Goal: Task Accomplishment & Management: Manage account settings

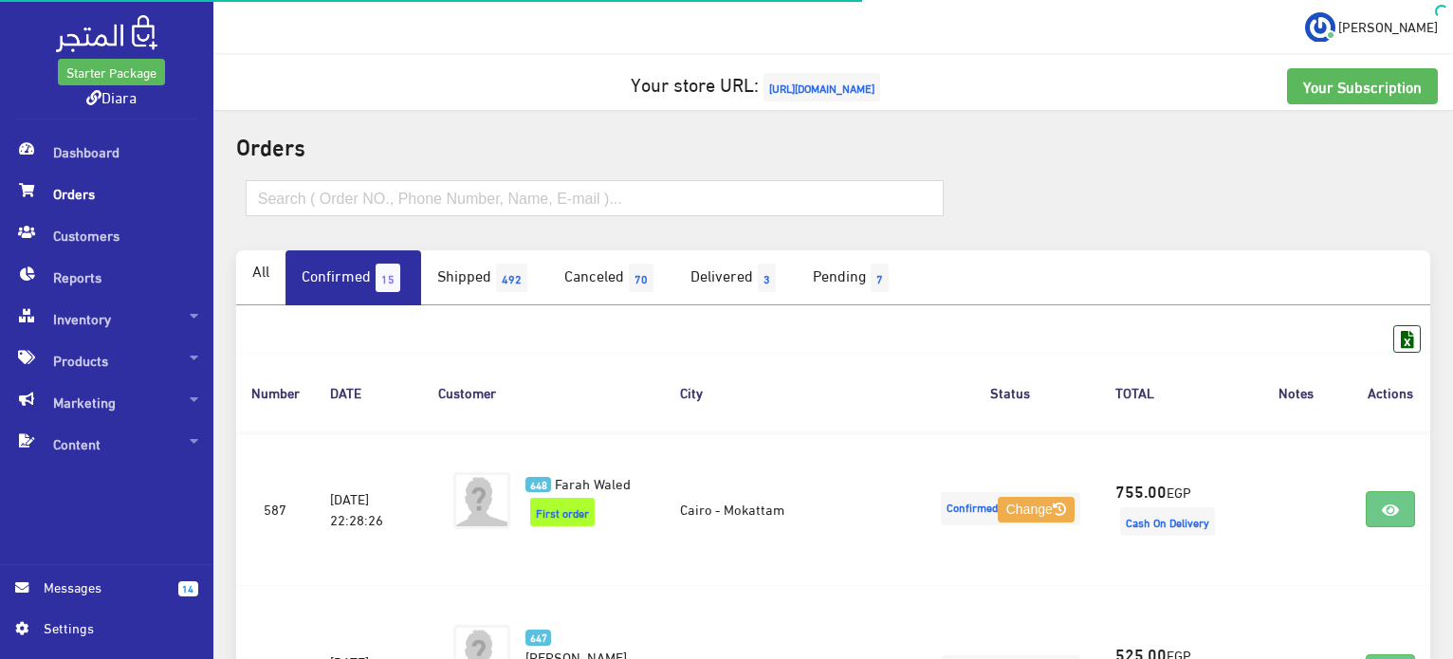
click at [325, 68] on h5 "Your store URL: https://www.diarashop.com" at bounding box center [833, 87] width 1209 height 38
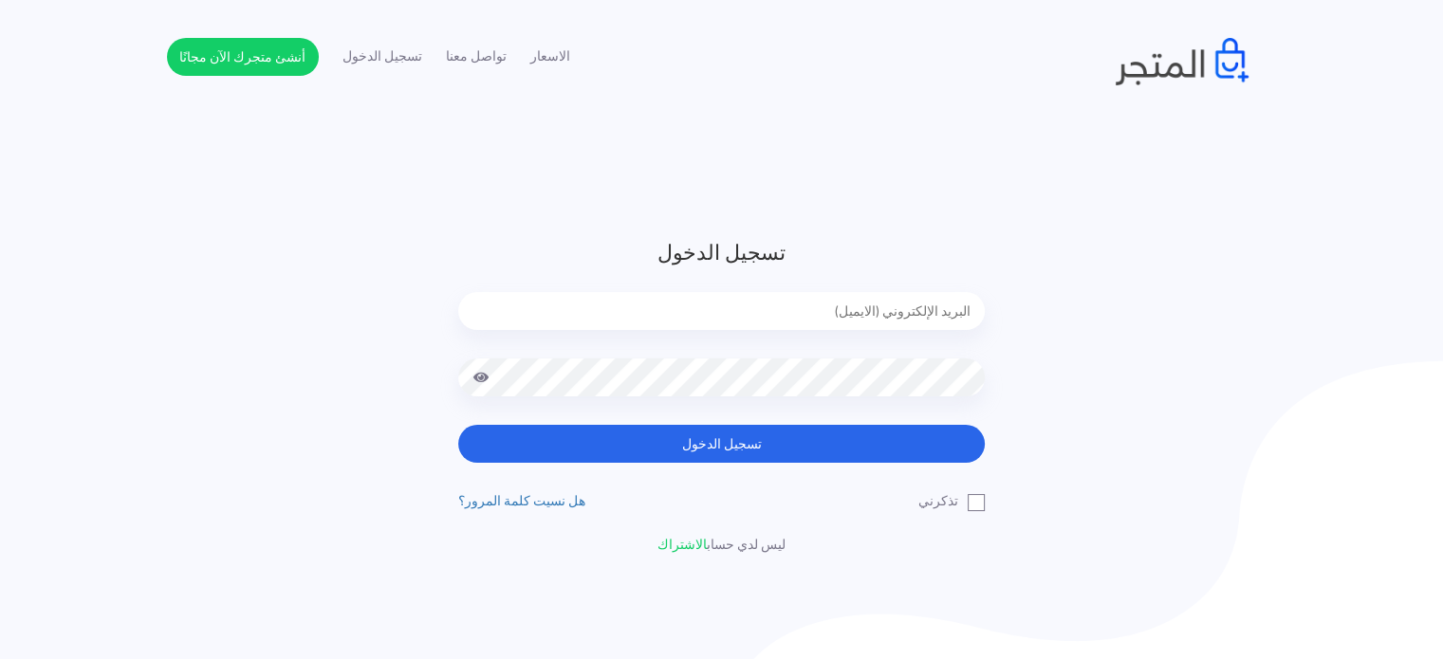
click at [835, 310] on input "email" at bounding box center [721, 311] width 526 height 38
type input "diaraest2024@gmail.com"
click at [458, 425] on button "تسجيل الدخول" at bounding box center [721, 444] width 526 height 38
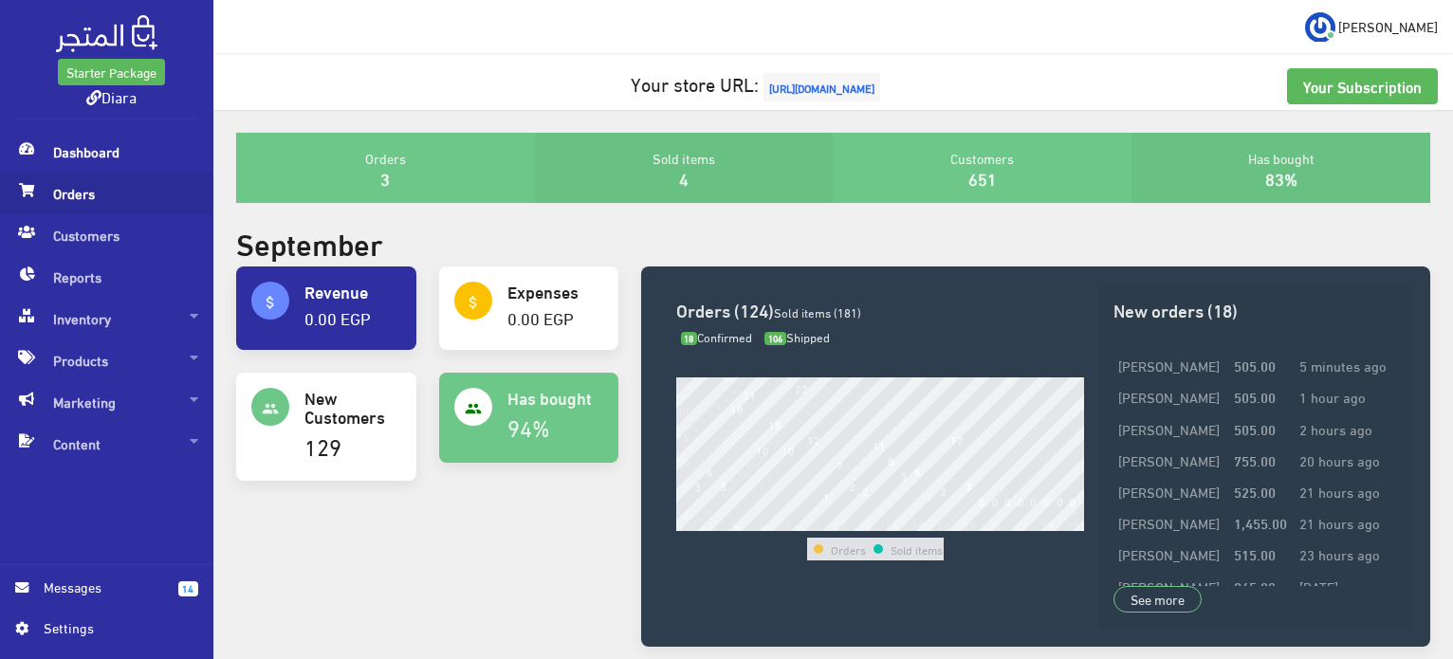
click at [46, 185] on span "Orders" at bounding box center [106, 194] width 183 height 42
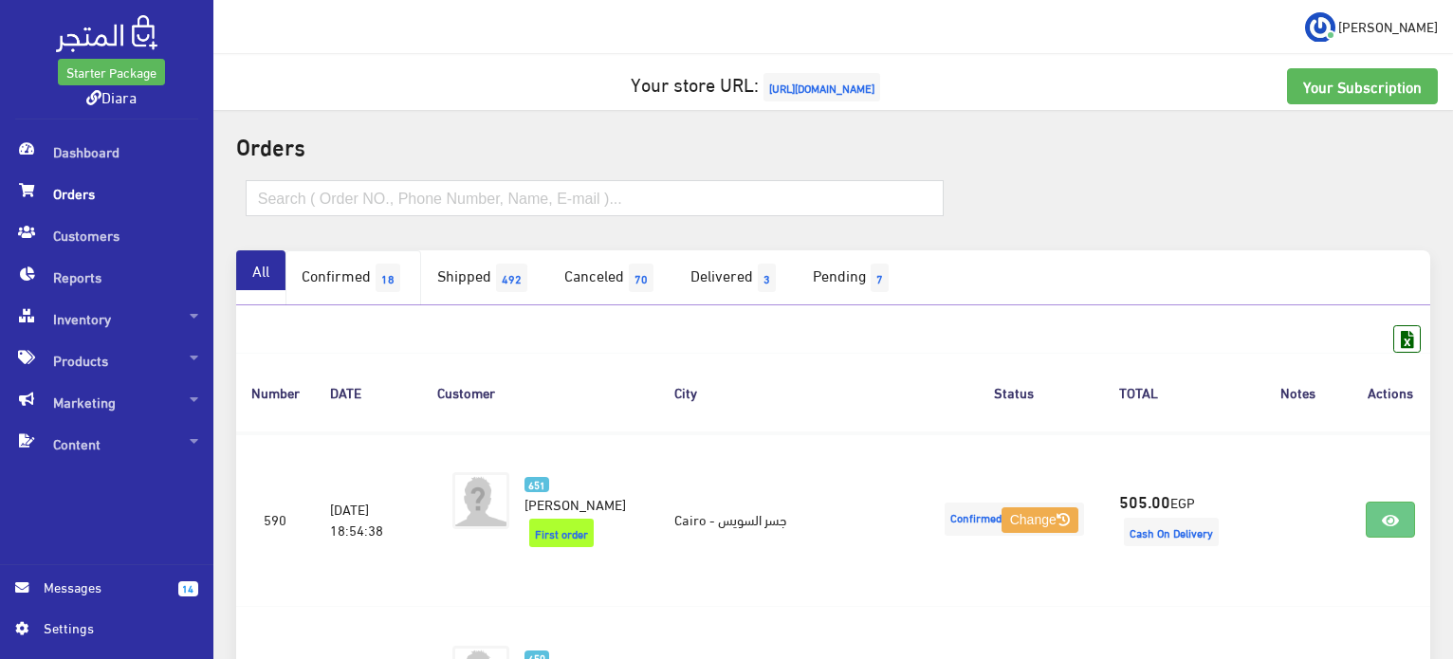
click at [373, 265] on link "Confirmed 18" at bounding box center [353, 277] width 136 height 55
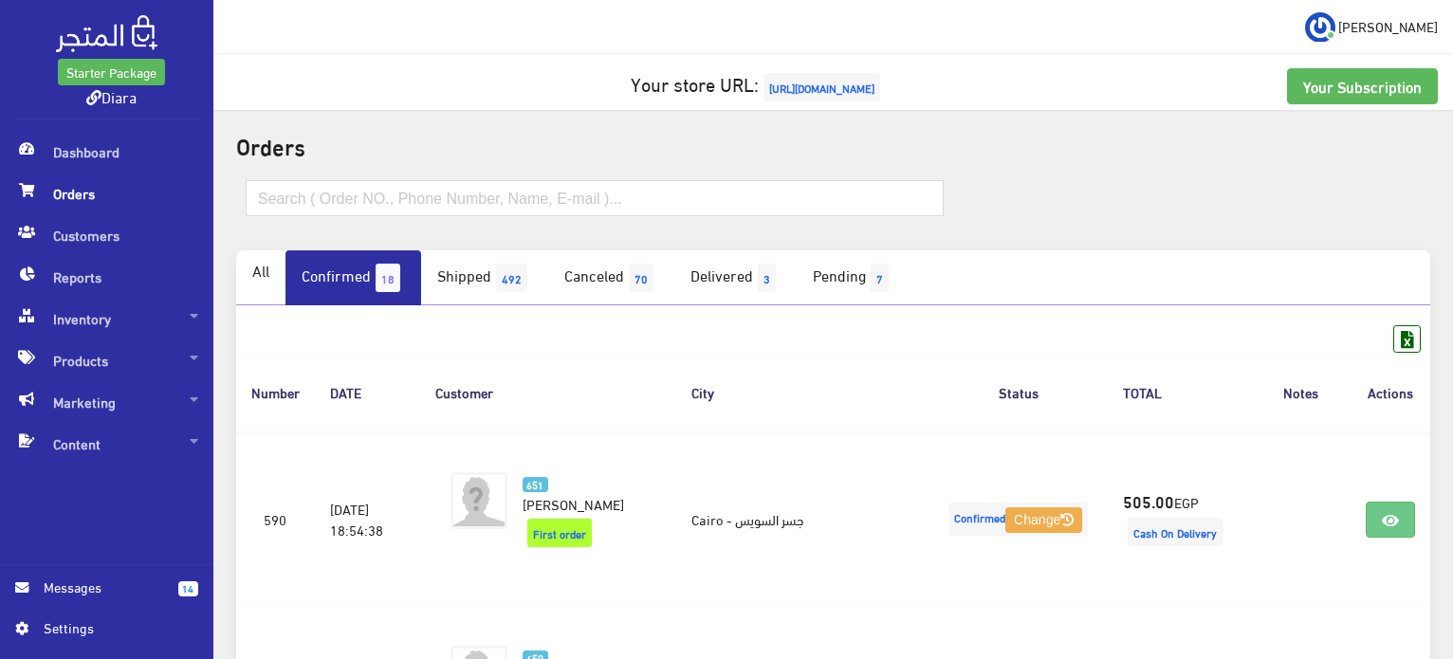
click at [101, 189] on span "Orders" at bounding box center [106, 194] width 183 height 42
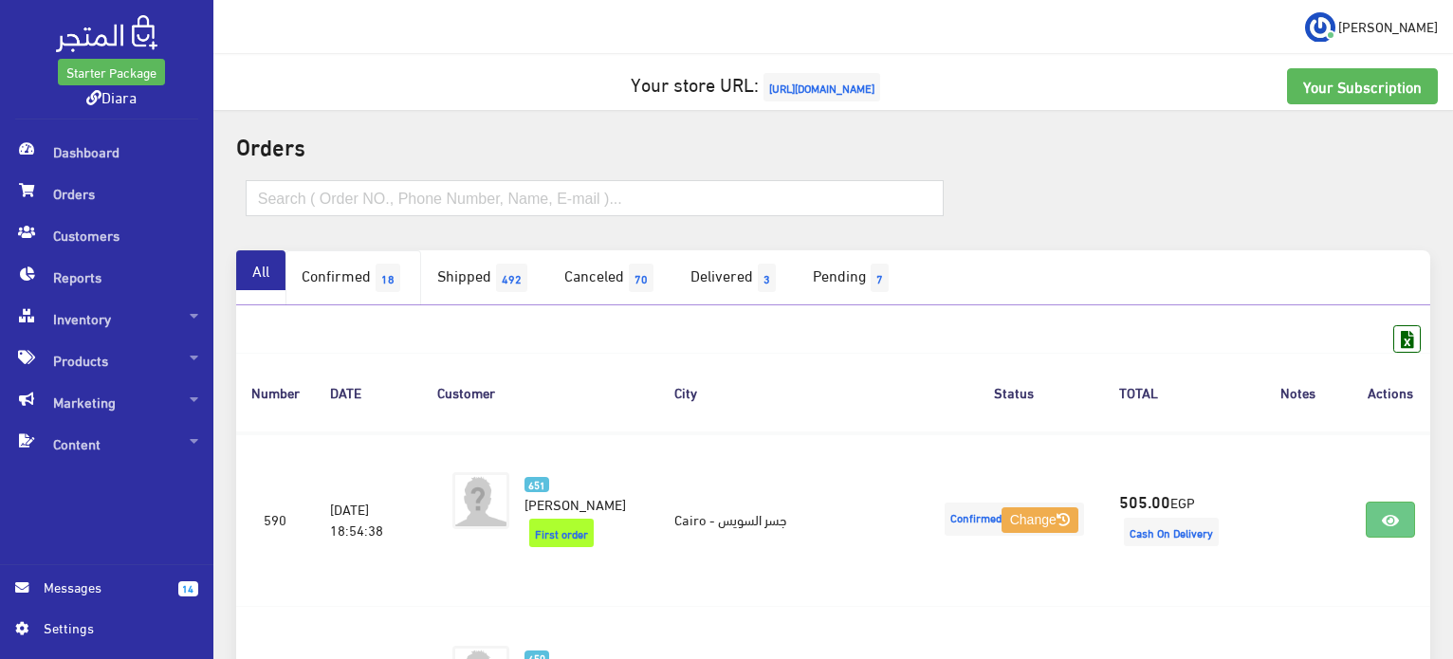
click at [375, 290] on link "Confirmed 18" at bounding box center [353, 277] width 136 height 55
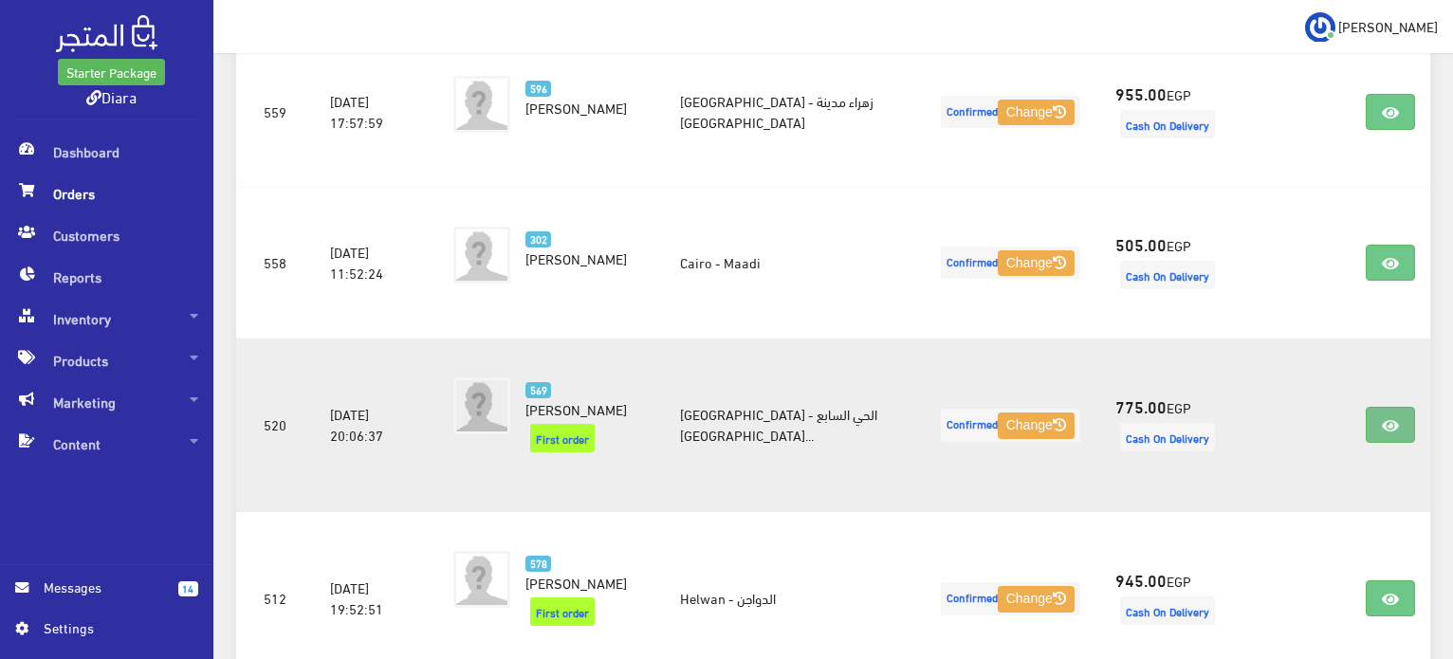
scroll to position [2811, 0]
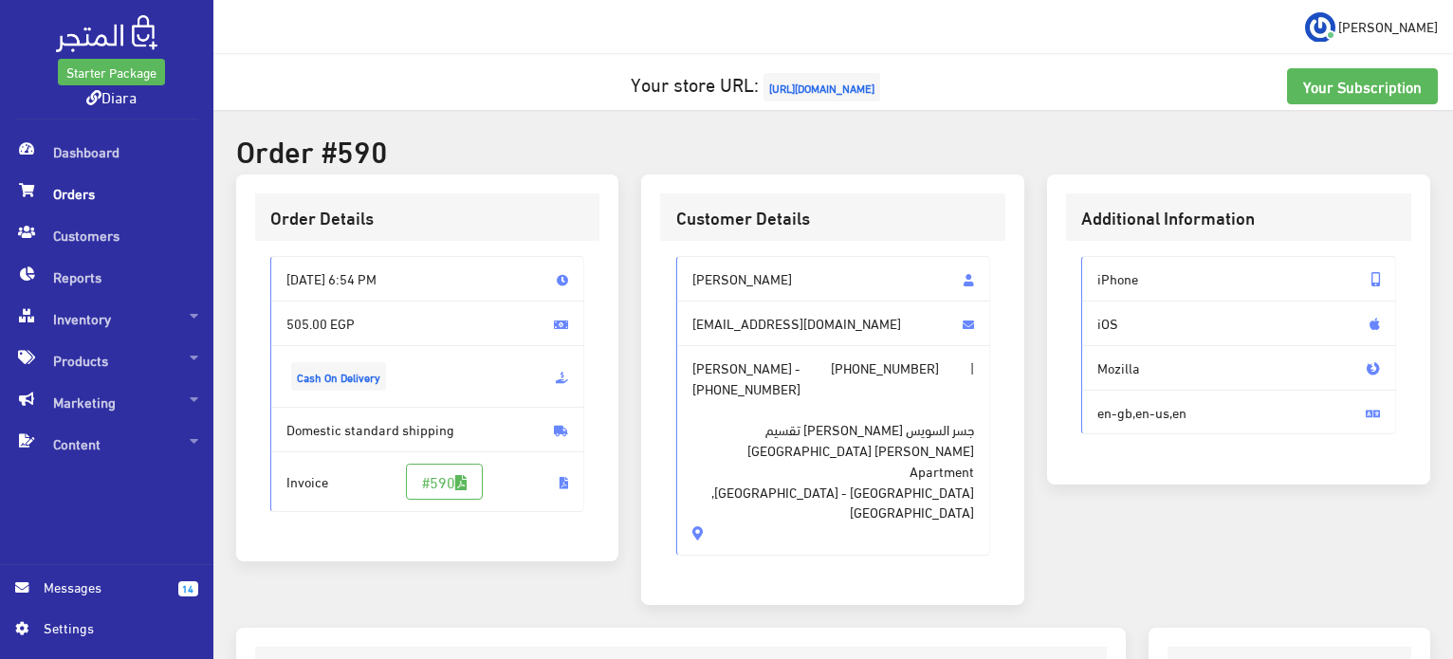
drag, startPoint x: 792, startPoint y: 271, endPoint x: 724, endPoint y: 462, distance: 202.5
click at [724, 462] on div "[PERSON_NAME] [EMAIL_ADDRESS][DOMAIN_NAME] [PERSON_NAME] - [PHONE_NUMBER] | [PH…" at bounding box center [833, 405] width 315 height 299
click at [758, 471] on span "جسر السويس [PERSON_NAME] تقسيم [PERSON_NAME] [GEOGRAPHIC_DATA] Apartment [GEOGR…" at bounding box center [833, 460] width 283 height 124
drag, startPoint x: 781, startPoint y: 482, endPoint x: 678, endPoint y: 265, distance: 240.1
click at [678, 266] on div "[PERSON_NAME] [EMAIL_ADDRESS][DOMAIN_NAME] [PERSON_NAME] - [PHONE_NUMBER] | [PH…" at bounding box center [833, 405] width 315 height 299
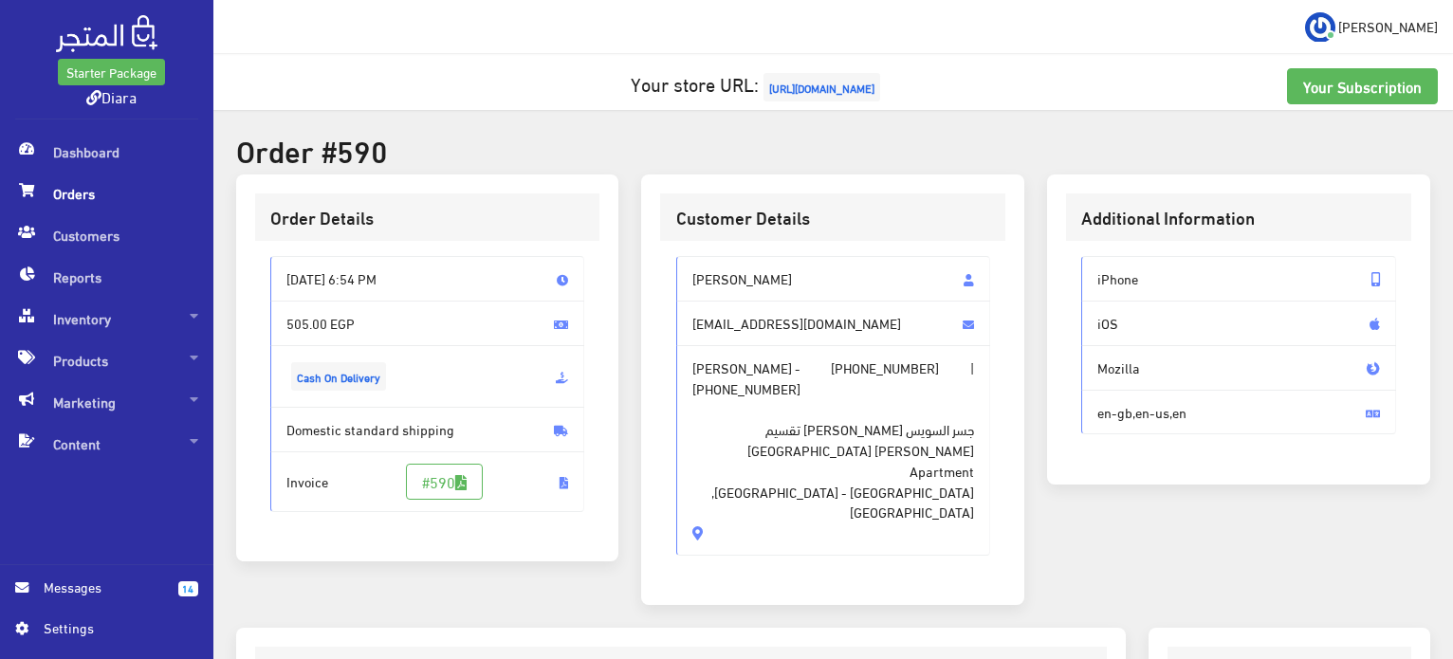
copy div "[PERSON_NAME] sayed [EMAIL_ADDRESS][DOMAIN_NAME] [PERSON_NAME] - [PHONE_NUMBER]…"
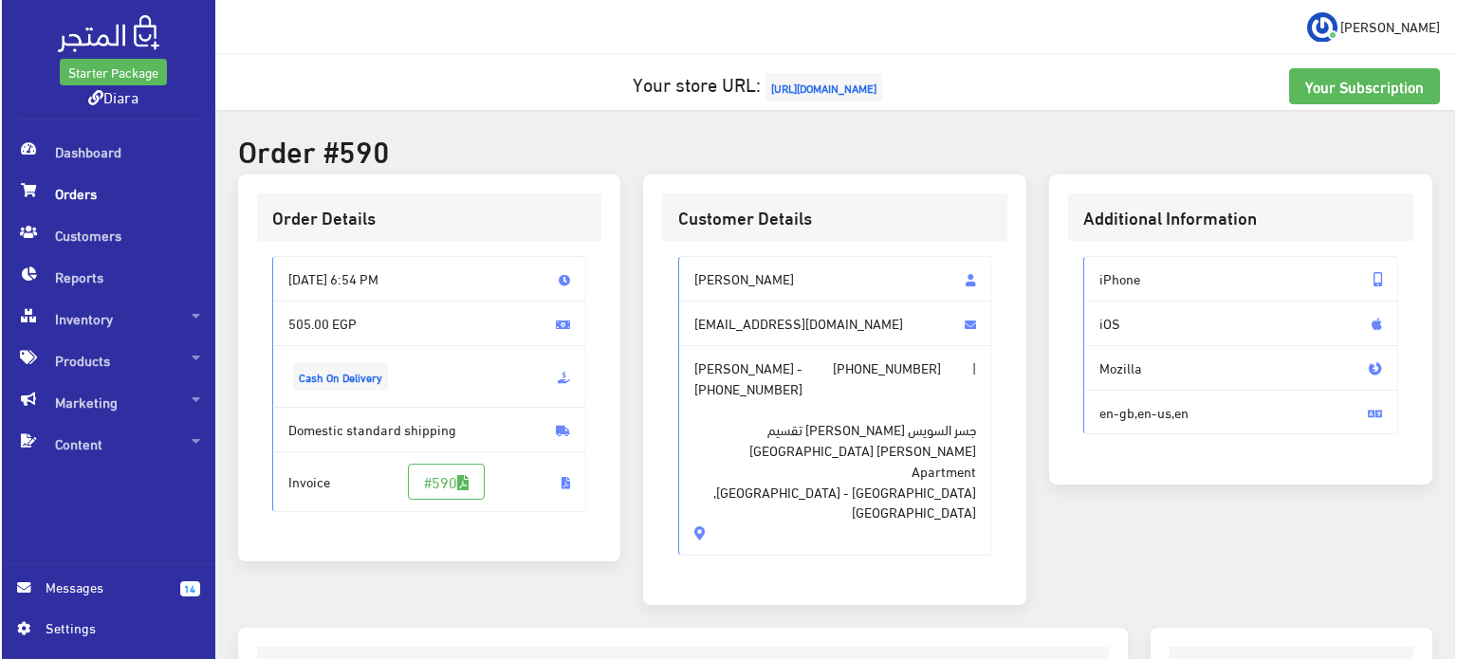
scroll to position [541, 0]
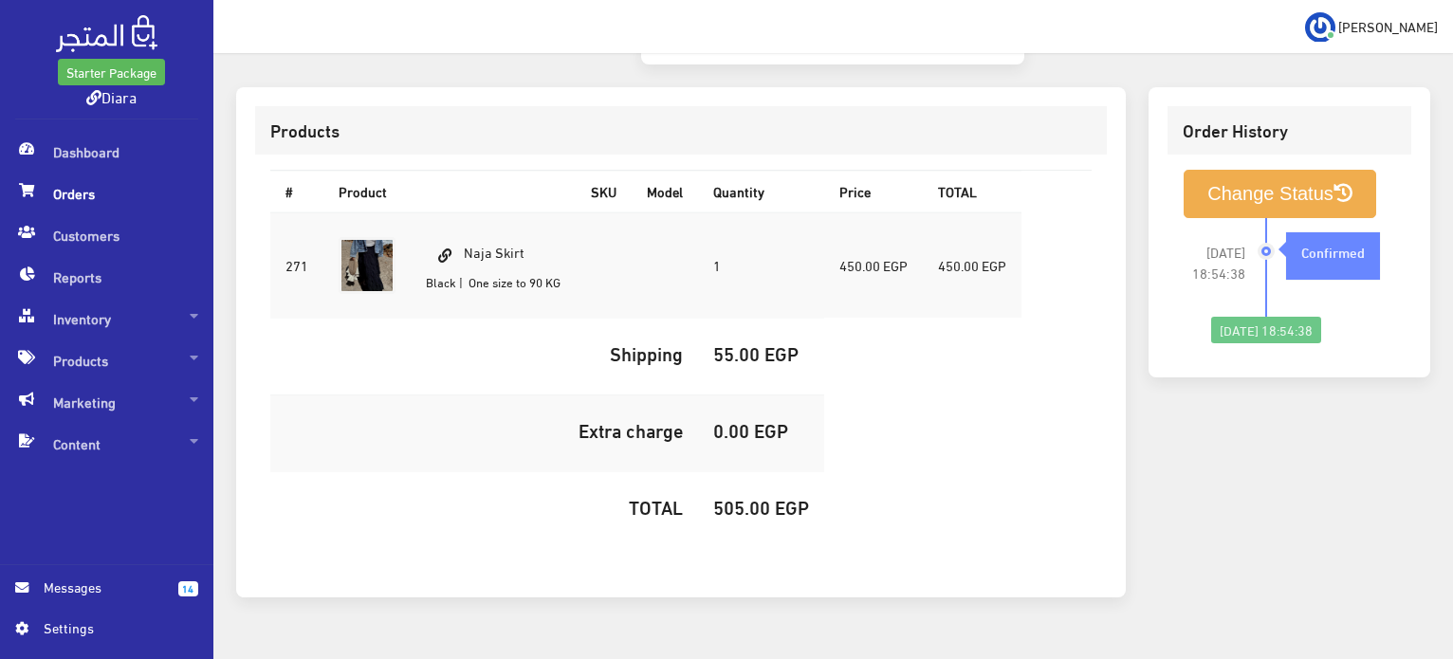
drag, startPoint x: 546, startPoint y: 205, endPoint x: 465, endPoint y: 191, distance: 82.8
click at [466, 212] on td "Naja Skirt Black | One size to 90 KG" at bounding box center [493, 265] width 165 height 106
copy td "Naja Skirt"
click at [728, 496] on h5 "505.00 EGP" at bounding box center [761, 506] width 96 height 21
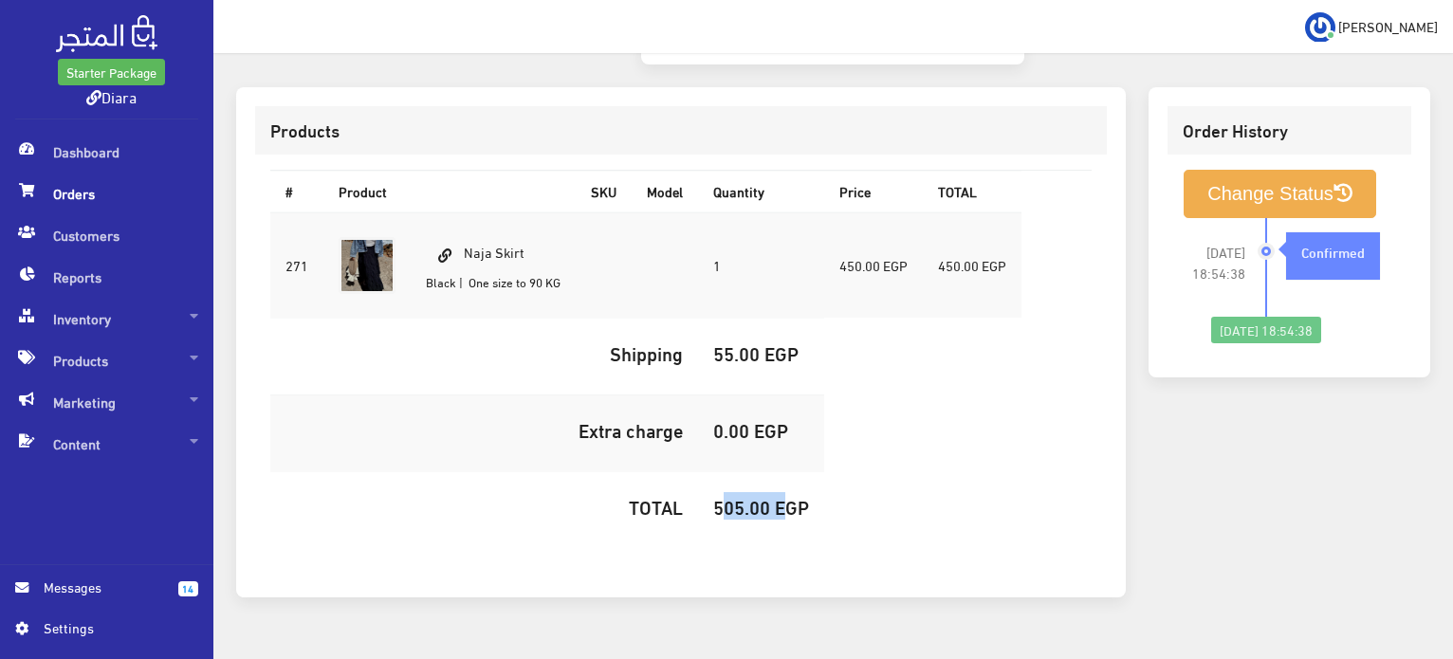
copy h5 "505.00"
click at [1320, 170] on button "Change Status" at bounding box center [1280, 194] width 193 height 48
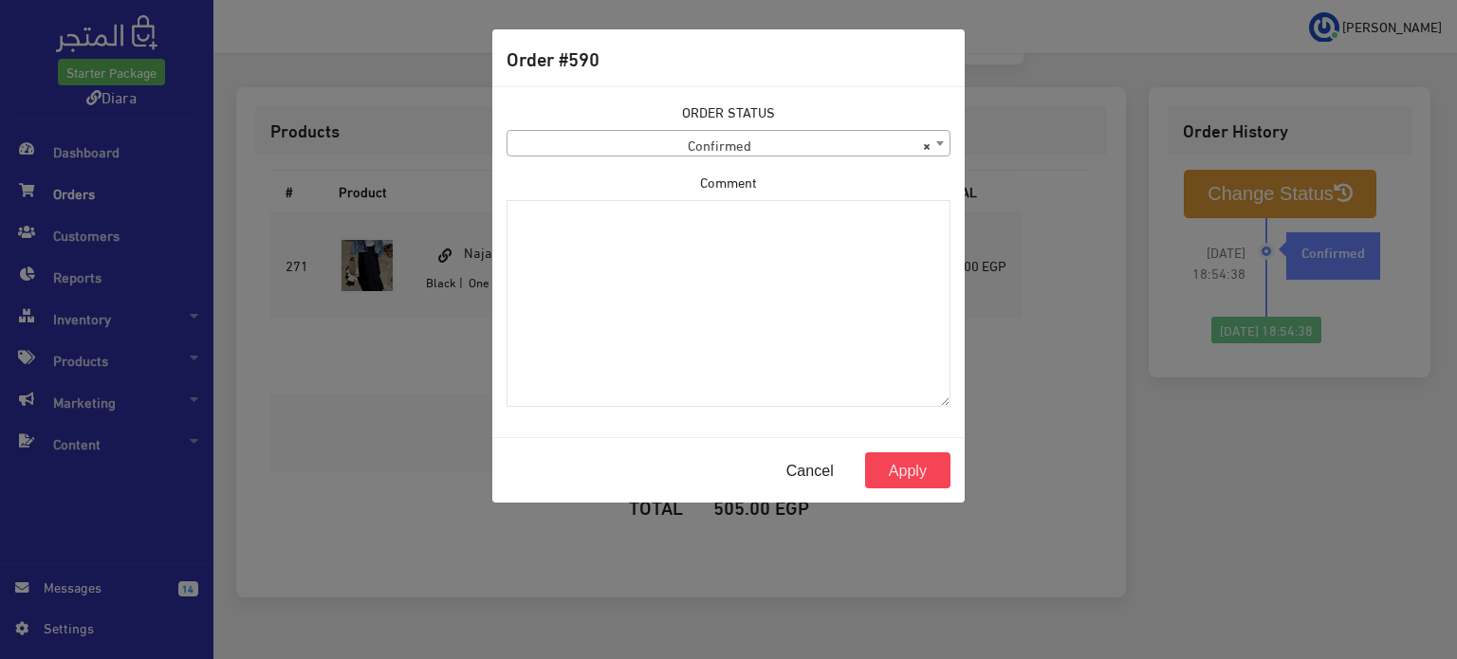
click at [836, 156] on body "Starter Package Diara Dashboard Orders 14" at bounding box center [728, 81] width 1457 height 1244
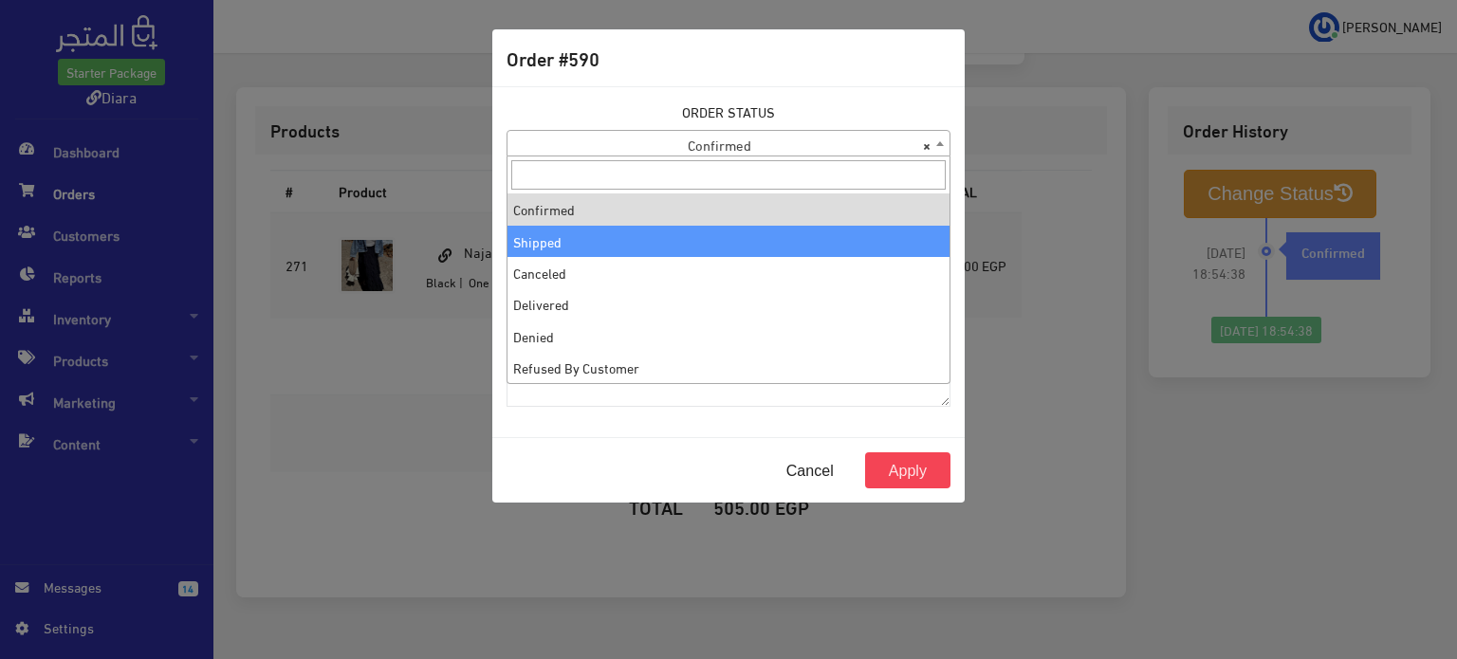
select select "2"
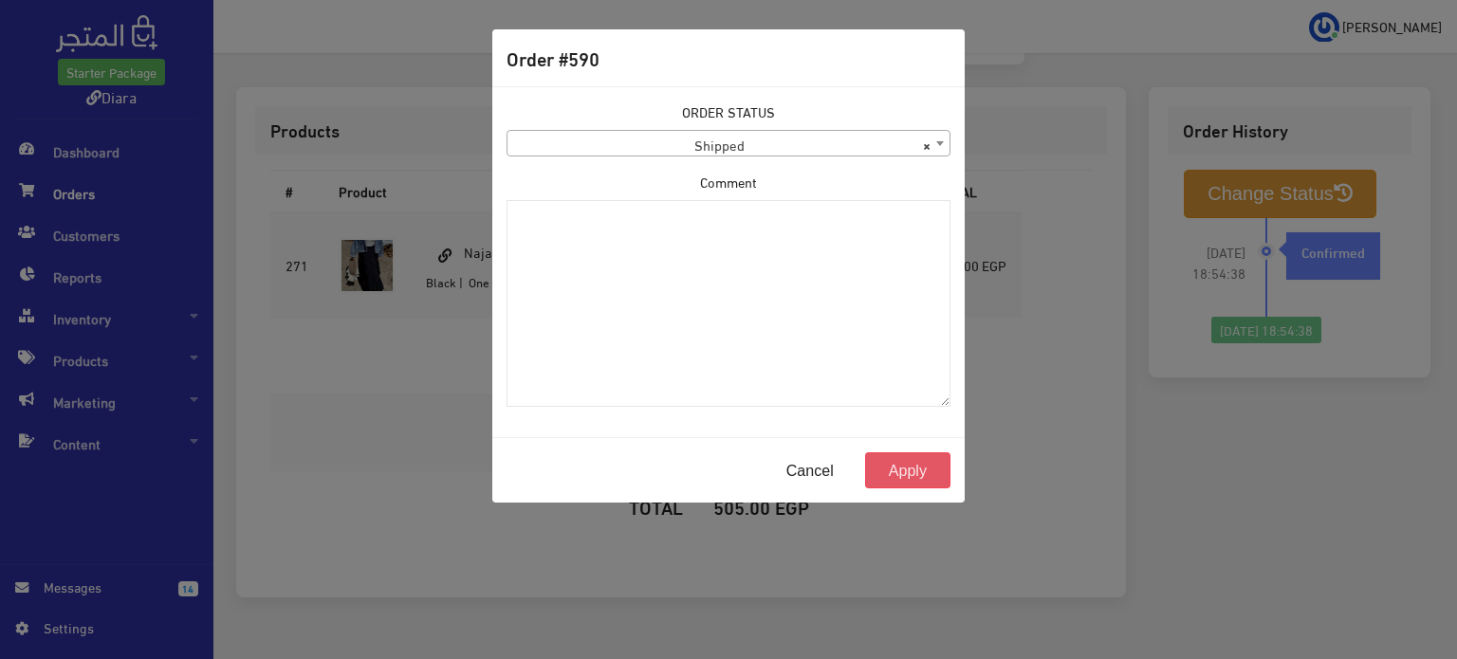
click at [899, 468] on button "Apply" at bounding box center [907, 470] width 85 height 36
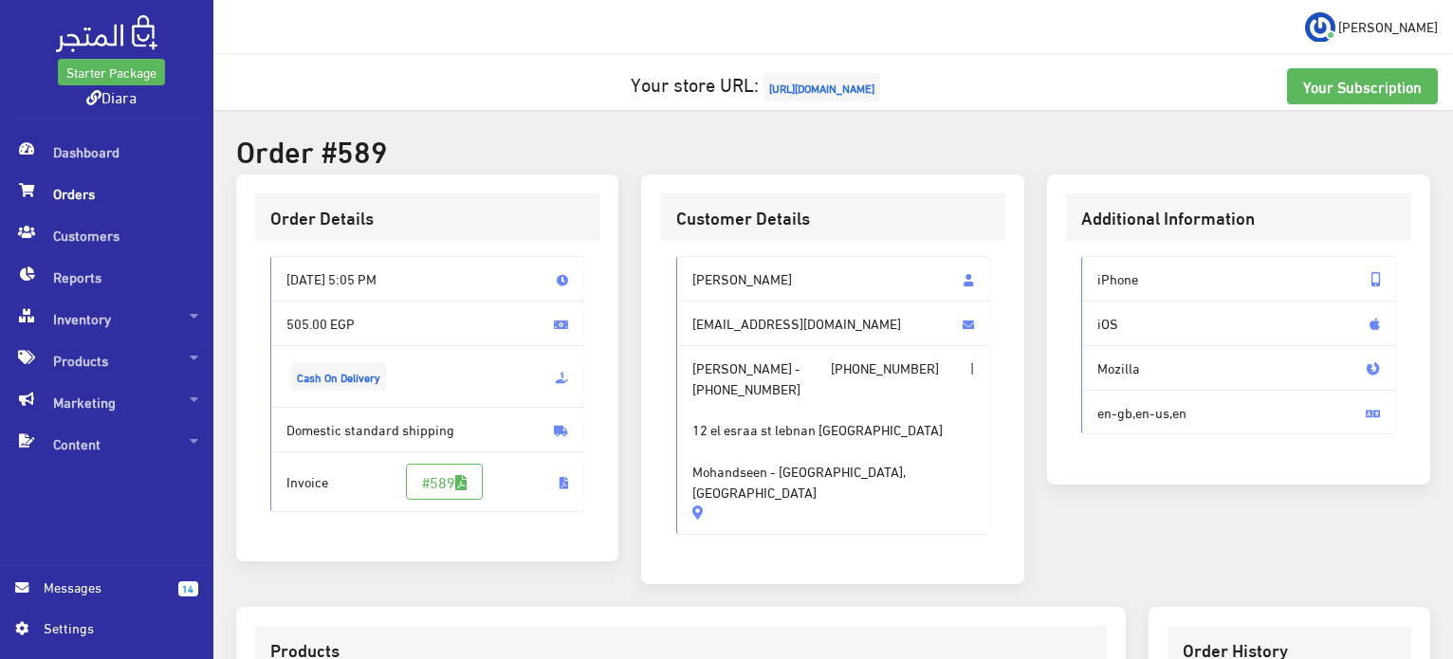
click at [858, 460] on span "12 el esraa st lebnan st mohandseen Mohandseen - Giza, Egypt" at bounding box center [833, 449] width 283 height 103
click at [861, 462] on span "12 el esraa st lebnan st mohandseen Mohandseen - Giza, Egypt" at bounding box center [833, 449] width 283 height 103
click at [859, 462] on span "12 el esraa st lebnan st mohandseen Mohandseen - Giza, Egypt" at bounding box center [833, 449] width 283 height 103
click at [879, 469] on span "12 el esraa st lebnan st mohandseen Mohandseen - Giza, Egypt" at bounding box center [833, 449] width 283 height 103
drag, startPoint x: 879, startPoint y: 469, endPoint x: 702, endPoint y: 272, distance: 265.3
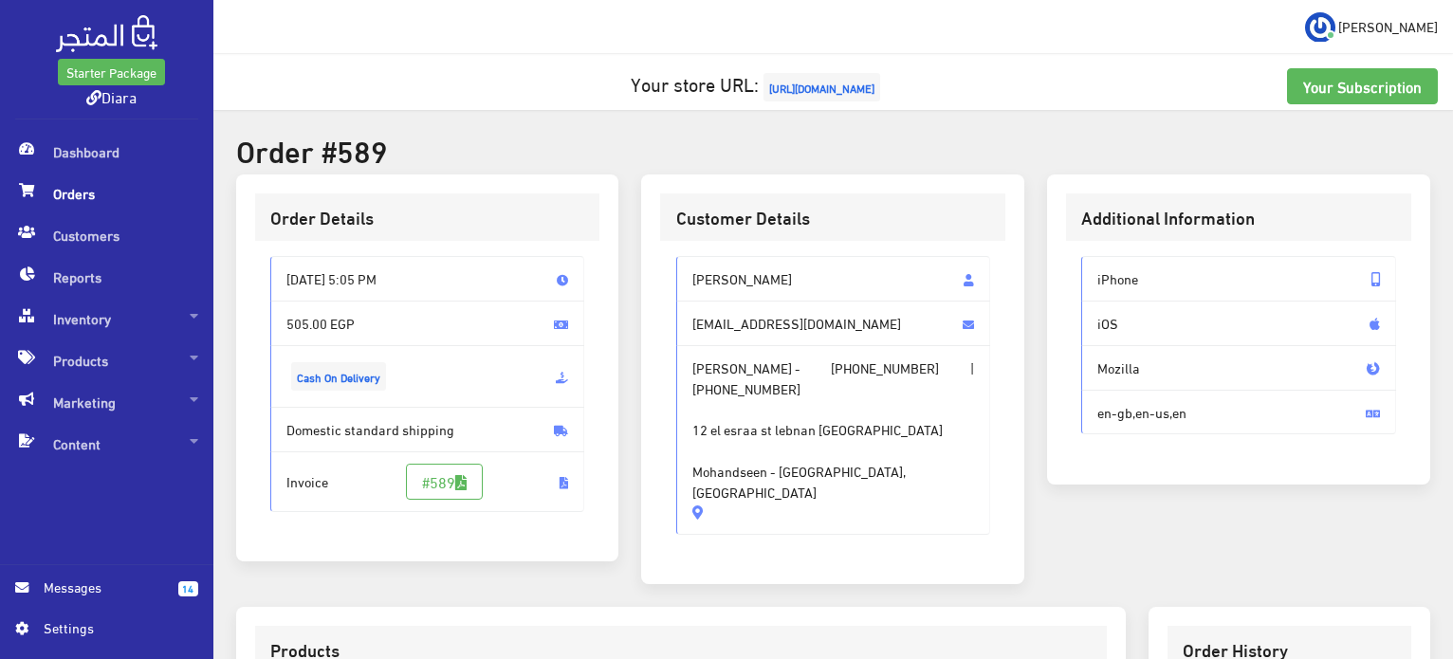
click at [702, 272] on div "Salma Mahmoud salmaamahmoudd97@gmail.com Salma Mahmoud - +201090175646 | +20109…" at bounding box center [833, 395] width 315 height 279
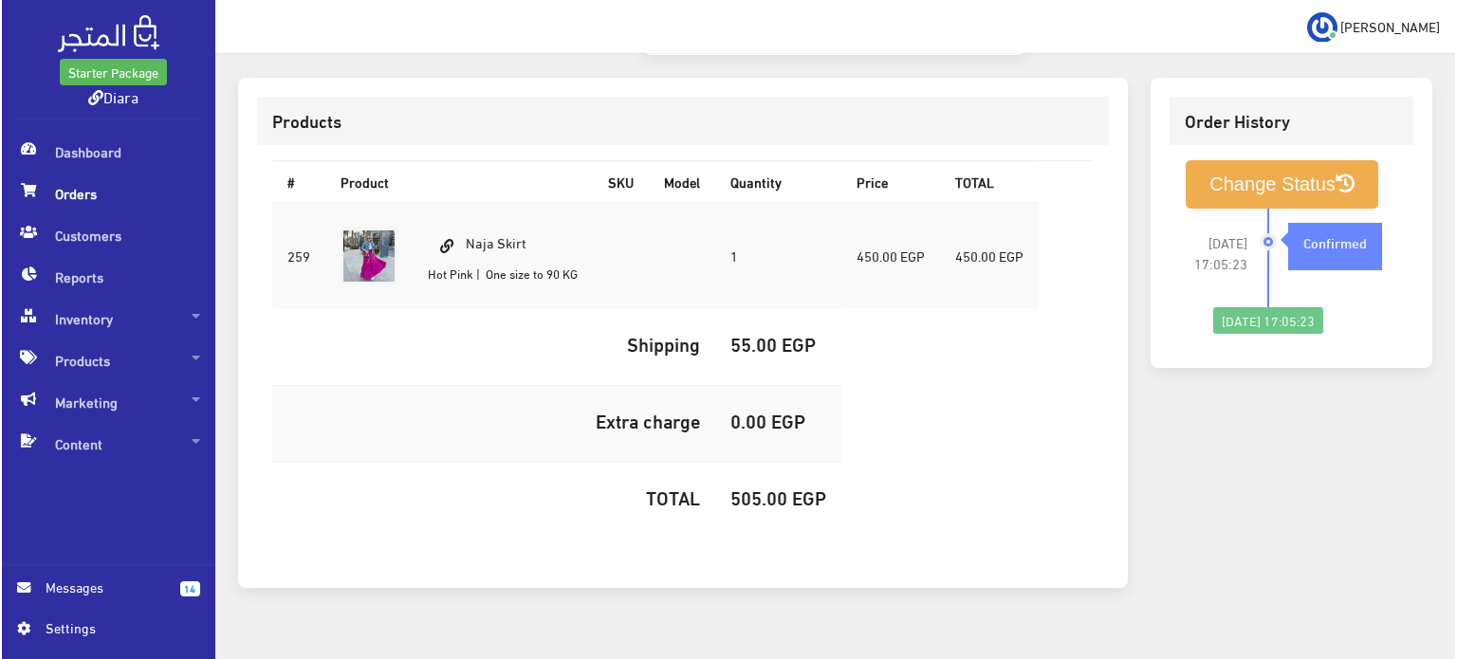
scroll to position [537, 0]
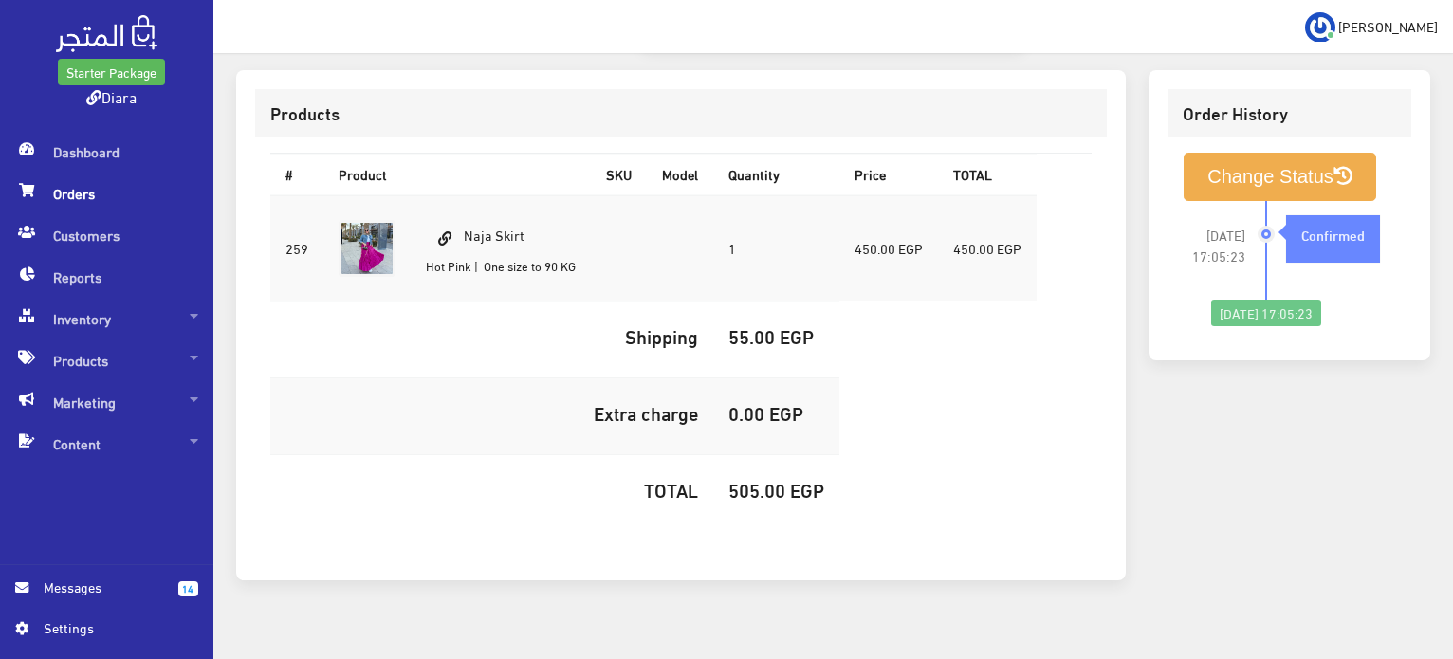
drag, startPoint x: 544, startPoint y: 216, endPoint x: 467, endPoint y: 210, distance: 78.1
click at [467, 210] on td "Naja Skirt Hot Pink | One size to 90 KG" at bounding box center [501, 248] width 180 height 106
copy td "Naja Skirt"
click at [762, 479] on h5 "505.00 EGP" at bounding box center [776, 489] width 96 height 21
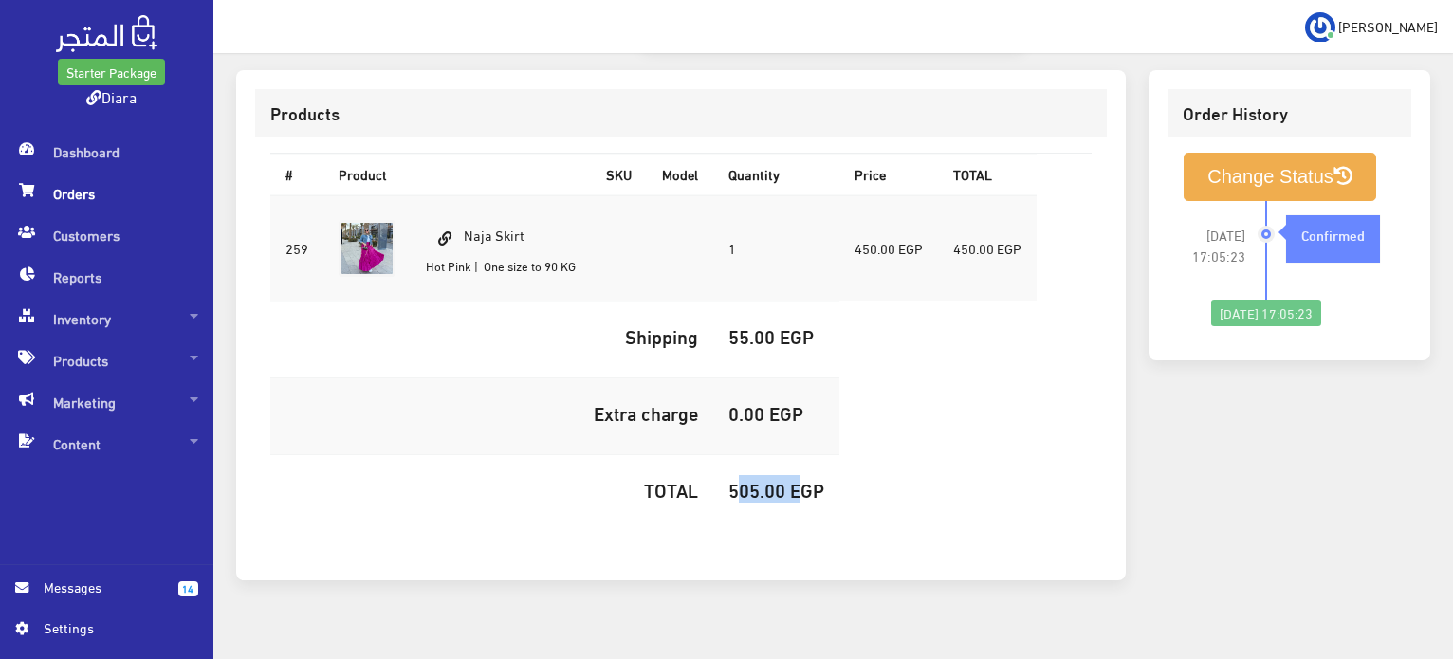
copy h5 "505.00"
click at [1239, 166] on button "Change Status" at bounding box center [1280, 177] width 193 height 48
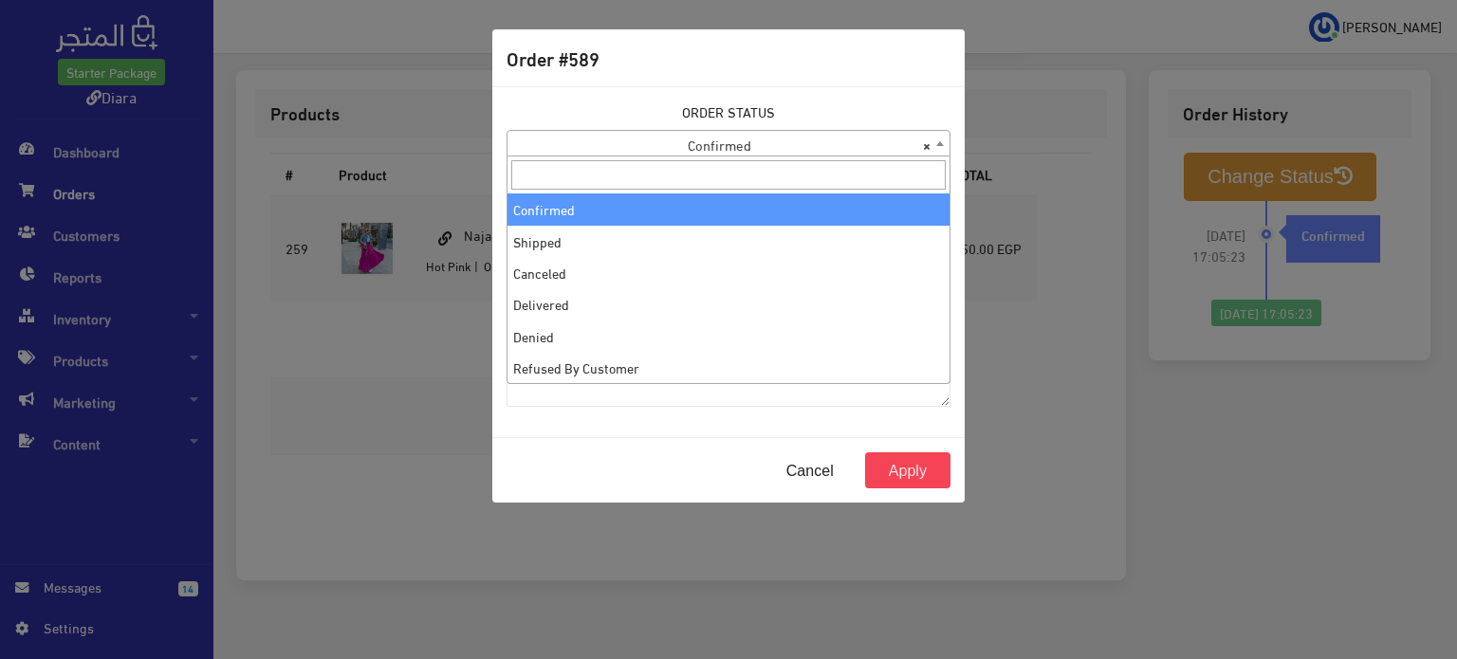
click at [844, 143] on span "× Confirmed" at bounding box center [728, 144] width 442 height 27
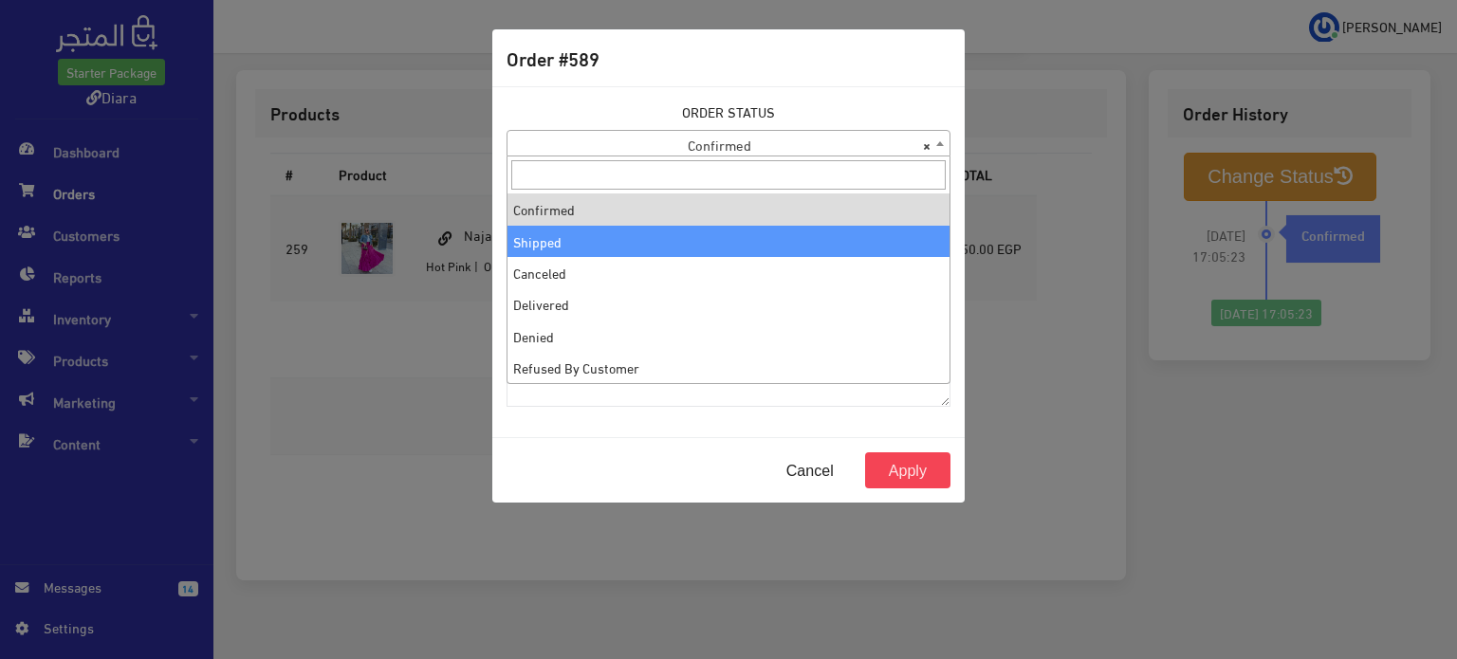
select select "2"
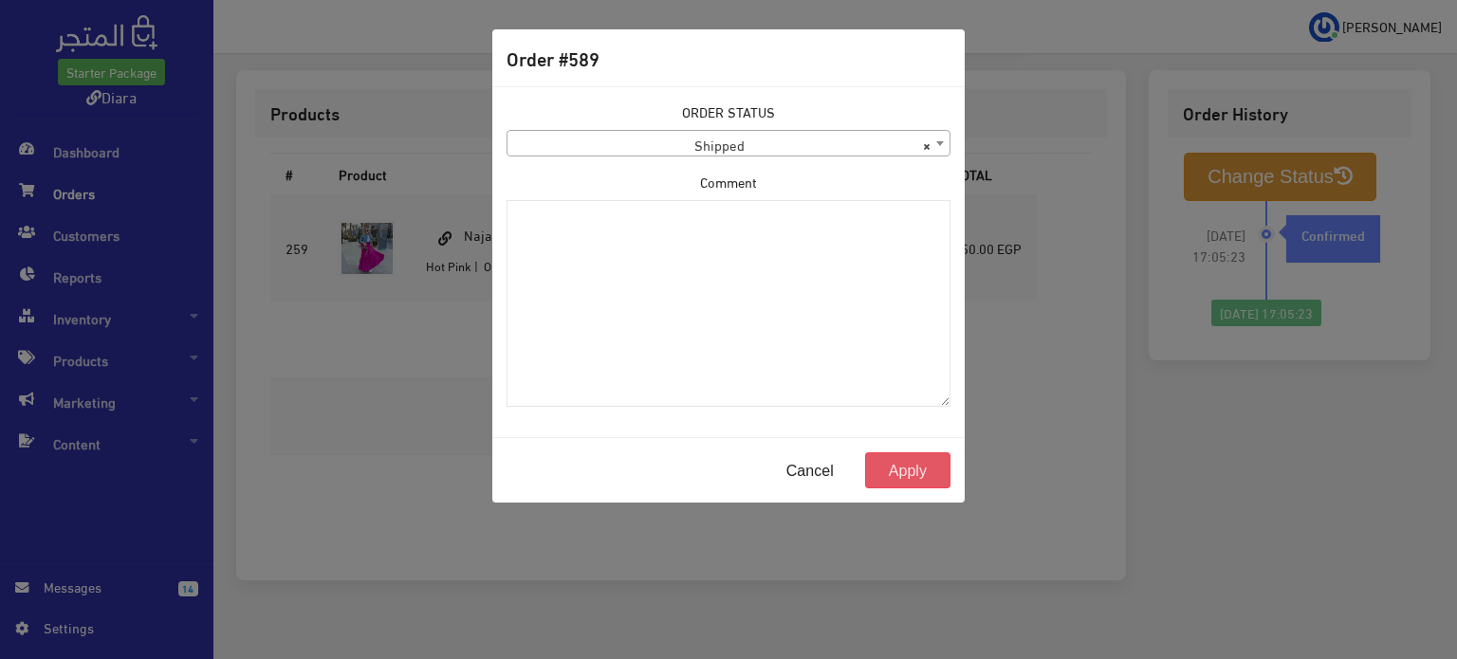
click at [908, 455] on button "Apply" at bounding box center [907, 470] width 85 height 36
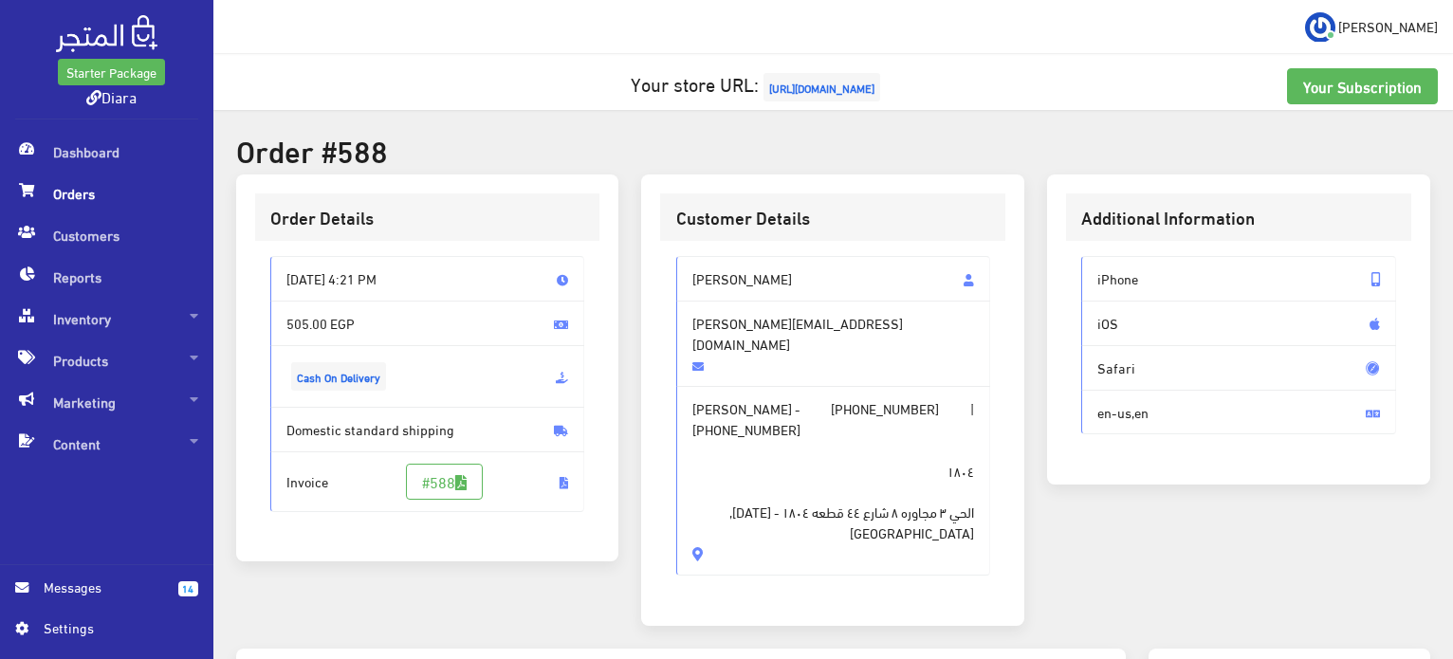
drag, startPoint x: 857, startPoint y: 503, endPoint x: 684, endPoint y: 268, distance: 291.6
click at [684, 268] on div "[PERSON_NAME] [PERSON_NAME][EMAIL_ADDRESS][DOMAIN_NAME] [PERSON_NAME] - [PHONE_…" at bounding box center [833, 416] width 315 height 320
copy div "Haneen mostafa [EMAIL_ADDRESS][DOMAIN_NAME] [PERSON_NAME] - [PHONE_NUMBER] | [P…"
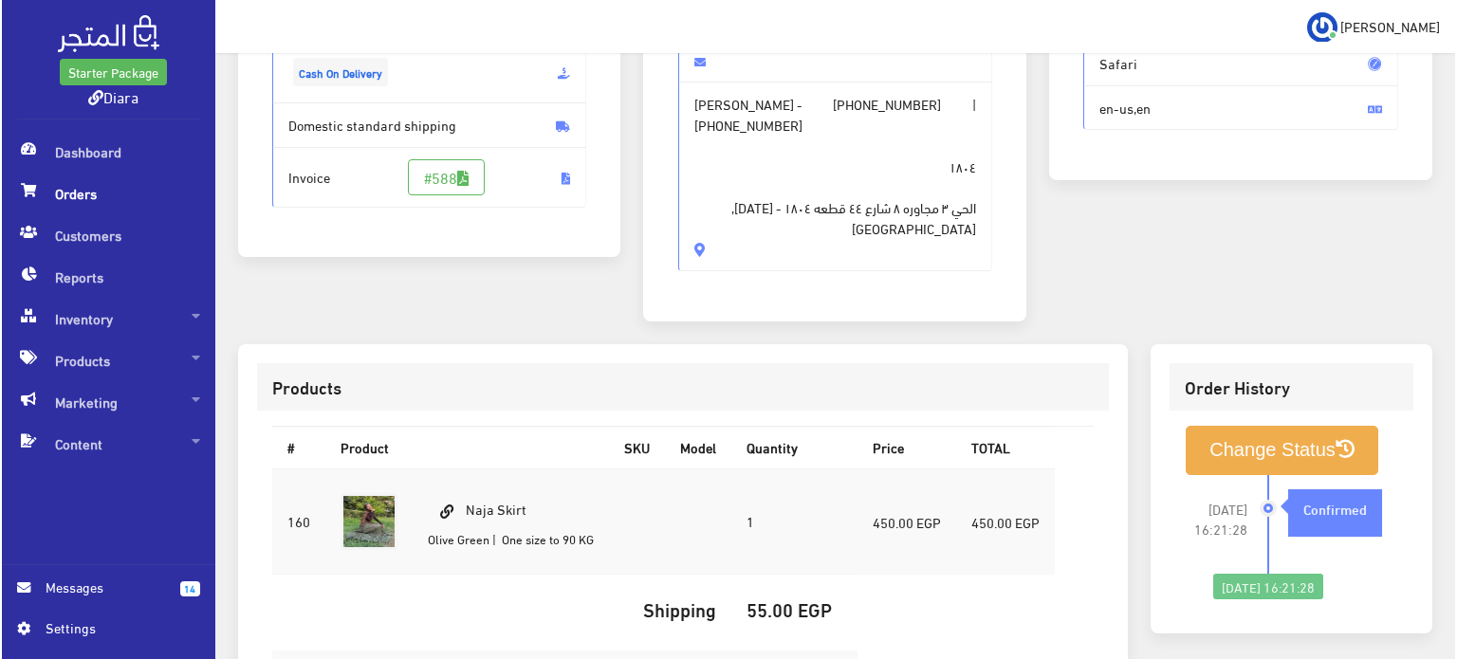
scroll to position [561, 0]
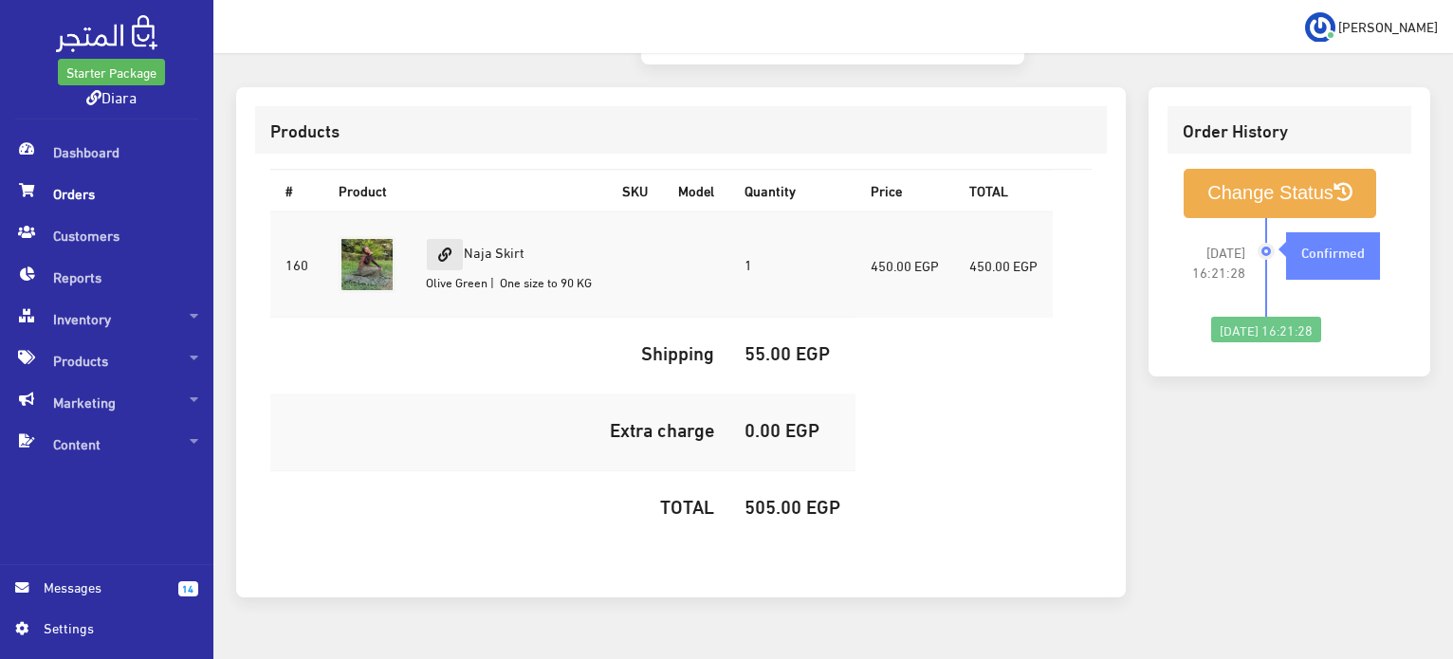
drag, startPoint x: 538, startPoint y: 208, endPoint x: 463, endPoint y: 206, distance: 75.0
click at [463, 212] on td "Naja Skirt [GEOGRAPHIC_DATA] | One size to 90 KG" at bounding box center [509, 265] width 196 height 106
copy td "Naja Skirt"
click at [782, 495] on h5 "505.00 EGP" at bounding box center [793, 505] width 96 height 21
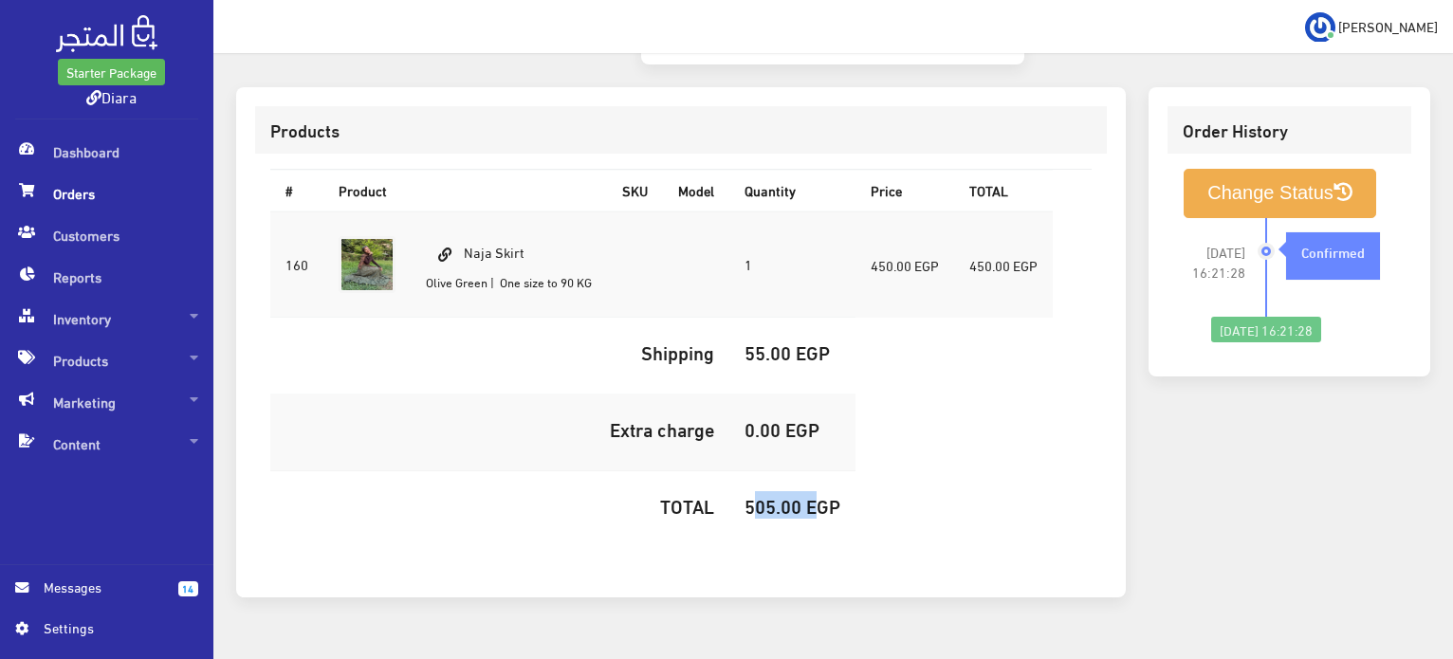
copy h5 "505.00"
click at [1326, 169] on button "Change Status" at bounding box center [1280, 193] width 193 height 48
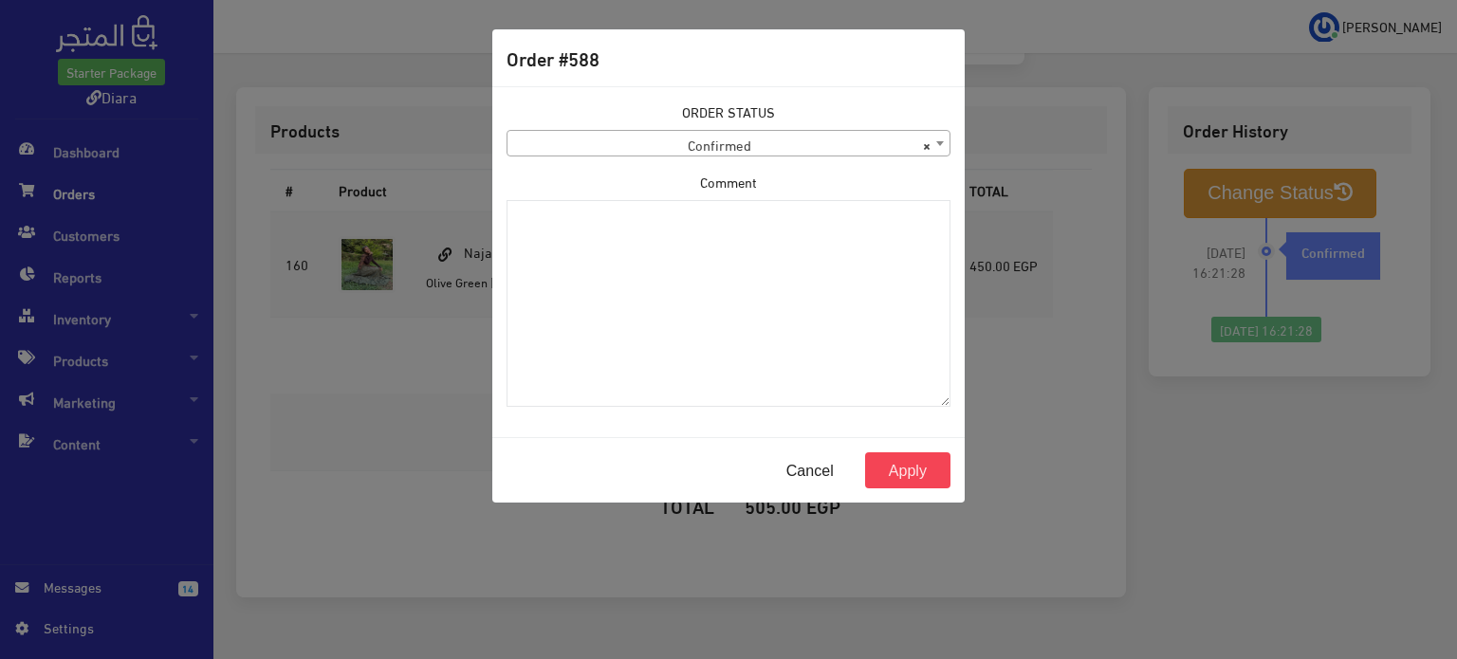
click at [861, 163] on div "ORDER STATUS Confirmed Shipped Canceled Delivered Denied Refused By Customer Pe…" at bounding box center [728, 261] width 467 height 321
click at [865, 151] on span "× Confirmed" at bounding box center [728, 144] width 442 height 27
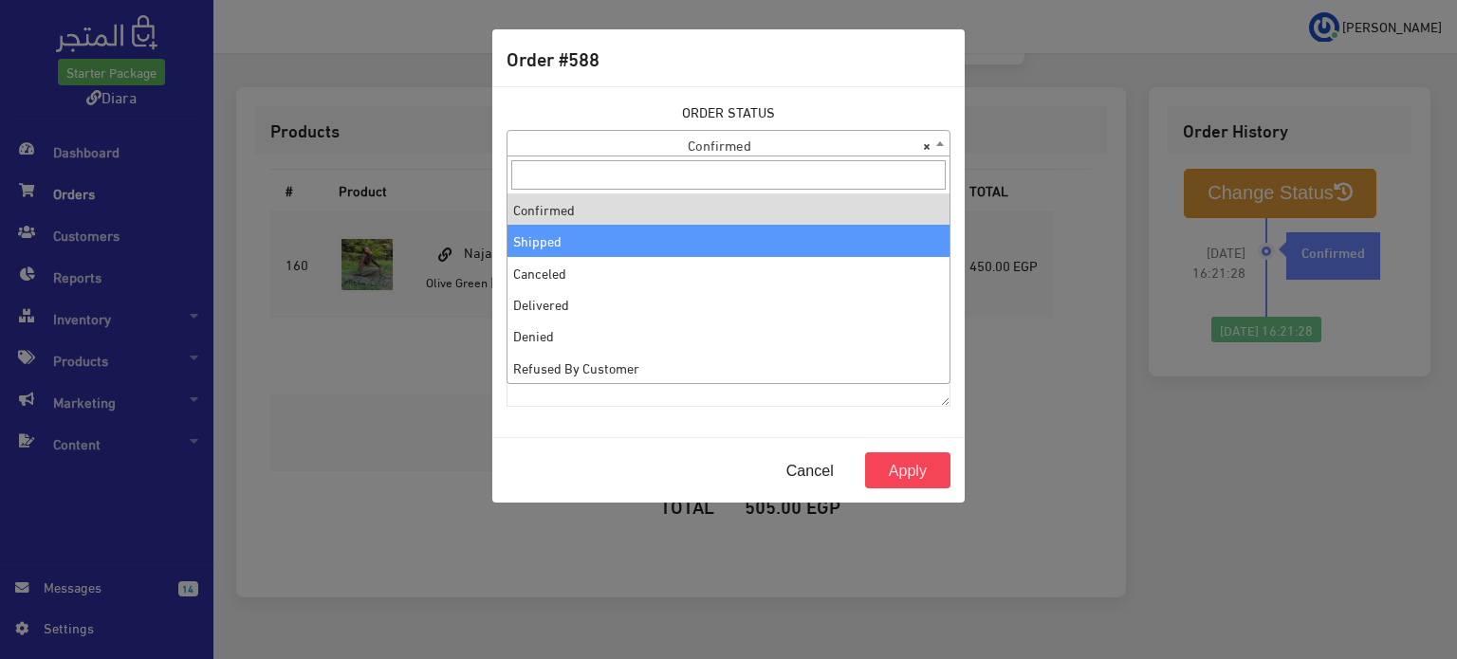
select select "2"
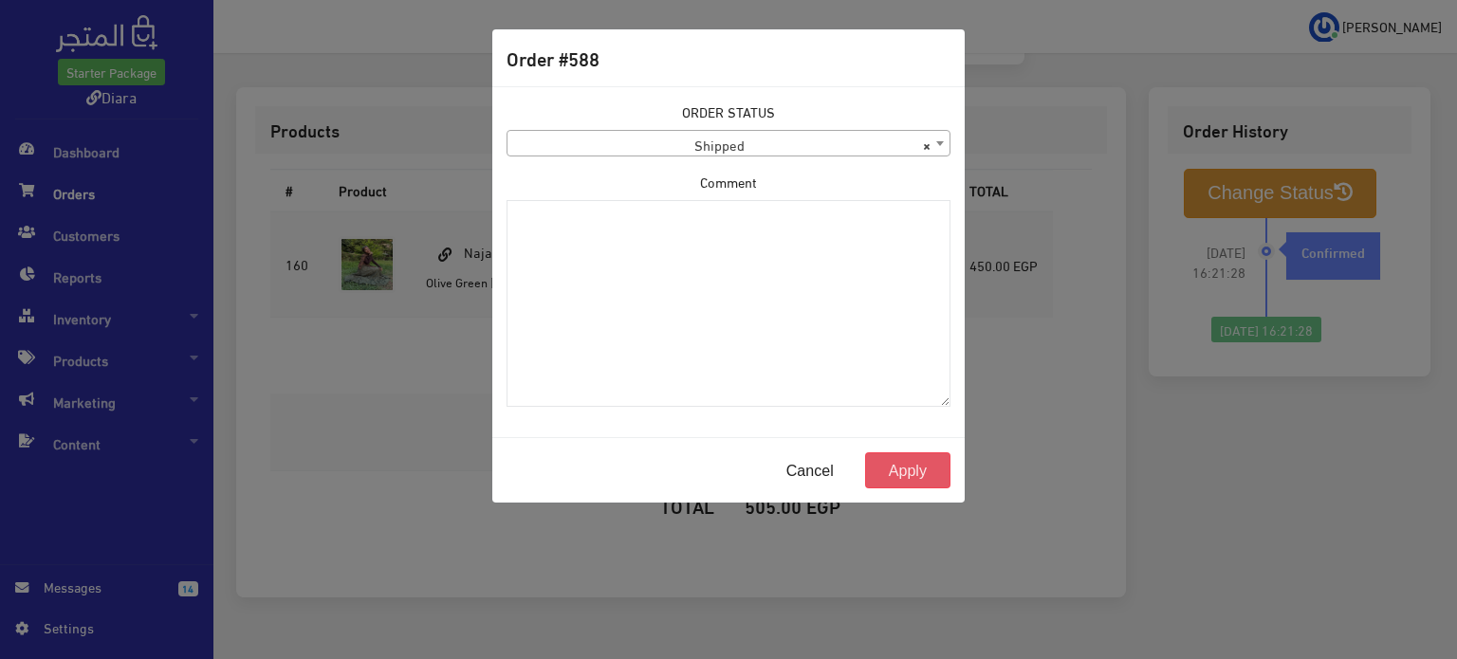
click at [909, 484] on button "Apply" at bounding box center [907, 470] width 85 height 36
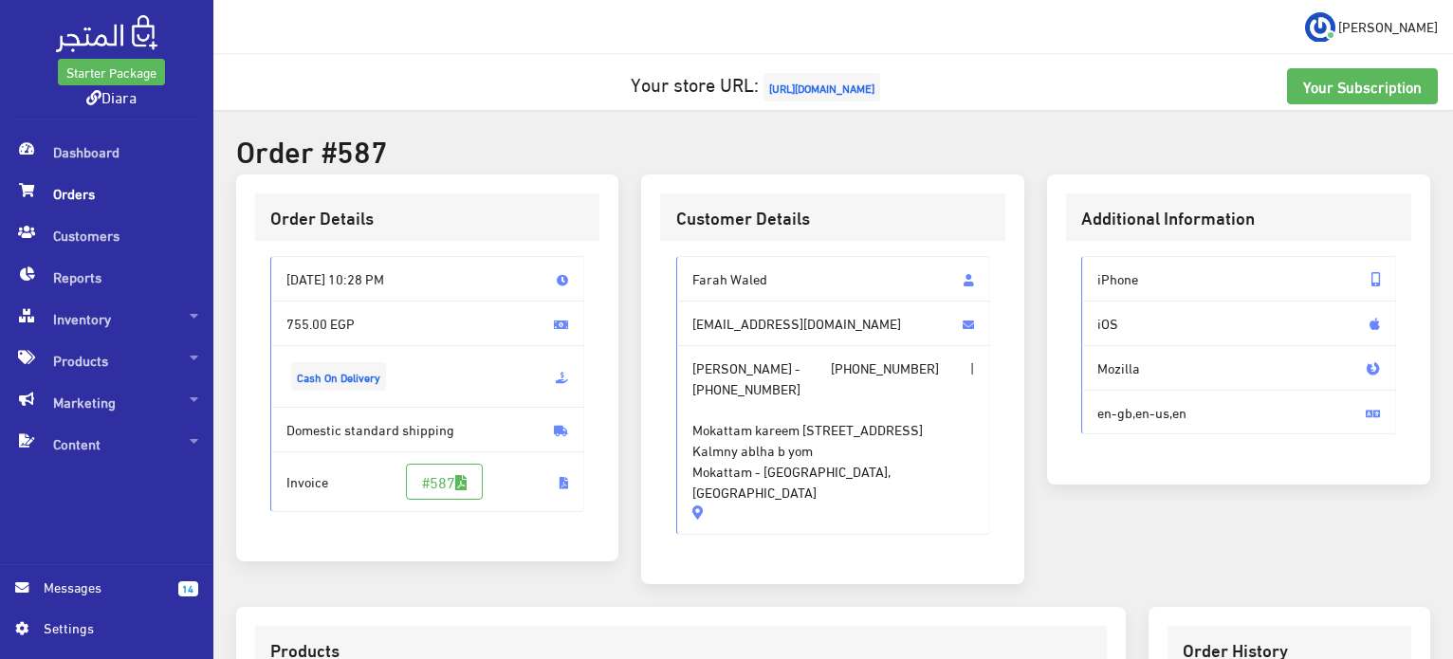
drag, startPoint x: 862, startPoint y: 451, endPoint x: 683, endPoint y: 259, distance: 262.4
click at [683, 259] on div "[PERSON_NAME] [EMAIL_ADDRESS][DOMAIN_NAME] [PERSON_NAME] - [PHONE_NUMBER] | [PH…" at bounding box center [833, 395] width 315 height 279
copy div "[PERSON_NAME] [EMAIL_ADDRESS][DOMAIN_NAME] [PERSON_NAME] - [PHONE_NUMBER] | [PH…"
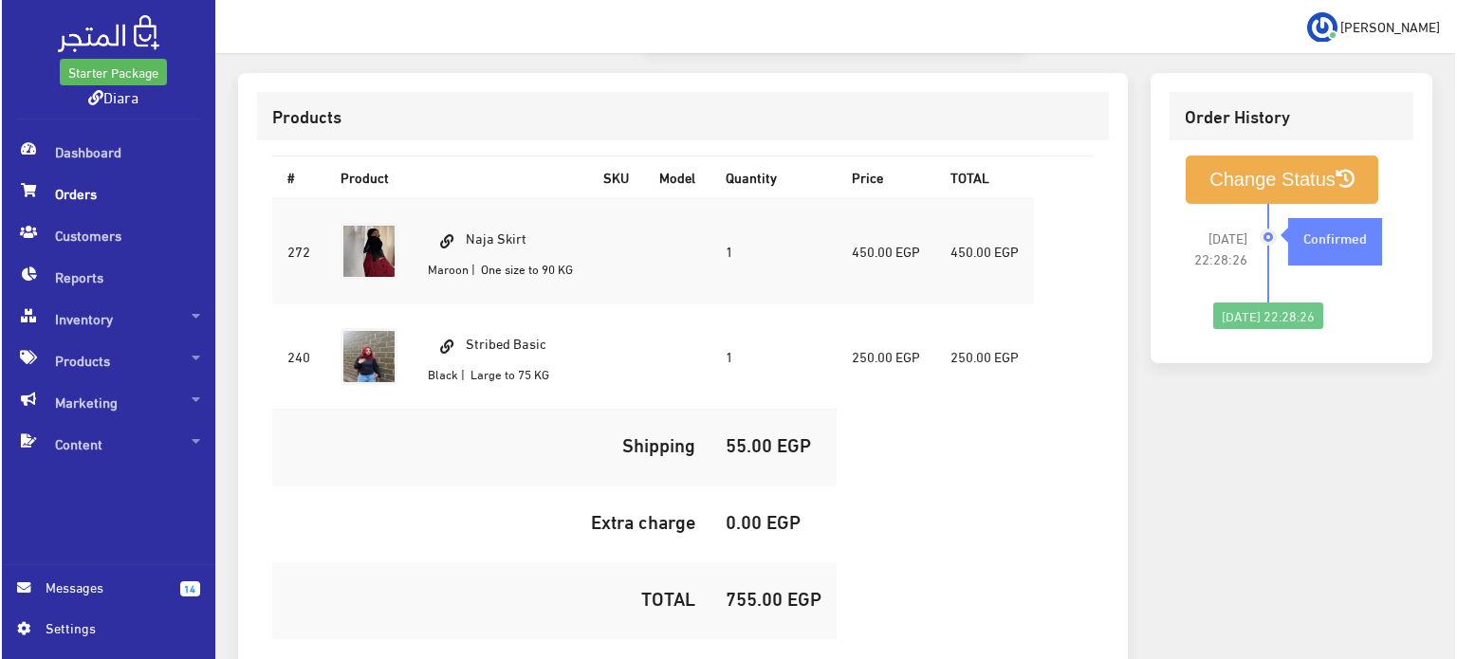
scroll to position [642, 0]
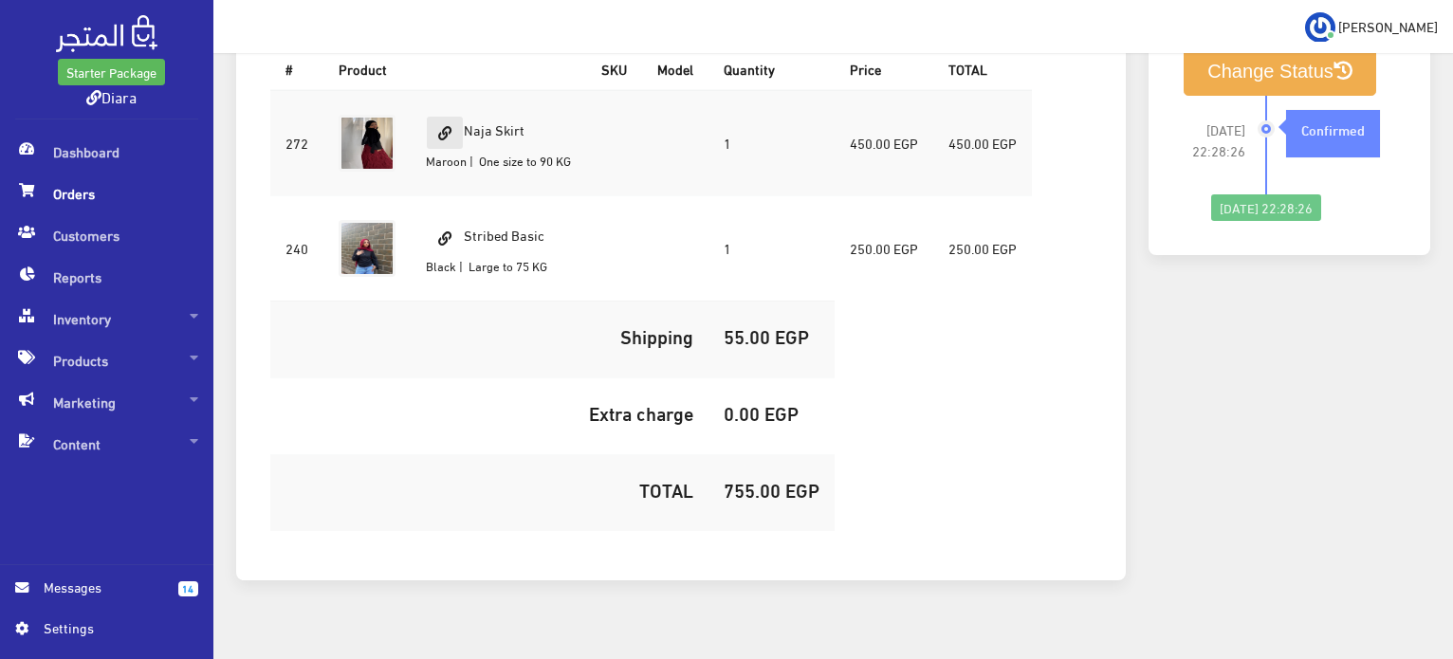
drag, startPoint x: 531, startPoint y: 106, endPoint x: 463, endPoint y: 90, distance: 70.2
click at [463, 90] on td "Naja Skirt Maroon | One size to 90 KG" at bounding box center [498, 143] width 175 height 106
copy td "Naja Skirt"
drag, startPoint x: 560, startPoint y: 208, endPoint x: 467, endPoint y: 200, distance: 93.3
click at [467, 200] on td "Stribed Basic Black | Large to 75 KG" at bounding box center [498, 247] width 175 height 105
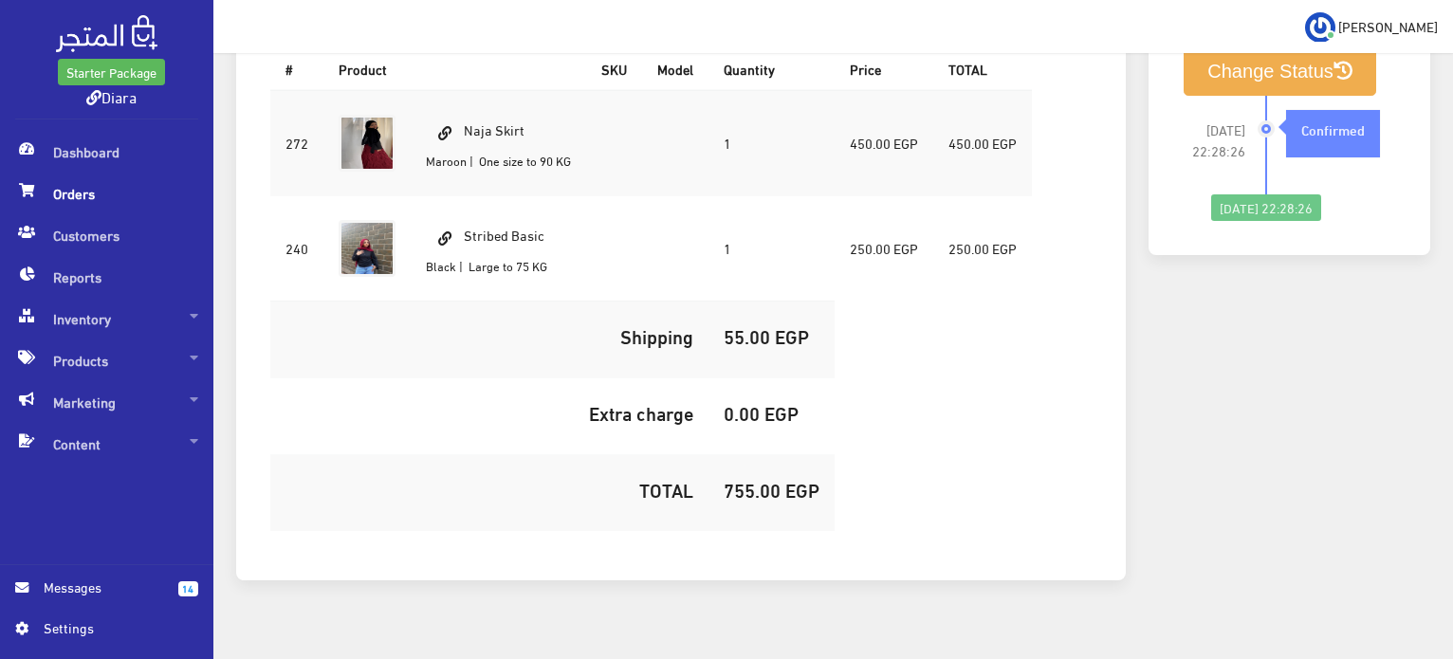
copy td "Stribed Basic"
click at [739, 479] on h5 "755.00 EGP" at bounding box center [772, 489] width 96 height 21
copy h5 "755.00"
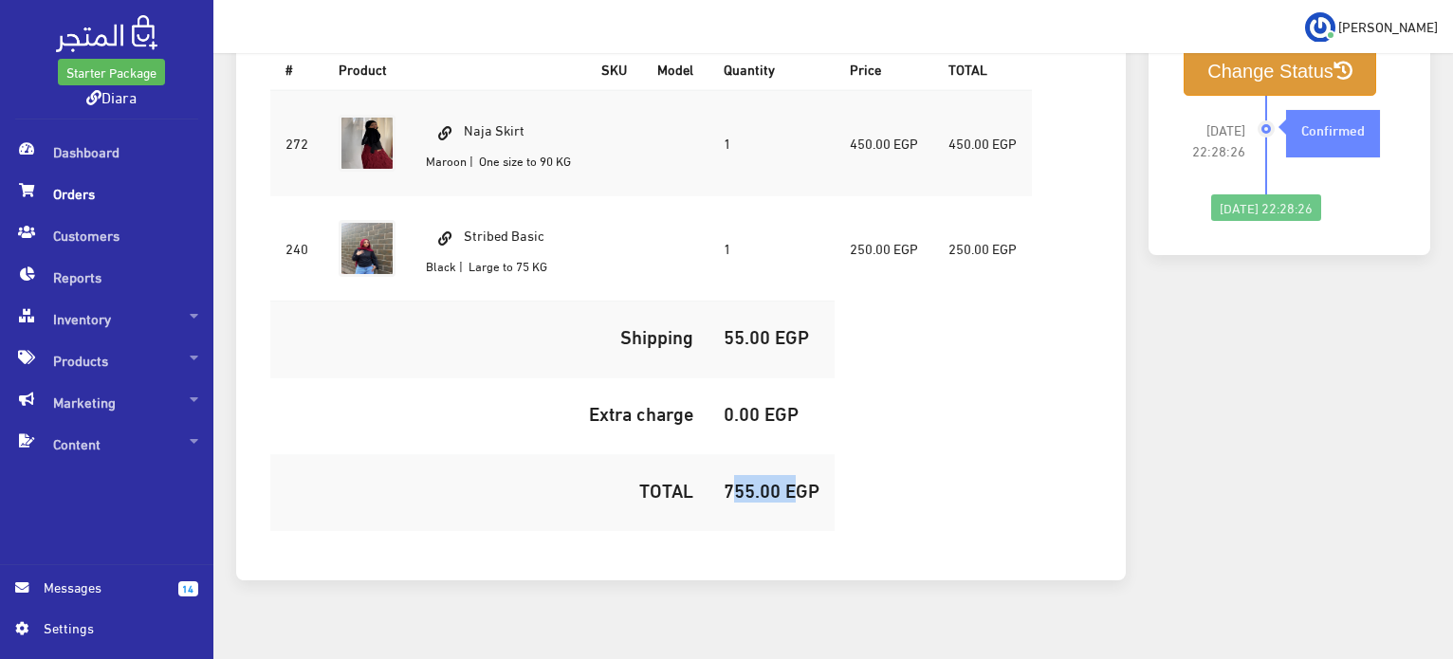
click at [1219, 62] on button "Change Status" at bounding box center [1280, 71] width 193 height 48
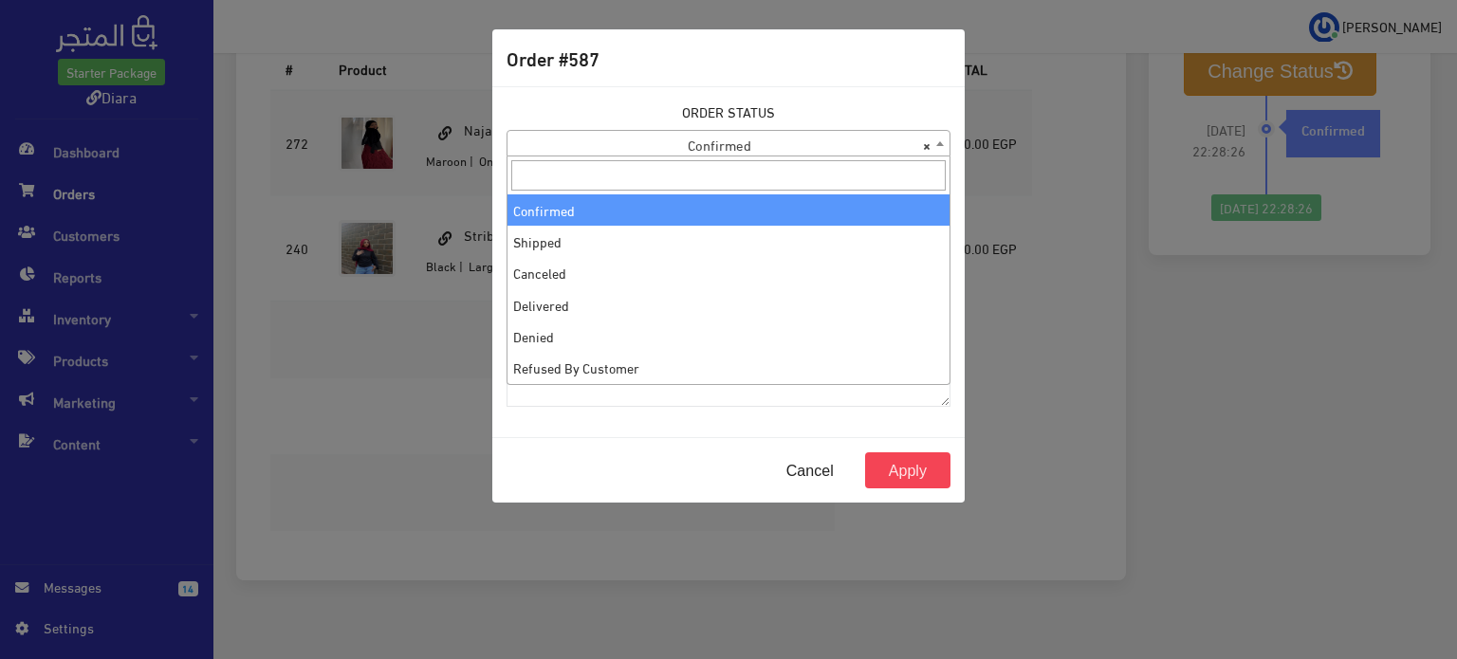
click at [808, 155] on span "× Confirmed" at bounding box center [728, 144] width 442 height 27
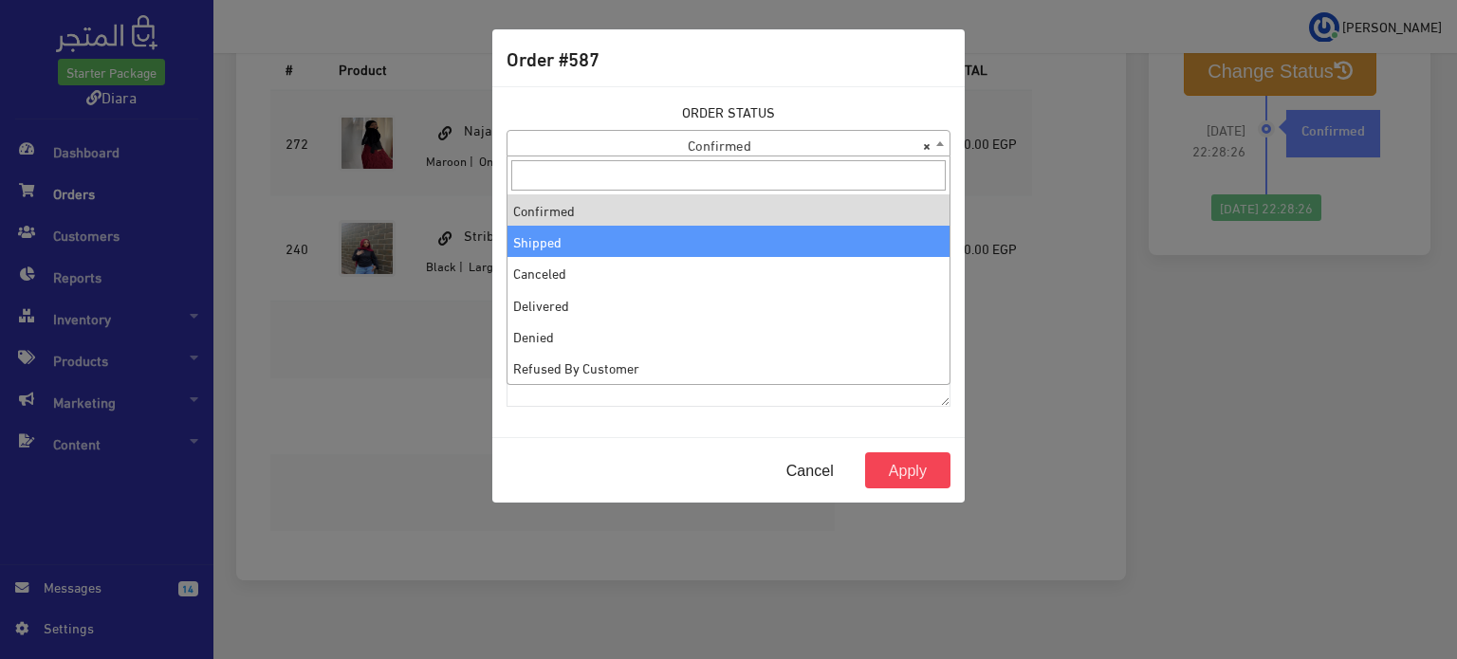
select select "2"
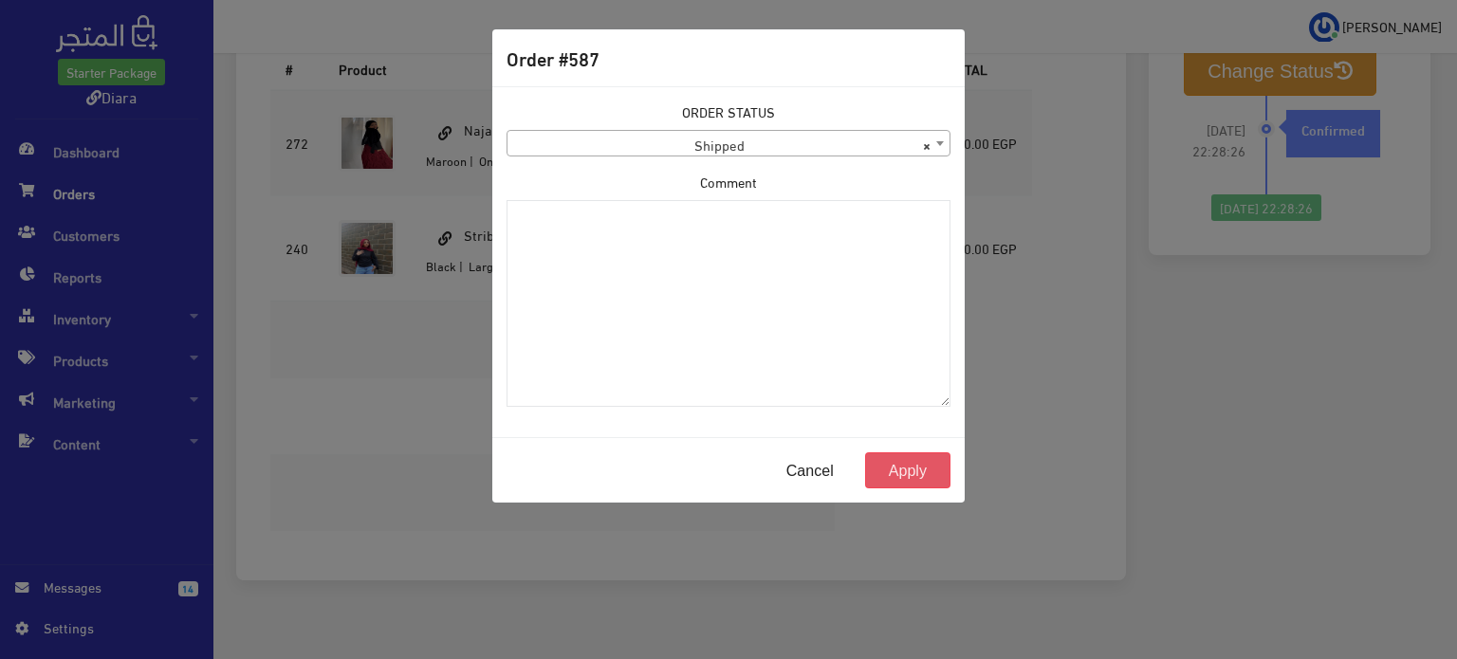
click at [897, 472] on button "Apply" at bounding box center [907, 470] width 85 height 36
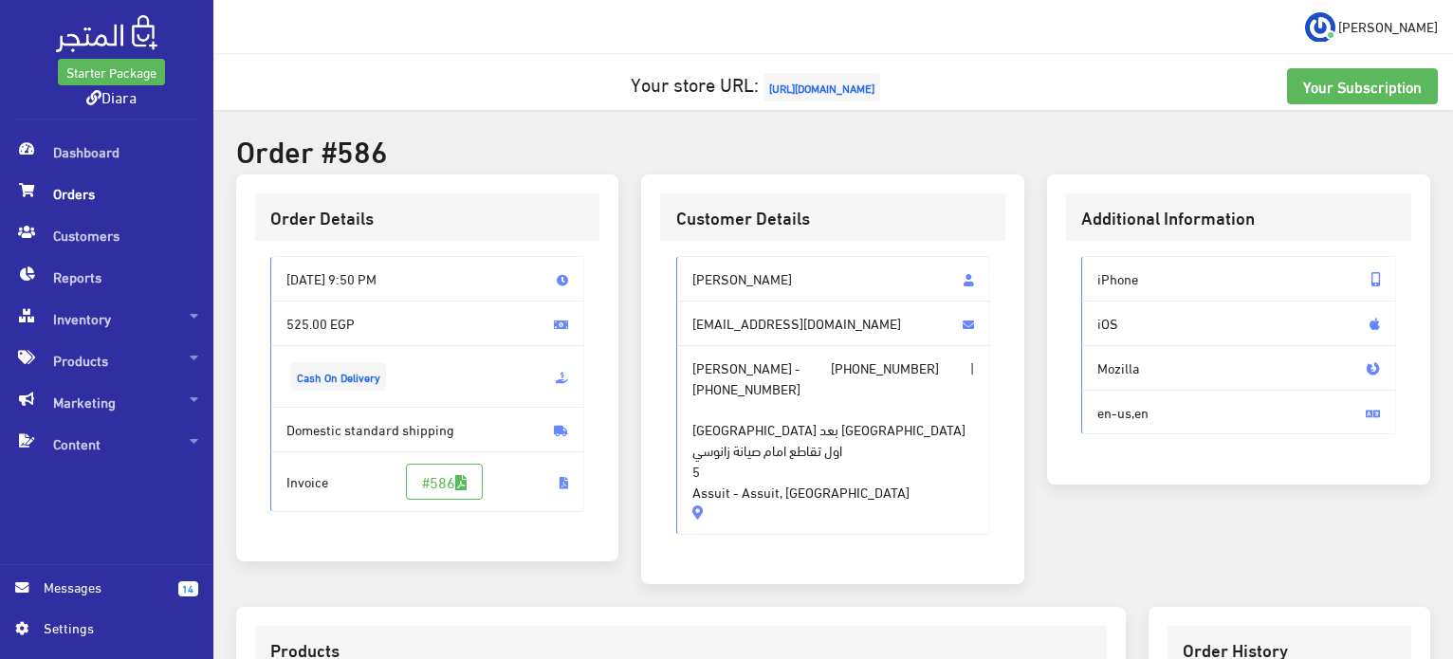
drag, startPoint x: 814, startPoint y: 268, endPoint x: 721, endPoint y: 371, distance: 138.3
click at [721, 370] on div "mariam mohamed mero.mohamed999@gmail.com mariam mohamed - +201025989783 | +2010…" at bounding box center [833, 395] width 315 height 279
click at [838, 474] on span "شارع البحر شارع بعد البان النيل اول تقاطع امام صيانة زانوسي 5 Assuit - Assuit, …" at bounding box center [833, 449] width 283 height 103
drag, startPoint x: 831, startPoint y: 514, endPoint x: 694, endPoint y: 277, distance: 273.6
click at [694, 277] on div "mariam mohamed mero.mohamed999@gmail.com mariam mohamed - +201025989783 | +2010…" at bounding box center [833, 395] width 315 height 279
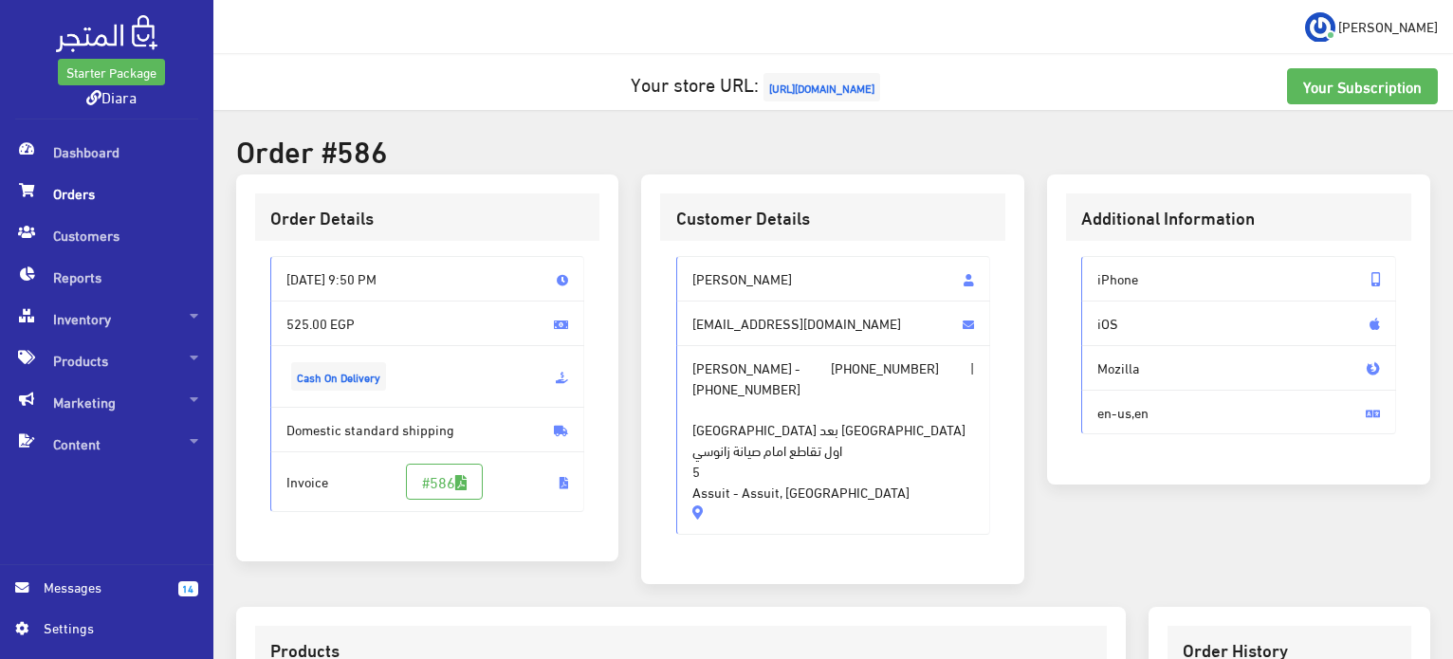
copy div "mariam mohamed mero.mohamed999@gmail.com mariam mohamed - +201025989783 | +2010…"
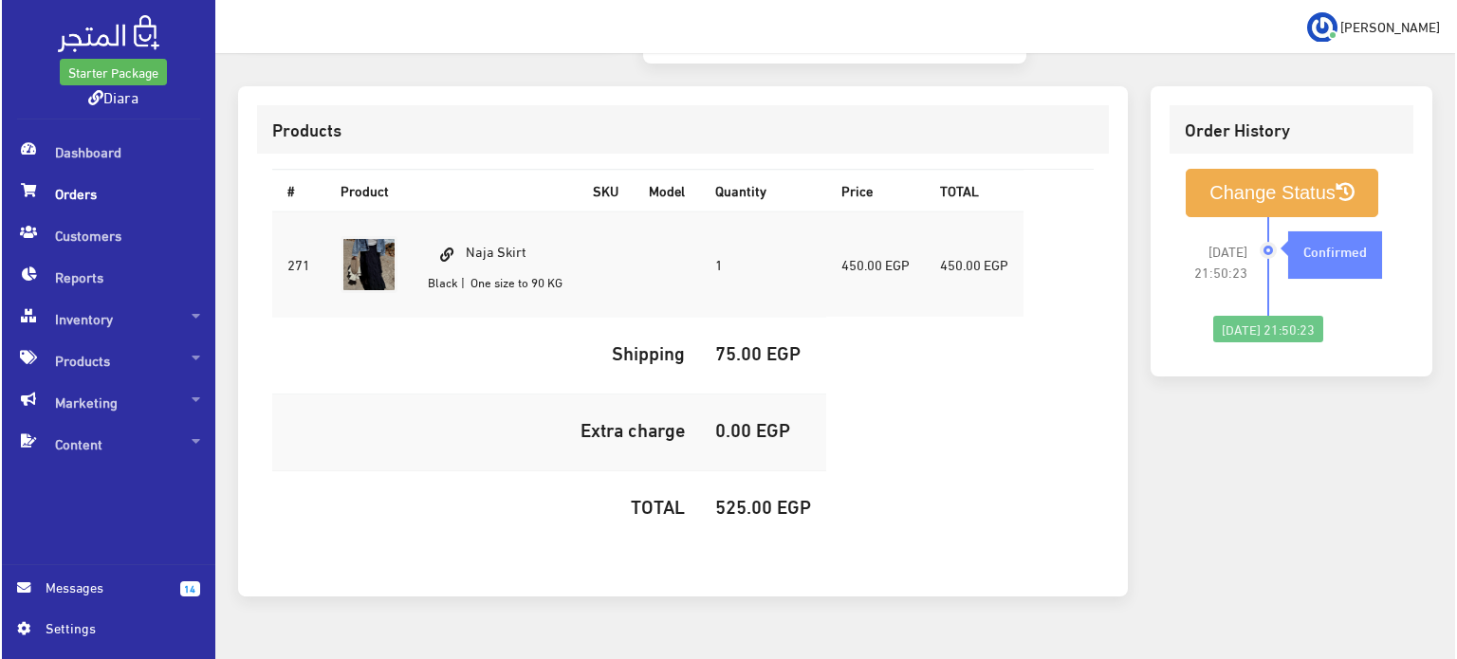
scroll to position [561, 0]
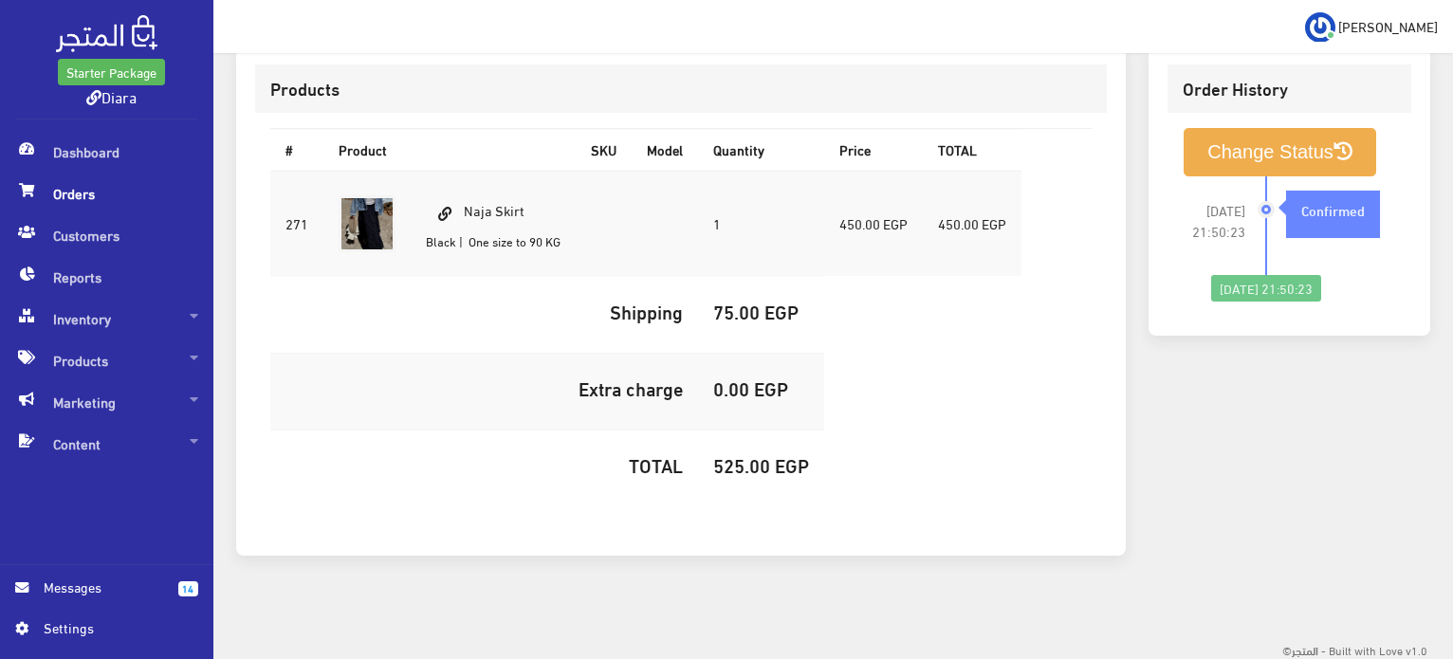
drag, startPoint x: 535, startPoint y: 215, endPoint x: 467, endPoint y: 214, distance: 68.3
click at [467, 214] on td "Naja Skirt Black | One size to 90 KG" at bounding box center [493, 224] width 165 height 106
copy td "Naja Skirt"
click at [736, 473] on h5 "525.00 EGP" at bounding box center [761, 464] width 96 height 21
click at [735, 473] on h5 "525.00 EGP" at bounding box center [761, 464] width 96 height 21
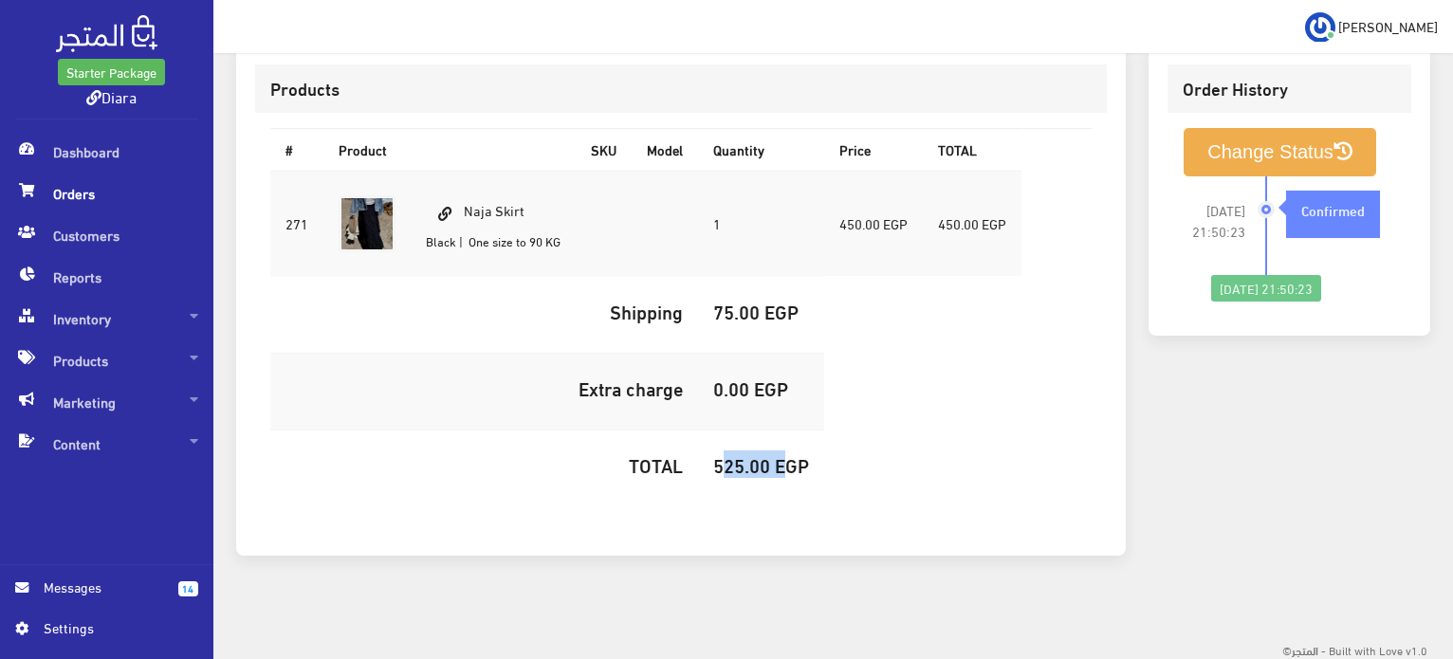
copy h5 "525.00"
click at [1217, 158] on button "Change Status" at bounding box center [1280, 152] width 193 height 48
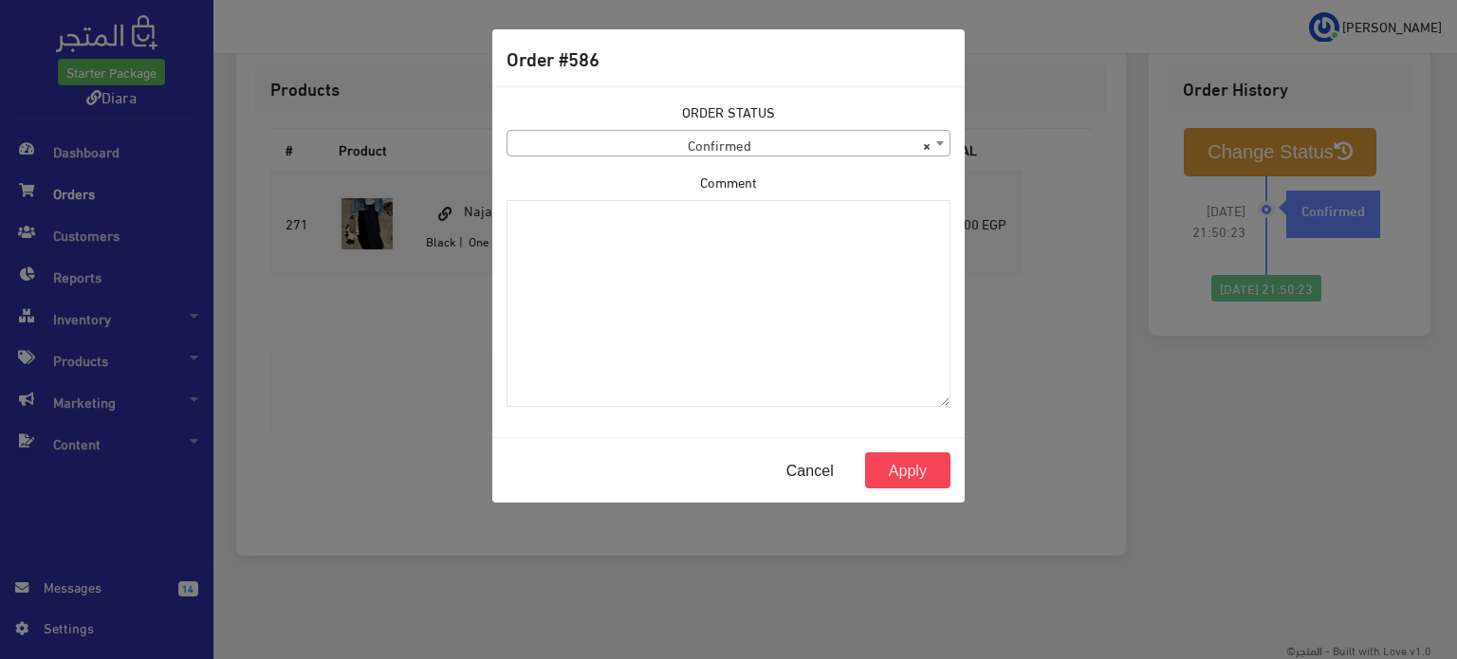
click at [800, 146] on span "× Confirmed" at bounding box center [728, 144] width 442 height 27
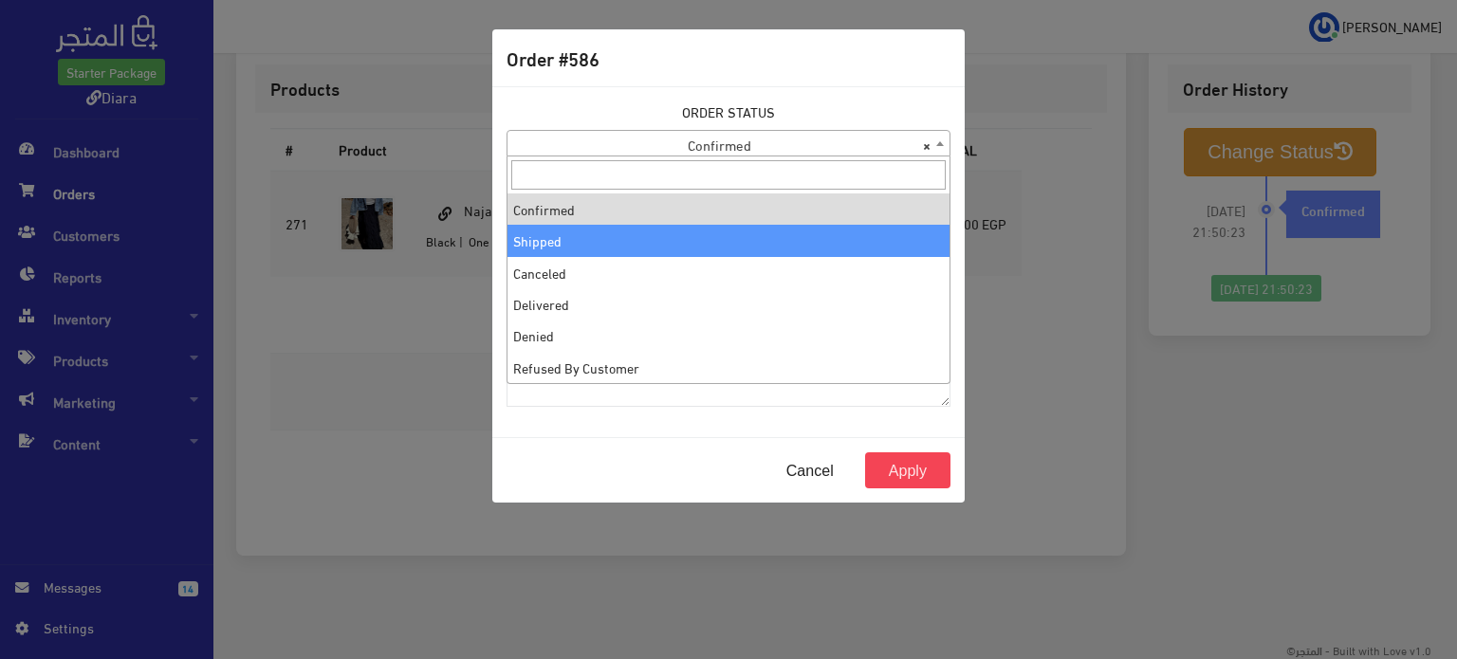
select select "2"
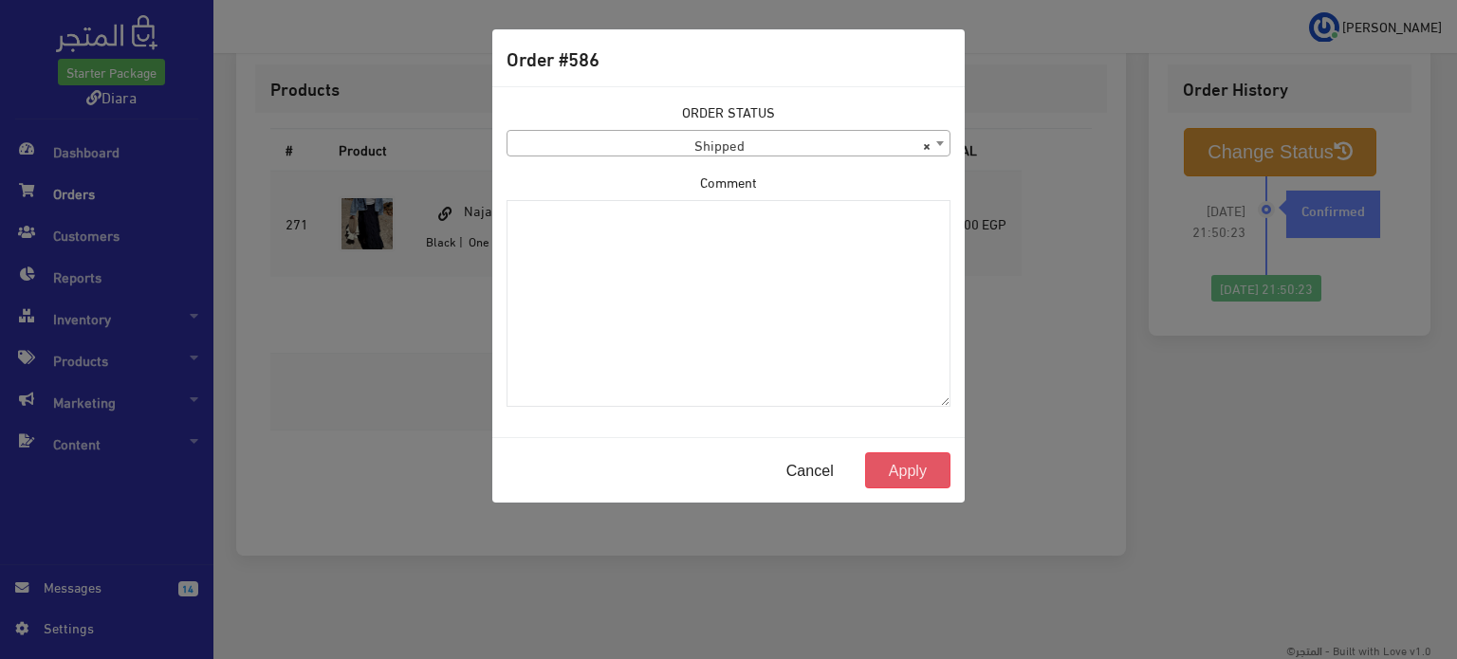
click at [909, 469] on button "Apply" at bounding box center [907, 470] width 85 height 36
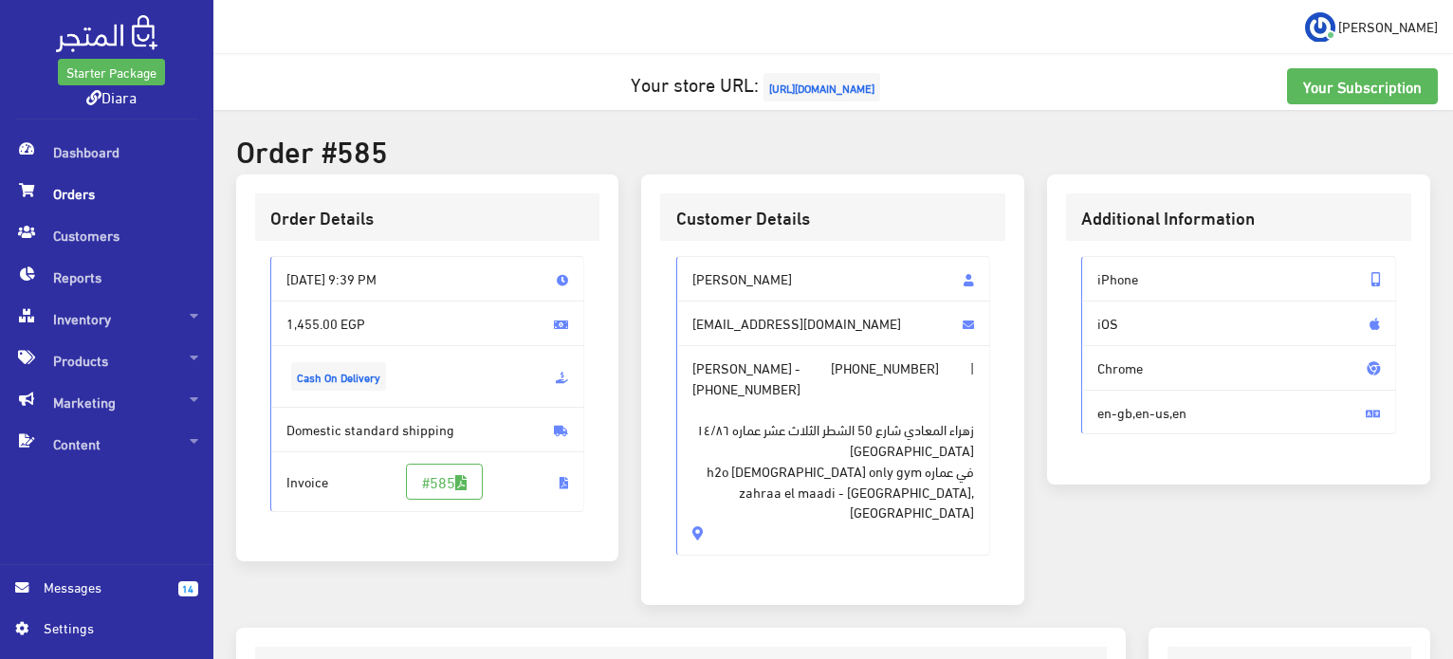
drag, startPoint x: 785, startPoint y: 506, endPoint x: 689, endPoint y: 281, distance: 244.7
click at [689, 281] on div "[PERSON_NAME] [EMAIL_ADDRESS][DOMAIN_NAME] [PERSON_NAME] - [PHONE_NUMBER] | [PH…" at bounding box center [833, 405] width 315 height 299
copy div "jana mohamed [EMAIL_ADDRESS][DOMAIN_NAME] [PERSON_NAME] - [PHONE_NUMBER] | [PHO…"
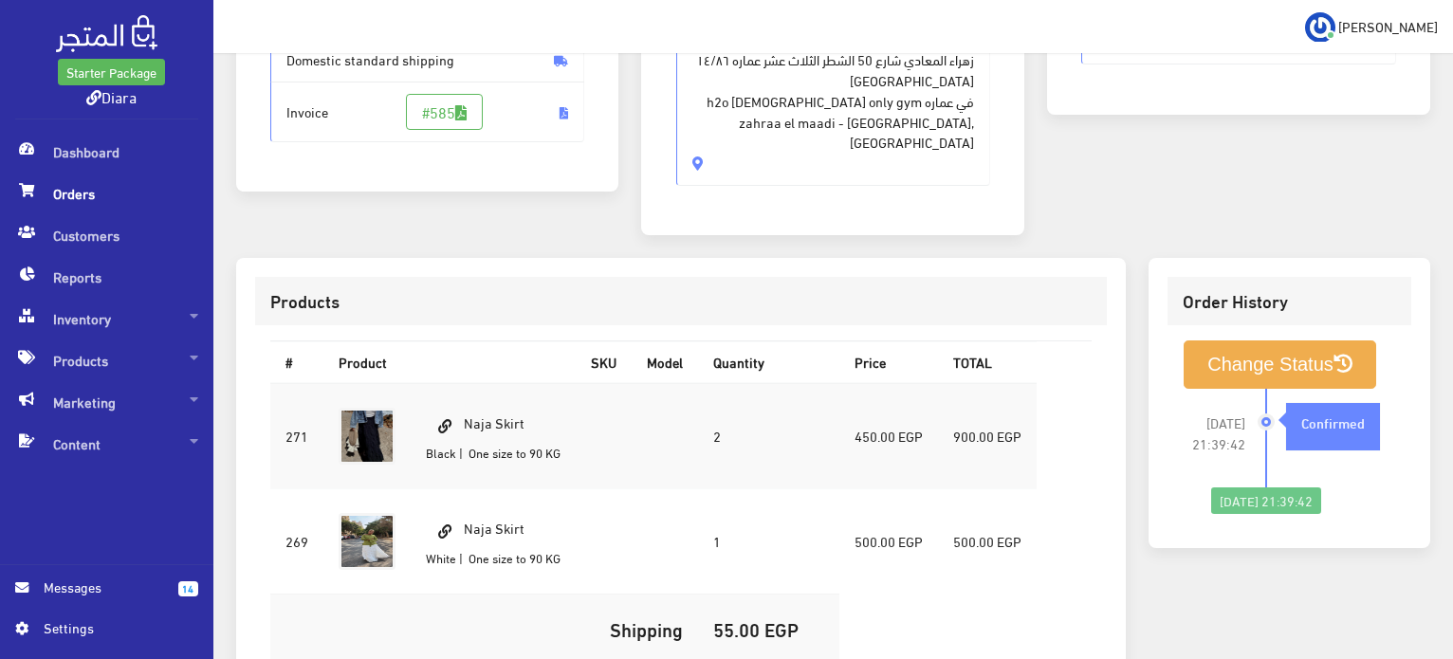
scroll to position [379, 0]
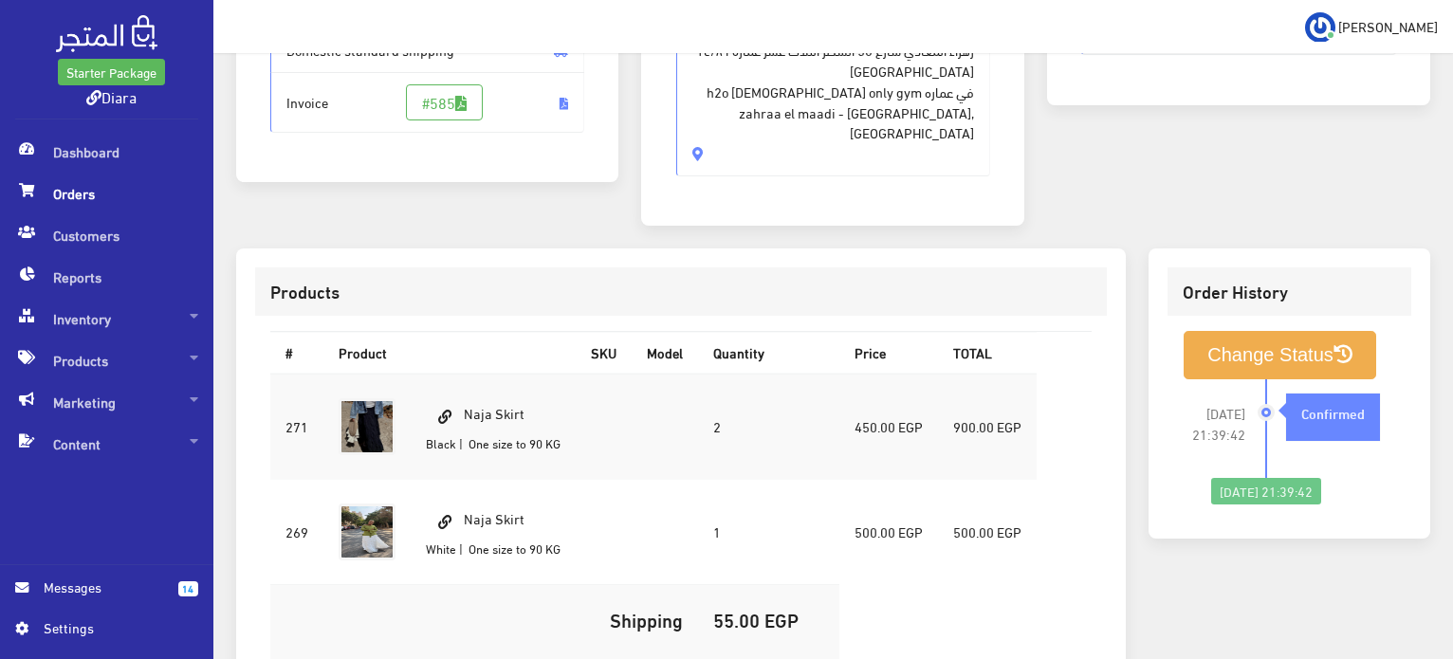
drag, startPoint x: 539, startPoint y: 397, endPoint x: 467, endPoint y: 377, distance: 75.0
click at [467, 378] on td "Naja Skirt Black | One size to 90 KG" at bounding box center [493, 427] width 165 height 106
copy td "Naja Skirt"
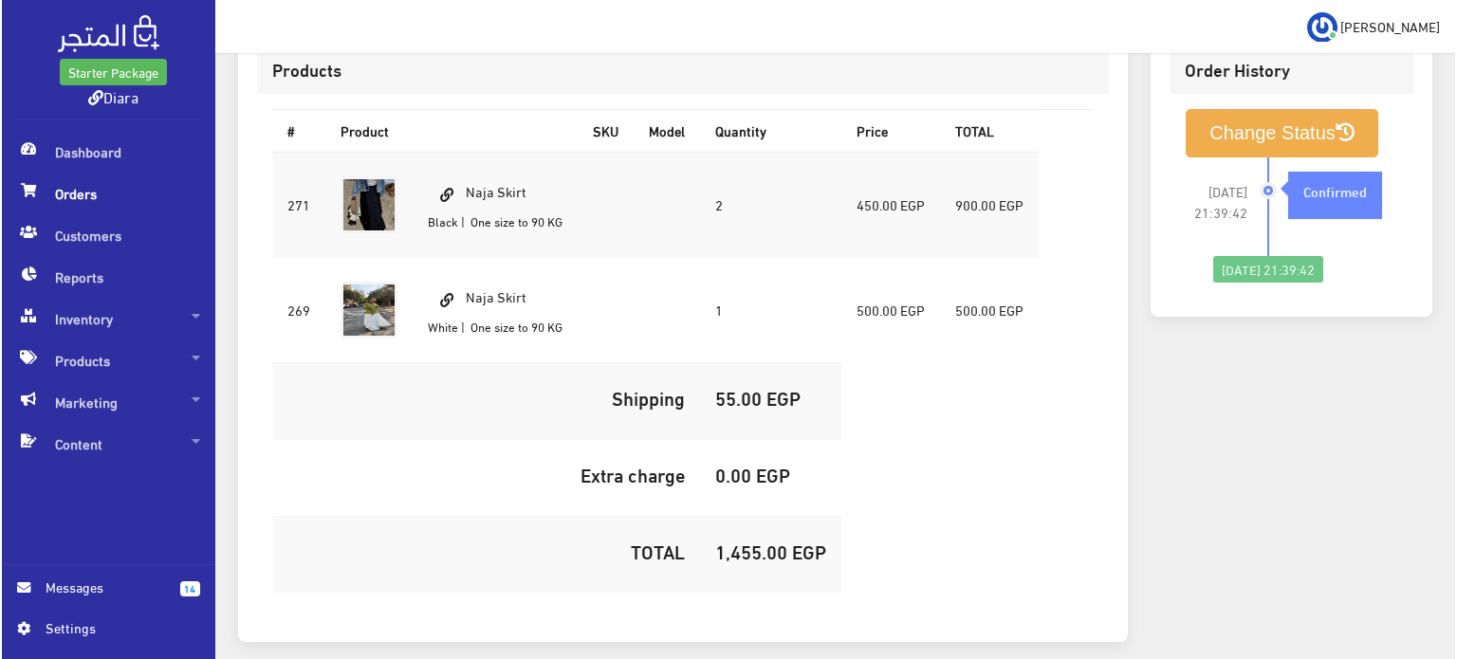
scroll to position [664, 0]
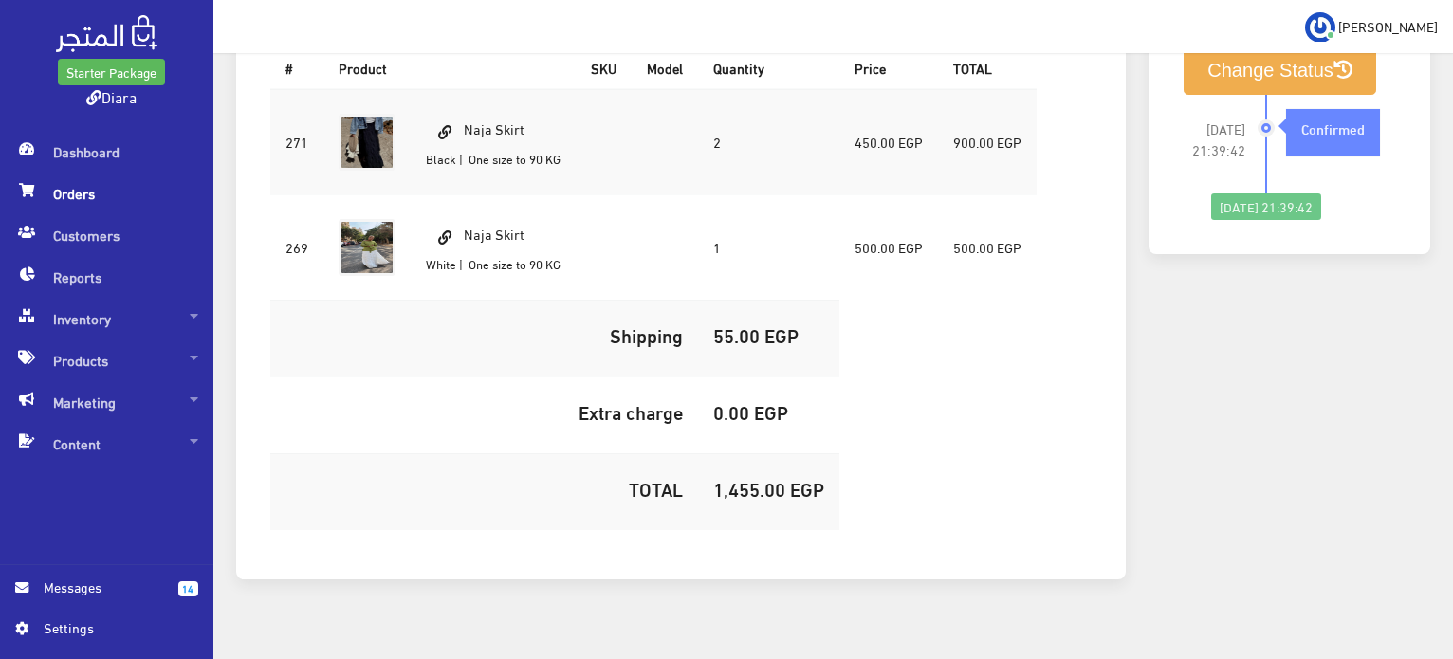
click at [743, 478] on h5 "1,455.00 EGP" at bounding box center [768, 488] width 111 height 21
copy h5 "1,455.00"
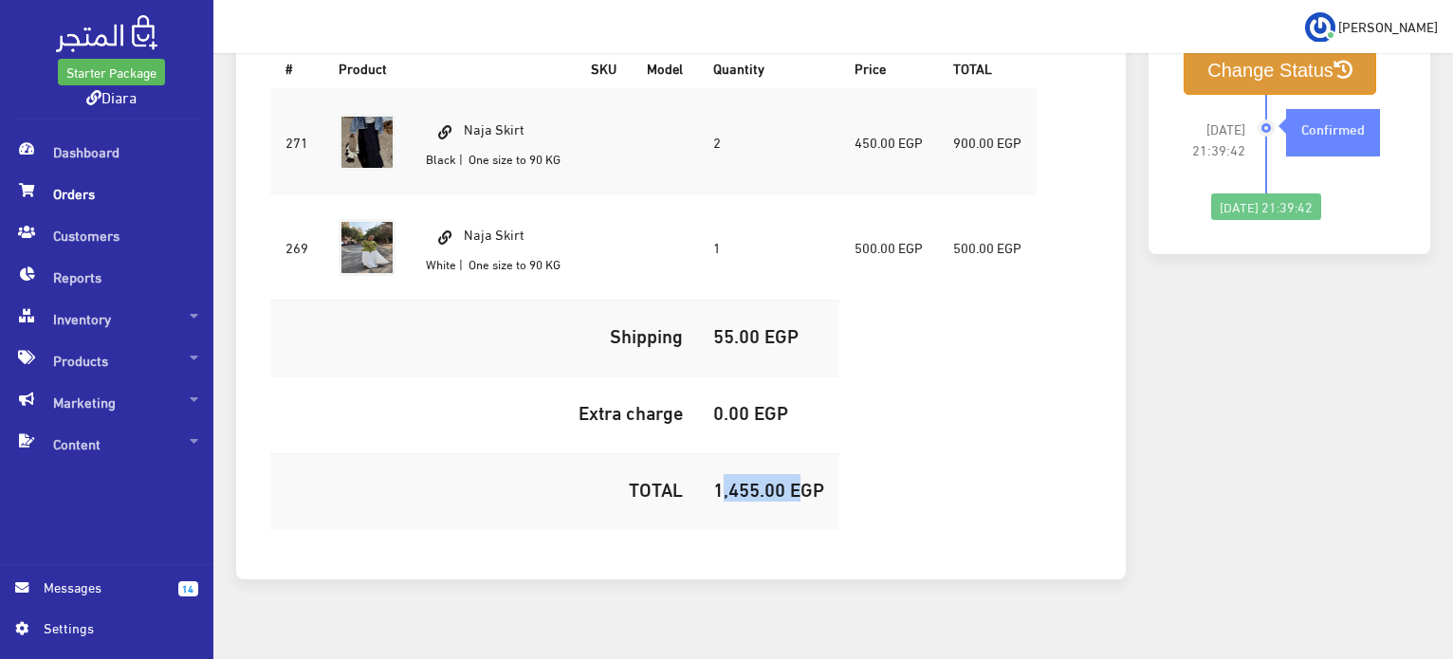
click at [1223, 64] on button "Change Status" at bounding box center [1280, 70] width 193 height 48
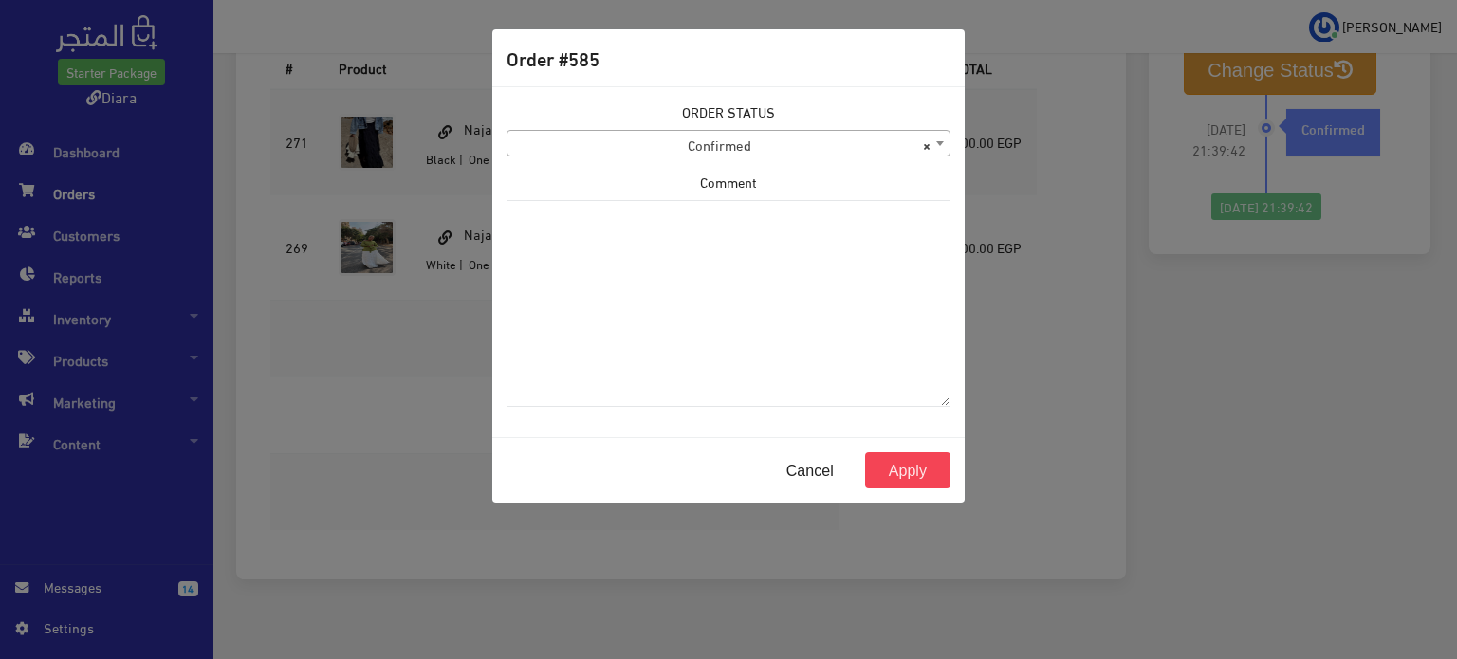
click at [793, 156] on body "Starter Package Diara Dashboard Orders 14" at bounding box center [728, 11] width 1457 height 1350
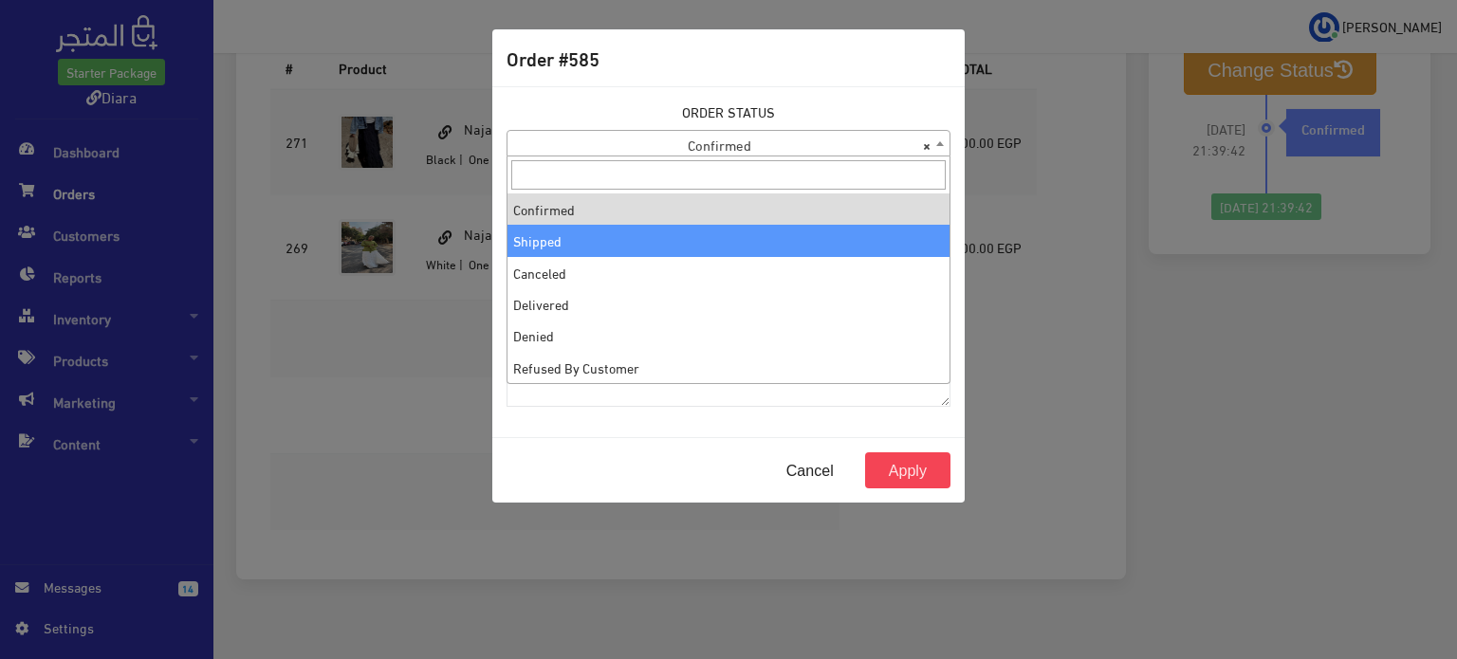
select select "2"
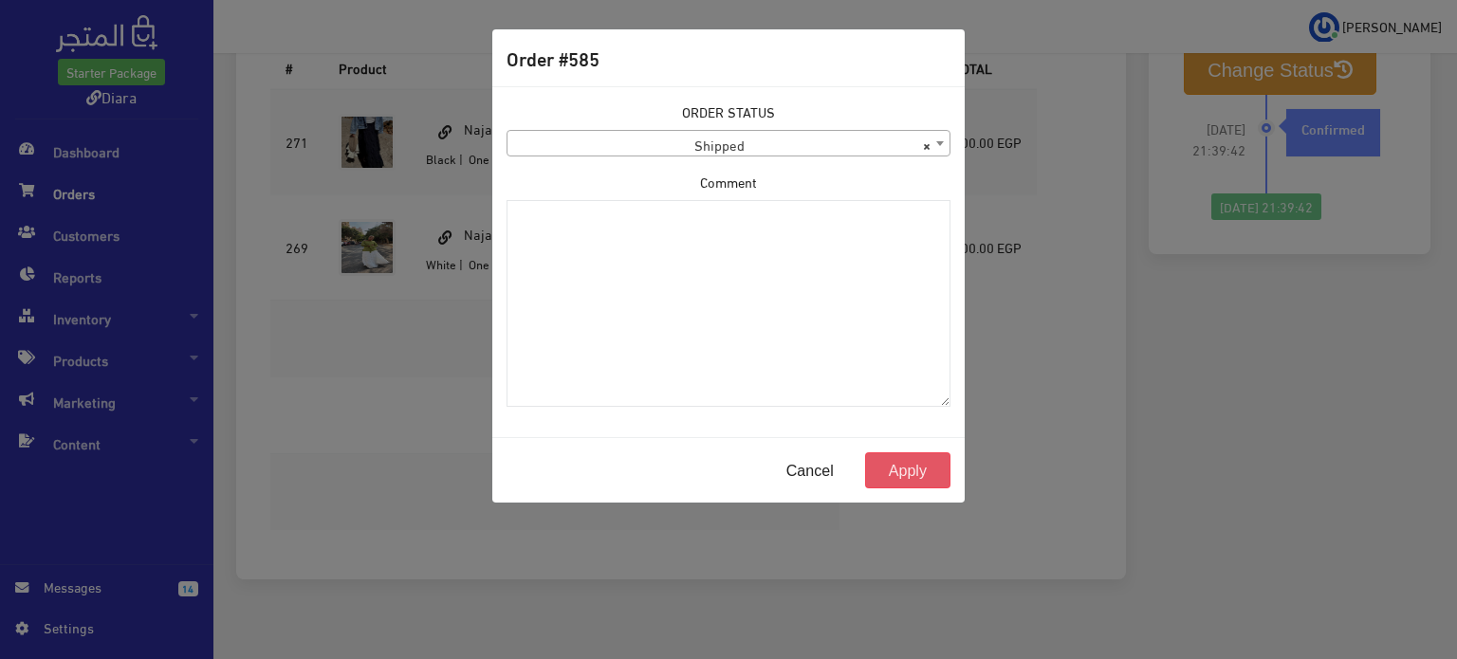
click at [910, 457] on button "Apply" at bounding box center [907, 470] width 85 height 36
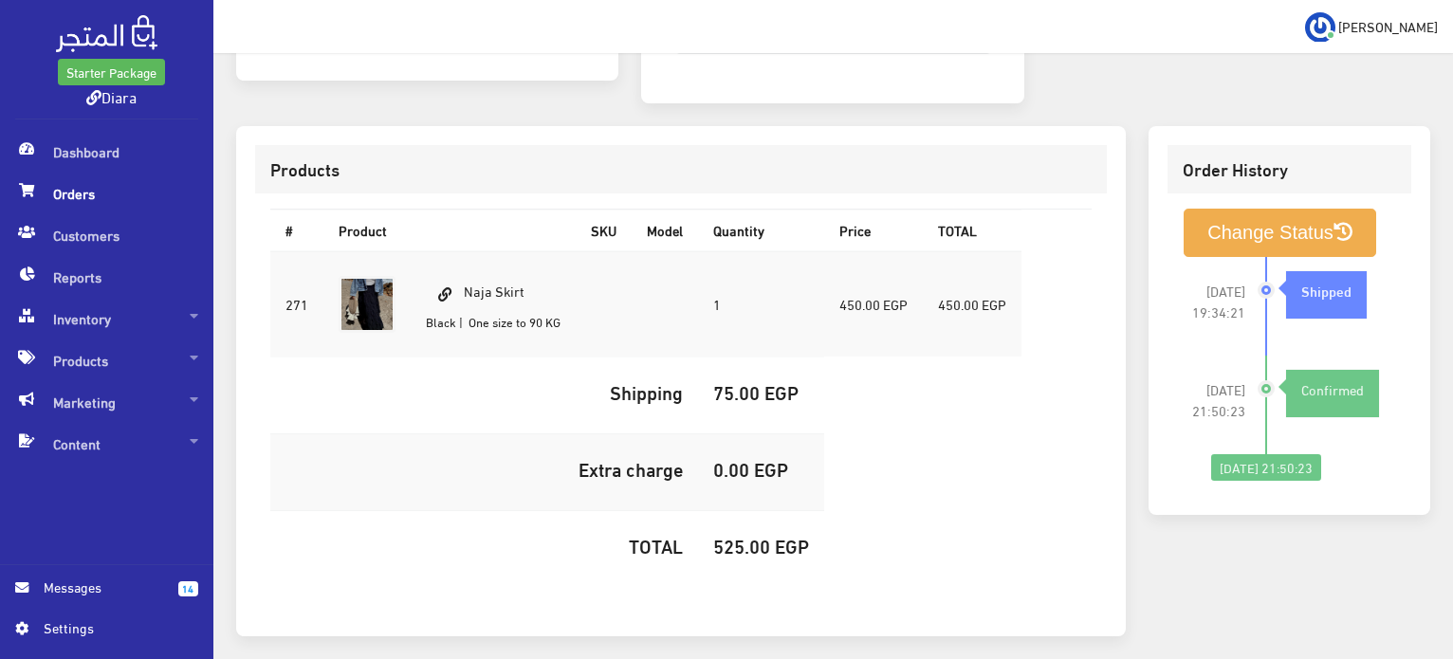
scroll to position [561, 0]
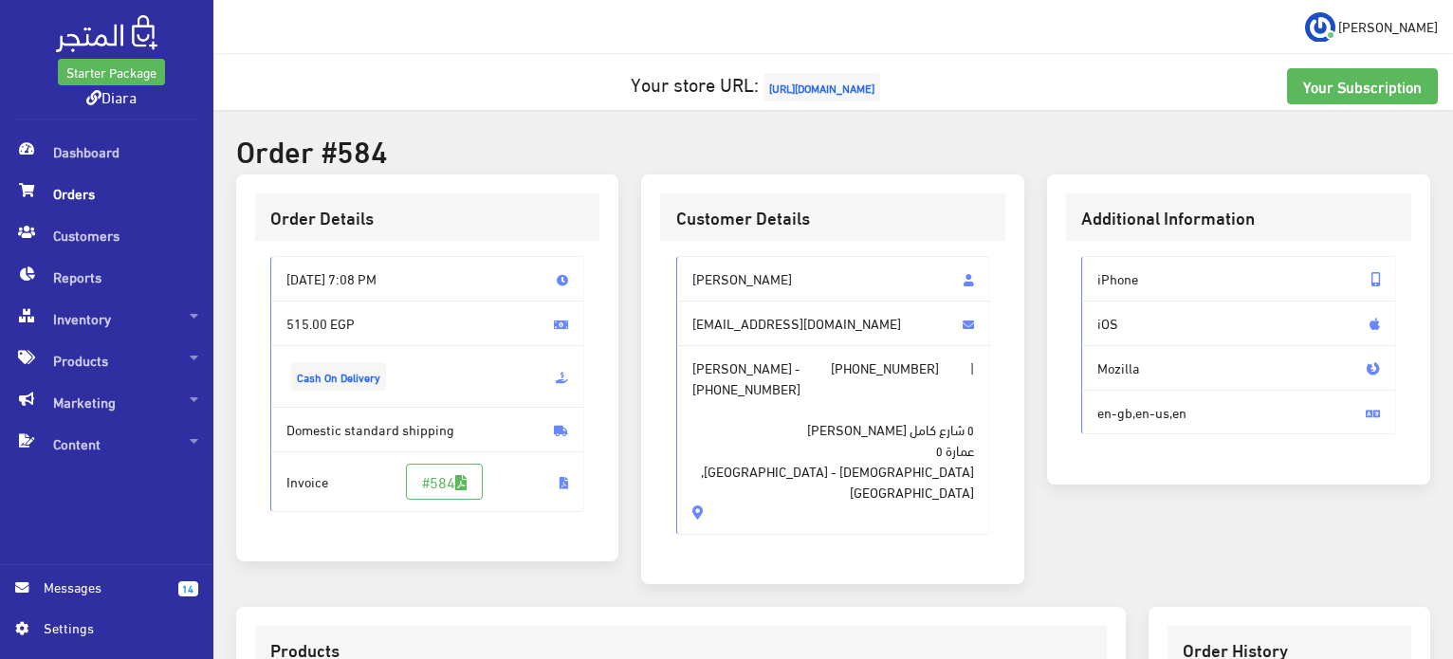
drag, startPoint x: 915, startPoint y: 461, endPoint x: 710, endPoint y: 366, distance: 225.8
click at [712, 329] on div "Dina Sherif dinasherif06@gmail.com Dina Sherif - +201146914183 | +201146914183 …" at bounding box center [833, 395] width 315 height 279
click at [711, 418] on span "٥ شارع كامل تويج الابراهيمية علي الترام عمارة ٥ الإبراهيمية - Alexandria City, …" at bounding box center [833, 449] width 283 height 103
drag, startPoint x: 693, startPoint y: 453, endPoint x: 663, endPoint y: 261, distance: 194.9
click at [663, 261] on div "Dina Sherif dinasherif06@gmail.com Dina Sherif - +201146914183 | +201146914183 …" at bounding box center [832, 403] width 345 height 324
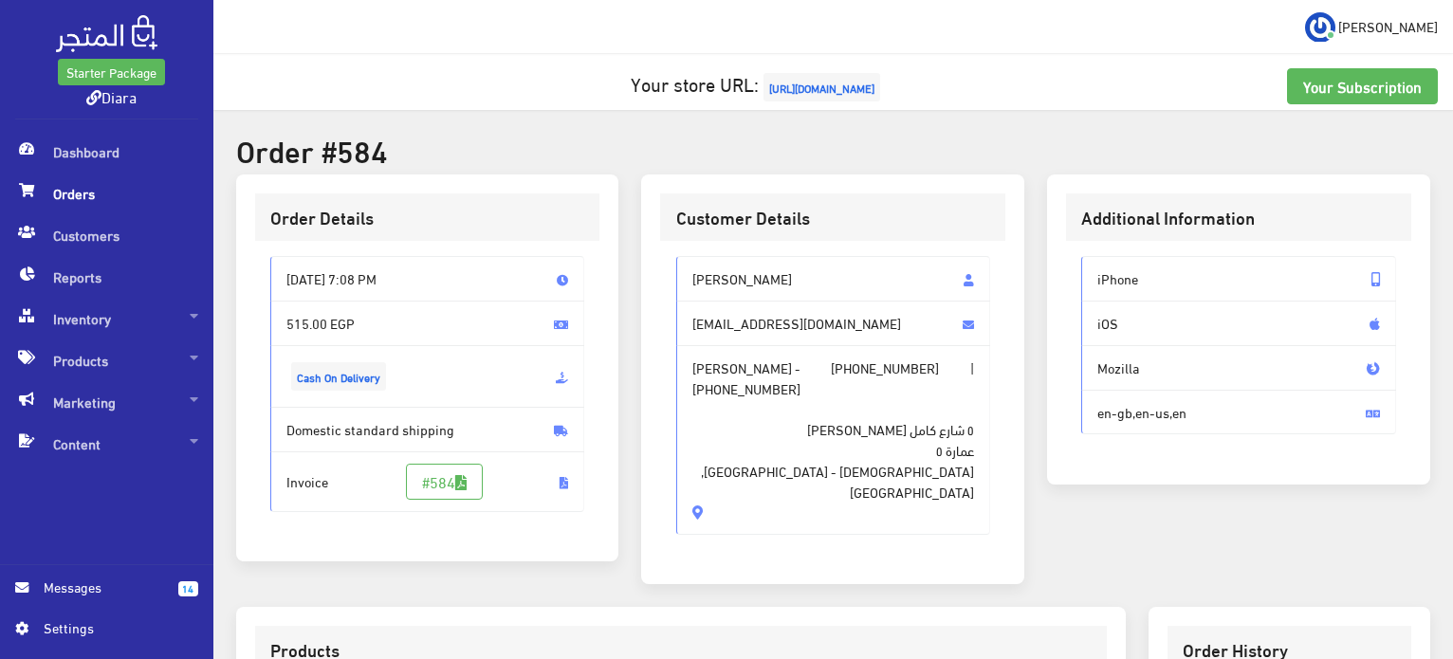
copy div "Dina Sherif dinasherif06@gmail.com Dina Sherif - +201146914183 | +201146914183 …"
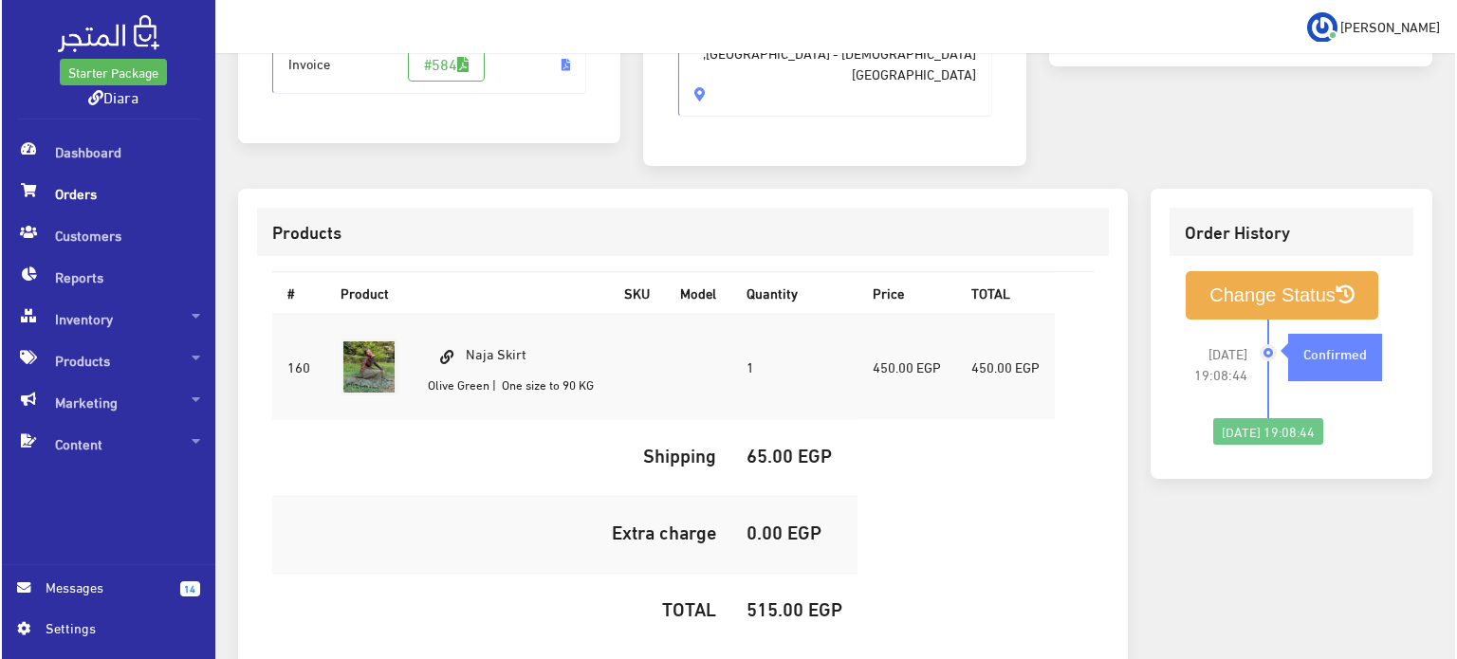
scroll to position [537, 0]
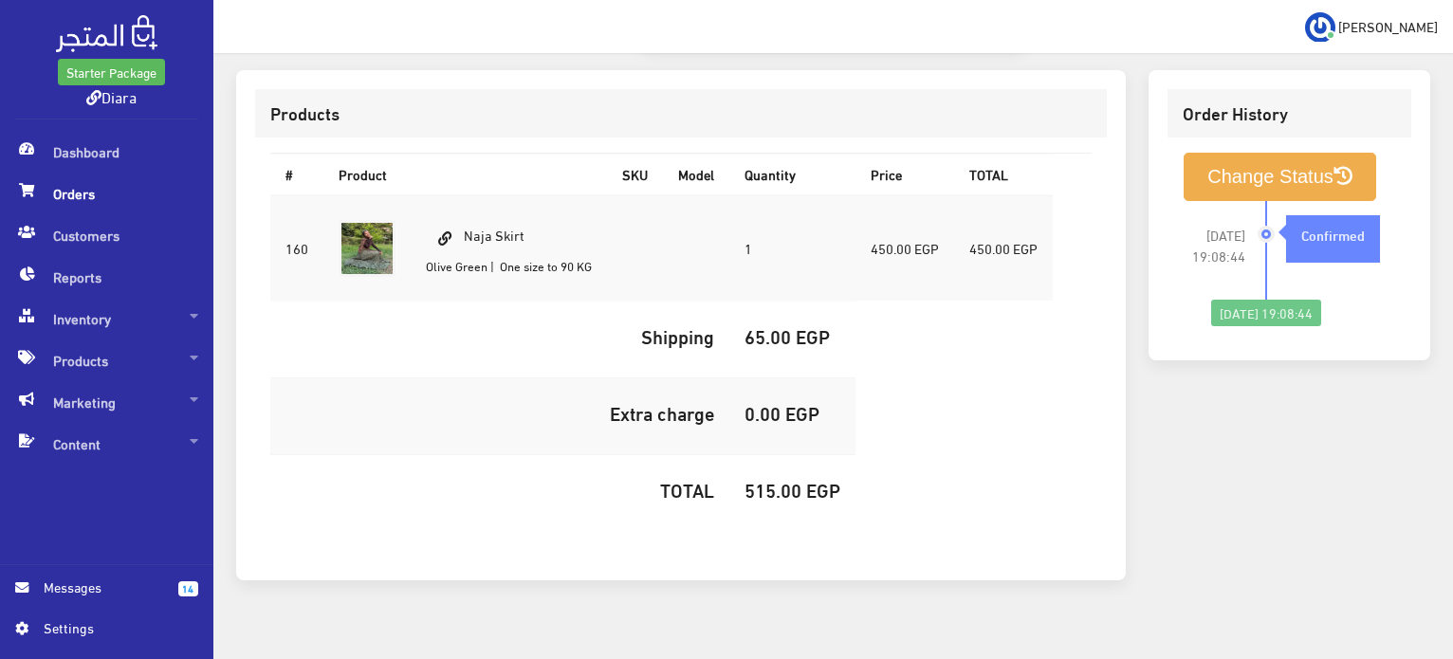
drag, startPoint x: 547, startPoint y: 211, endPoint x: 463, endPoint y: 194, distance: 85.9
click at [463, 195] on td "Naja Skirt Olive Green | One size to 90 KG" at bounding box center [509, 248] width 196 height 106
copy td "Naja Skirt"
click at [765, 479] on h5 "515.00 EGP" at bounding box center [793, 489] width 96 height 21
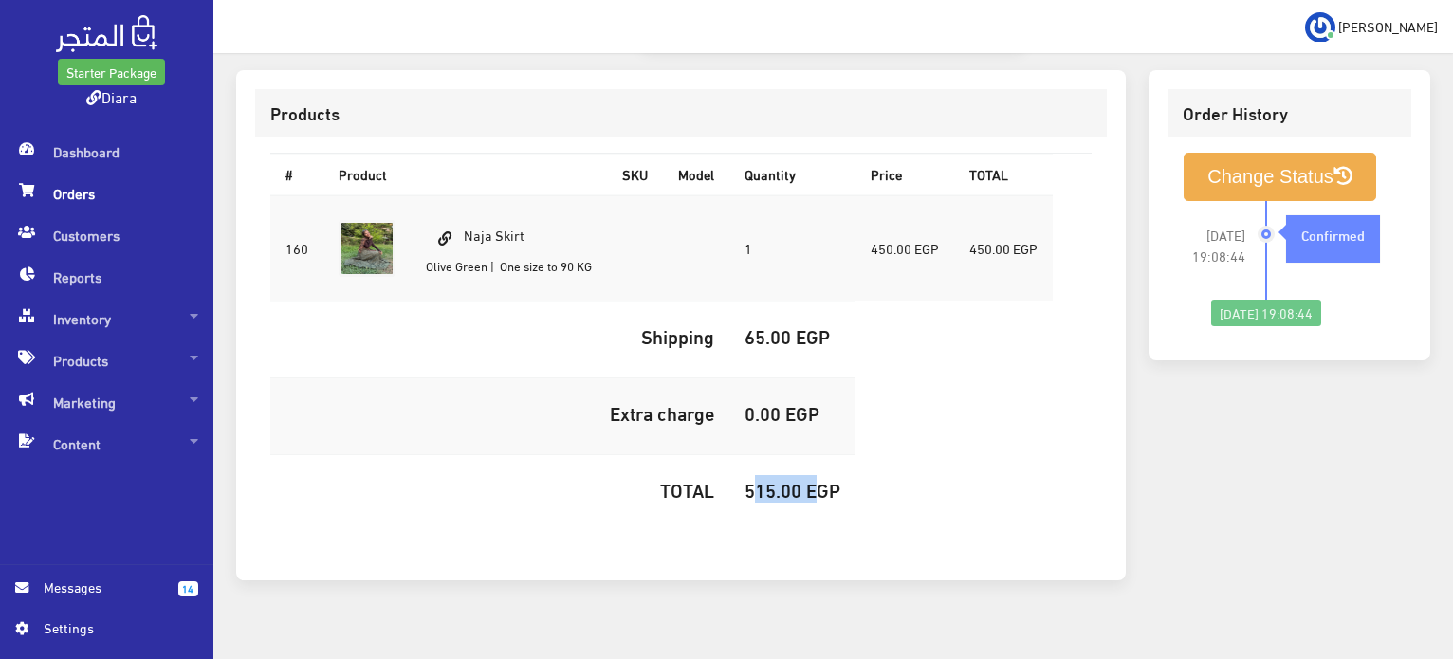
copy h5 "515.00"
click at [1203, 163] on button "Change Status" at bounding box center [1280, 177] width 193 height 48
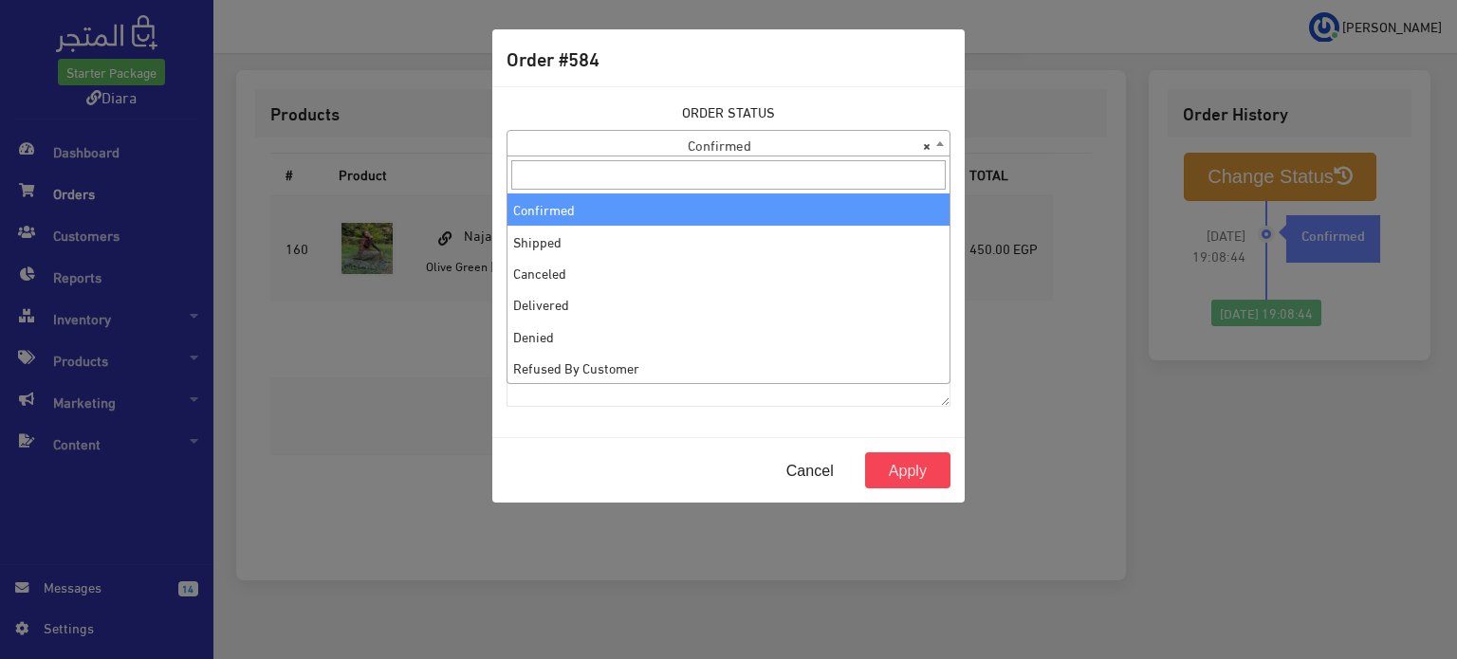
click at [751, 150] on span "× Confirmed" at bounding box center [728, 144] width 442 height 27
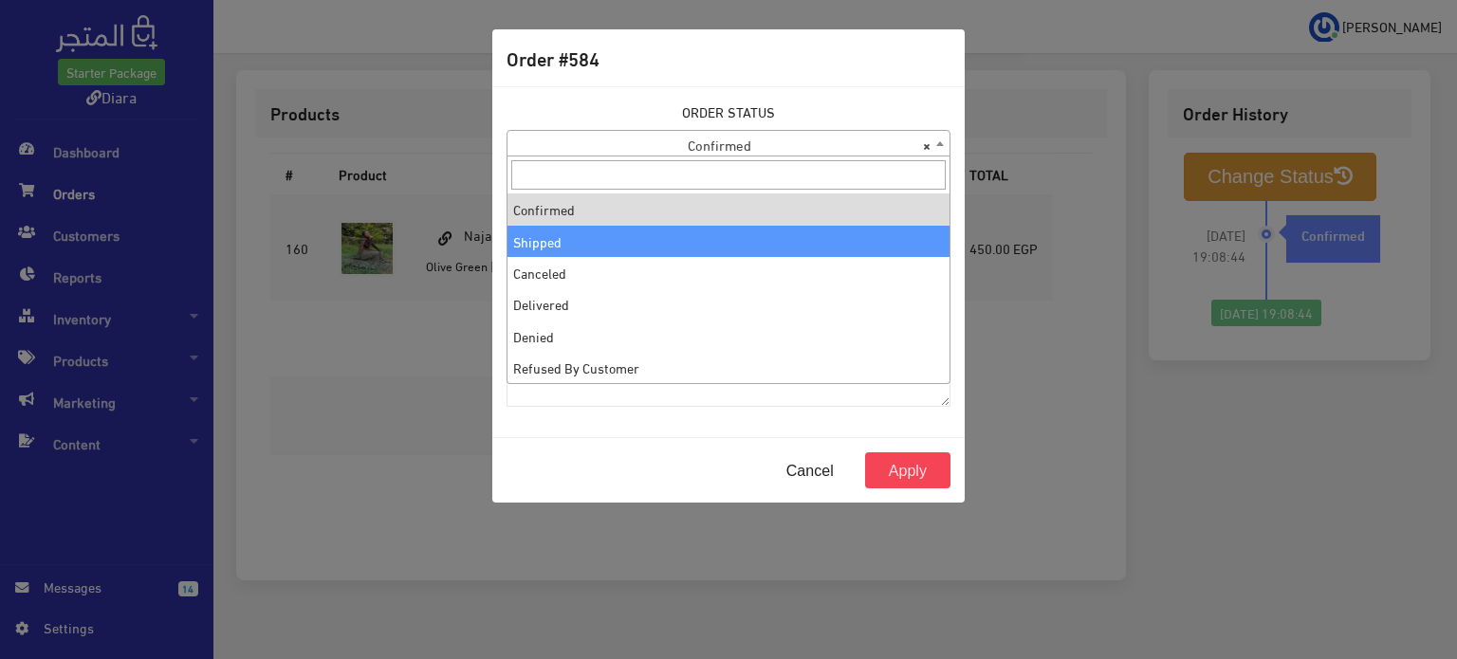
select select "2"
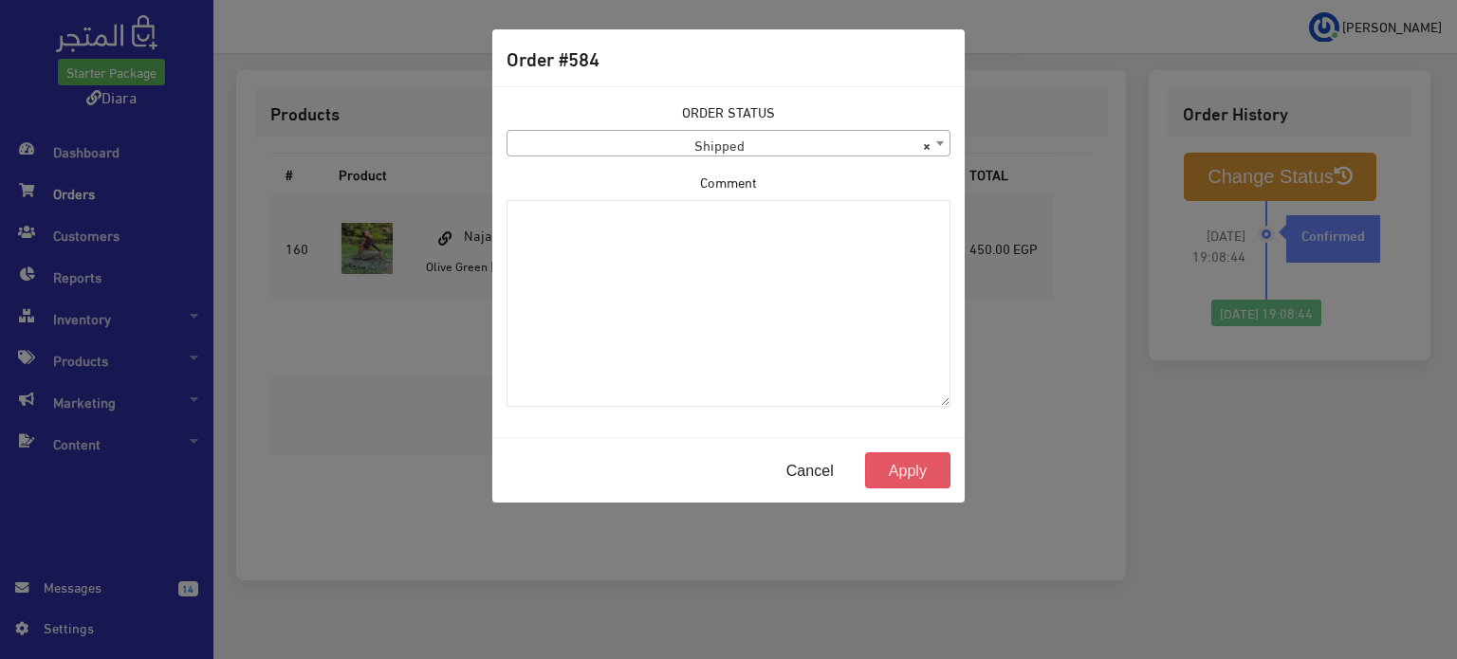
click at [910, 476] on button "Apply" at bounding box center [907, 470] width 85 height 36
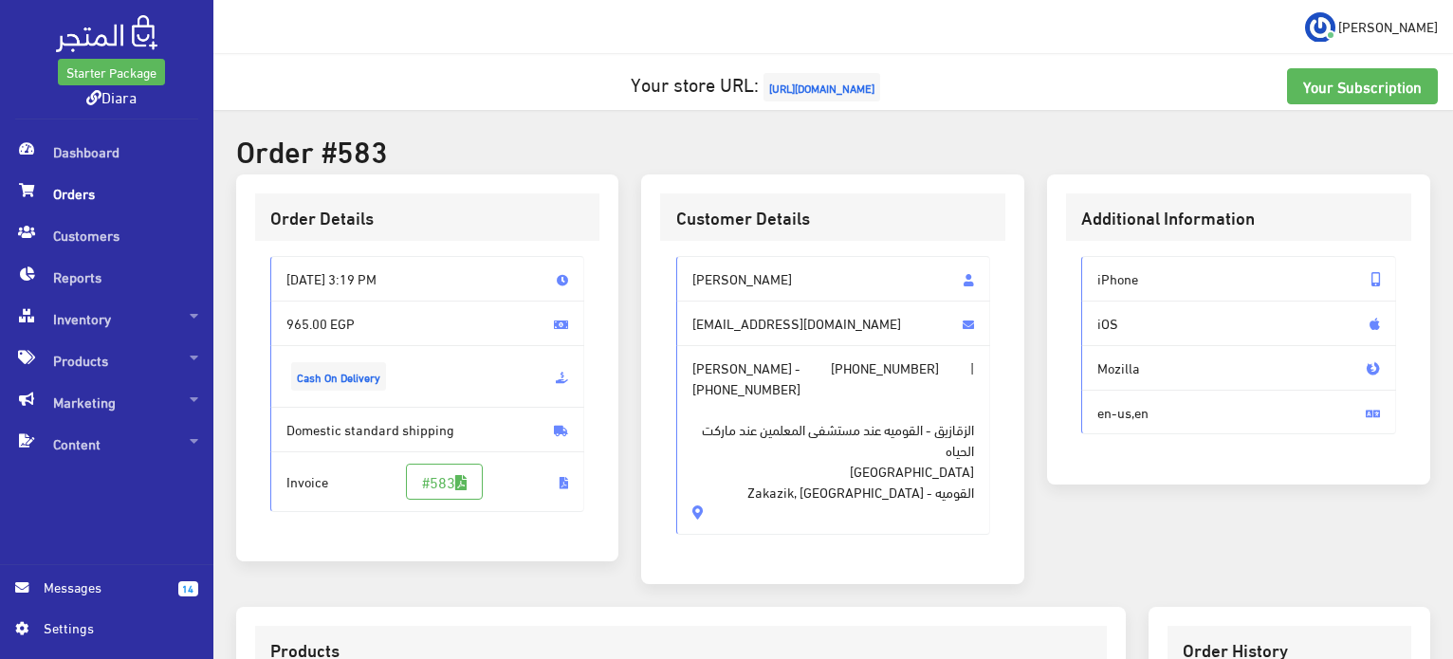
drag, startPoint x: 780, startPoint y: 485, endPoint x: 679, endPoint y: 274, distance: 233.3
click at [679, 274] on div "Horia ahmed horiaahmed906@yahoo.com Horia ahmed - +201030752558 | +201030752558…" at bounding box center [833, 395] width 315 height 279
copy div "Horia ahmed horiaahmed906@yahoo.com Horia ahmed - +201030752558 | +201030752558…"
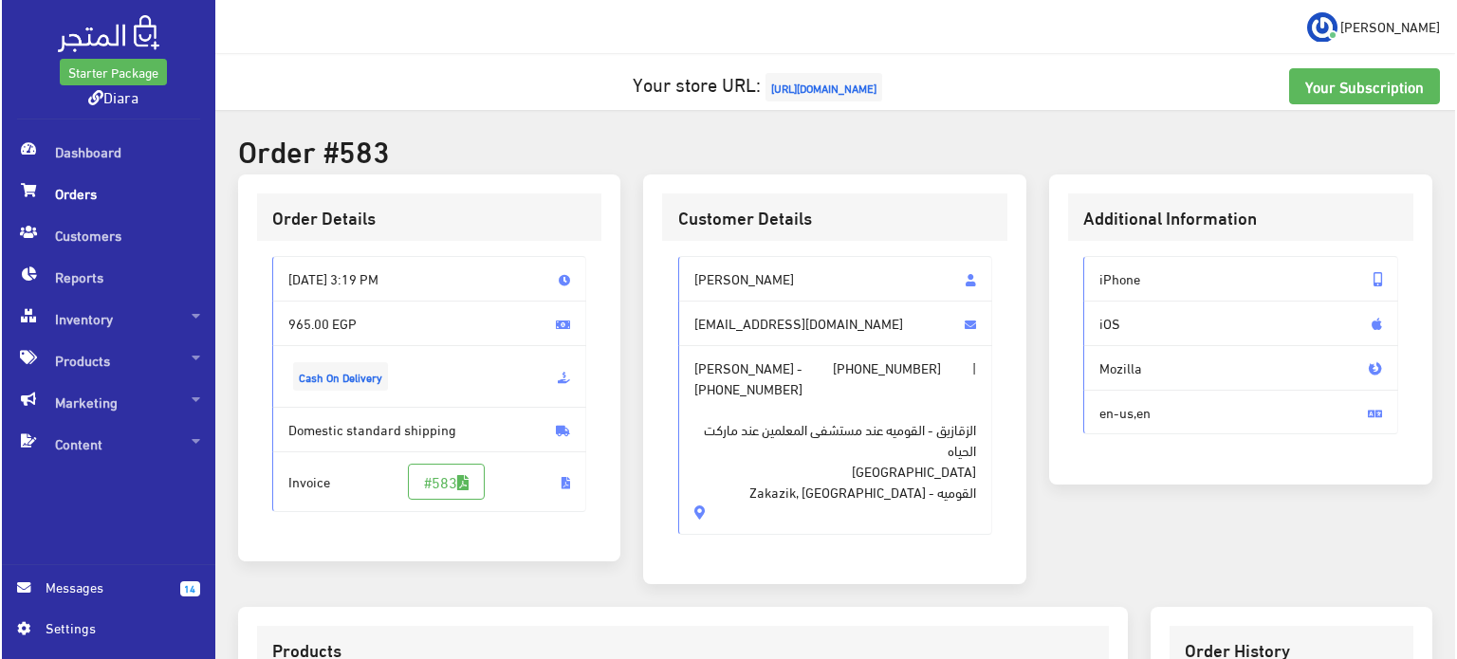
scroll to position [645, 0]
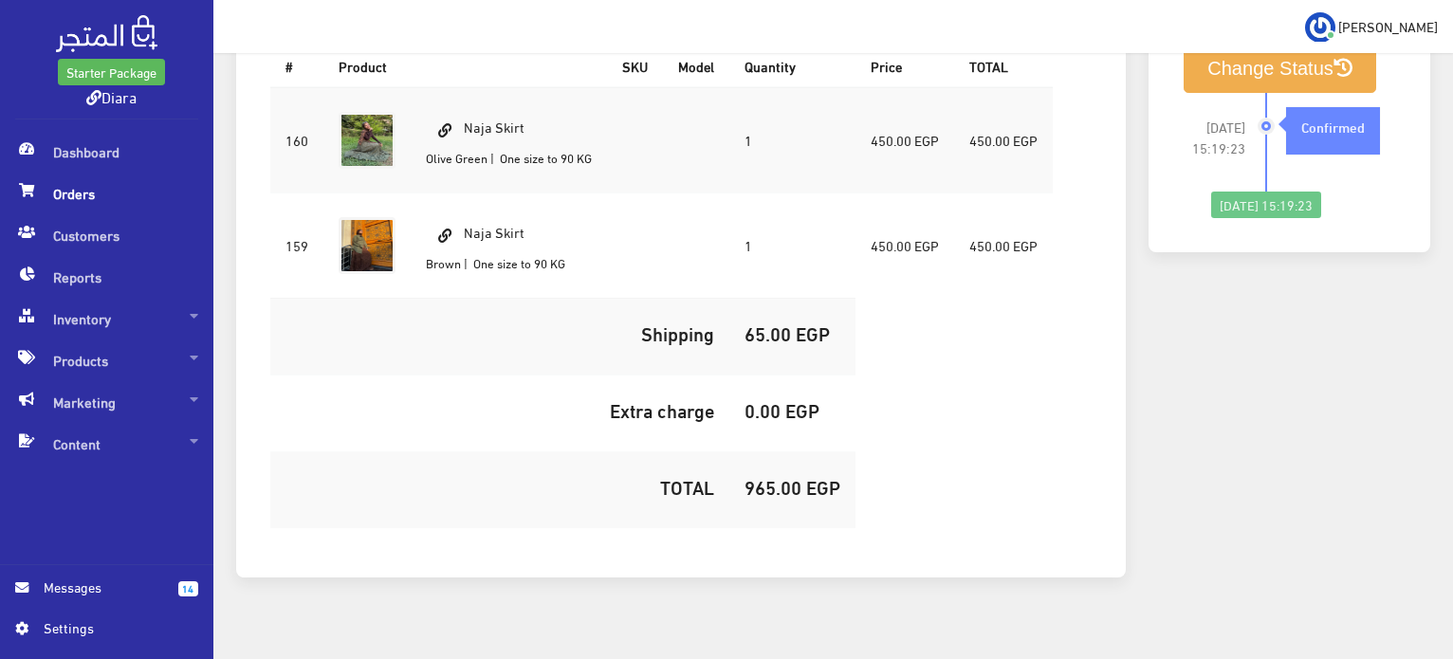
drag, startPoint x: 533, startPoint y: 92, endPoint x: 467, endPoint y: 92, distance: 66.4
click at [467, 92] on td "Naja Skirt [GEOGRAPHIC_DATA] | One size to 90 KG" at bounding box center [509, 140] width 196 height 106
copy td "Naja Skirt"
click at [751, 476] on h5 "965.00 EGP" at bounding box center [793, 486] width 96 height 21
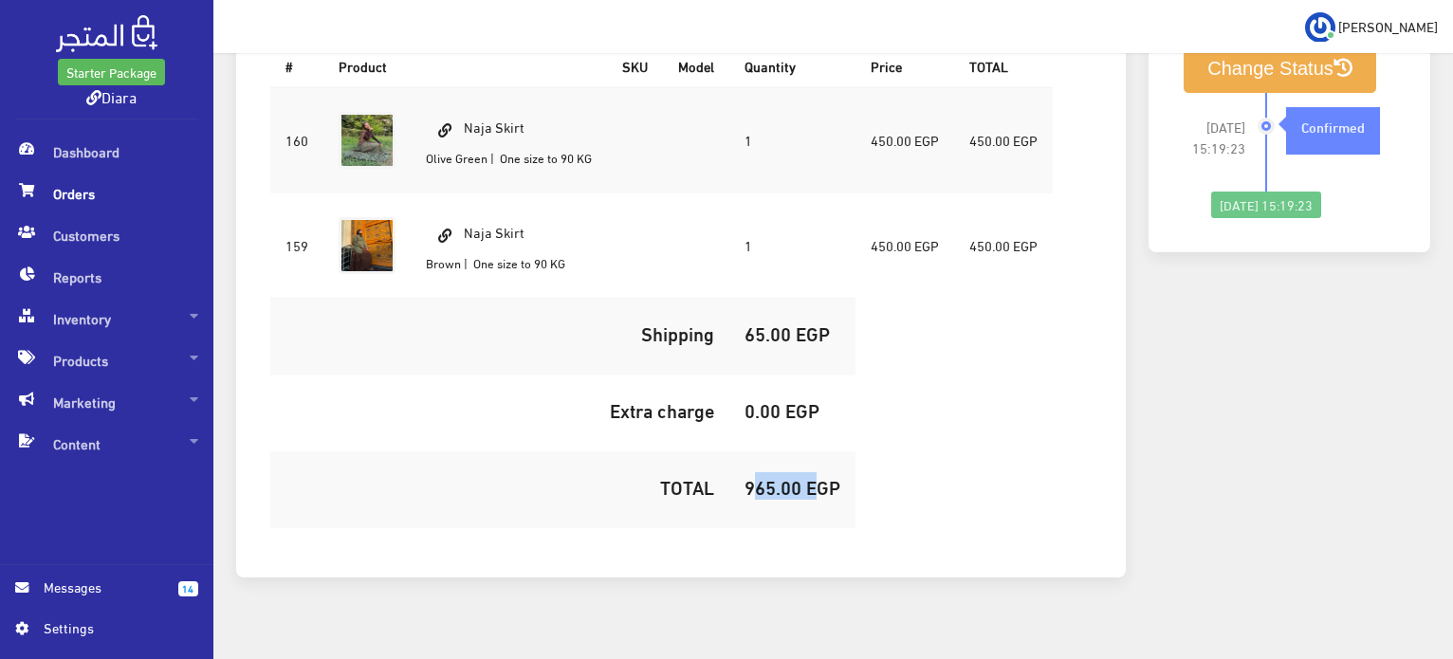
copy h5 "965.00"
click at [1216, 65] on button "Change Status" at bounding box center [1280, 69] width 193 height 48
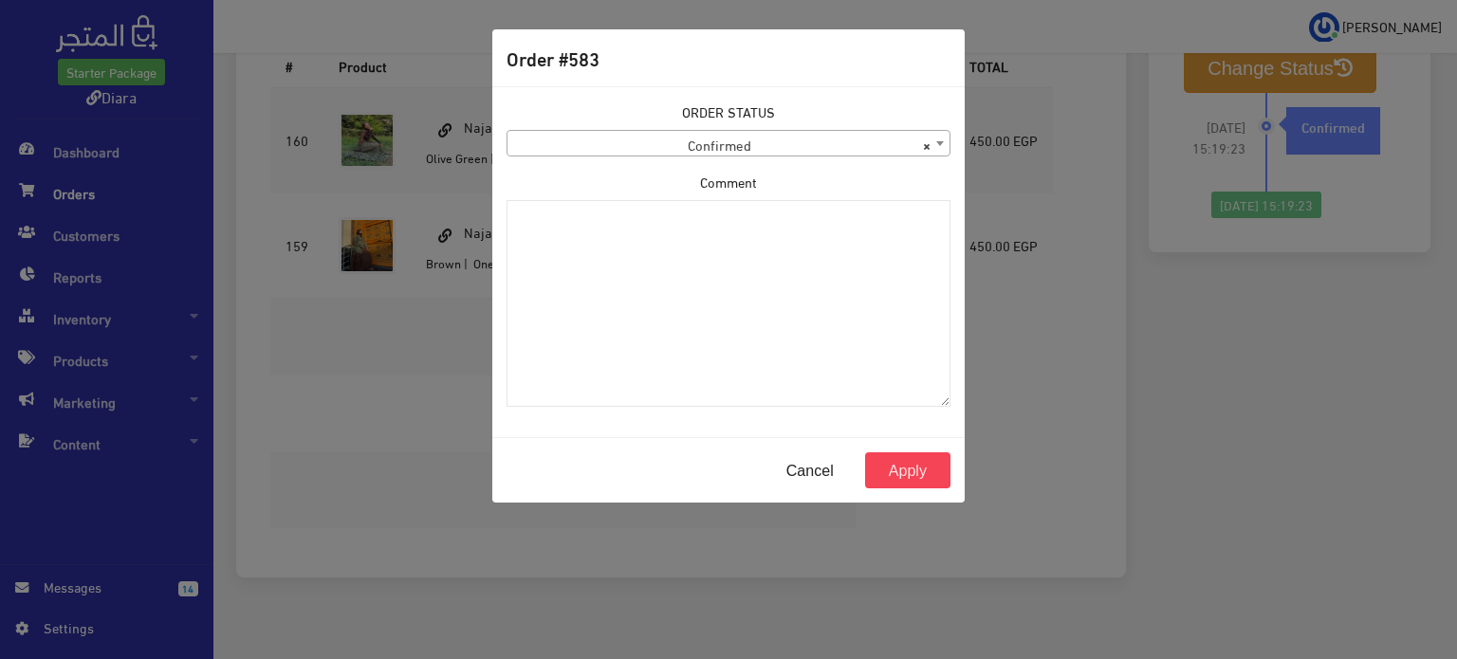
click at [738, 127] on div "ORDER STATUS Confirmed Shipped Canceled Delivered Denied Refused By Customer Pe…" at bounding box center [728, 128] width 444 height 55
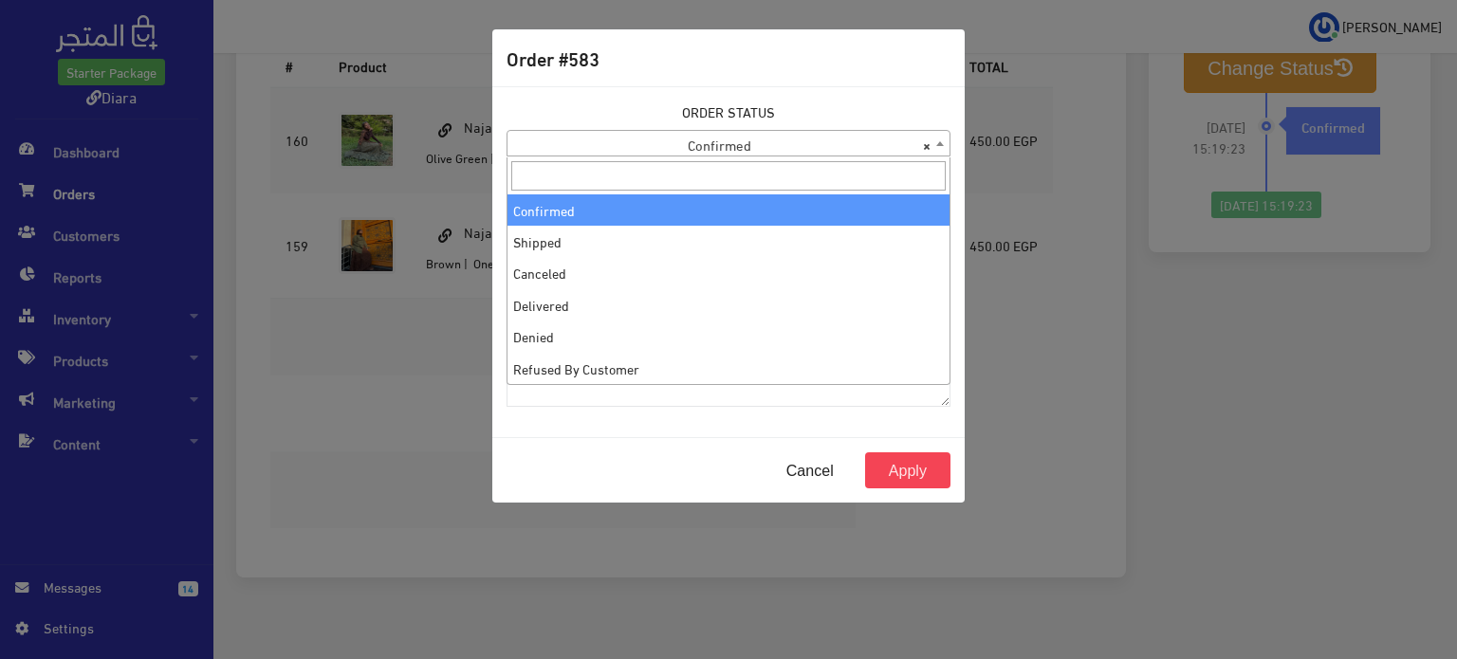
click at [743, 143] on span "× Confirmed" at bounding box center [728, 144] width 442 height 27
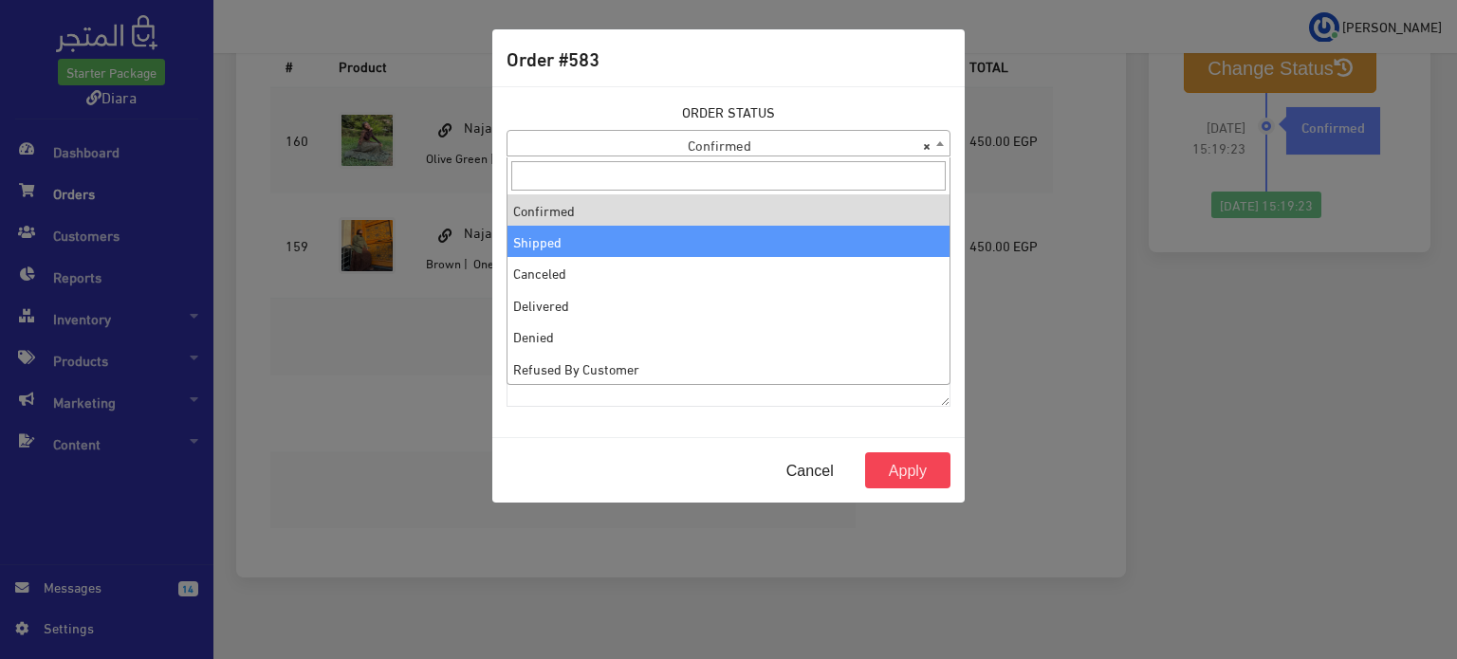
select select "2"
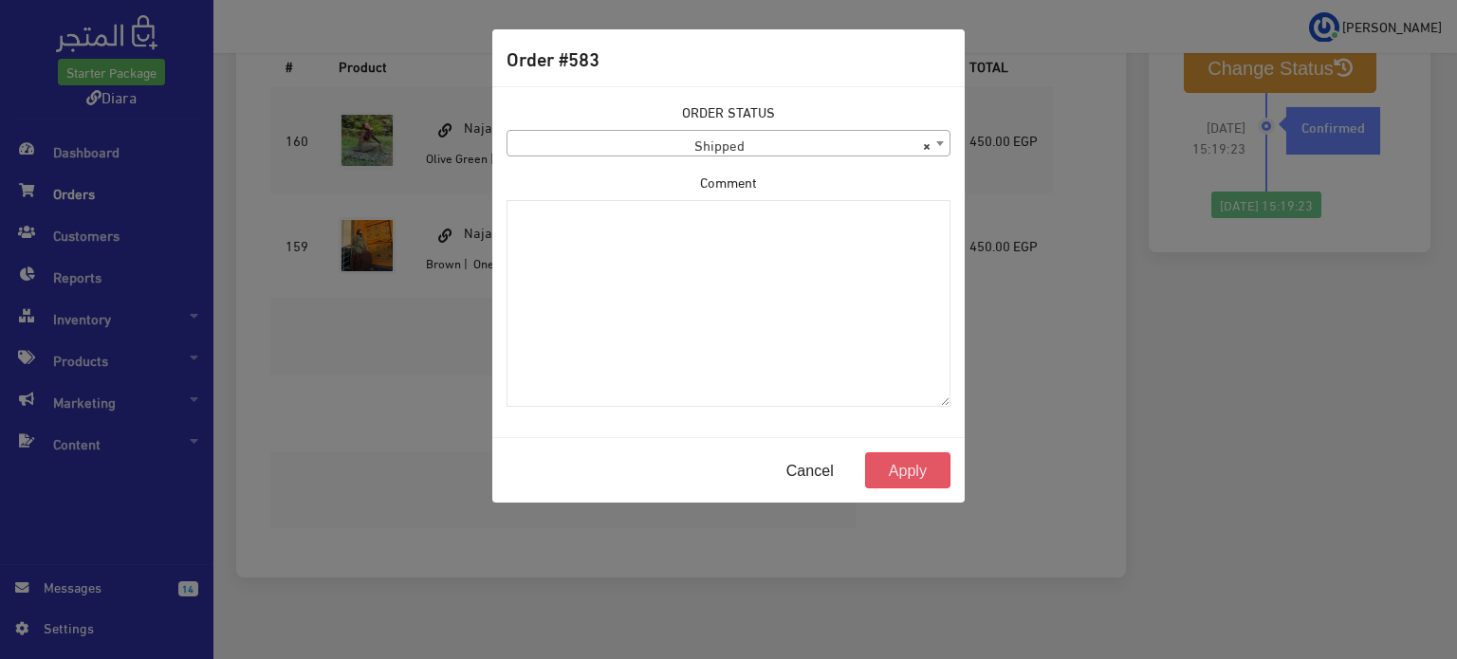
click at [925, 470] on button "Apply" at bounding box center [907, 470] width 85 height 36
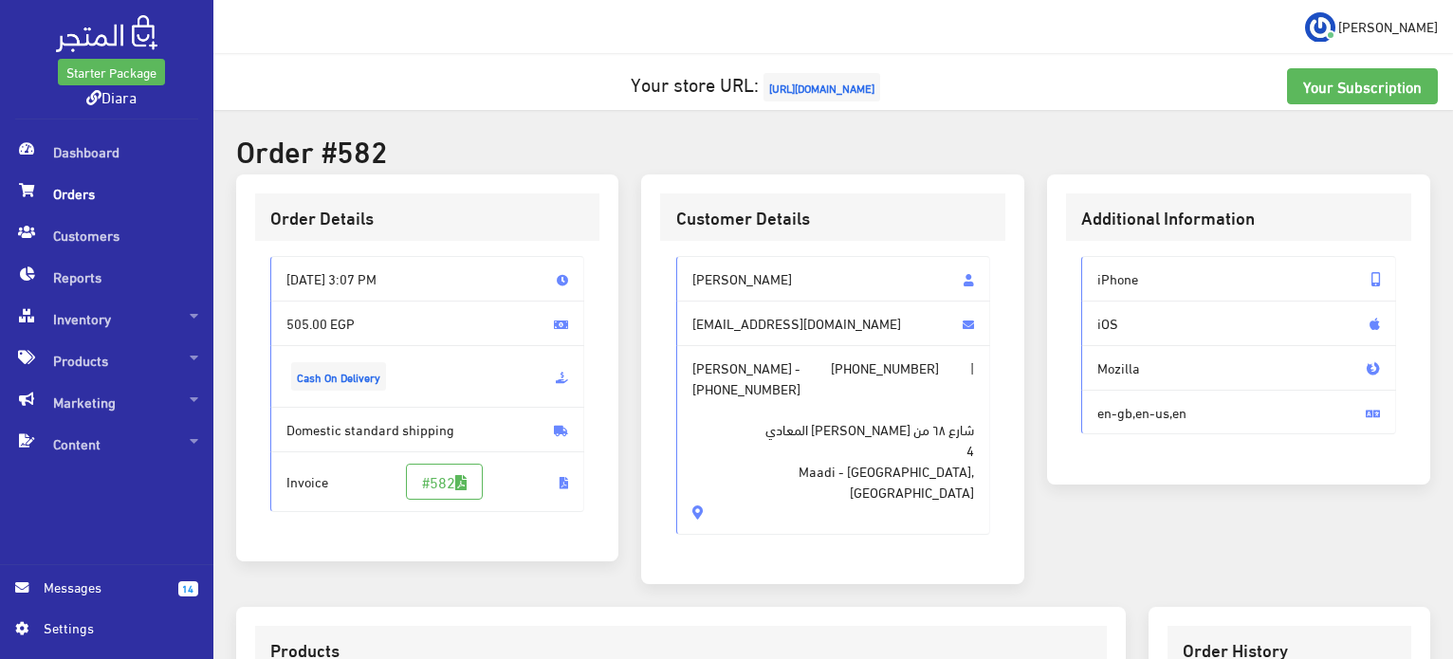
drag, startPoint x: 798, startPoint y: 451, endPoint x: 677, endPoint y: 279, distance: 210.5
click at [677, 279] on div "Mariam Abdelkarem maryamabdelkareem31@gmail.com Mariam Abdelkarem - +2010270996…" at bounding box center [833, 395] width 315 height 279
copy div "Mariam Abdelkarem maryamabdelkareem31@gmail.com Mariam Abdelkarem - +2010270996…"
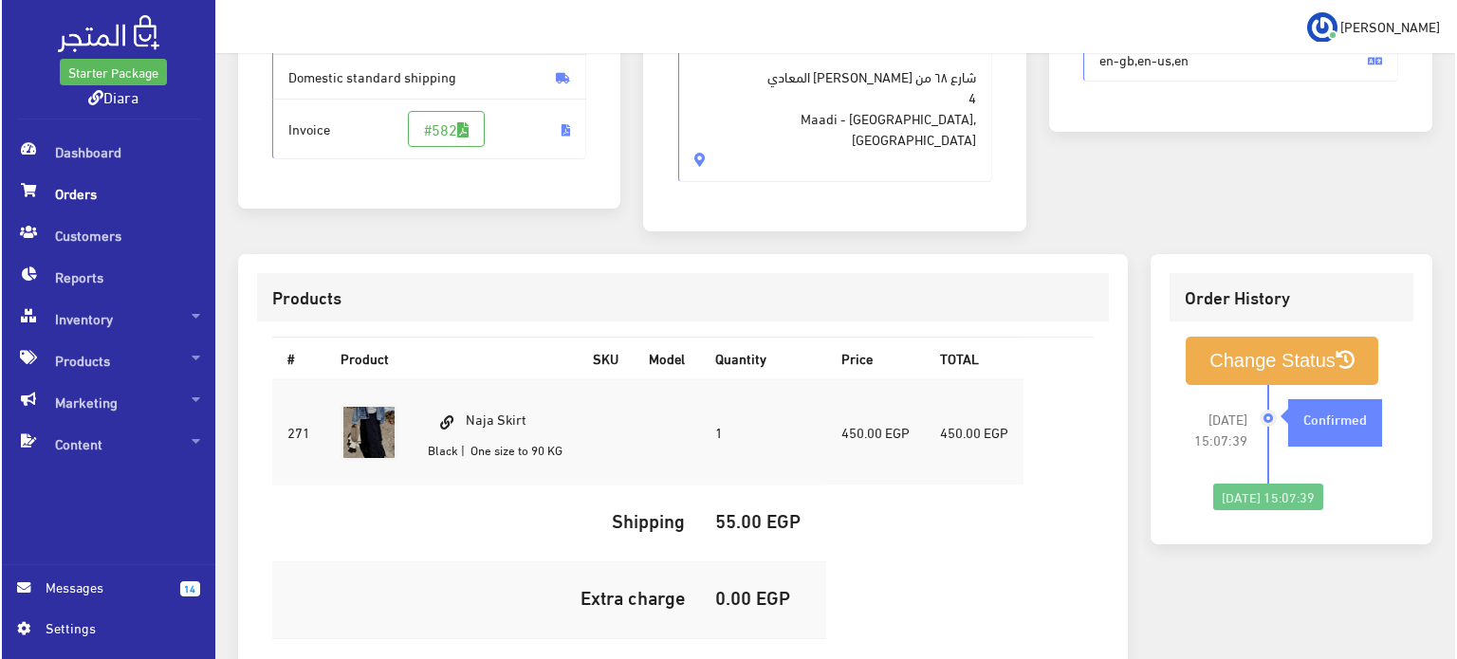
scroll to position [379, 0]
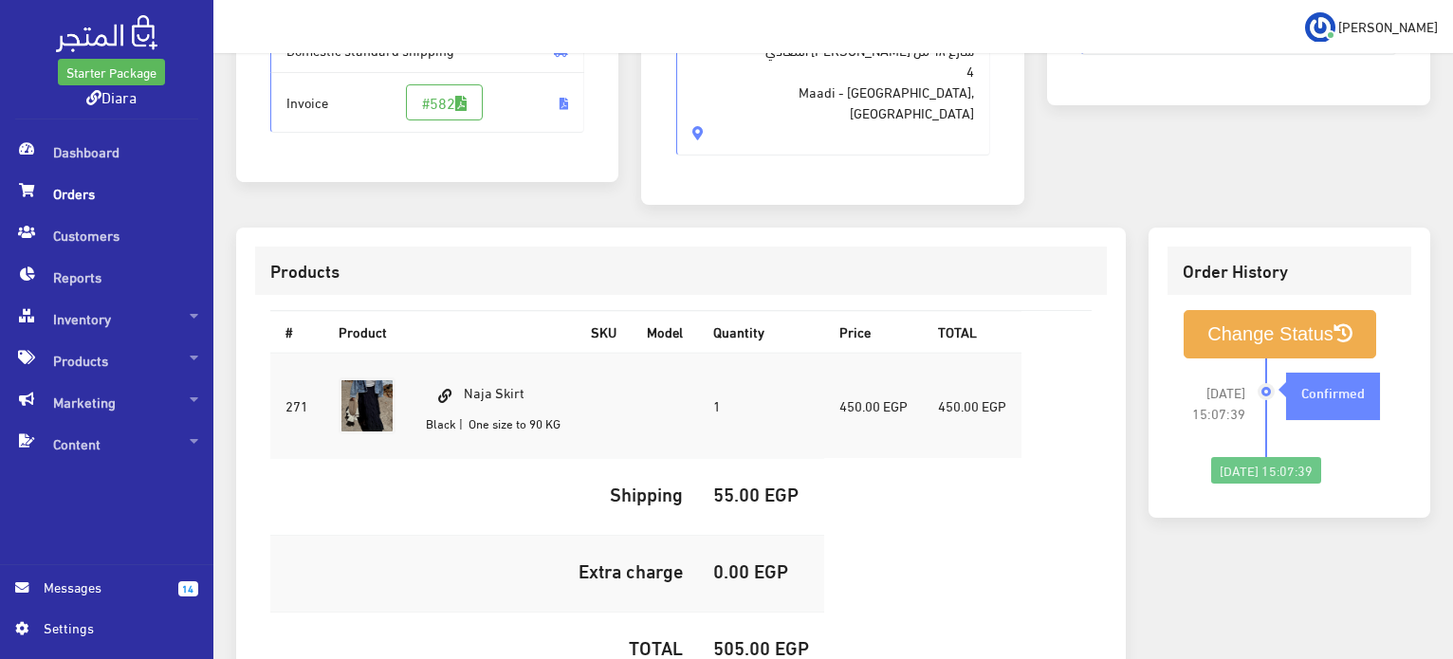
drag, startPoint x: 531, startPoint y: 363, endPoint x: 455, endPoint y: 350, distance: 77.0
click at [455, 353] on td "Naja Skirt Black | One size to 90 KG" at bounding box center [493, 406] width 165 height 106
copy td "Naja Skirt"
click at [724, 636] on h5 "505.00 EGP" at bounding box center [761, 646] width 96 height 21
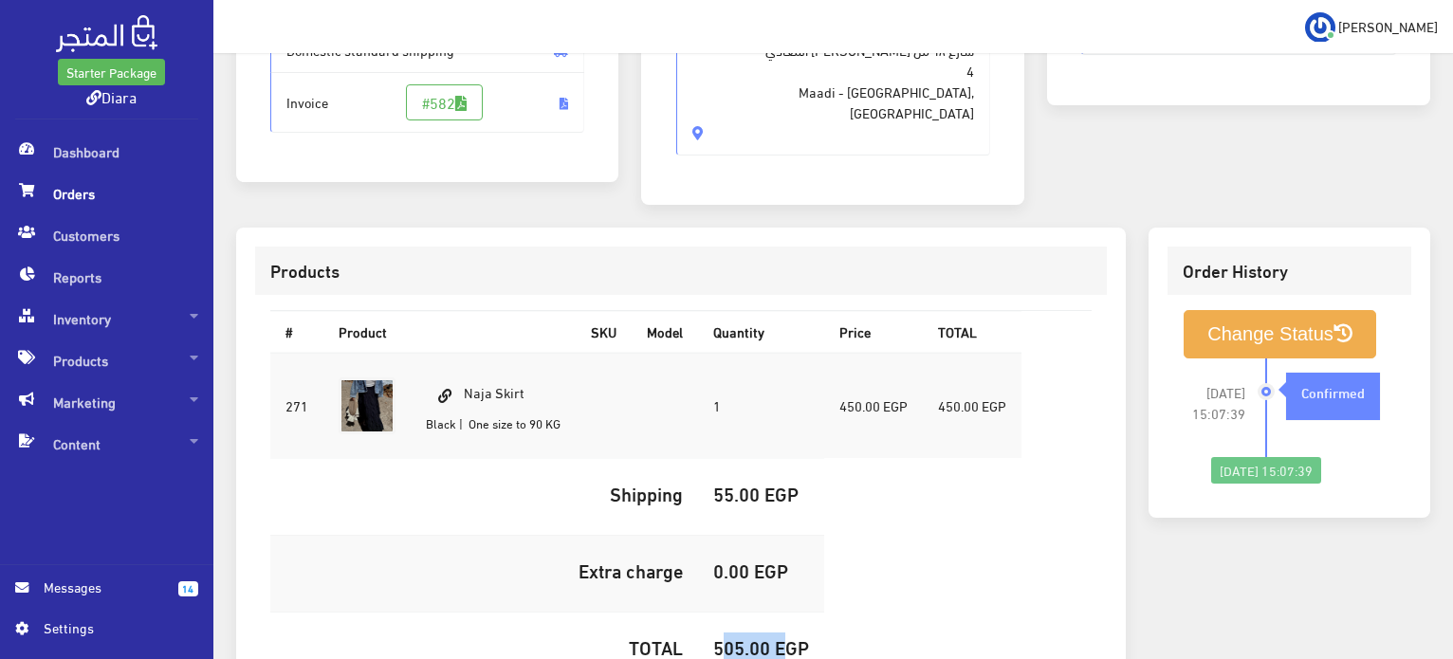
copy h5 "505.00"
click at [1214, 310] on button "Change Status" at bounding box center [1280, 334] width 193 height 48
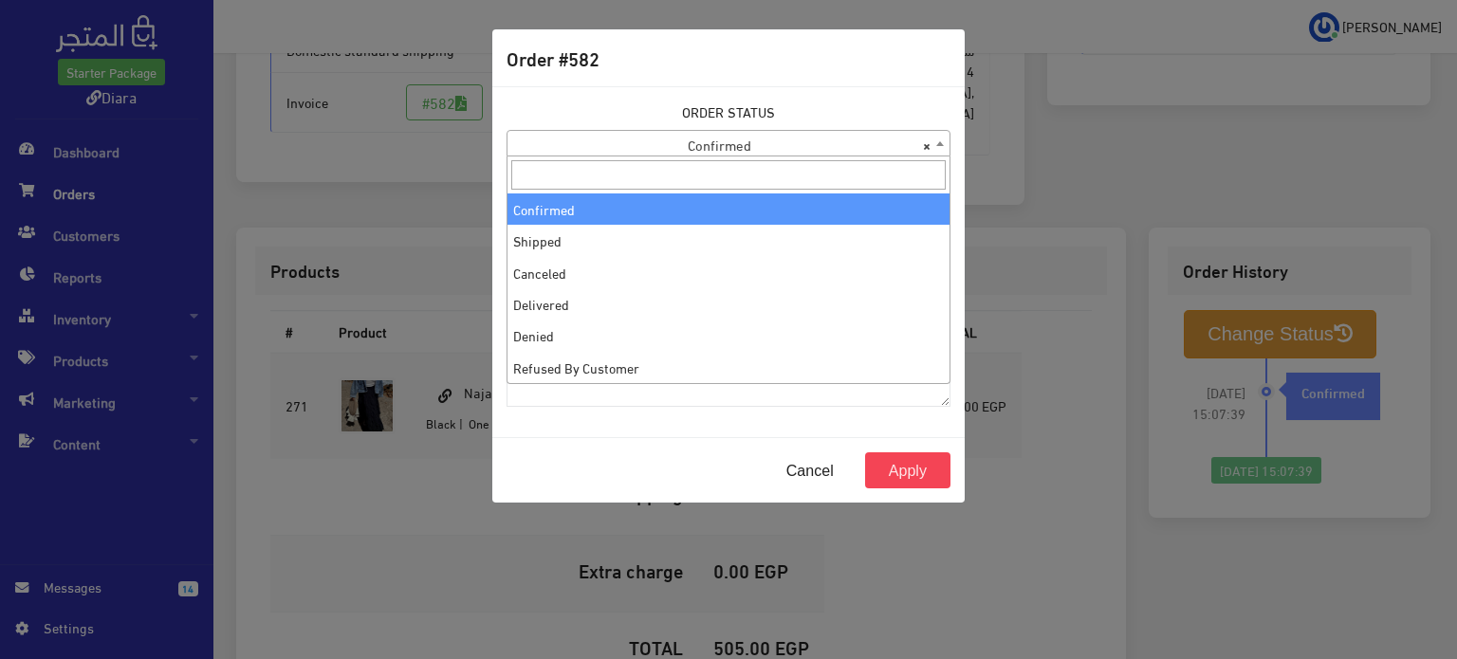
click at [799, 148] on span "× Confirmed" at bounding box center [728, 144] width 442 height 27
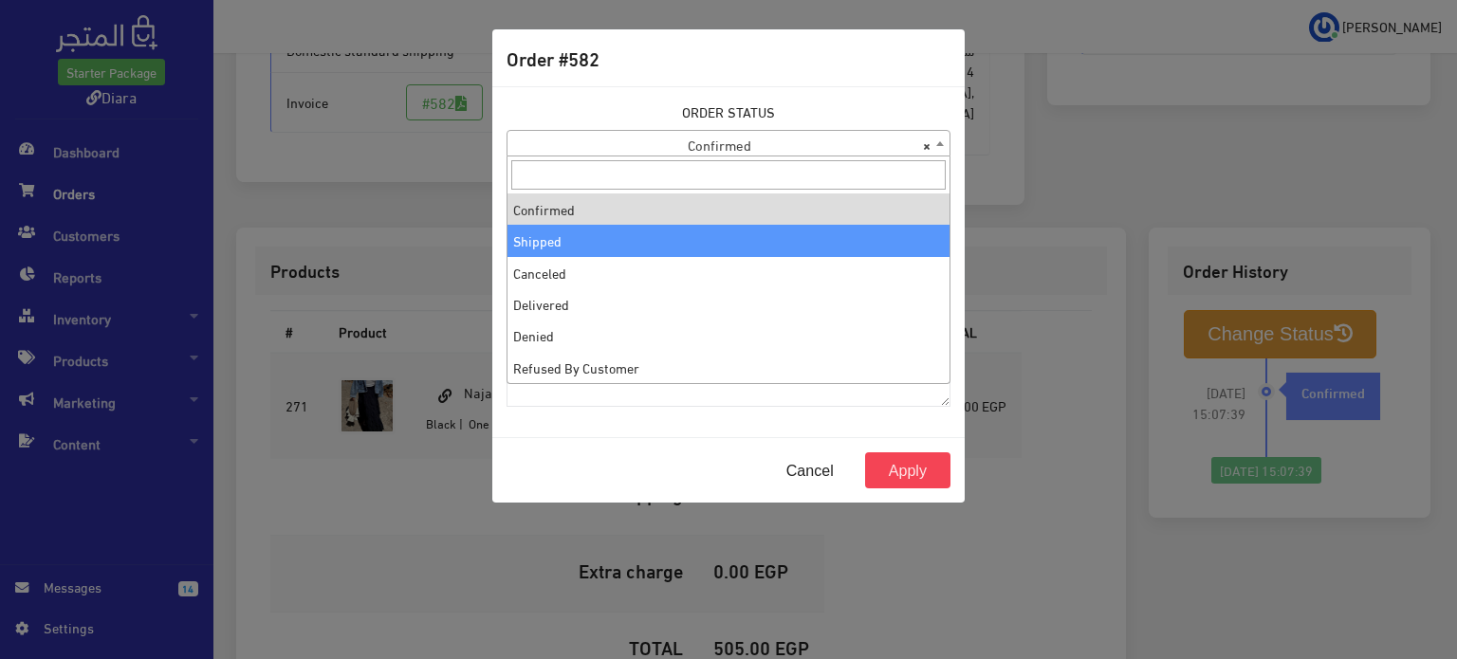
select select "2"
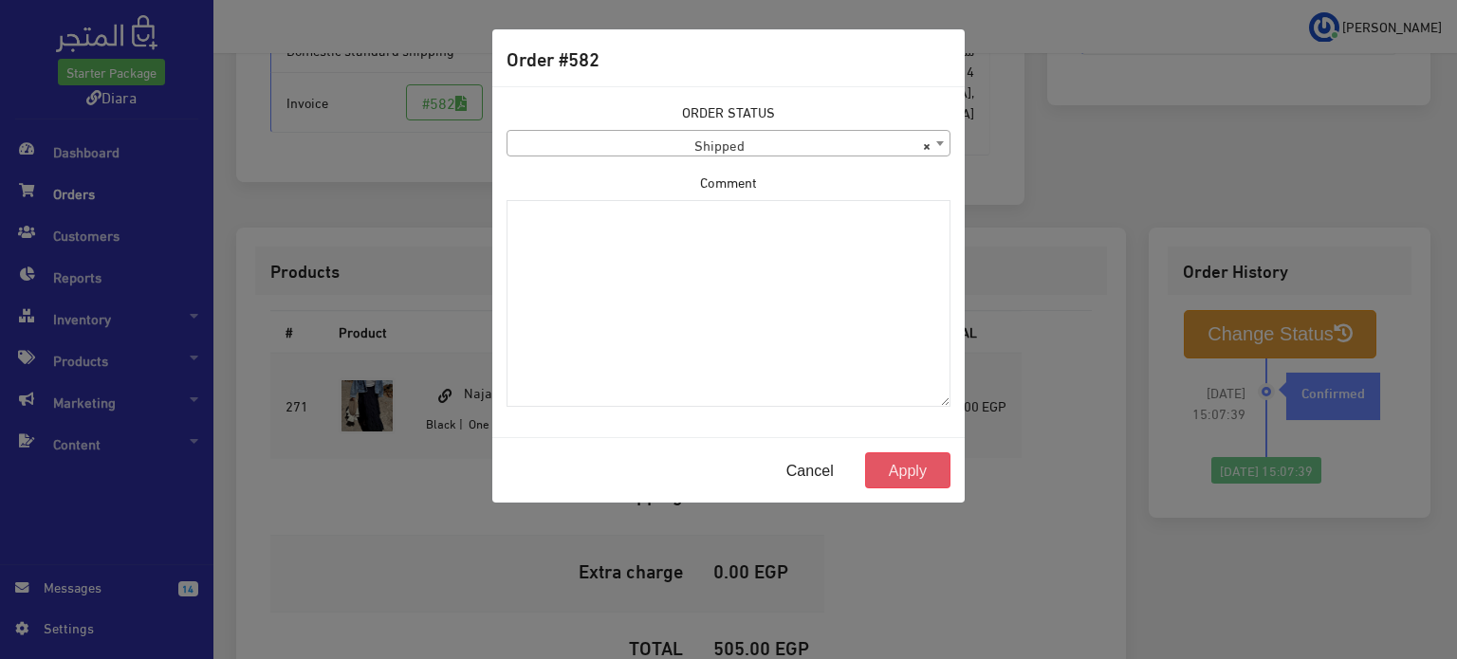
click at [897, 456] on button "Apply" at bounding box center [907, 470] width 85 height 36
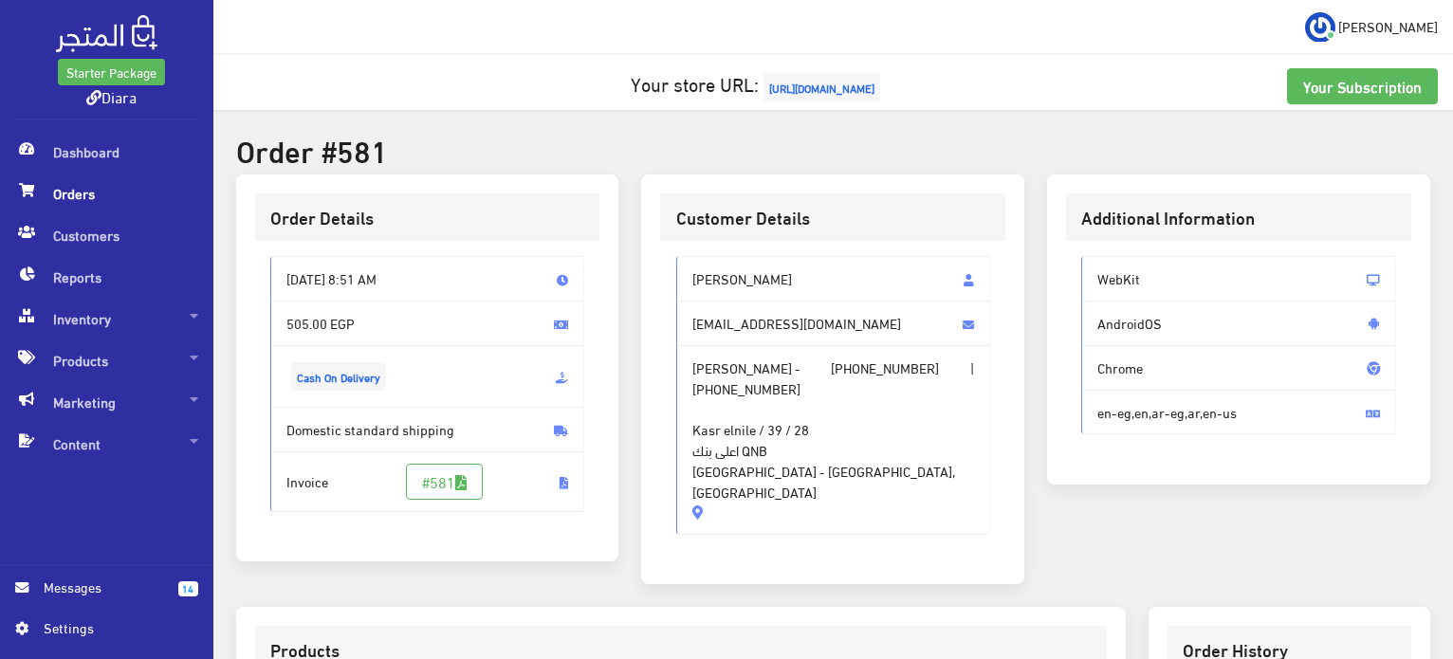
drag, startPoint x: 743, startPoint y: 458, endPoint x: 662, endPoint y: 261, distance: 213.1
click at [662, 261] on div "maha ibrahim moohy1998@gmail.com maha ibrahim - +201115889336 | +201016959842 K…" at bounding box center [832, 403] width 345 height 324
click at [743, 404] on span "maha ibrahim - +201115889336 | +201016959842 Kasr elnile / 39 / 28 اعلى بنك QNB…" at bounding box center [833, 440] width 315 height 190
drag, startPoint x: 782, startPoint y: 468, endPoint x: 750, endPoint y: 356, distance: 116.2
click at [750, 356] on span "maha ibrahim - +201115889336 | +201016959842 Kasr elnile / 39 / 28 اعلى بنك QNB…" at bounding box center [833, 440] width 315 height 190
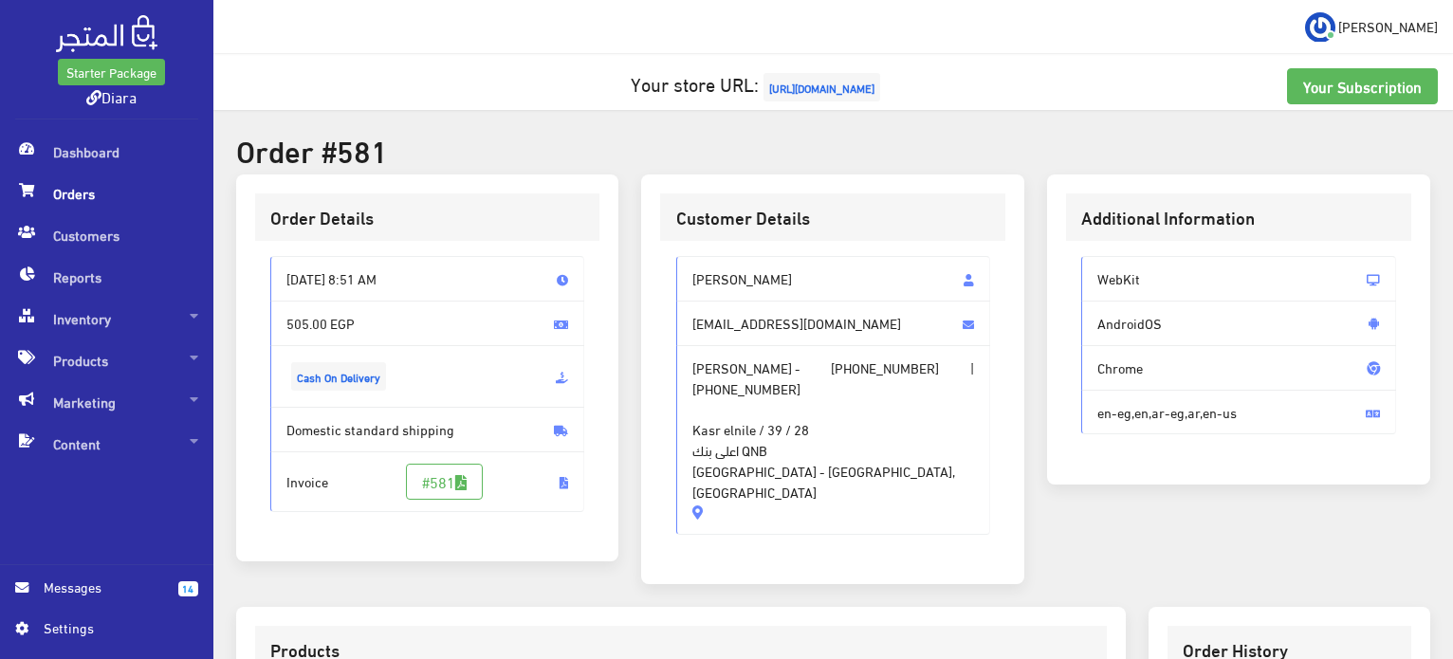
click at [898, 467] on span "maha ibrahim - +201115889336 | +201016959842 Kasr elnile / 39 / 28 اعلى بنك QNB…" at bounding box center [833, 440] width 315 height 190
drag, startPoint x: 957, startPoint y: 455, endPoint x: 689, endPoint y: 260, distance: 332.0
click at [689, 260] on div "maha ibrahim moohy1998@gmail.com maha ibrahim - +201115889336 | +201016959842 K…" at bounding box center [833, 395] width 315 height 279
copy div "maha ibrahim moohy1998@gmail.com maha ibrahim - +201115889336 | +201016959842 K…"
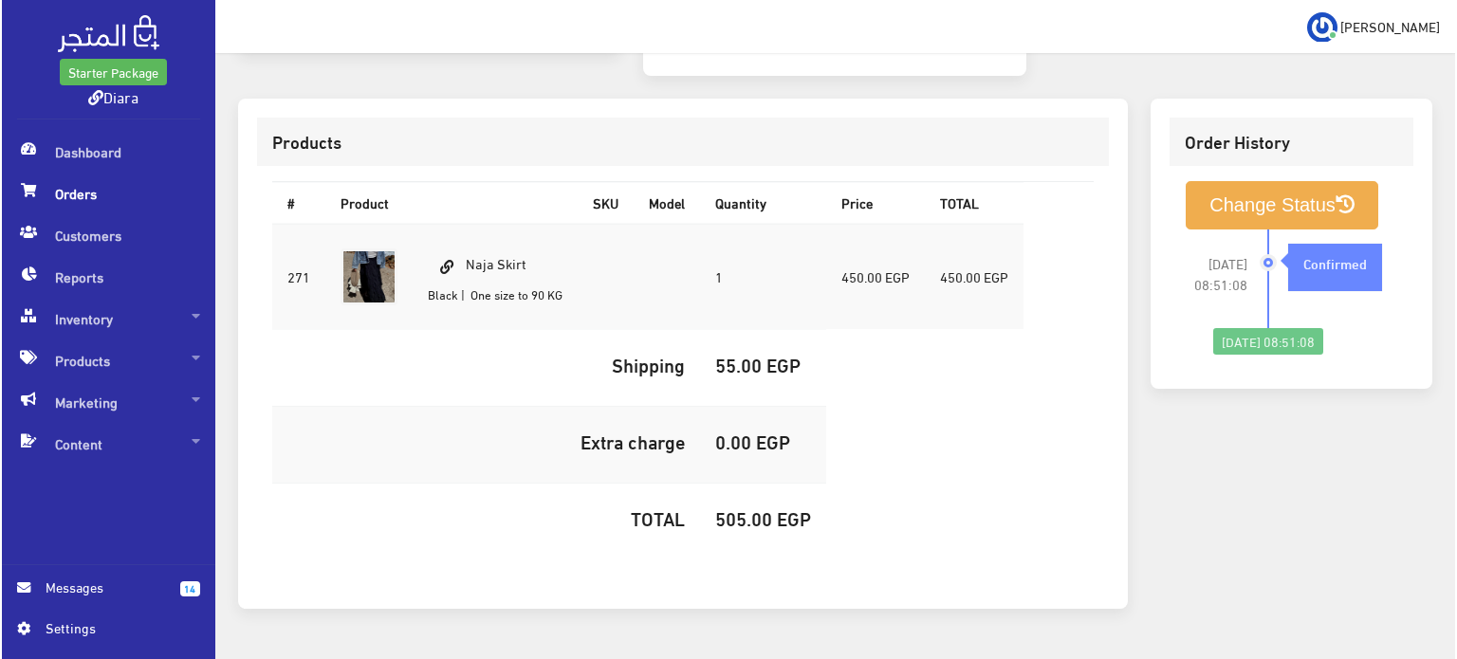
scroll to position [537, 0]
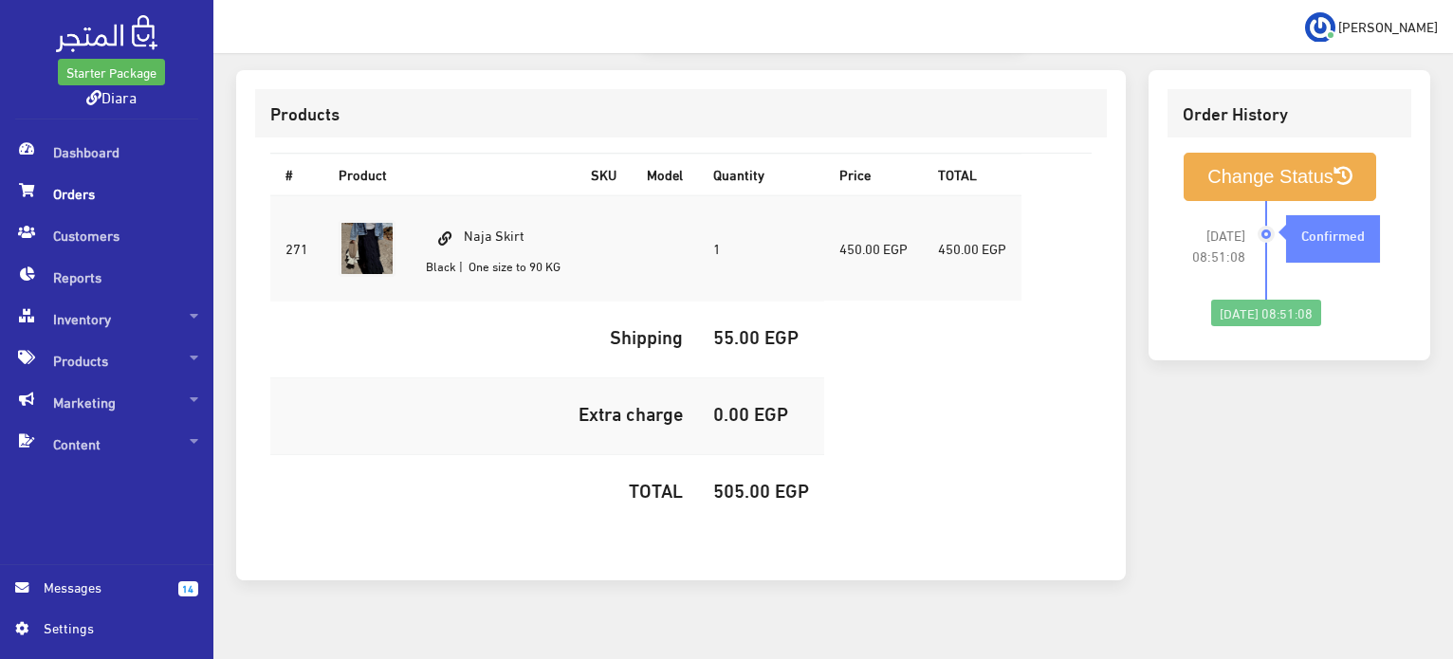
drag, startPoint x: 546, startPoint y: 208, endPoint x: 467, endPoint y: 208, distance: 79.7
click at [467, 208] on td "Naja Skirt Black | One size to 90 KG" at bounding box center [493, 248] width 165 height 106
copy td "Naja Skirt"
click at [732, 478] on td "505.00 EGP" at bounding box center [761, 493] width 126 height 77
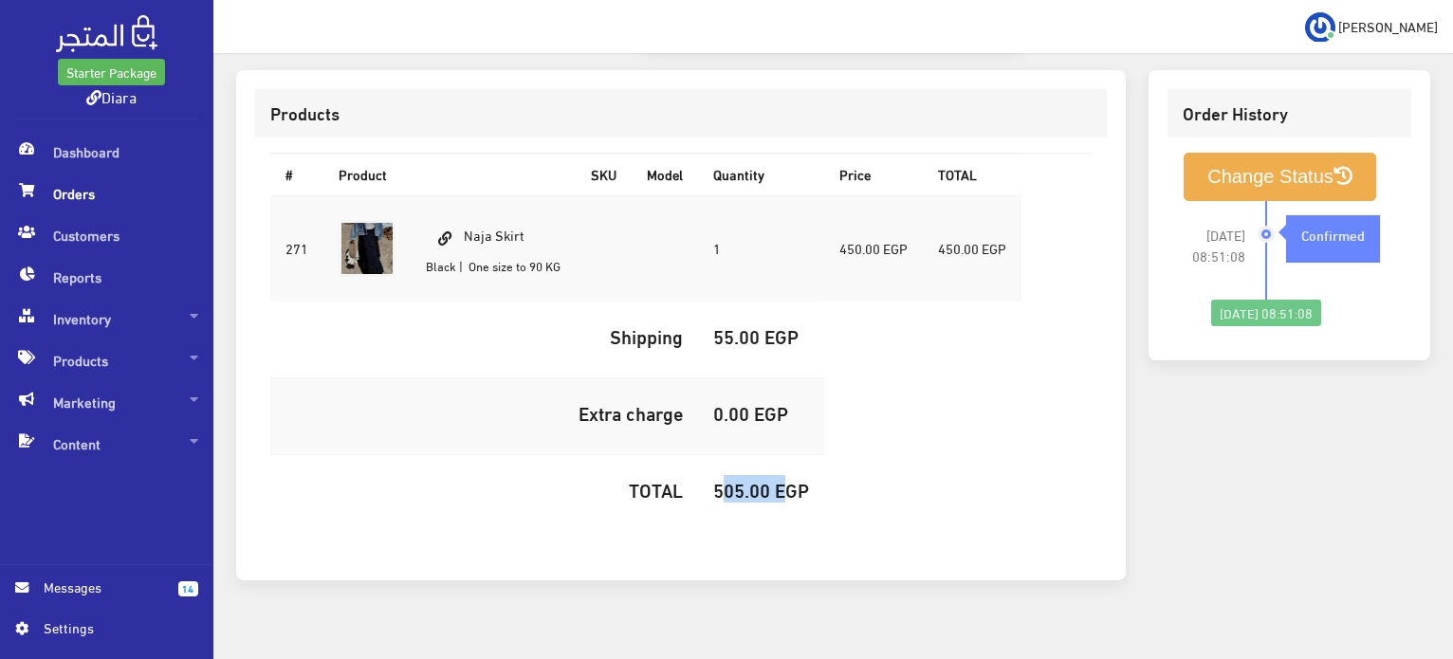
copy h5 "505.00"
click at [1319, 153] on button "Change Status" at bounding box center [1280, 177] width 193 height 48
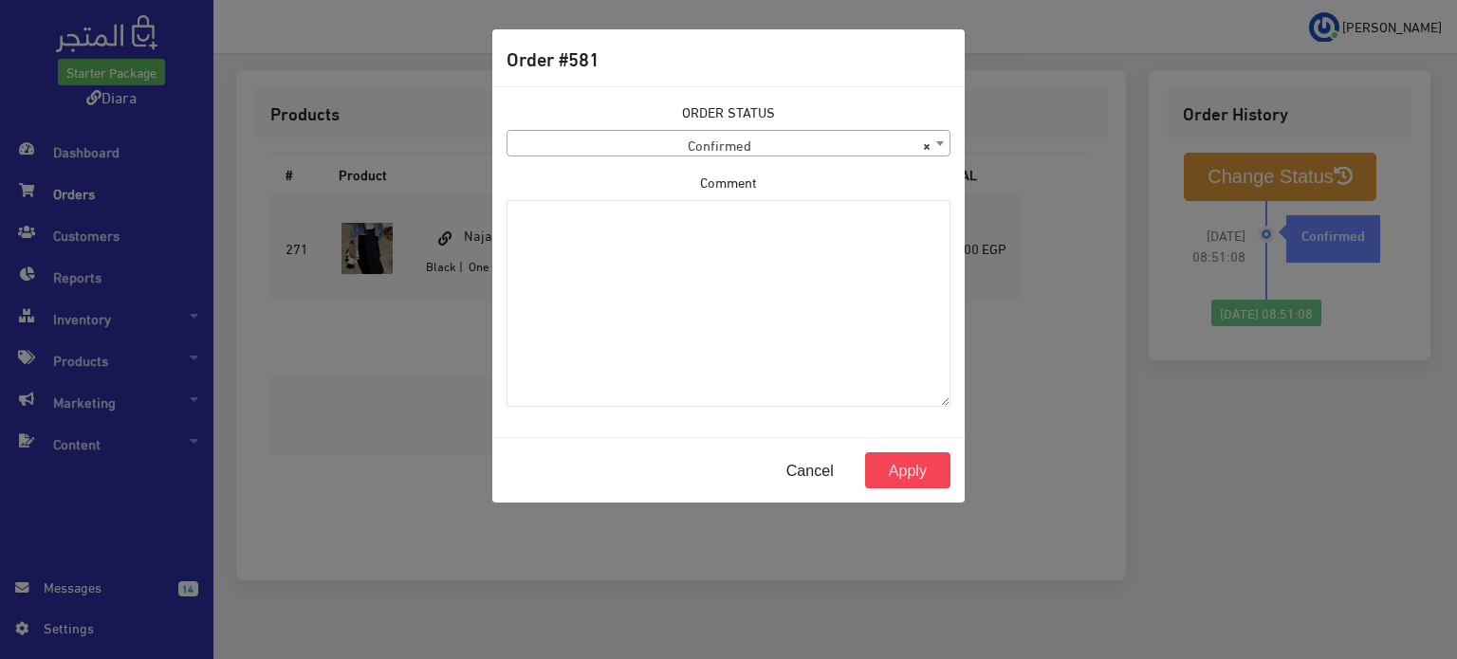
click at [804, 143] on span "× Confirmed" at bounding box center [728, 144] width 442 height 27
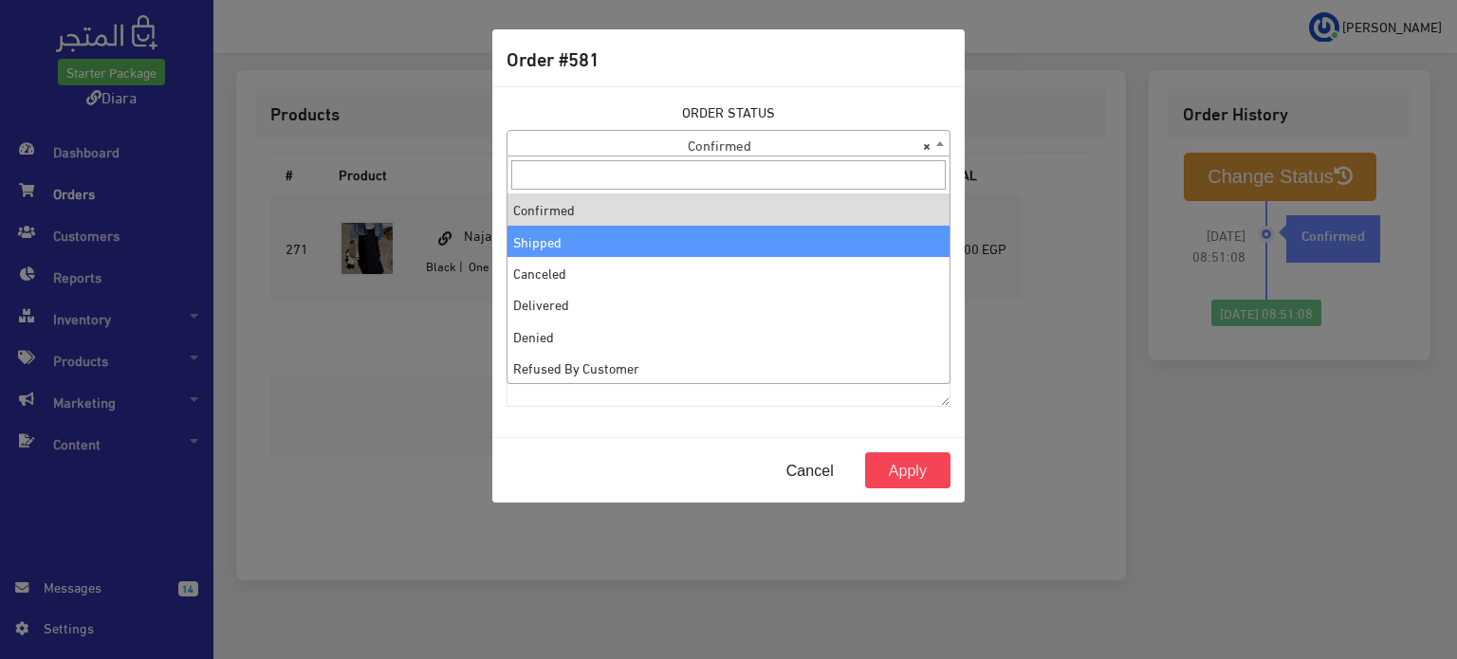
select select "2"
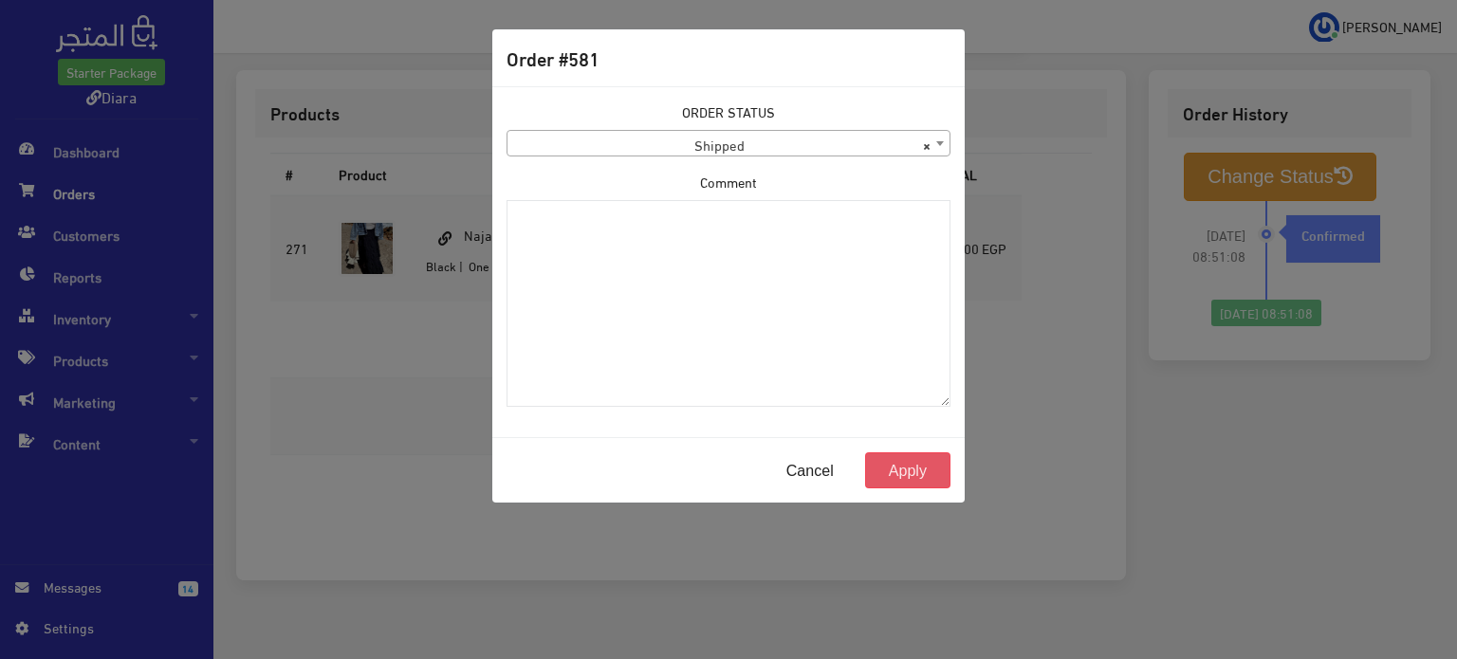
click at [933, 465] on button "Apply" at bounding box center [907, 470] width 85 height 36
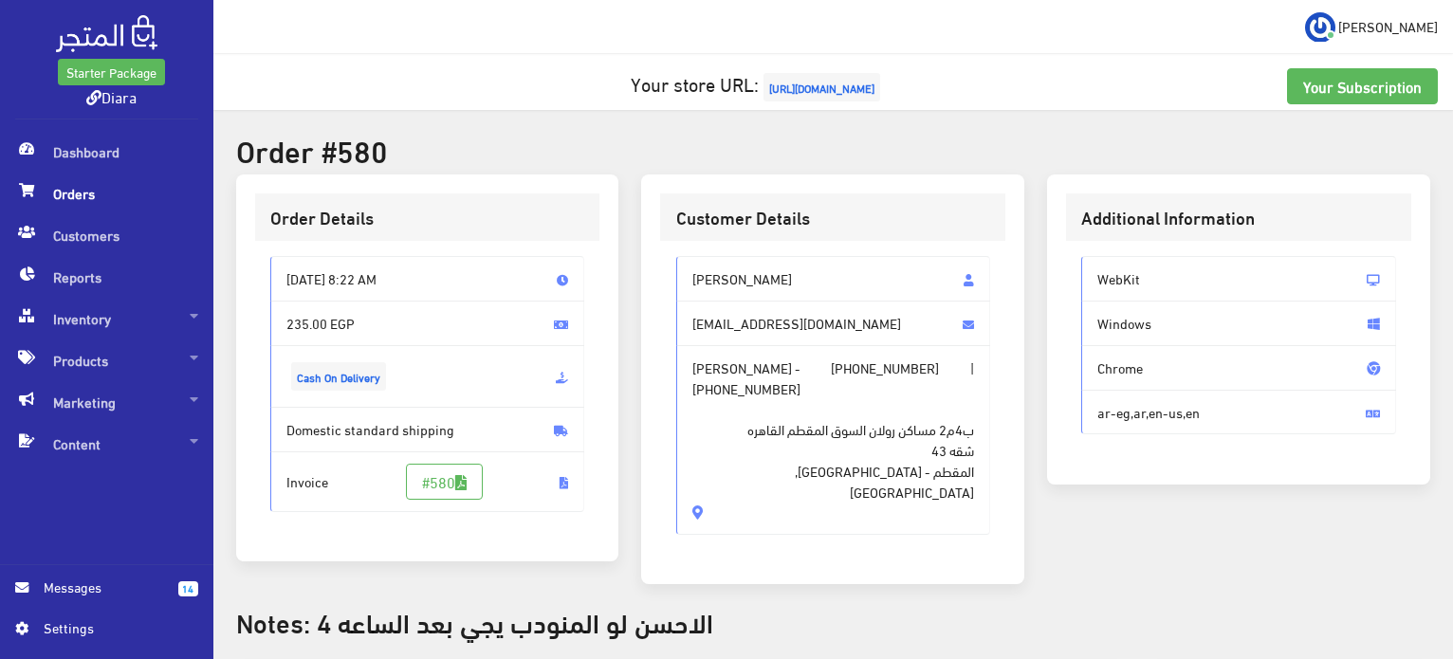
drag, startPoint x: 782, startPoint y: 473, endPoint x: 696, endPoint y: 258, distance: 231.6
click at [696, 258] on div "[PERSON_NAME] [EMAIL_ADDRESS][DOMAIN_NAME] [PERSON_NAME] - [PHONE_NUMBER] | [PH…" at bounding box center [833, 395] width 315 height 279
click at [727, 384] on span "[PHONE_NUMBER]" at bounding box center [746, 388] width 108 height 21
click at [772, 480] on span "ب4م2 مساكن رولان السوق المقطم القاهره شقه 43 المقطم - [GEOGRAPHIC_DATA], [GEOGR…" at bounding box center [833, 449] width 283 height 103
drag, startPoint x: 776, startPoint y: 483, endPoint x: 668, endPoint y: 271, distance: 237.5
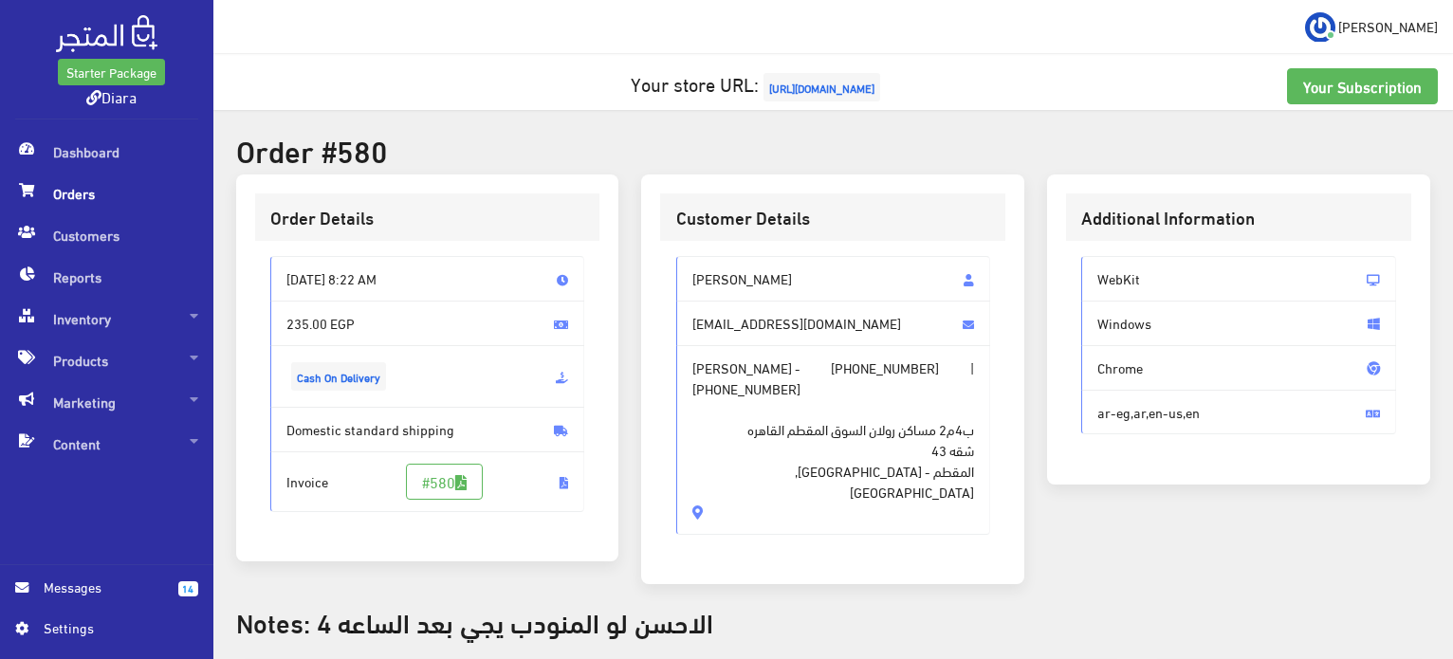
click at [668, 271] on div "[PERSON_NAME] [EMAIL_ADDRESS][DOMAIN_NAME] [PERSON_NAME] - [PHONE_NUMBER] | [PH…" at bounding box center [832, 403] width 345 height 324
copy div "[PERSON_NAME] [EMAIL_ADDRESS][DOMAIN_NAME] [PERSON_NAME] - [PHONE_NUMBER] | [PH…"
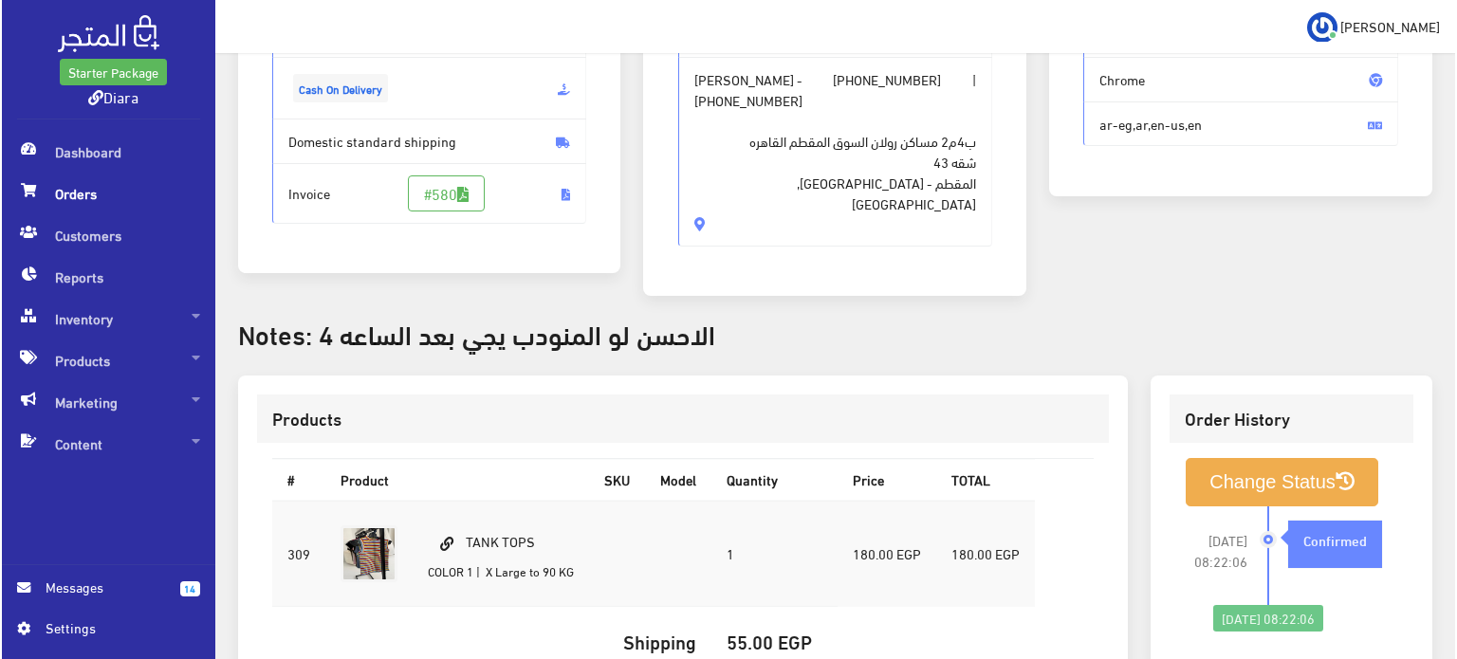
scroll to position [474, 0]
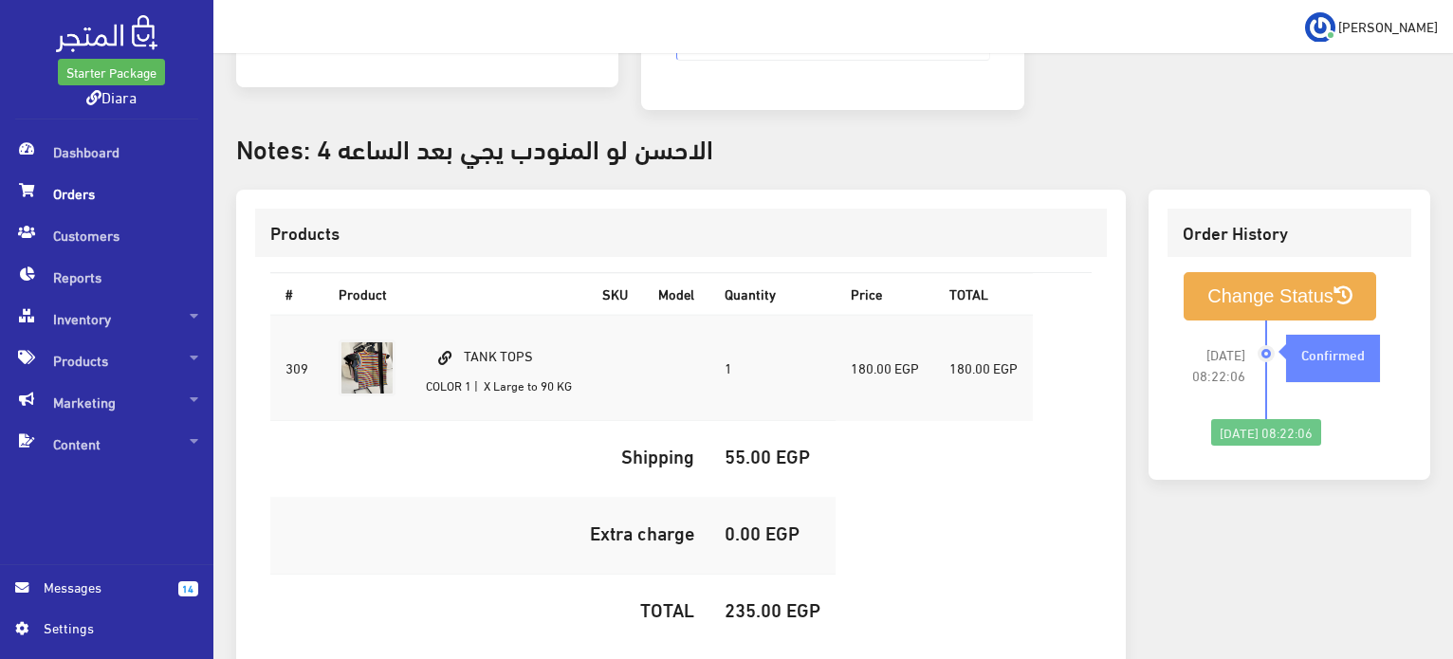
drag, startPoint x: 555, startPoint y: 330, endPoint x: 506, endPoint y: 347, distance: 51.3
click at [478, 348] on td "TANK TOPS COLOR 1 | X Large to 90 KG" at bounding box center [499, 368] width 176 height 106
click at [550, 329] on td "TANK TOPS COLOR 1 | X Large to 90 KG" at bounding box center [499, 368] width 176 height 106
drag, startPoint x: 546, startPoint y: 332, endPoint x: 467, endPoint y: 329, distance: 79.7
click at [467, 329] on td "TANK TOPS COLOR 1 | X Large to 90 KG" at bounding box center [499, 368] width 176 height 106
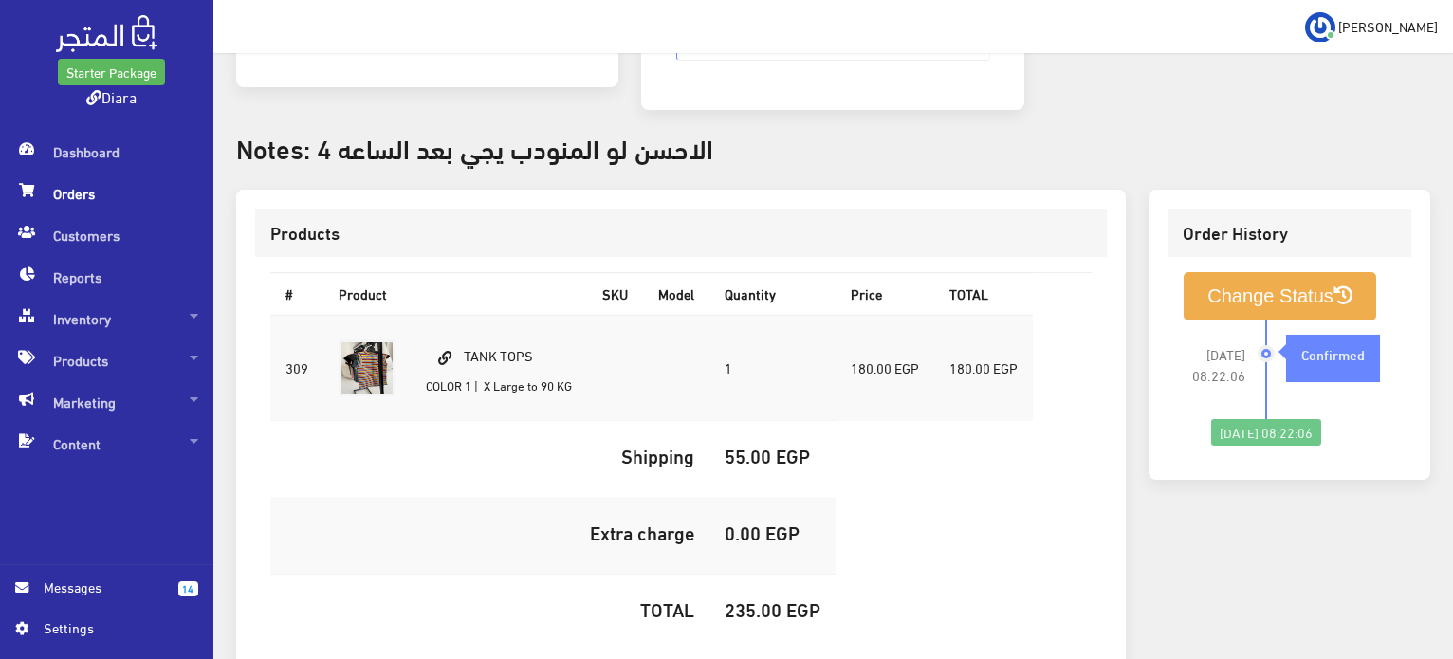
copy td "TANK TOPS"
click at [749, 598] on h5 "235.00 EGP" at bounding box center [773, 608] width 96 height 21
copy h5 "235.00"
click at [1239, 257] on div "Change Status [DATE] 08:22:06 Confirmed" at bounding box center [1290, 359] width 244 height 204
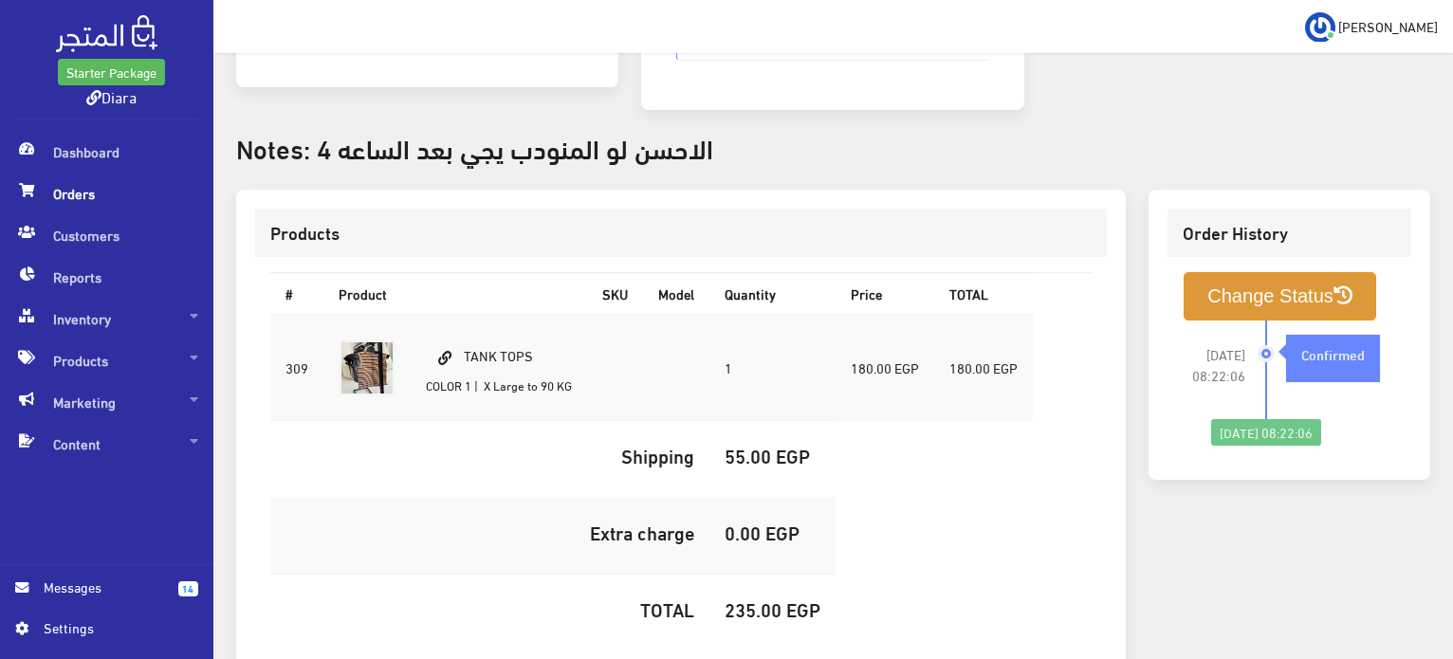
click at [1227, 272] on button "Change Status" at bounding box center [1280, 296] width 193 height 48
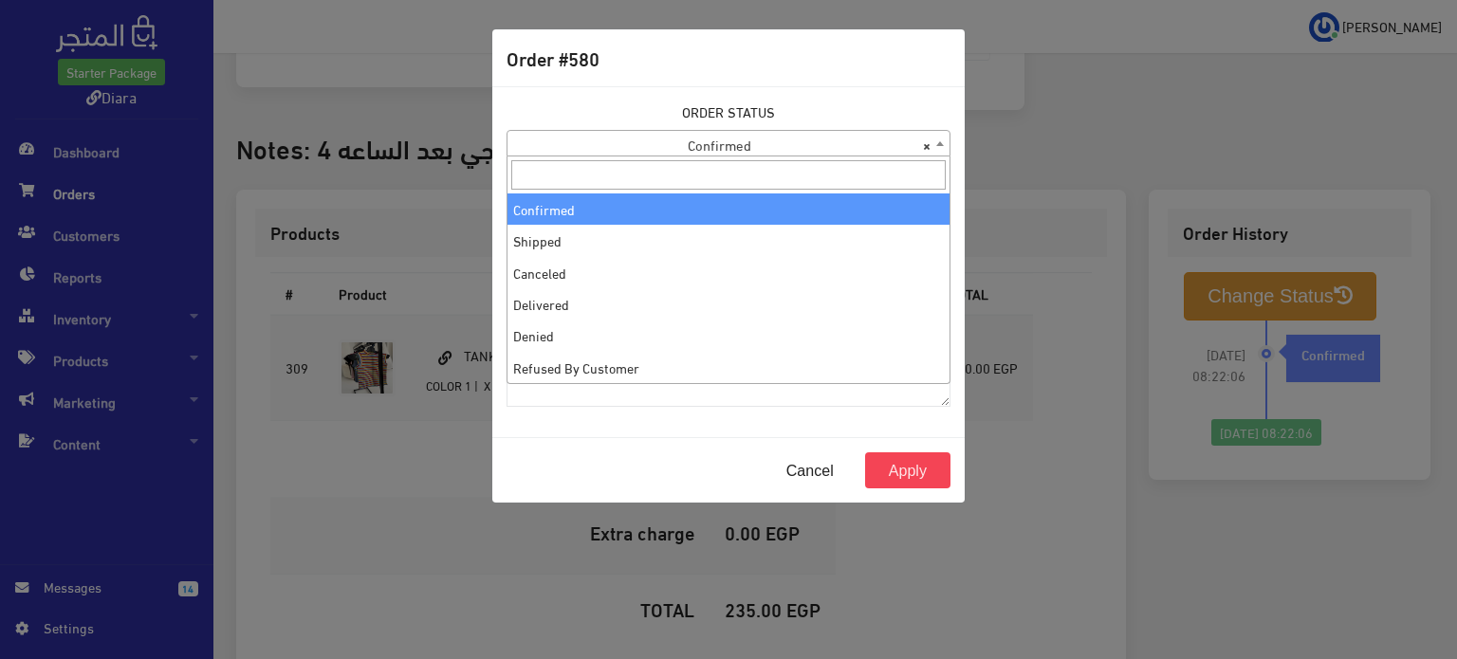
click at [807, 147] on span "× Confirmed" at bounding box center [728, 144] width 442 height 27
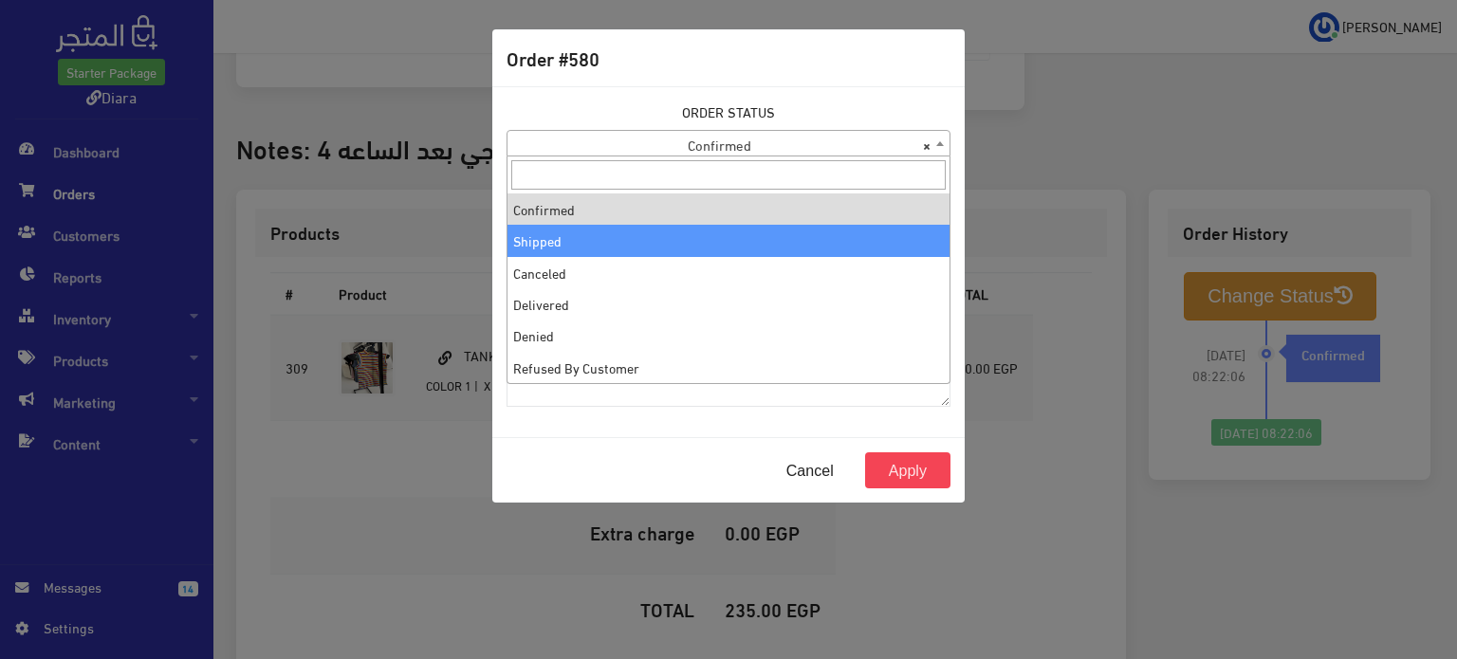
select select "2"
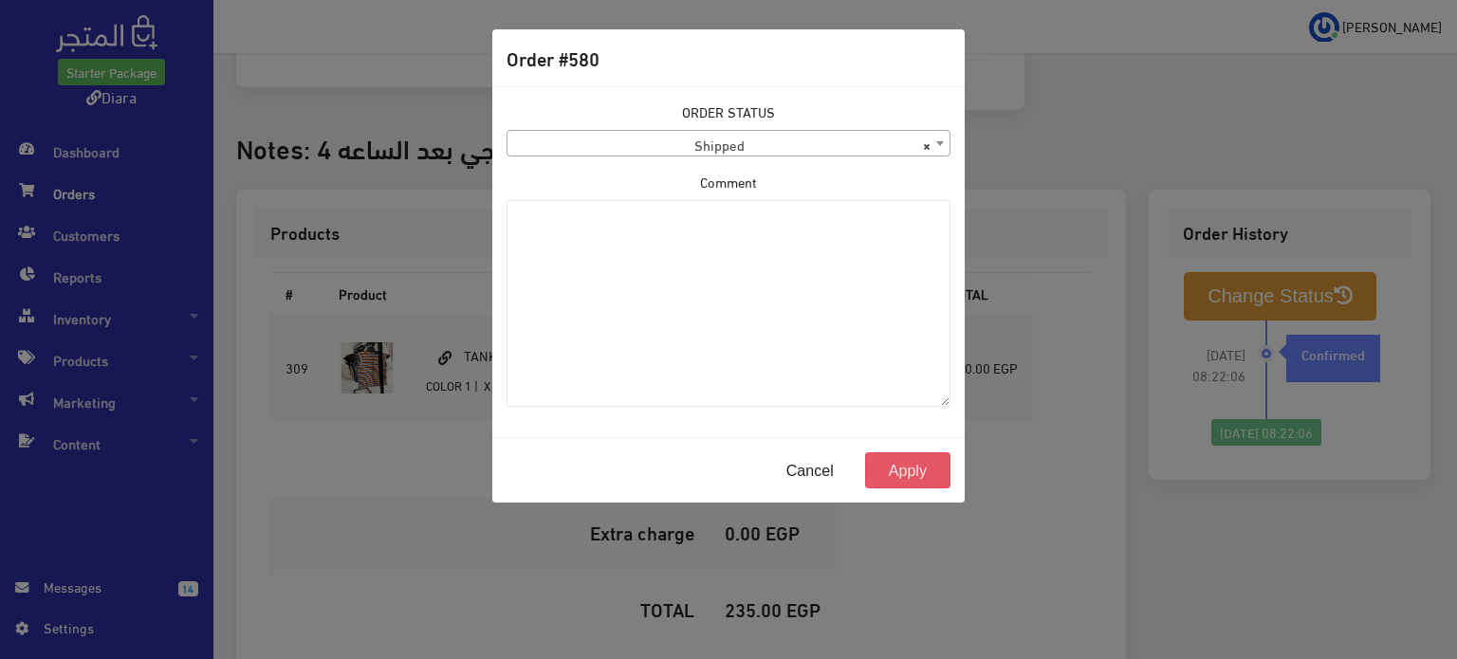
click at [899, 472] on button "Apply" at bounding box center [907, 470] width 85 height 36
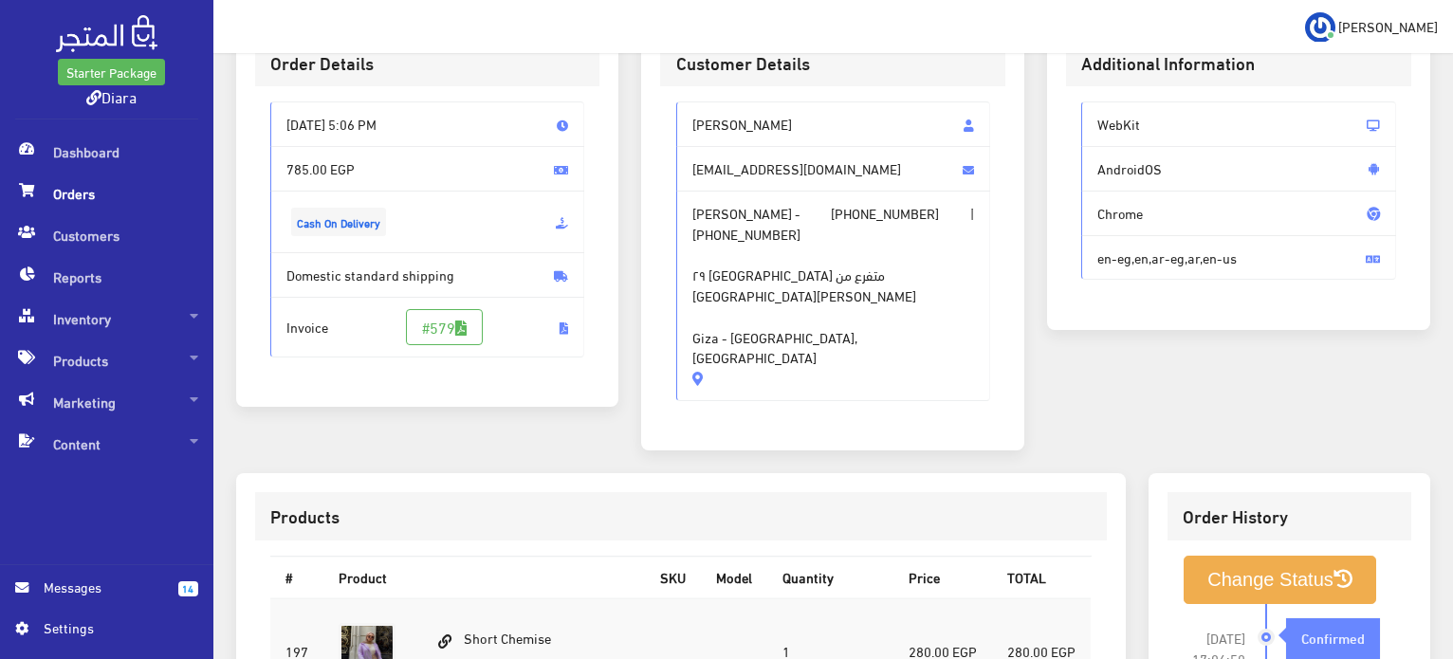
scroll to position [111, 0]
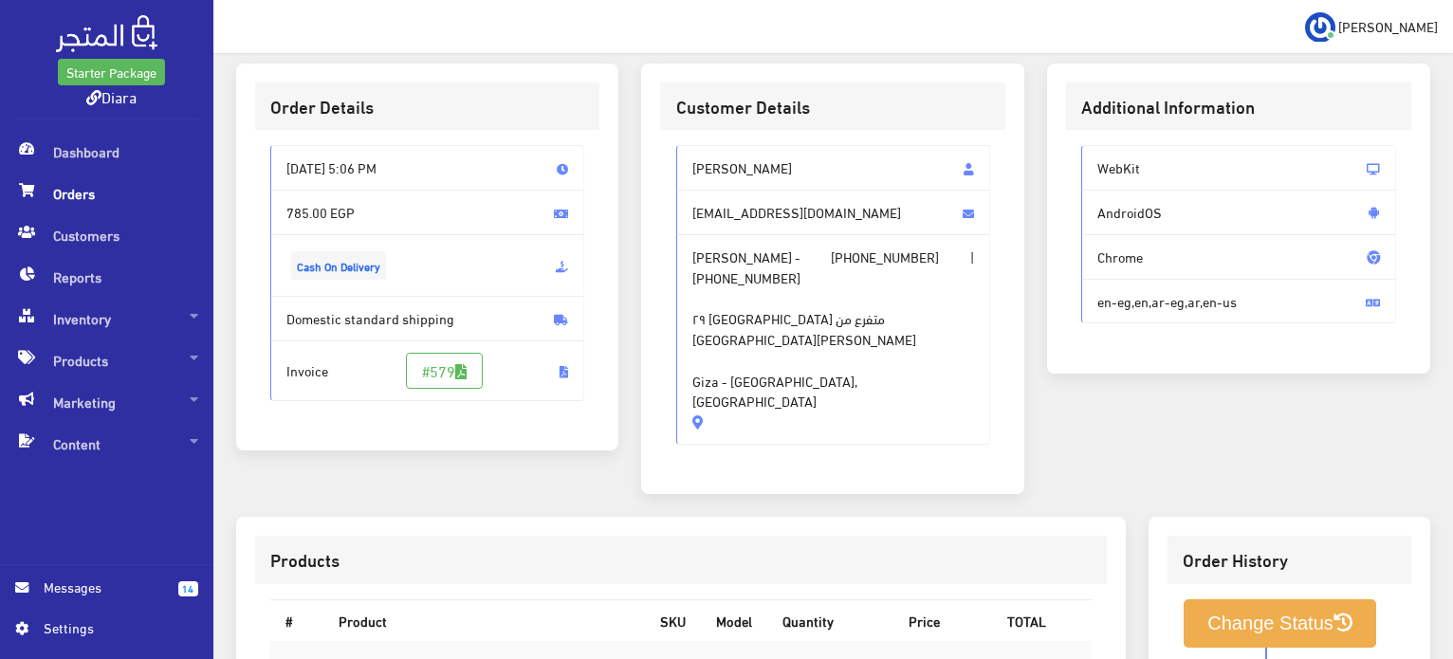
drag, startPoint x: 924, startPoint y: 371, endPoint x: 740, endPoint y: 212, distance: 243.4
click at [740, 212] on div "[PERSON_NAME] [EMAIL_ADDRESS][DOMAIN_NAME] [PERSON_NAME] - [PHONE_NUMBER] | [PH…" at bounding box center [833, 294] width 315 height 299
click at [755, 319] on span "٢٩ [GEOGRAPHIC_DATA] متفرع من [GEOGRAPHIC_DATA][PERSON_NAME] Giza - [GEOGRAPHIC…" at bounding box center [833, 349] width 283 height 124
click at [785, 366] on span "٢٩ [GEOGRAPHIC_DATA] متفرع من [GEOGRAPHIC_DATA][PERSON_NAME] Giza - [GEOGRAPHIC…" at bounding box center [833, 349] width 283 height 124
drag, startPoint x: 793, startPoint y: 365, endPoint x: 684, endPoint y: 162, distance: 230.4
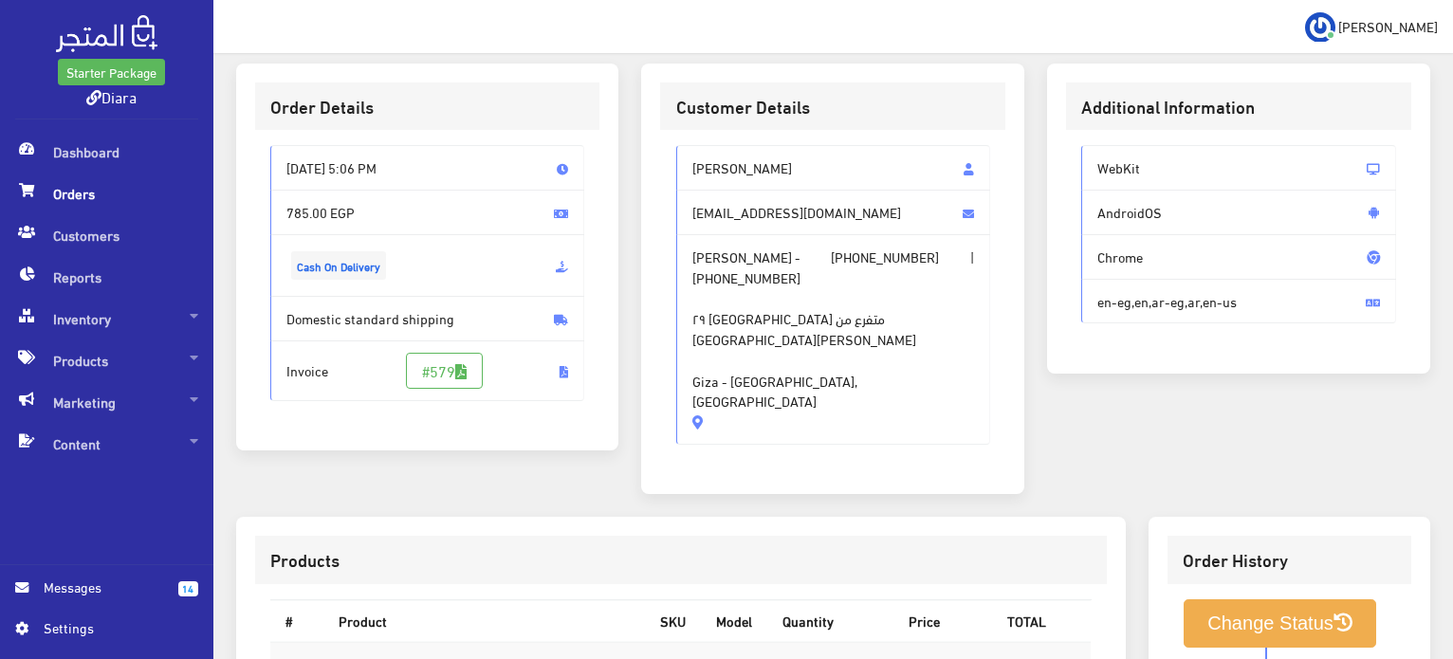
click at [684, 162] on div "[PERSON_NAME] [EMAIL_ADDRESS][DOMAIN_NAME] [PERSON_NAME] - [PHONE_NUMBER] | [PH…" at bounding box center [833, 294] width 315 height 299
copy div "Toqa [PERSON_NAME] [EMAIL_ADDRESS][DOMAIN_NAME] [PERSON_NAME] - [PHONE_NUMBER] …"
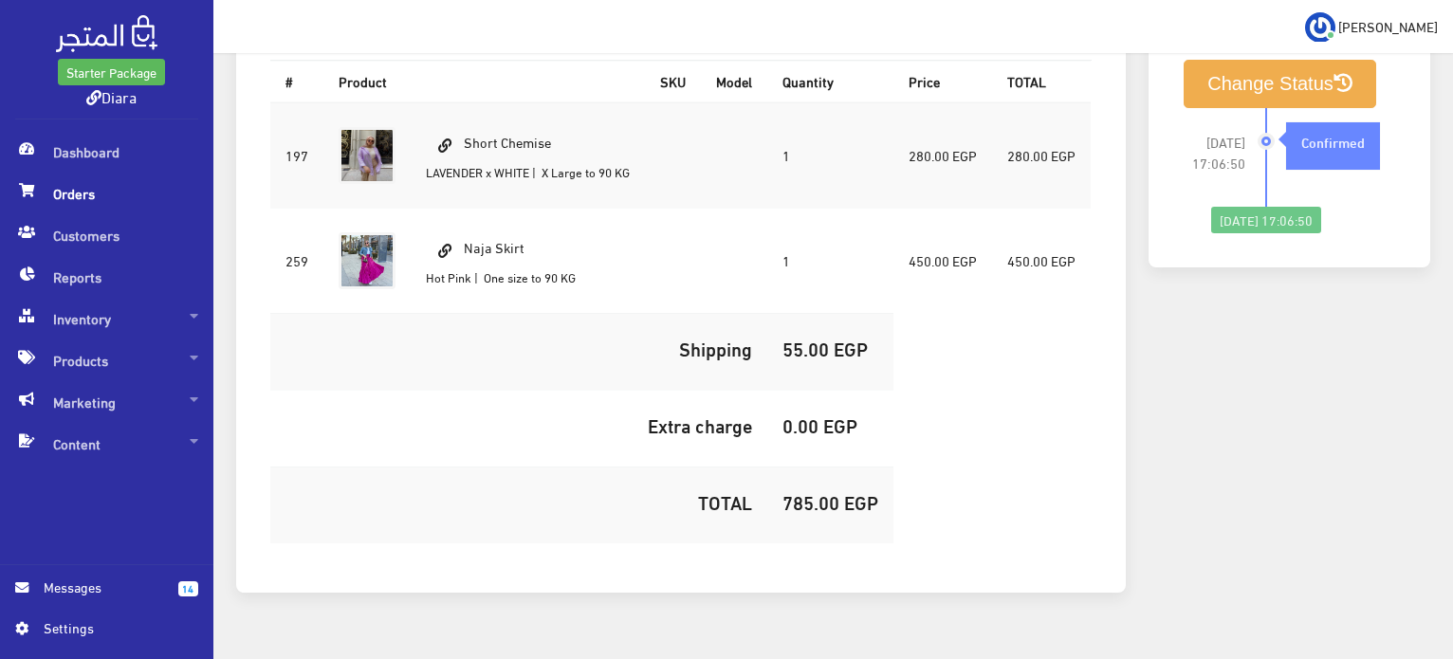
scroll to position [680, 0]
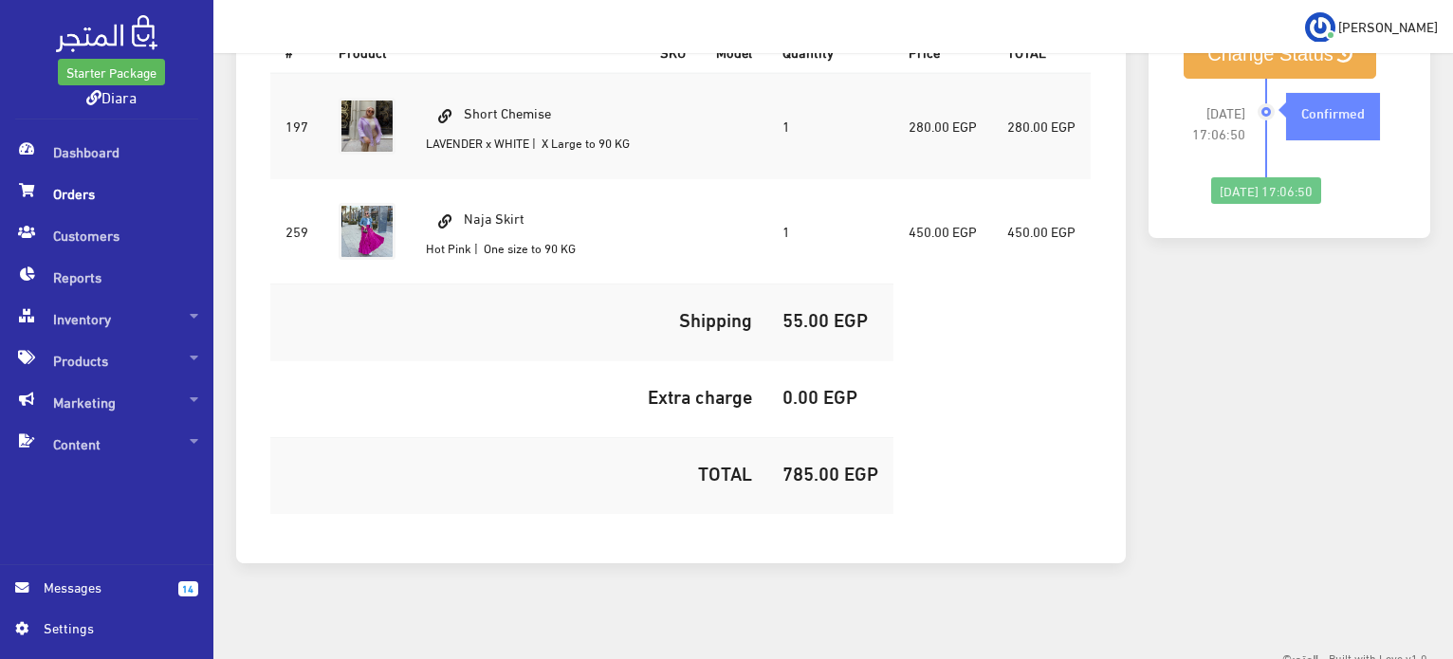
drag, startPoint x: 561, startPoint y: 71, endPoint x: 469, endPoint y: 71, distance: 92.9
click at [469, 73] on td "Short Chemise LAVENDER x WHITE | X Large to 90 KG" at bounding box center [528, 126] width 234 height 106
copy td "Short Chemise"
drag, startPoint x: 541, startPoint y: 178, endPoint x: 458, endPoint y: 175, distance: 82.6
click at [458, 178] on td "Naja Skirt Hot Pink | One size to 90 KG" at bounding box center [528, 230] width 234 height 105
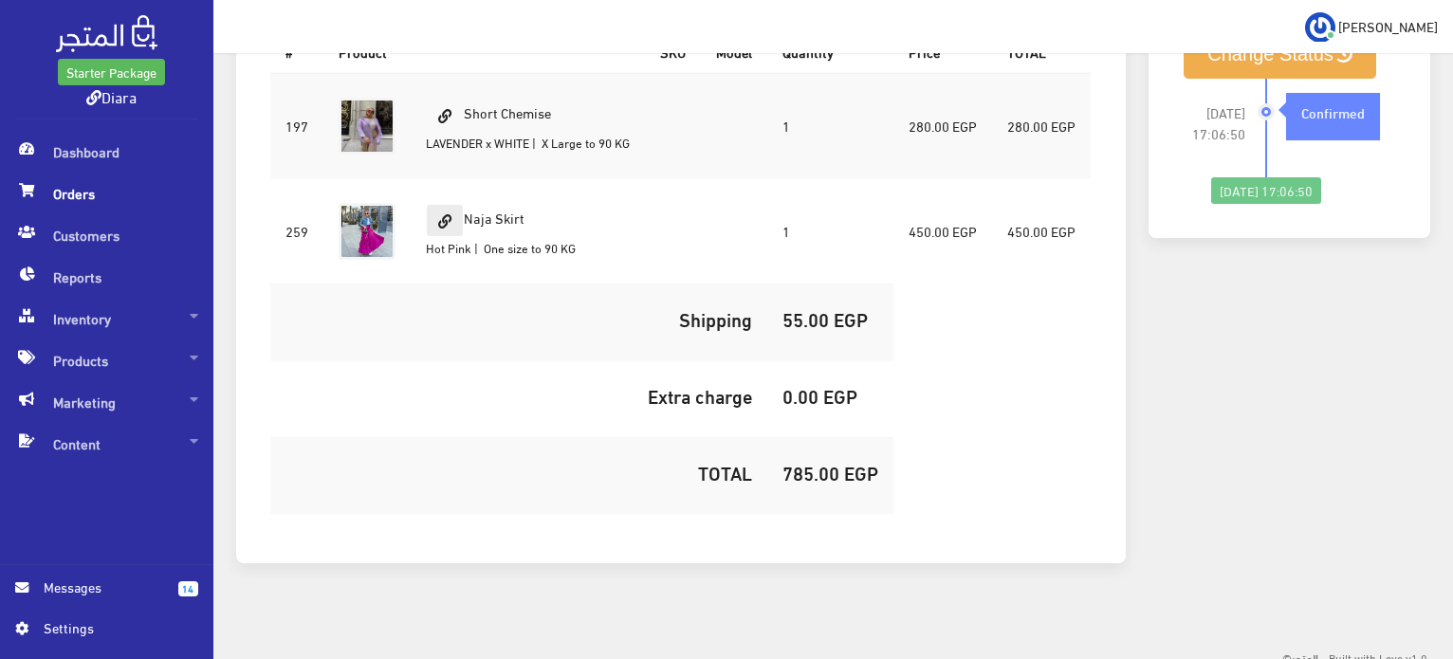
copy td "Naja Skirt"
click at [805, 462] on h5 "785.00 EGP" at bounding box center [830, 472] width 96 height 21
copy h5 "785.00"
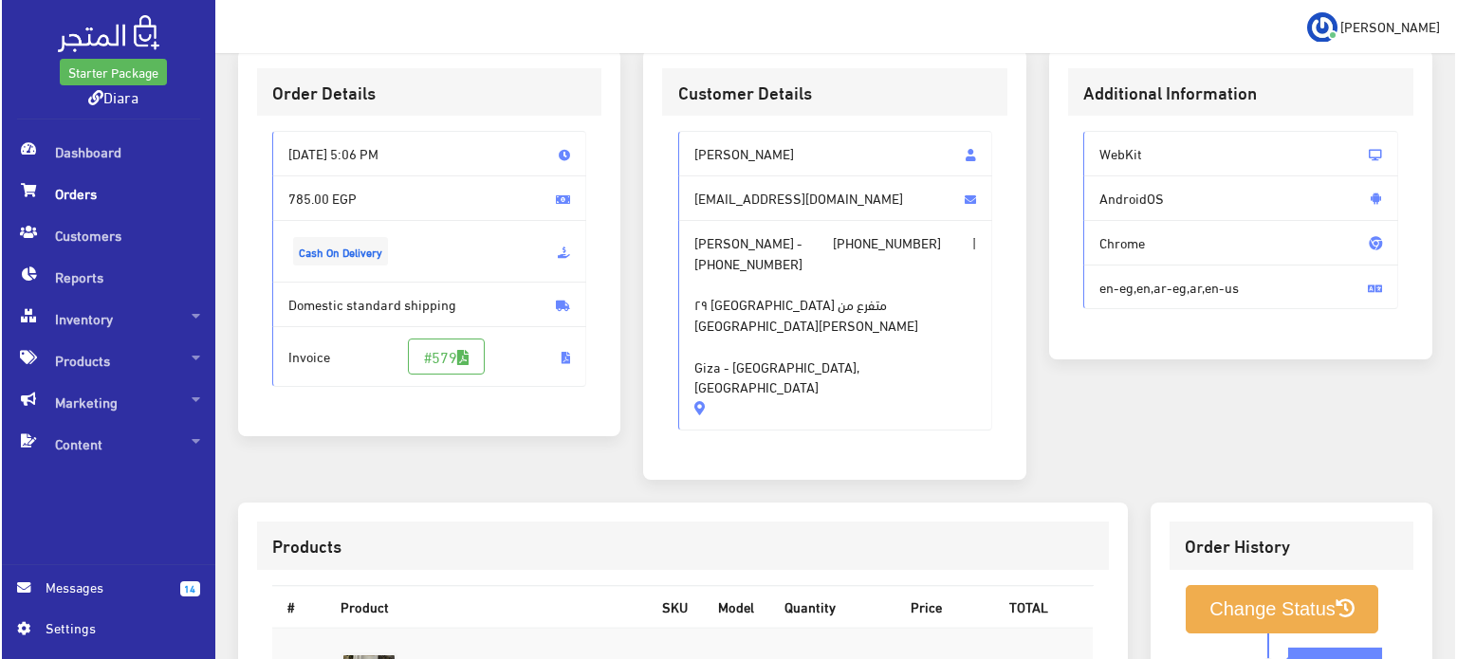
scroll to position [111, 0]
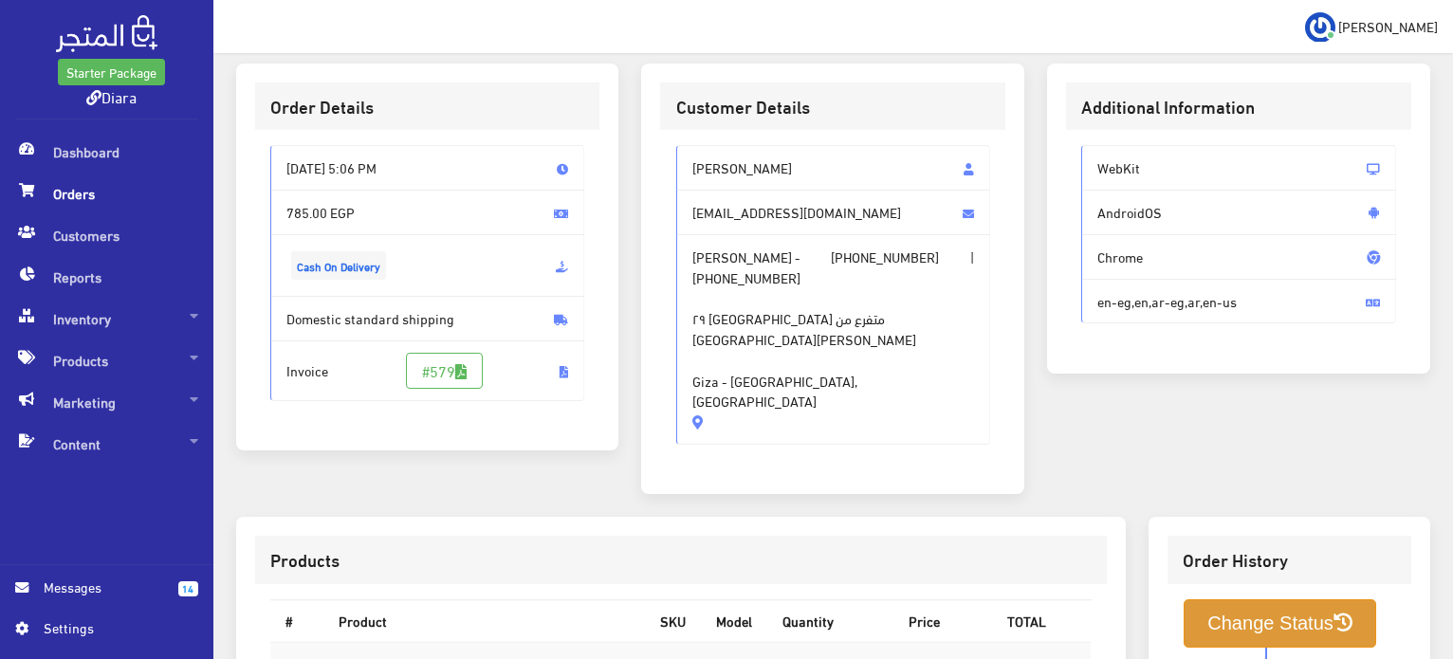
click at [1256, 599] on button "Change Status" at bounding box center [1280, 623] width 193 height 48
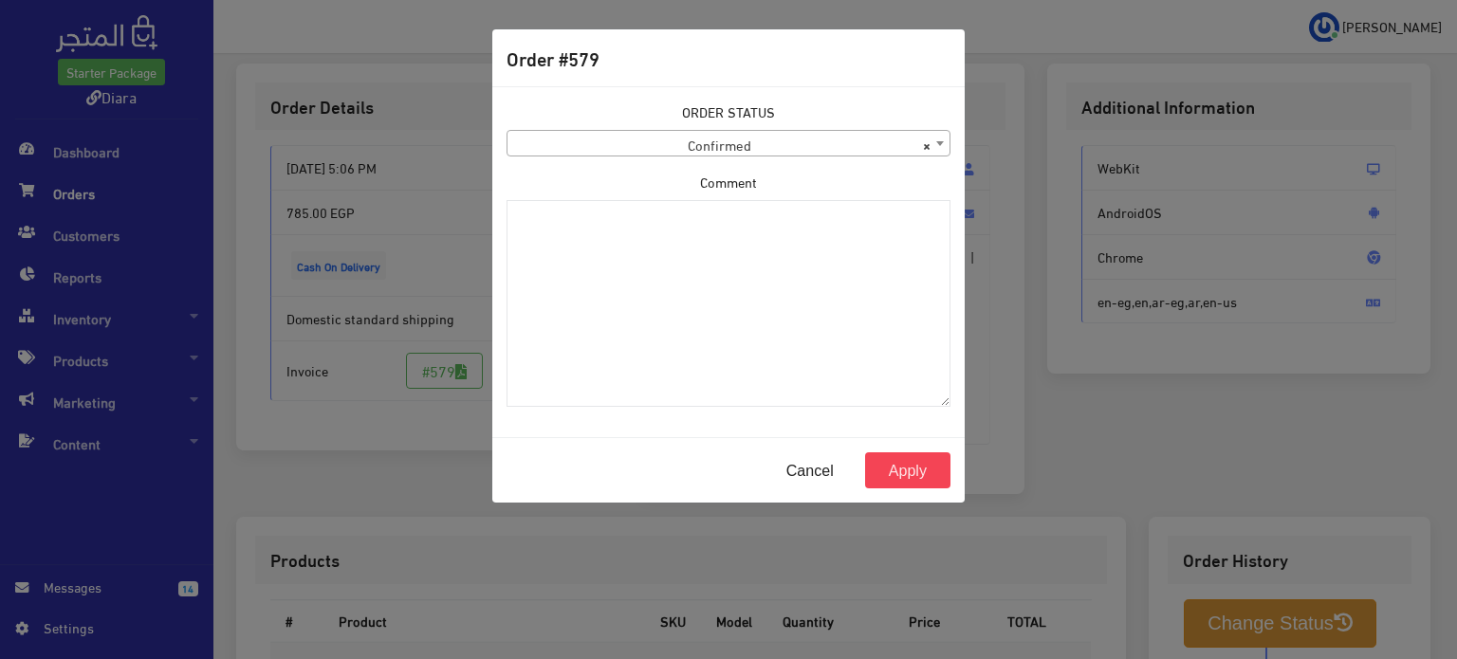
click at [776, 153] on span "× Confirmed" at bounding box center [728, 144] width 442 height 27
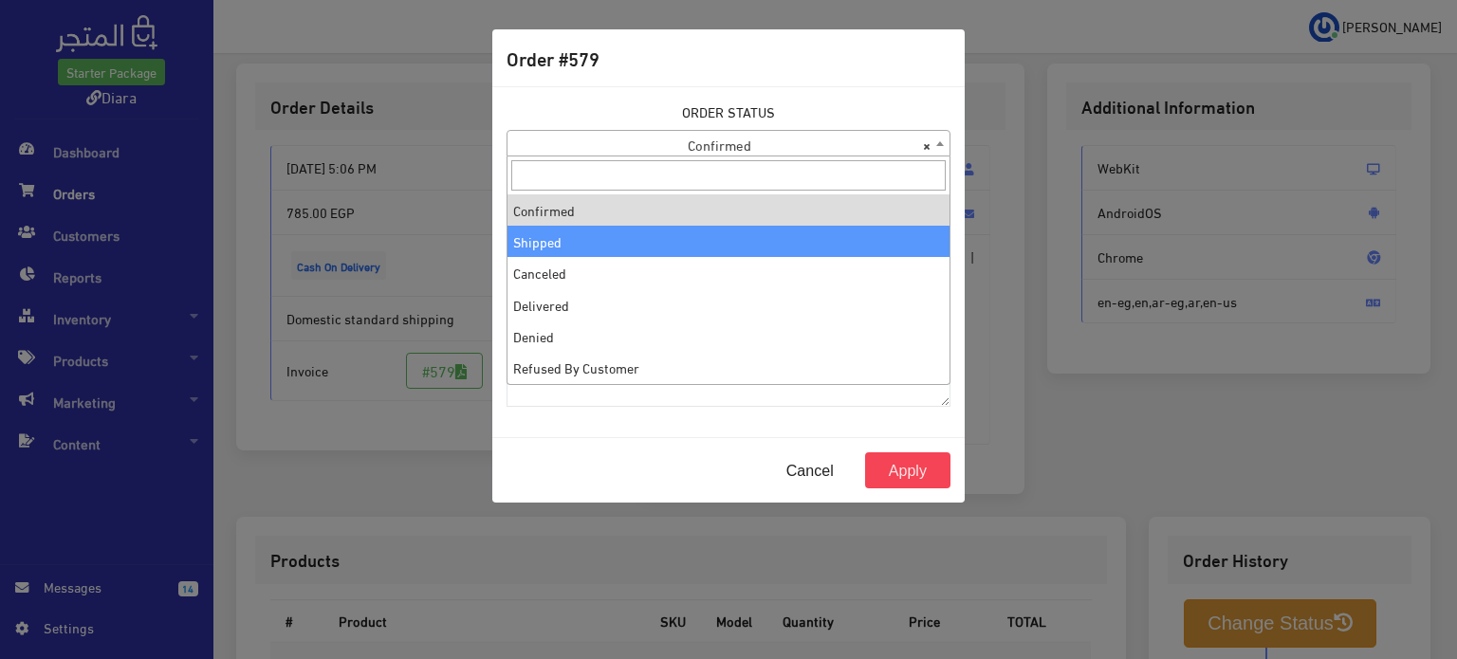
select select "2"
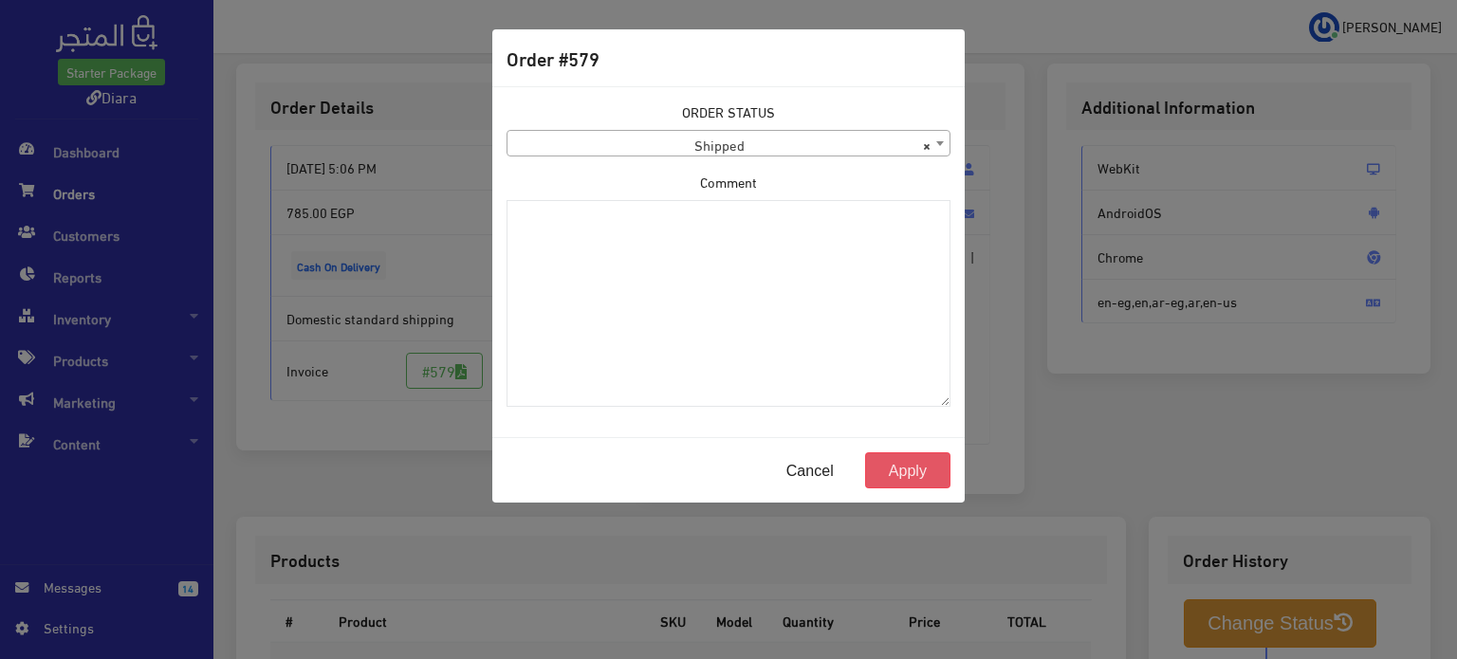
click at [902, 453] on button "Apply" at bounding box center [907, 470] width 85 height 36
click at [907, 456] on button "Apply" at bounding box center [907, 470] width 85 height 36
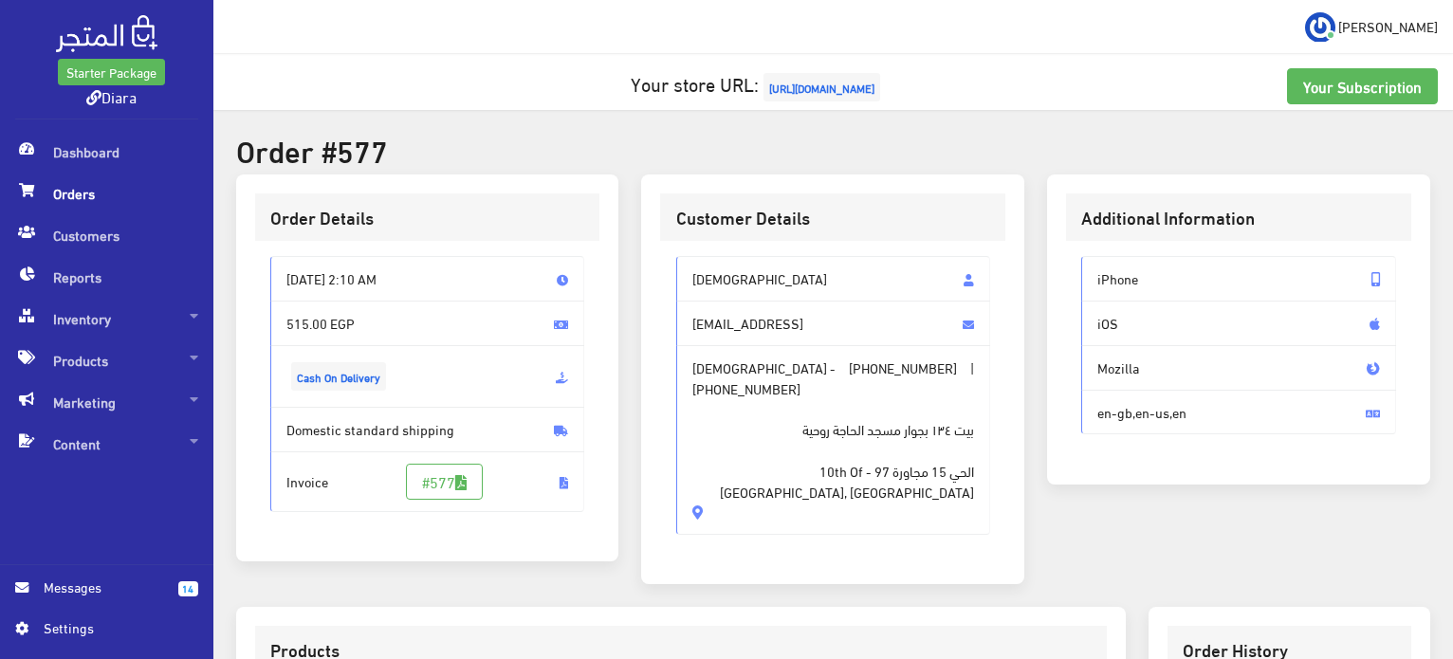
drag, startPoint x: 776, startPoint y: 257, endPoint x: 675, endPoint y: 466, distance: 231.6
click at [676, 466] on div "[DEMOGRAPHIC_DATA] [EMAIL_ADDRESS] دعاء السيد - [PHONE_NUMBER] | [PHONE_NUMBER]…" at bounding box center [833, 395] width 315 height 279
click at [757, 459] on span "بيت ١٣٤ بجوار مسجد الحاجة روحية الحي 15 مجاورة 97 - 10th Of [GEOGRAPHIC_DATA], …" at bounding box center [833, 449] width 283 height 103
drag, startPoint x: 690, startPoint y: 458, endPoint x: 690, endPoint y: 240, distance: 218.1
click at [690, 240] on div "Customer Details [DEMOGRAPHIC_DATA] [EMAIL_ADDRESS] دعاء السيد - [PHONE_NUMBER]…" at bounding box center [832, 380] width 383 height 411
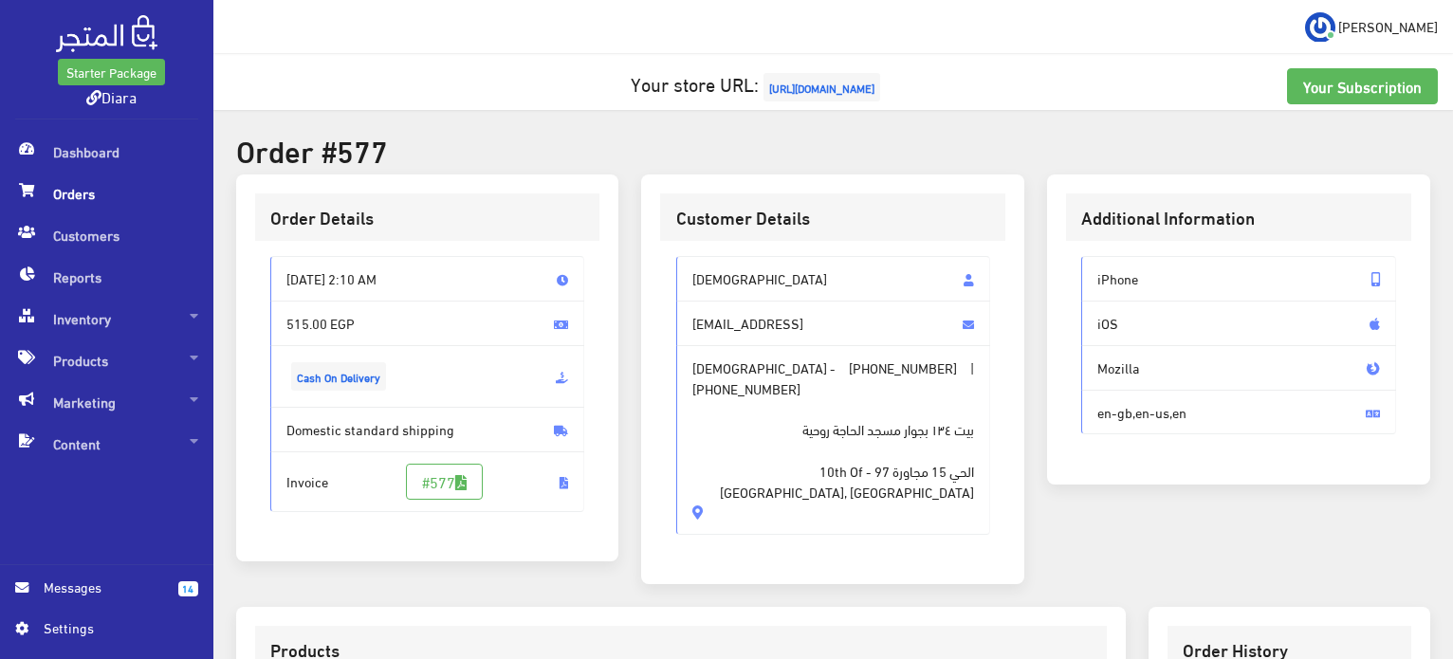
click at [720, 291] on span "[DEMOGRAPHIC_DATA]" at bounding box center [833, 279] width 315 height 46
drag, startPoint x: 690, startPoint y: 465, endPoint x: 688, endPoint y: 265, distance: 200.1
click at [688, 265] on div "[DEMOGRAPHIC_DATA] [EMAIL_ADDRESS] دعاء السيد - [PHONE_NUMBER] | [PHONE_NUMBER]…" at bounding box center [833, 395] width 315 height 279
copy div "دعاء السيد [EMAIL_ADDRESS] دعاء السيد - [PHONE_NUMBER] | [PHONE_NUMBER] بيت ١٣٤…"
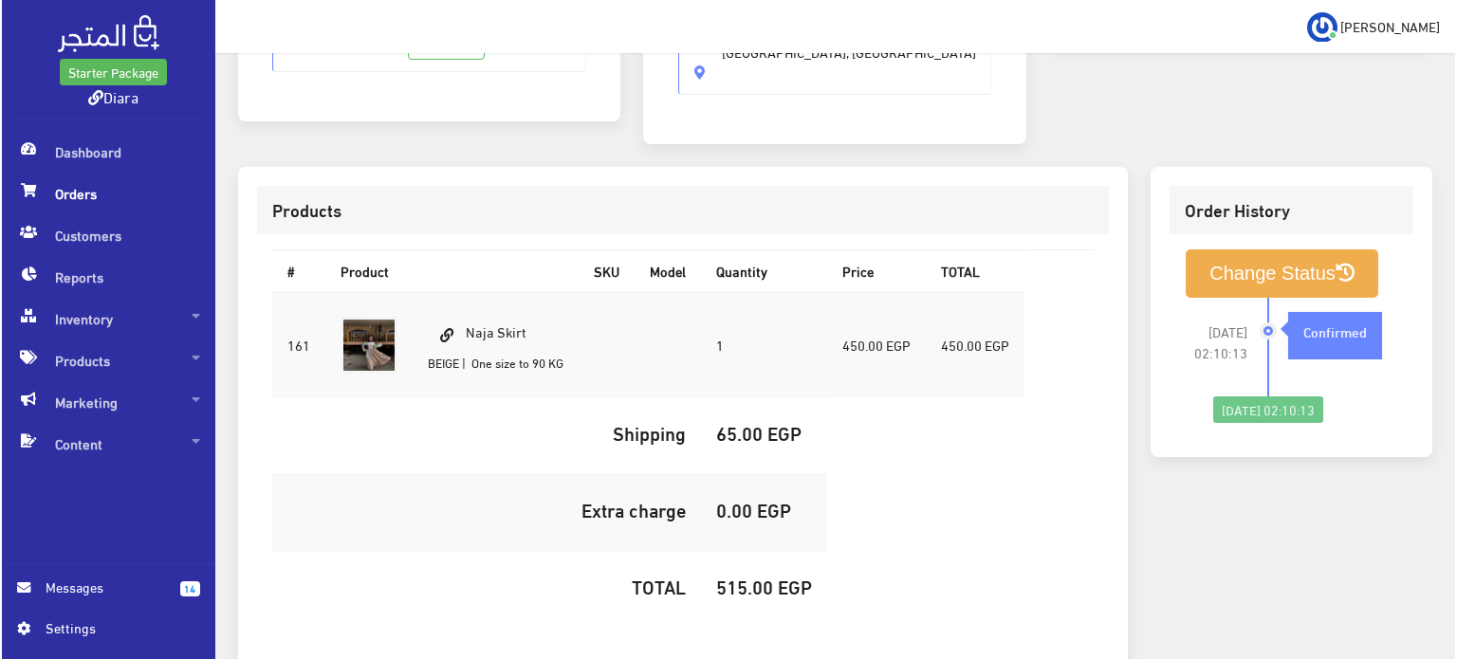
scroll to position [537, 0]
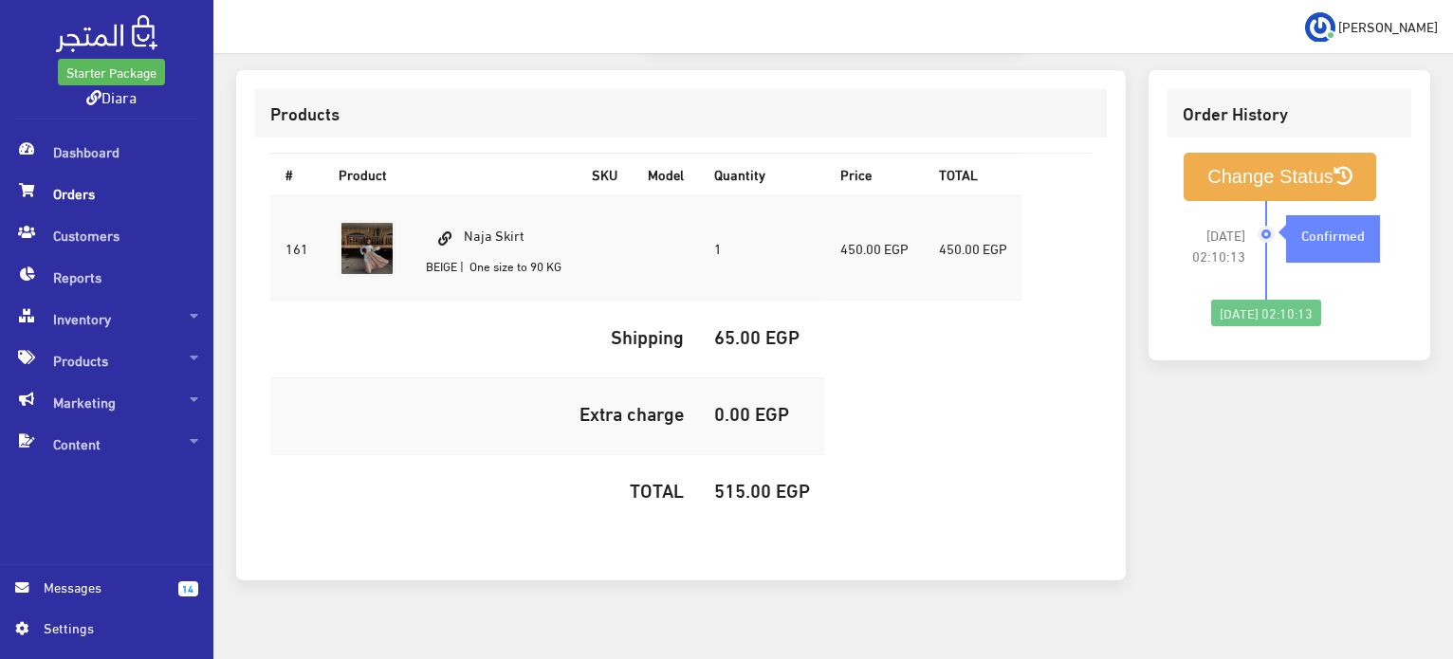
drag, startPoint x: 540, startPoint y: 210, endPoint x: 467, endPoint y: 207, distance: 73.1
click at [467, 207] on td "Naja Skirt BEIGE | One size to 90 KG" at bounding box center [494, 248] width 166 height 106
copy td "Naja Skirt"
click at [712, 477] on td "515.00 EGP" at bounding box center [762, 493] width 126 height 77
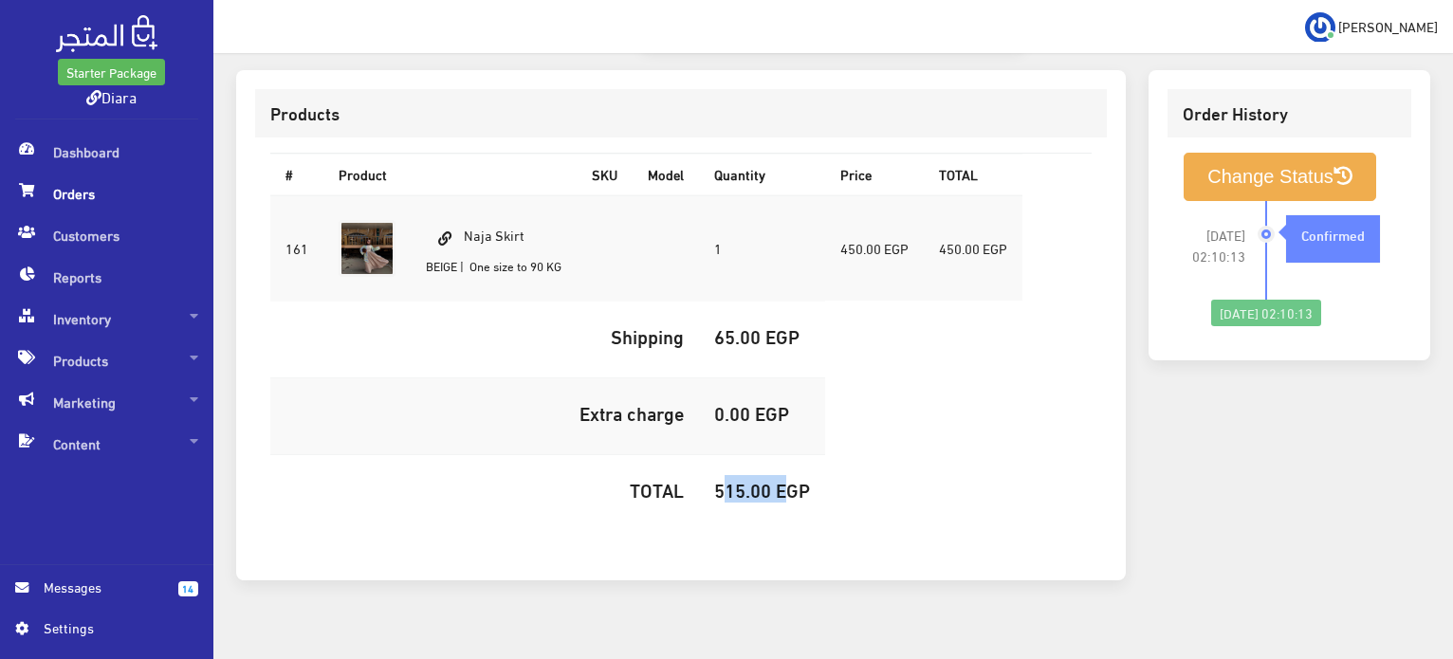
copy h5 "515.00"
click at [1318, 160] on button "Change Status" at bounding box center [1280, 177] width 193 height 48
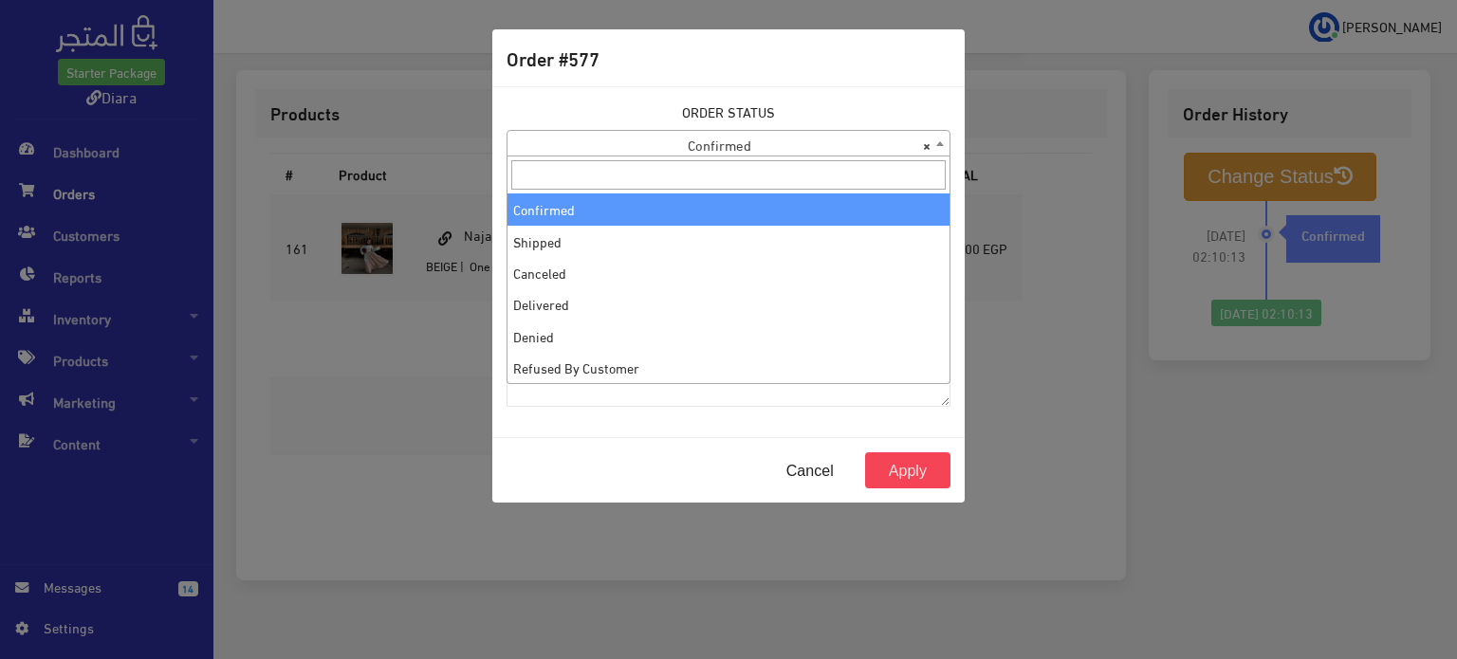
click at [835, 140] on span "× Confirmed" at bounding box center [728, 144] width 442 height 27
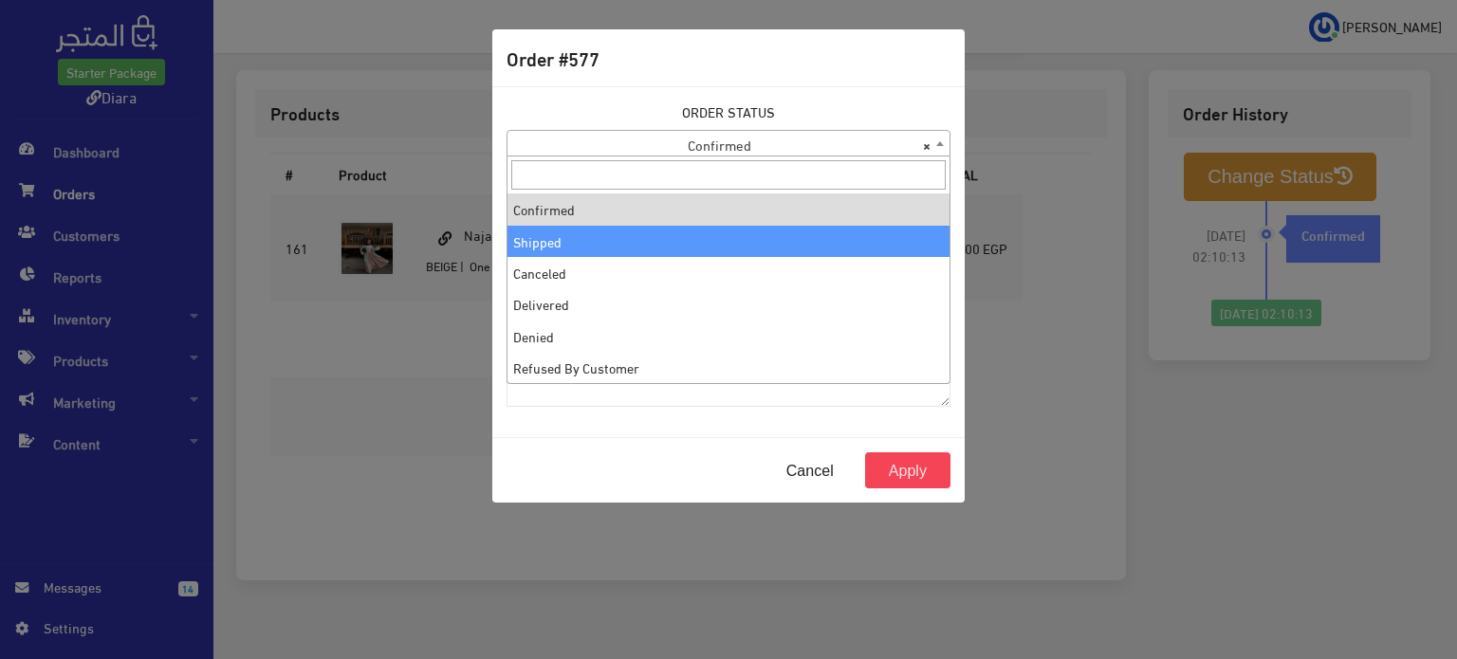
select select "2"
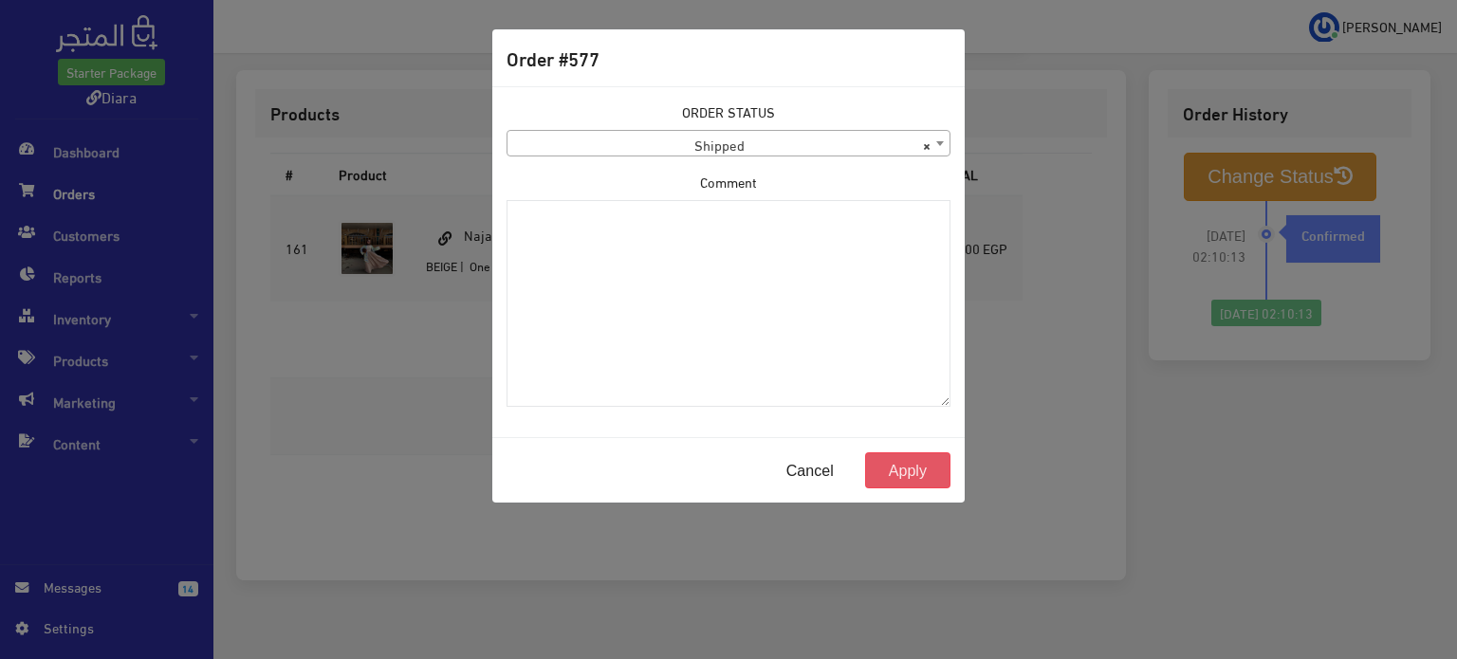
click at [895, 466] on button "Apply" at bounding box center [907, 470] width 85 height 36
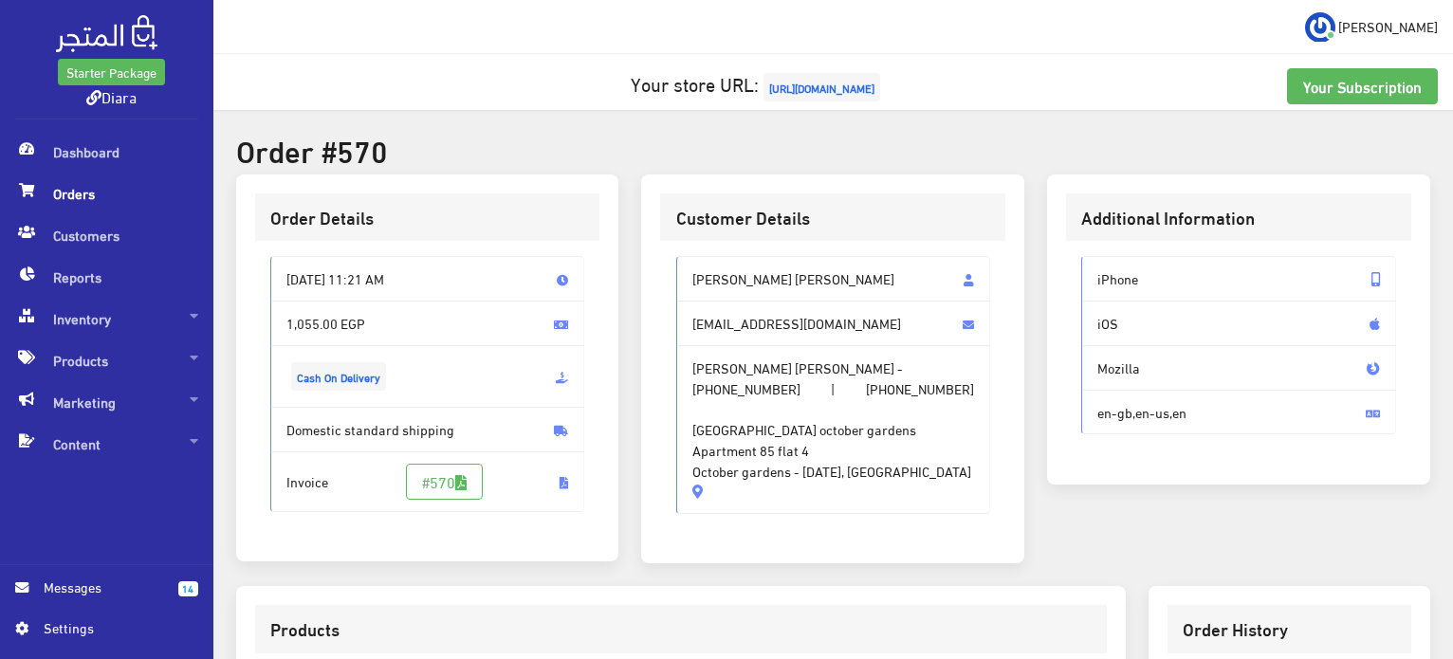
drag, startPoint x: 929, startPoint y: 469, endPoint x: 694, endPoint y: 279, distance: 302.8
click at [694, 279] on div "[PERSON_NAME] [PERSON_NAME] Essam [EMAIL_ADDRESS][DOMAIN_NAME] [PERSON_NAME] [P…" at bounding box center [833, 385] width 315 height 258
copy div "Salwa [PERSON_NAME] Essam [EMAIL_ADDRESS][DOMAIN_NAME] [PERSON_NAME] [PERSON_NA…"
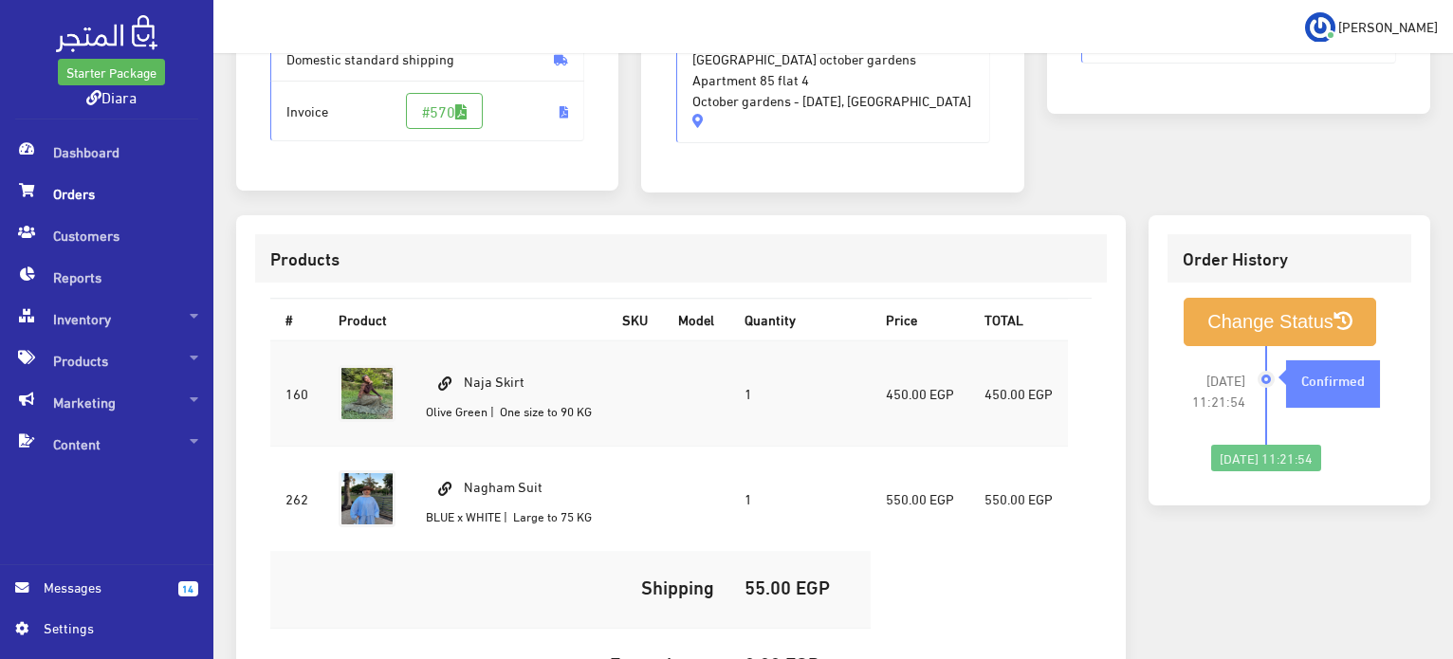
scroll to position [379, 0]
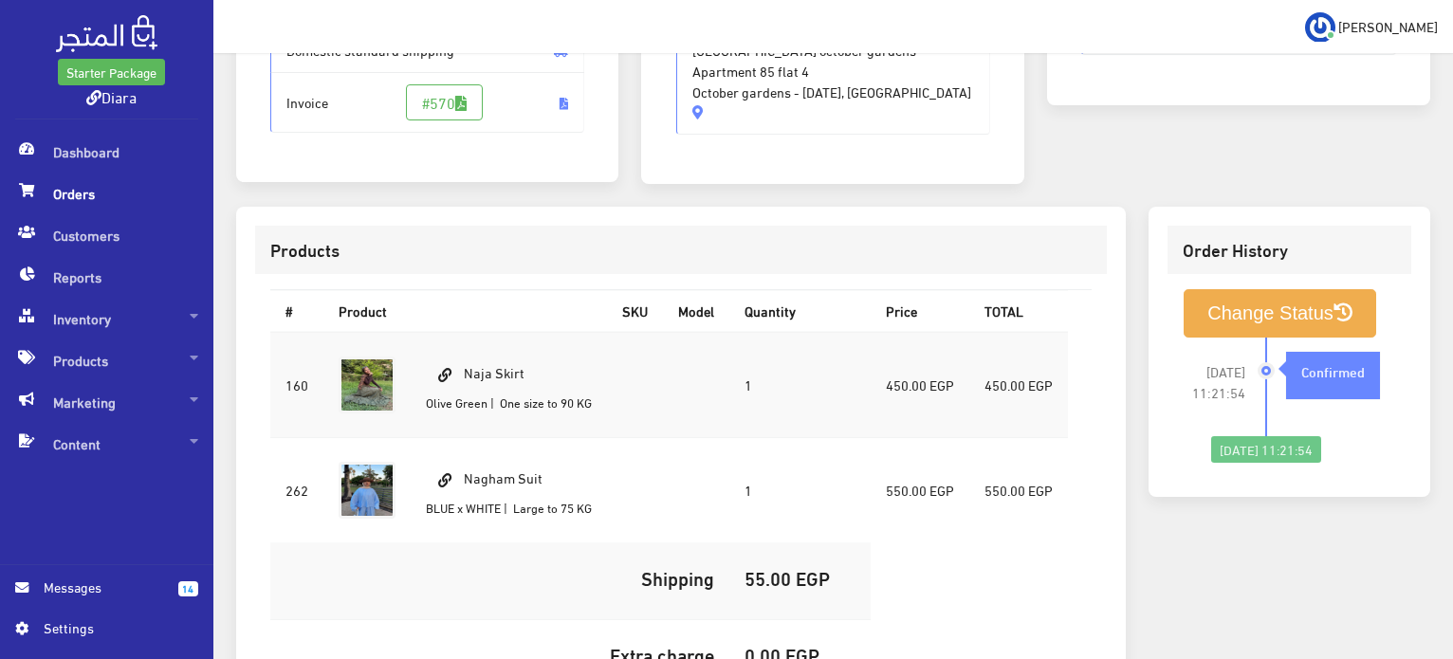
drag, startPoint x: 481, startPoint y: 348, endPoint x: 456, endPoint y: 340, distance: 26.1
click at [456, 340] on td "Naja Skirt [PERSON_NAME] | One size to 90 KG" at bounding box center [509, 385] width 196 height 106
copy td "Naja Skirt"
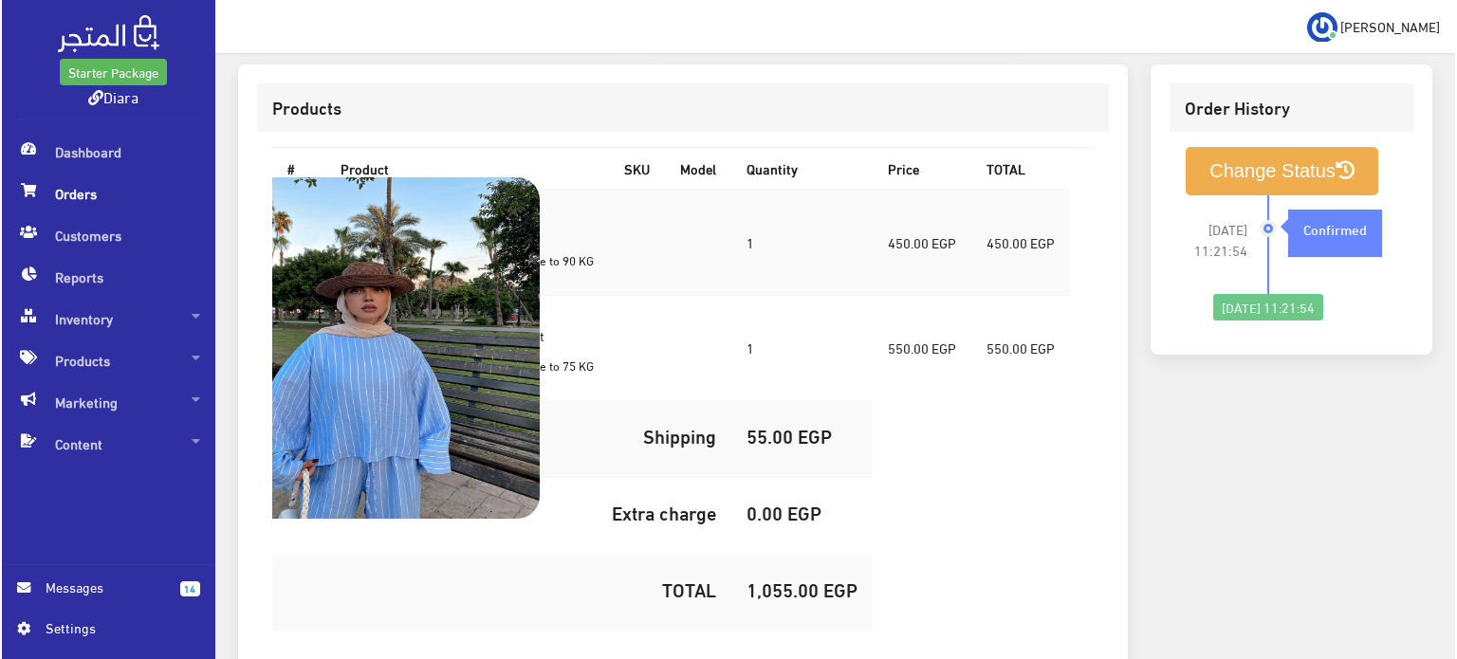
scroll to position [642, 0]
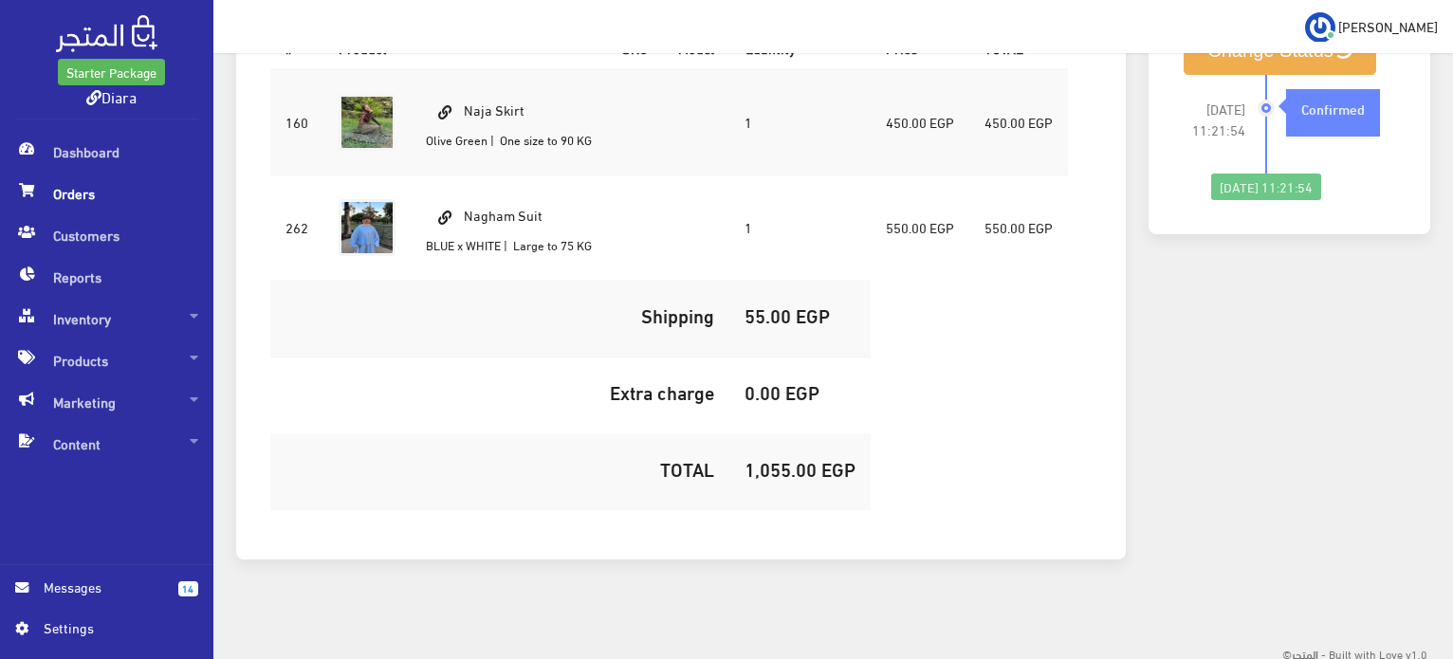
click at [797, 477] on td "1,055.00 EGP" at bounding box center [799, 472] width 141 height 77
click at [796, 477] on td "1,055.00 EGP" at bounding box center [799, 472] width 141 height 77
copy h5 "1,055.00"
click at [1207, 76] on li "2025-09-17 11:21:54 Confirmed" at bounding box center [1289, 124] width 213 height 99
click at [1211, 64] on button "Change Status" at bounding box center [1280, 51] width 193 height 48
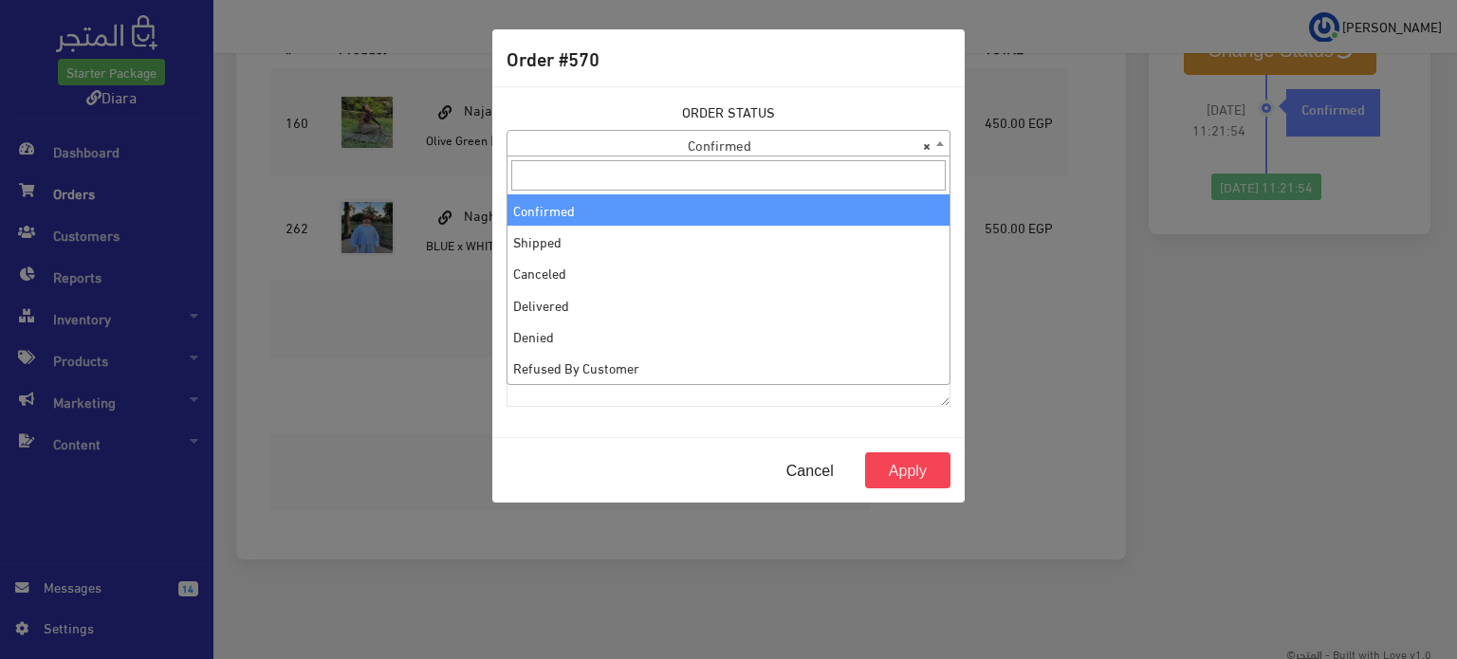
click at [876, 139] on span "× Confirmed" at bounding box center [728, 144] width 442 height 27
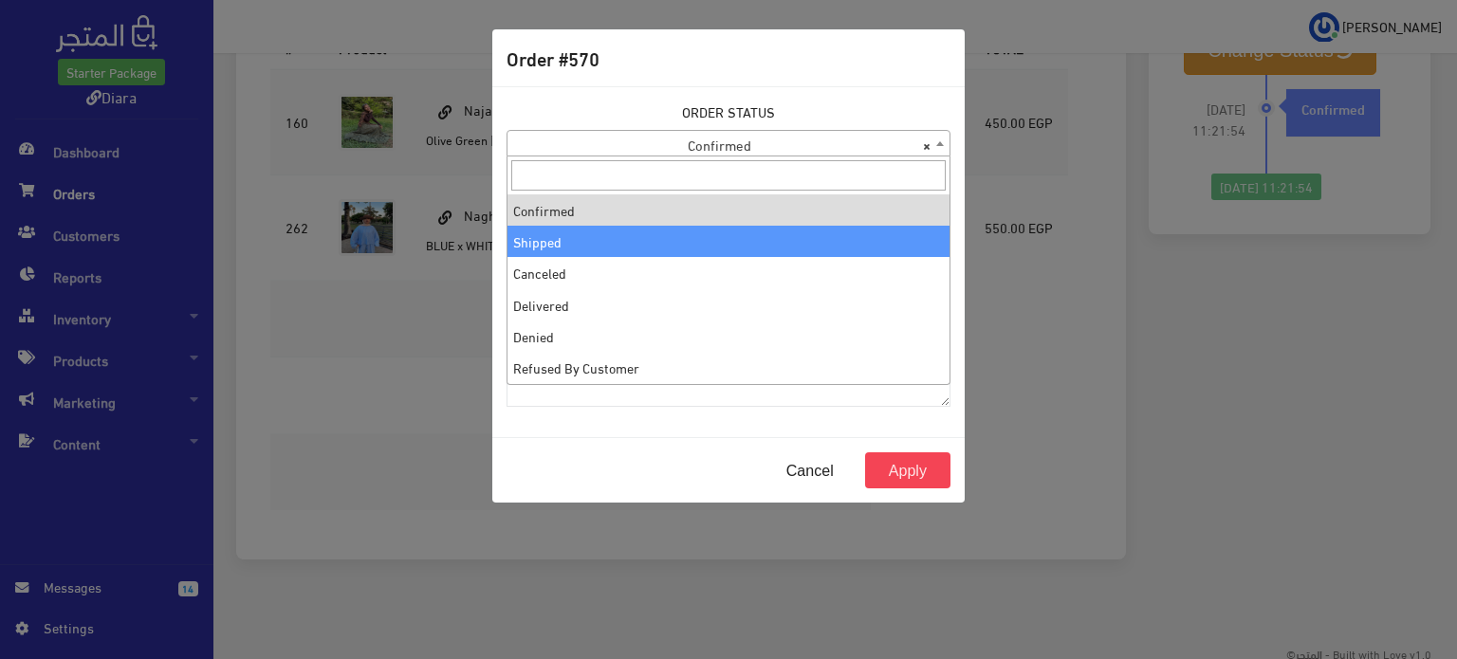
select select "2"
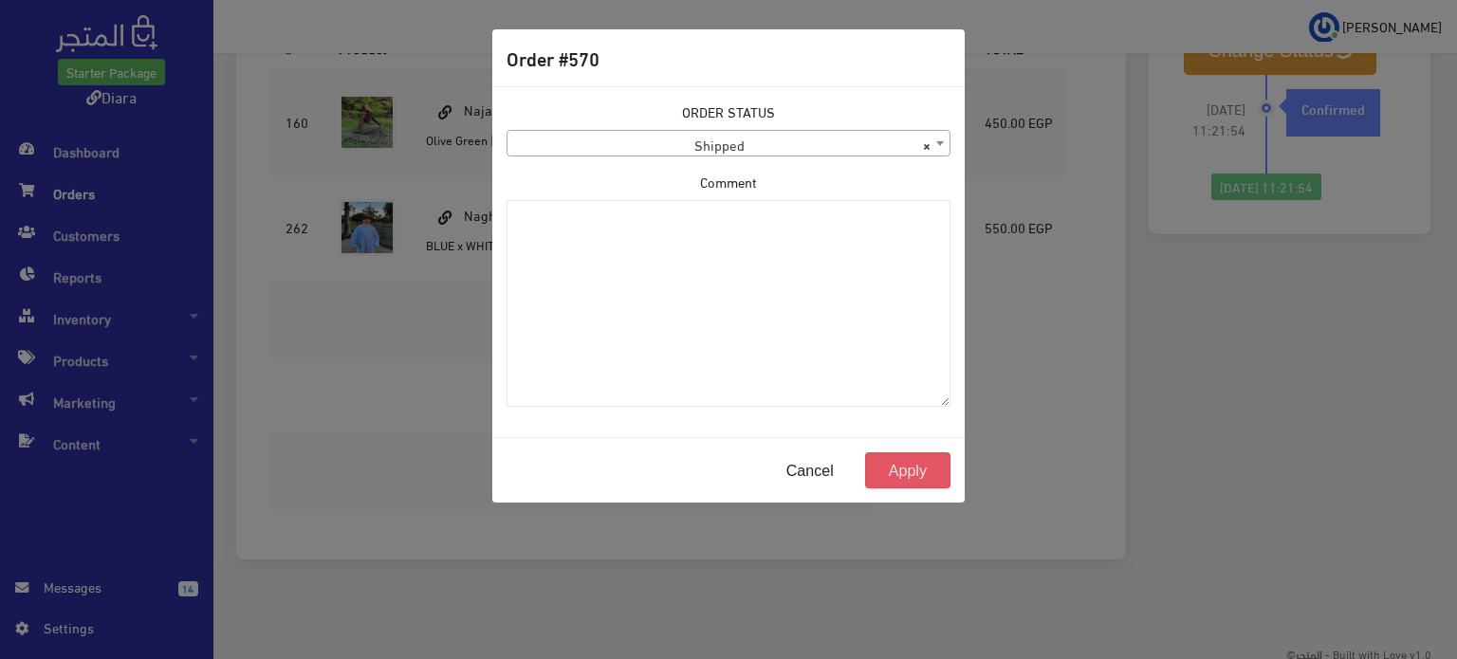
click at [932, 464] on button "Apply" at bounding box center [907, 470] width 85 height 36
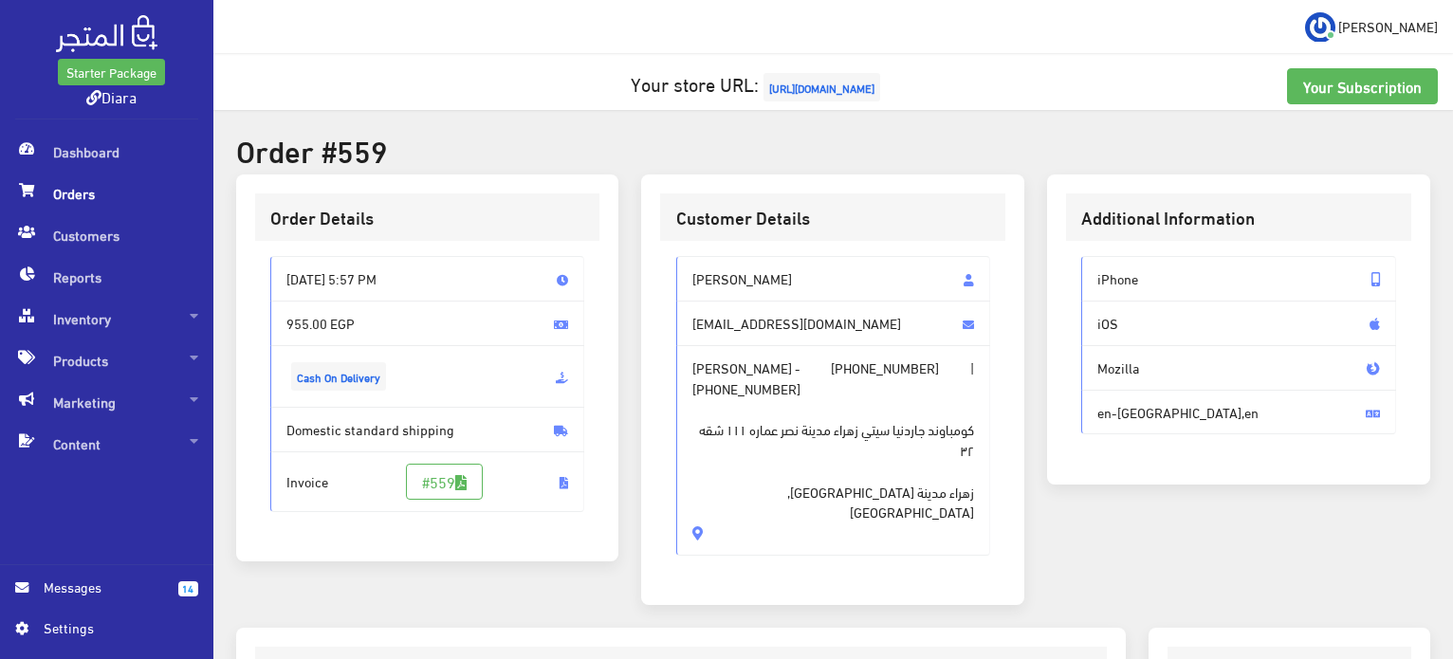
drag, startPoint x: 800, startPoint y: 497, endPoint x: 678, endPoint y: 273, distance: 254.6
click at [678, 273] on div "[PERSON_NAME] [EMAIL_ADDRESS][DOMAIN_NAME] [PERSON_NAME] - [PHONE_NUMBER] | [PH…" at bounding box center [833, 405] width 315 height 299
copy div "[PERSON_NAME] [EMAIL_ADDRESS][DOMAIN_NAME] [PERSON_NAME] - [PHONE_NUMBER] | [PH…"
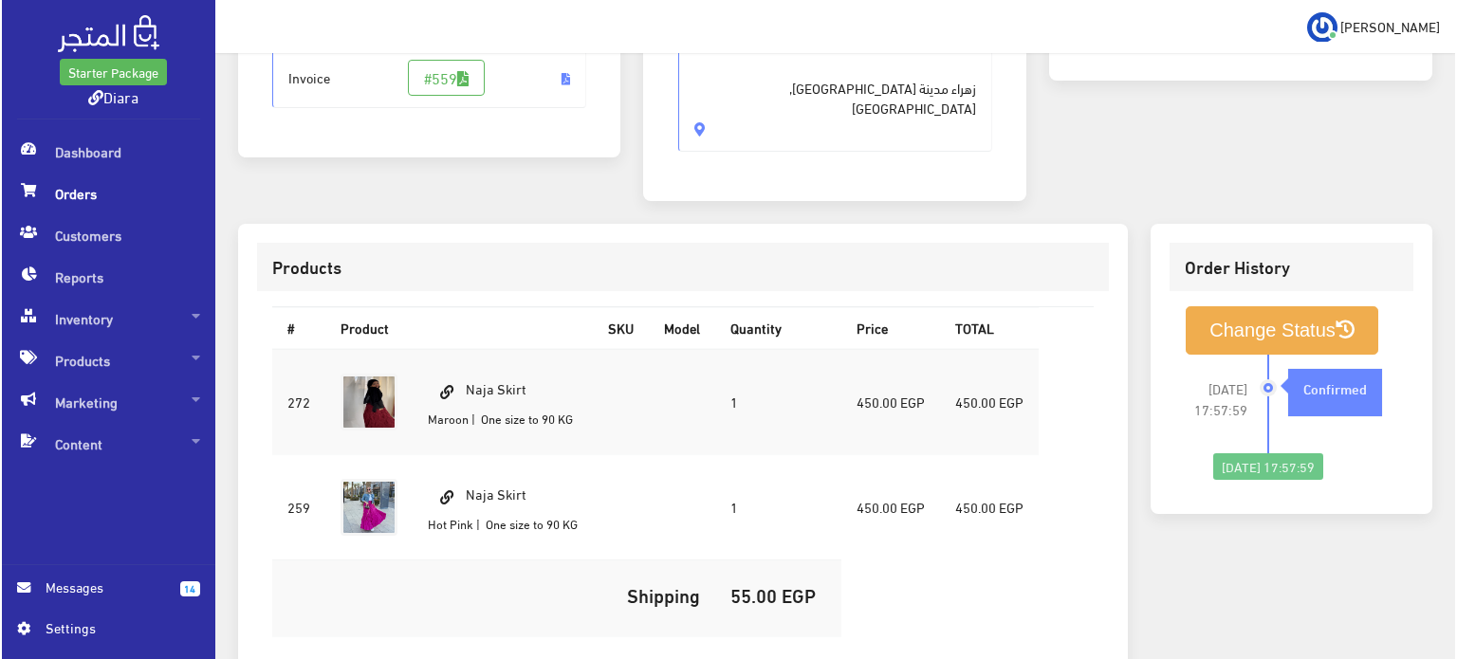
scroll to position [569, 0]
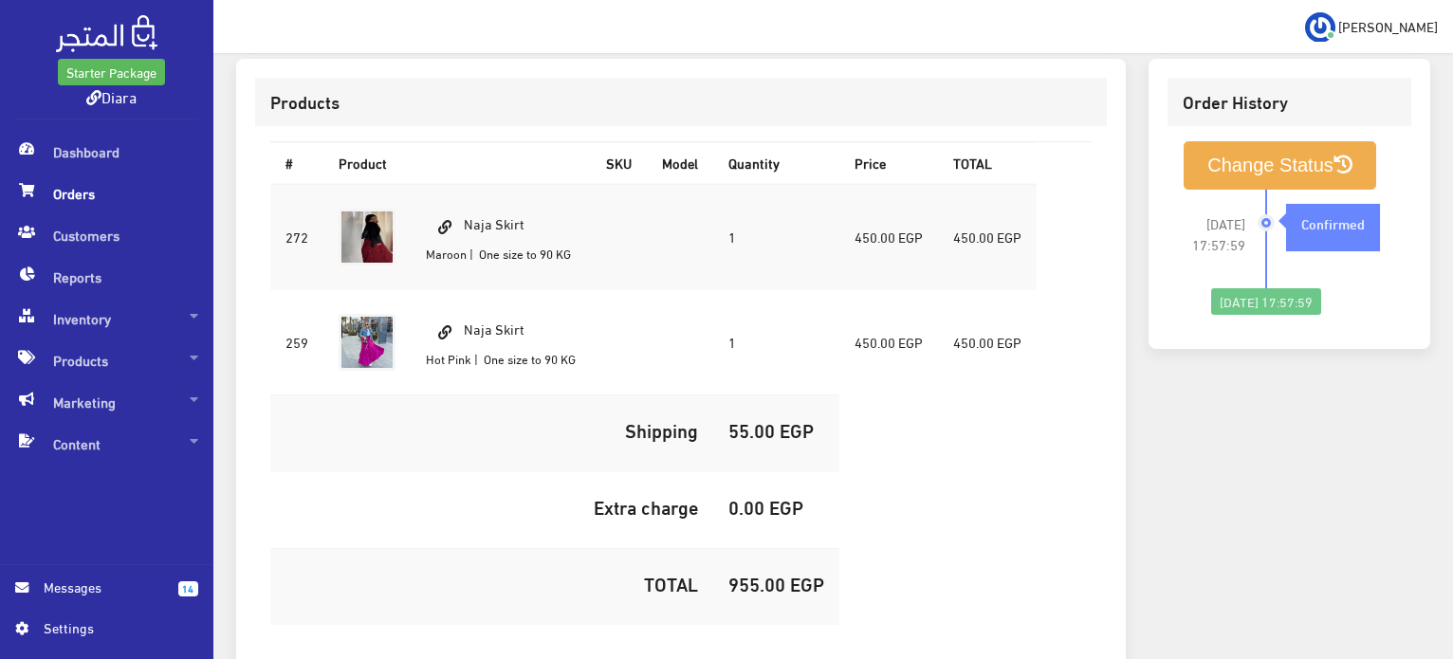
drag, startPoint x: 535, startPoint y: 208, endPoint x: 469, endPoint y: 189, distance: 69.0
click at [469, 189] on td "Naja Skirt Maroon | One size to 90 KG" at bounding box center [501, 237] width 180 height 106
copy td "Naja Skirt"
click at [752, 573] on h5 "955.00 EGP" at bounding box center [776, 583] width 96 height 21
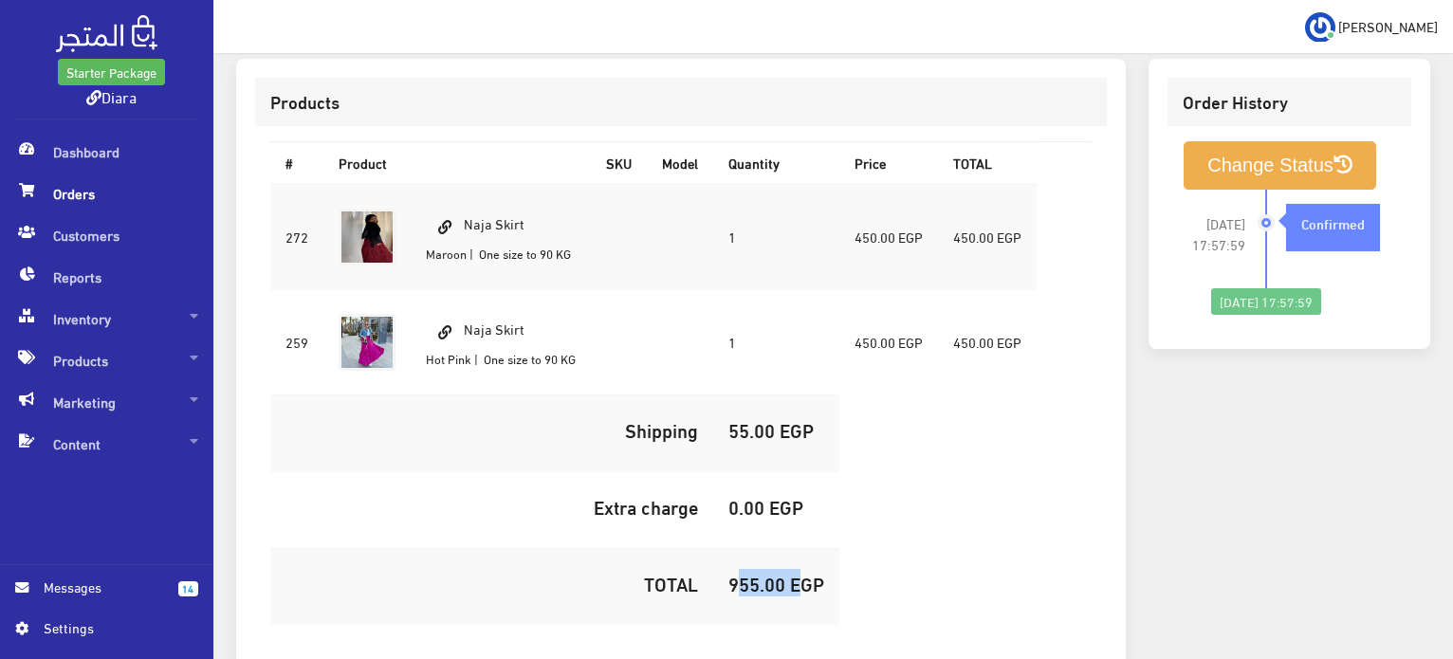
copy h5 "955.00"
click at [1242, 141] on button "Change Status" at bounding box center [1280, 165] width 193 height 48
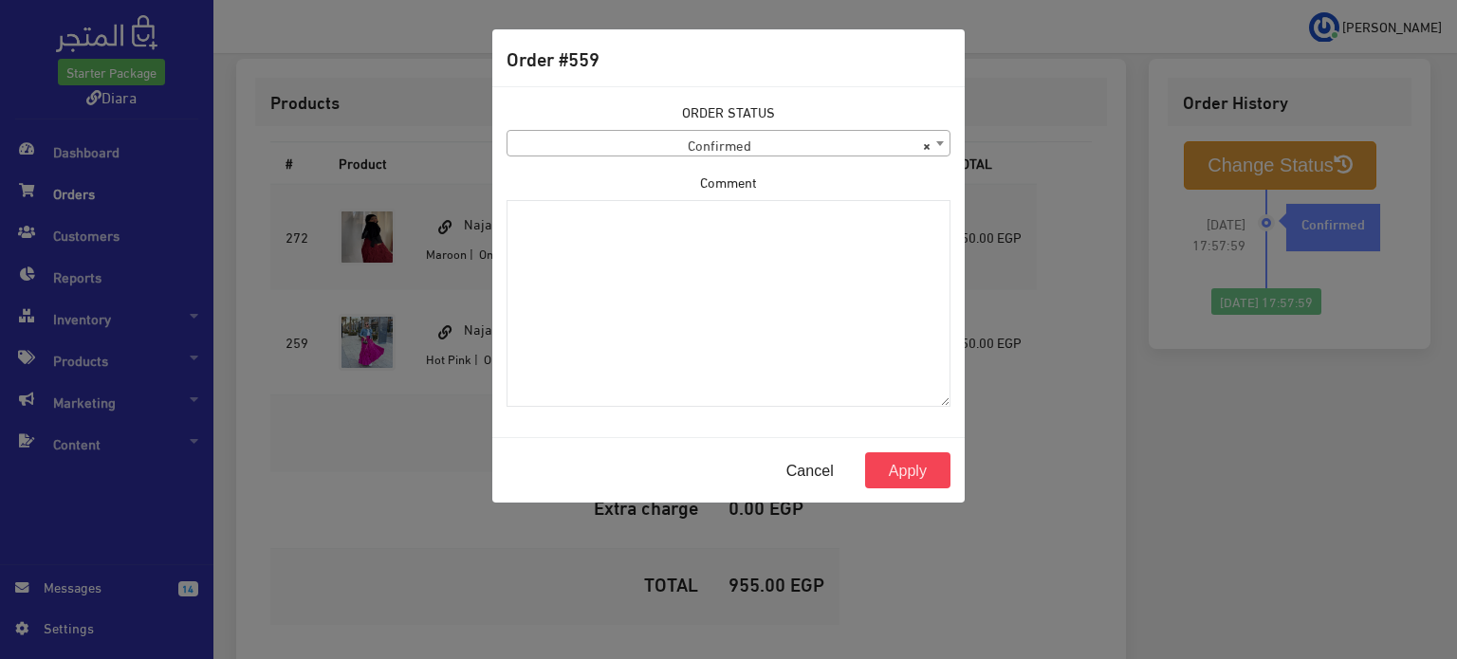
click at [769, 160] on div "ORDER STATUS Confirmed Shipped Canceled Delivered Denied Refused By Customer Pe…" at bounding box center [728, 261] width 467 height 321
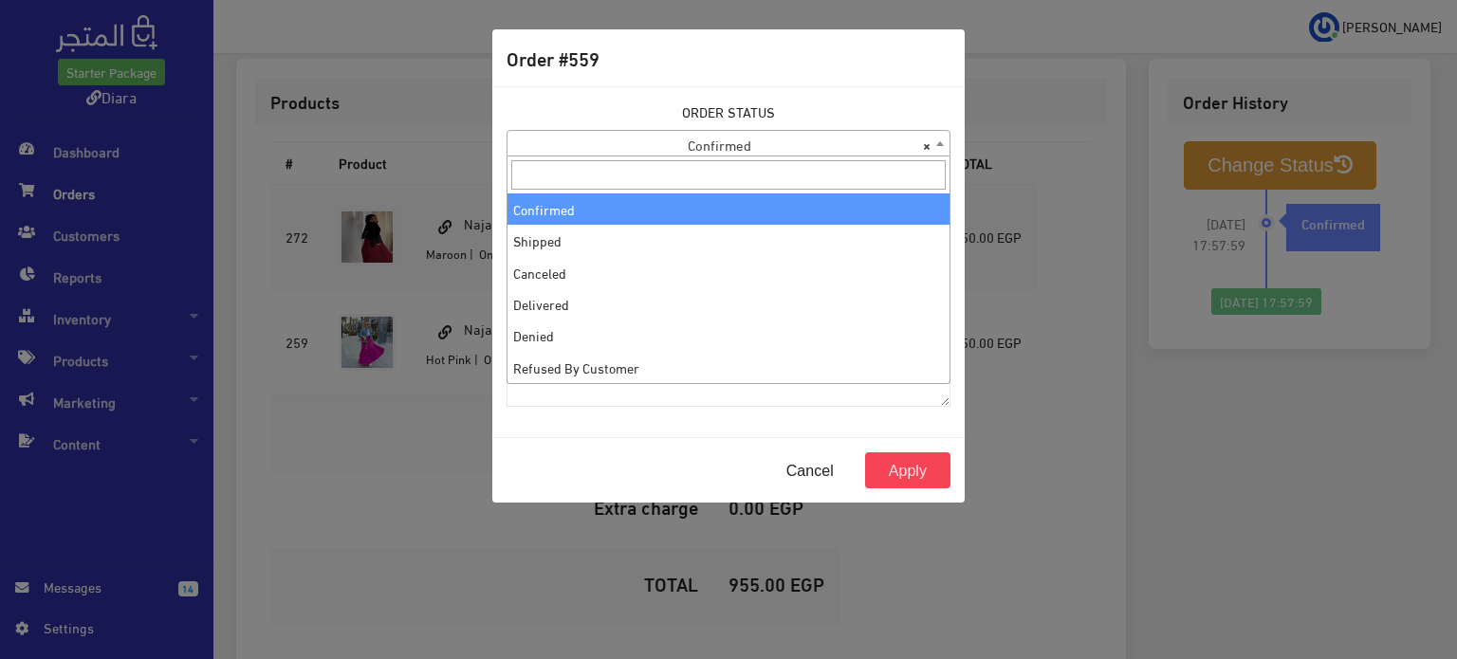
click at [770, 154] on span "× Confirmed" at bounding box center [728, 144] width 442 height 27
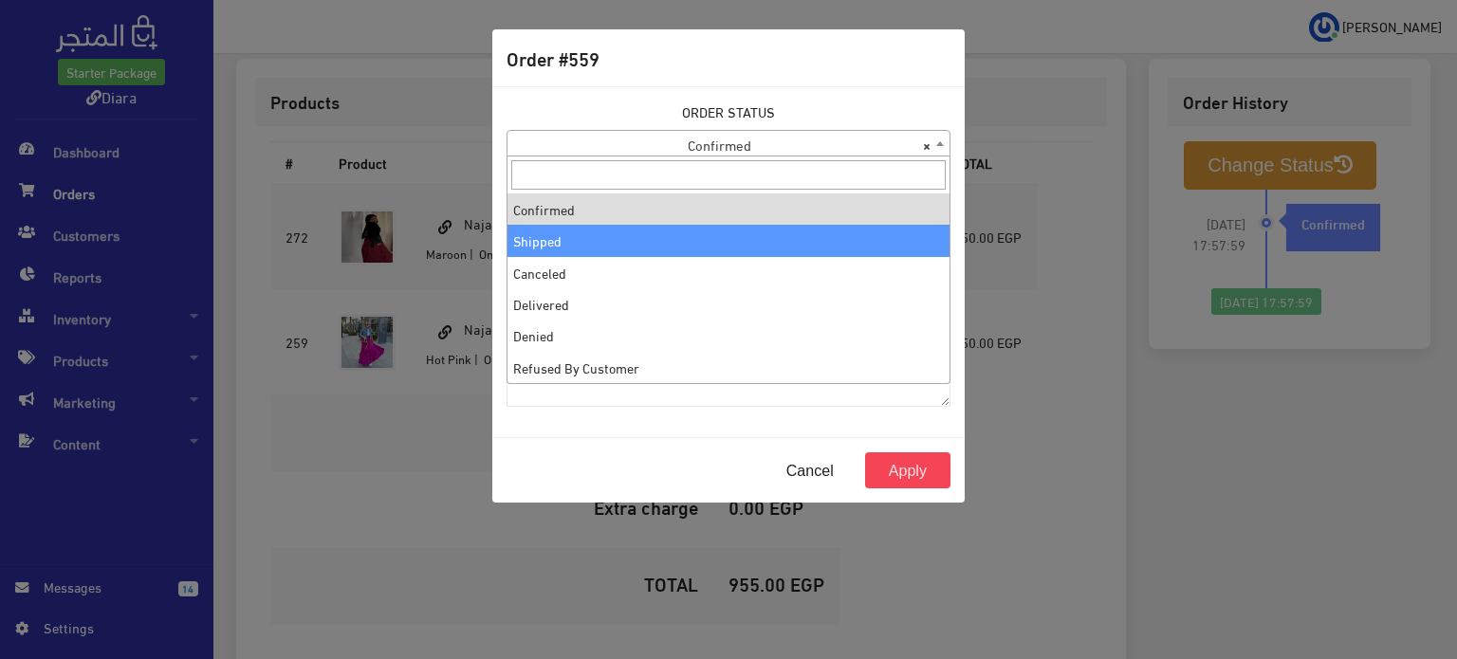
select select "2"
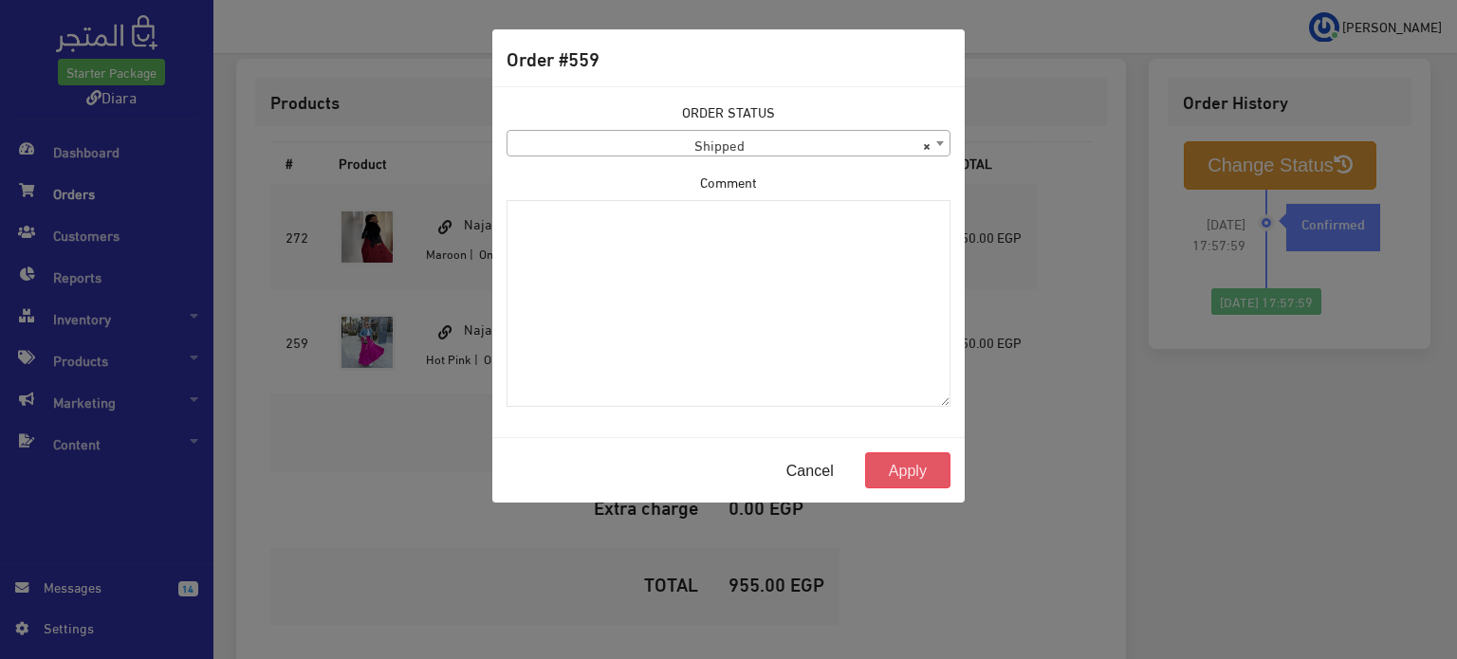
click at [907, 466] on button "Apply" at bounding box center [907, 470] width 85 height 36
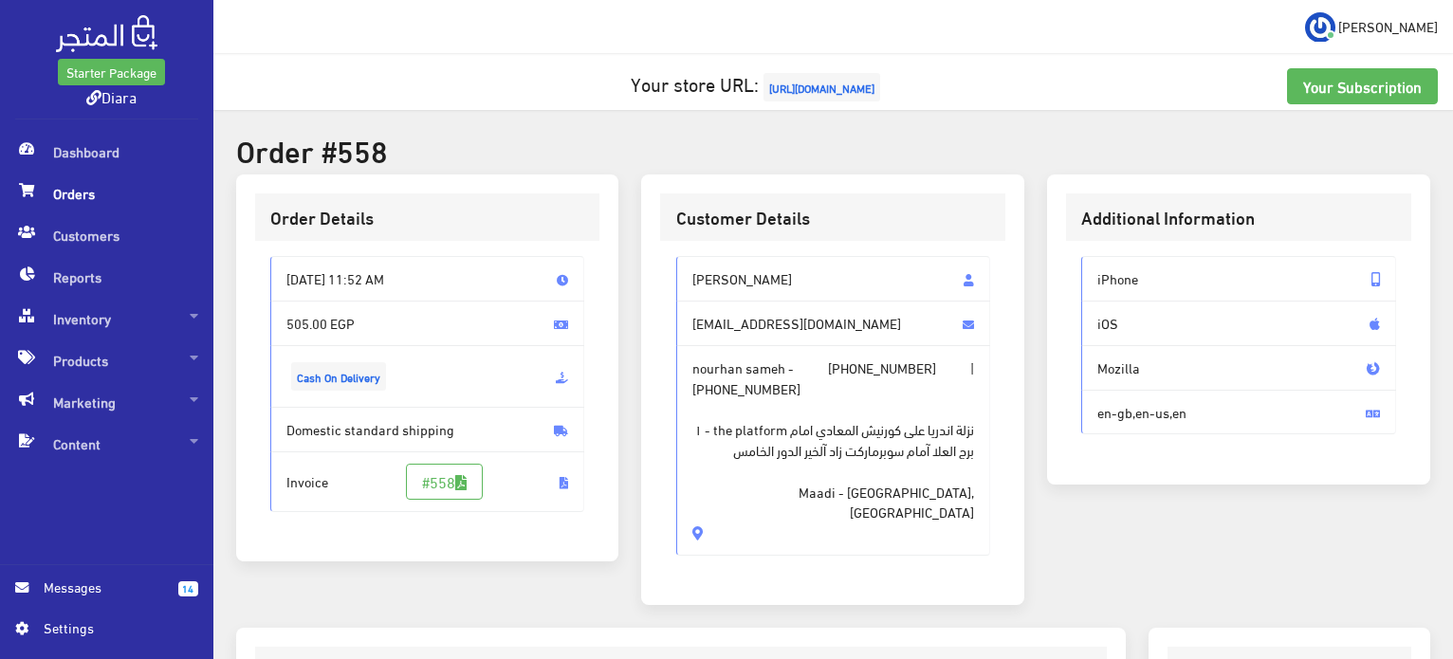
drag, startPoint x: 806, startPoint y: 504, endPoint x: 659, endPoint y: 270, distance: 275.8
click at [659, 270] on div "Customer Details [PERSON_NAME] [EMAIL_ADDRESS][DOMAIN_NAME] [PERSON_NAME] - [PH…" at bounding box center [832, 390] width 383 height 431
copy div "[PERSON_NAME] [EMAIL_ADDRESS][DOMAIN_NAME] nourhan sameh - [PHONE_NUMBER] | [PH…"
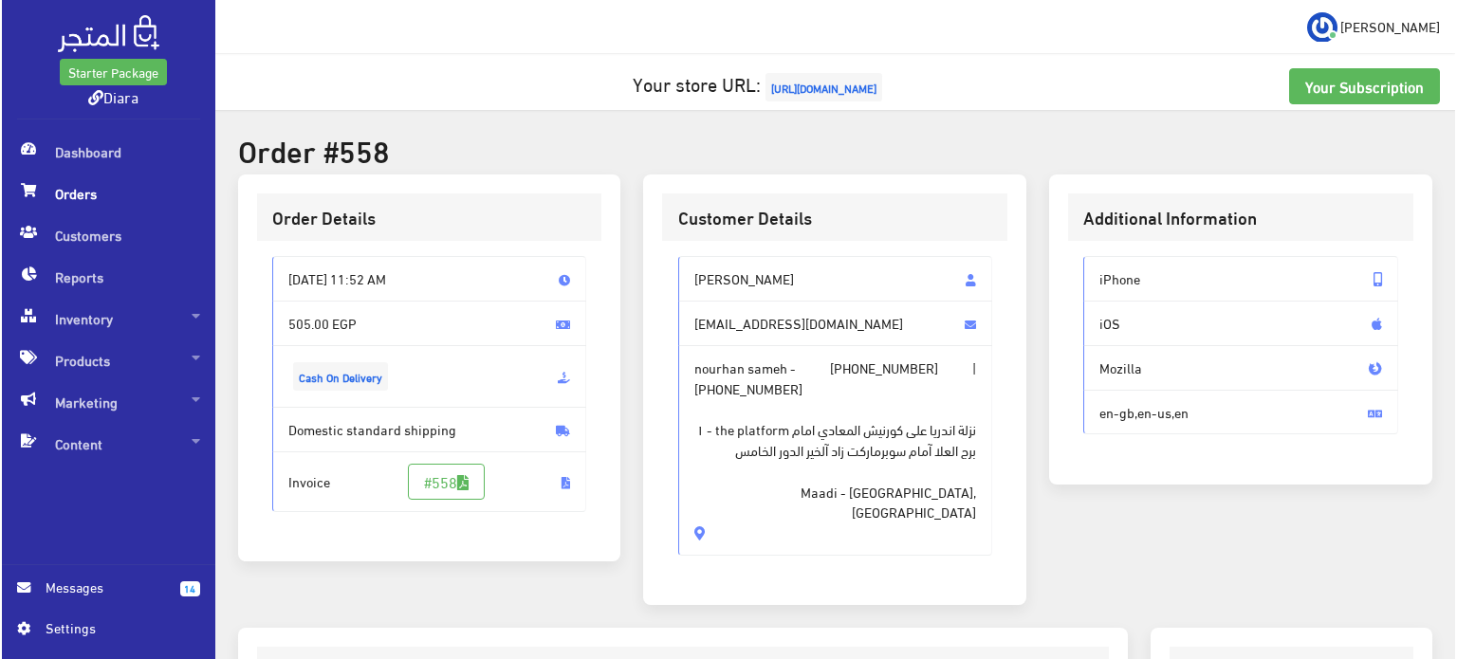
scroll to position [474, 0]
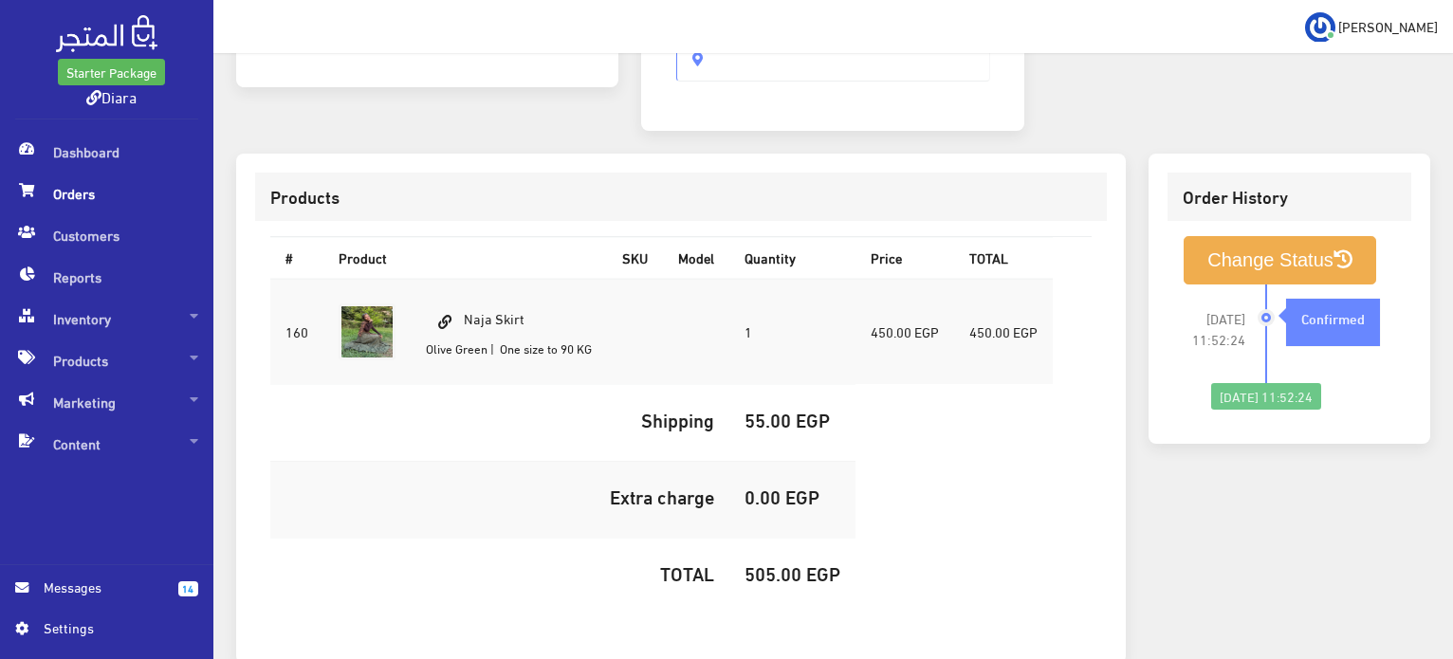
drag, startPoint x: 537, startPoint y: 302, endPoint x: 468, endPoint y: 295, distance: 69.6
click at [468, 295] on td "Naja Skirt [GEOGRAPHIC_DATA] | One size to 90 KG" at bounding box center [509, 332] width 196 height 106
copy td "Naja Skirt"
click at [785, 562] on h5 "505.00 EGP" at bounding box center [793, 572] width 96 height 21
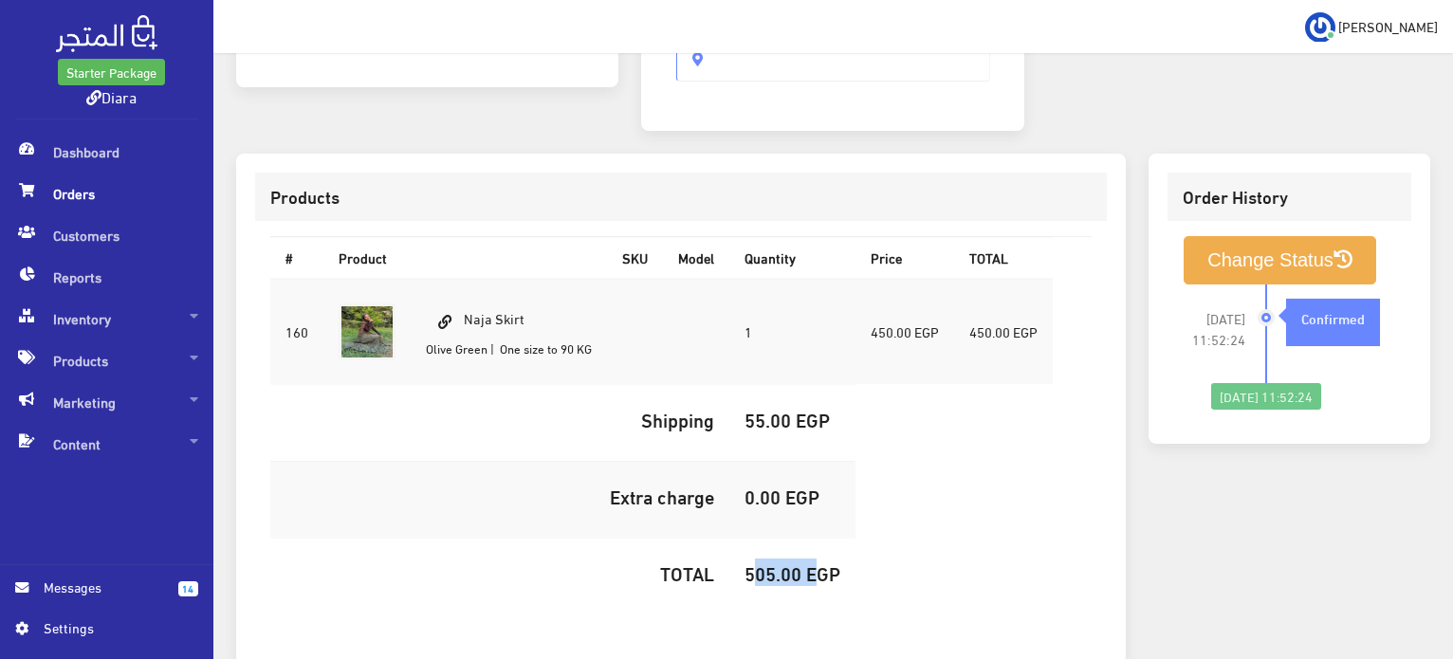
copy h5 "505.00"
click at [1290, 253] on button "Change Status" at bounding box center [1280, 260] width 193 height 48
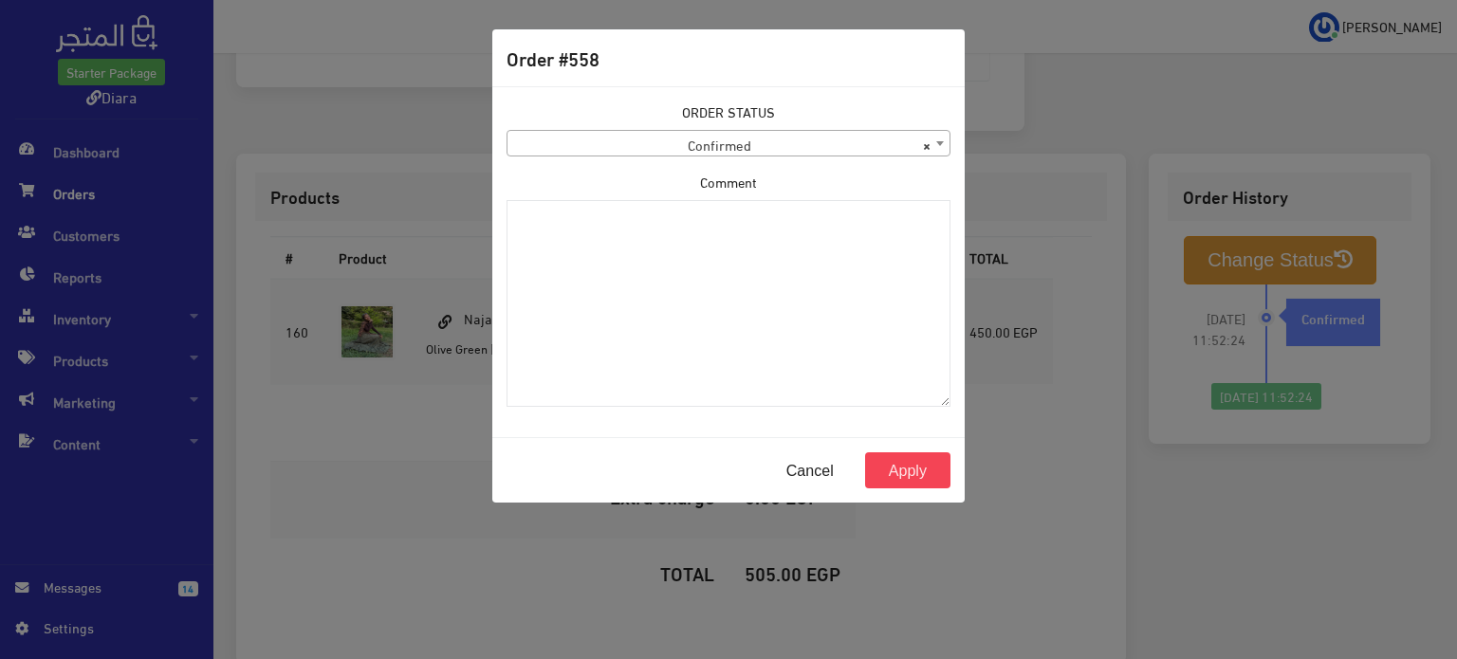
click at [801, 138] on span "× Confirmed" at bounding box center [728, 144] width 442 height 27
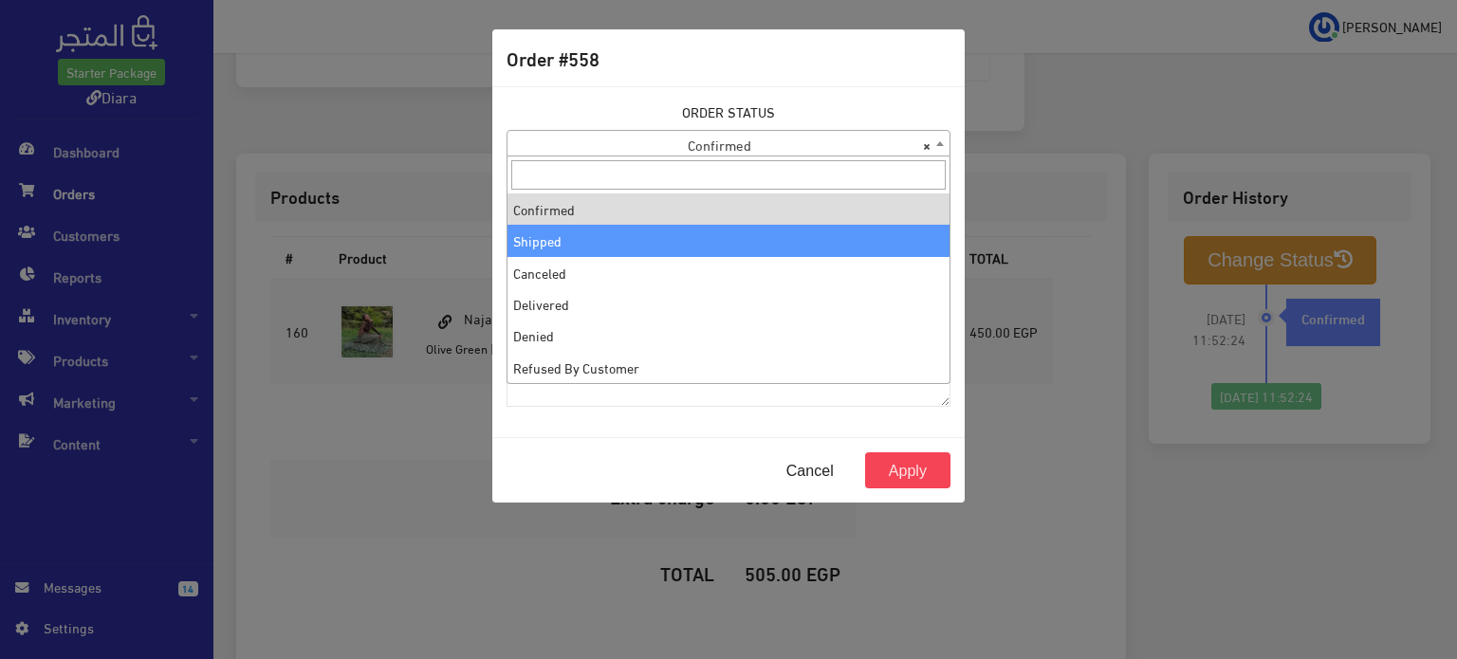
select select "2"
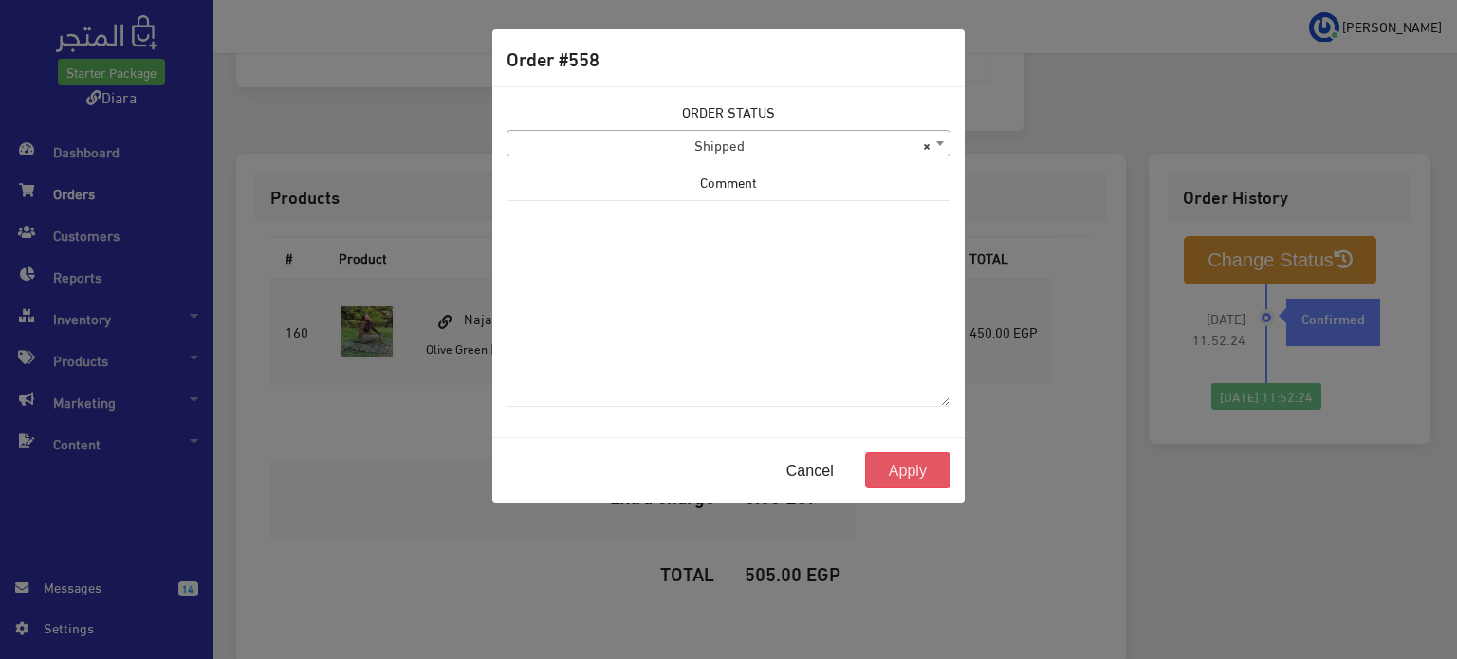
click at [903, 466] on button "Apply" at bounding box center [907, 470] width 85 height 36
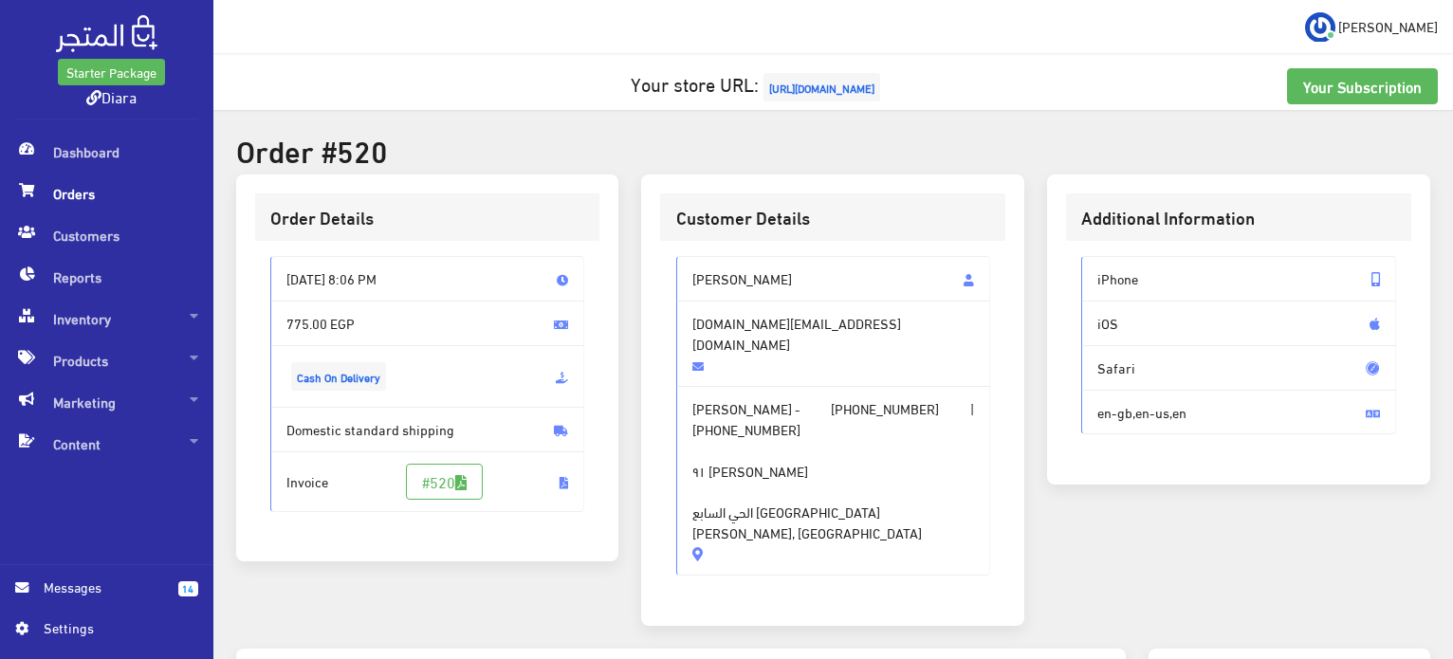
scroll to position [379, 0]
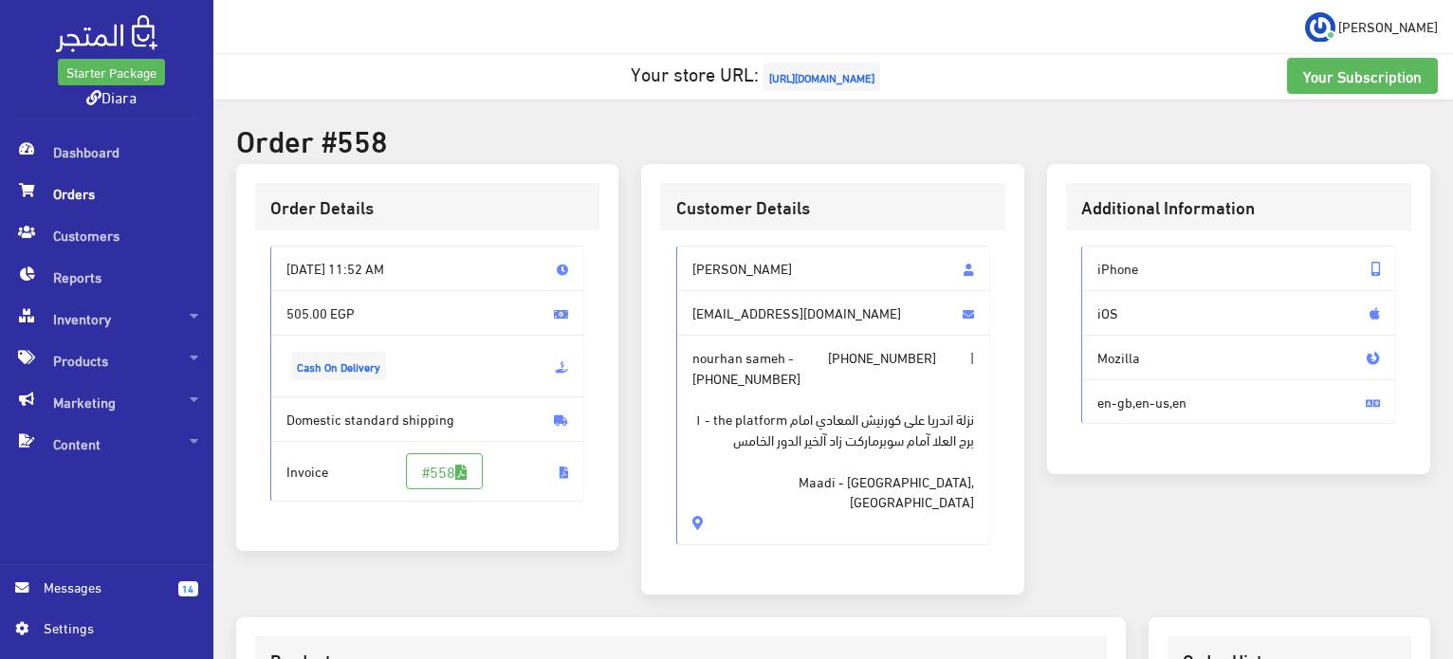
scroll to position [561, 0]
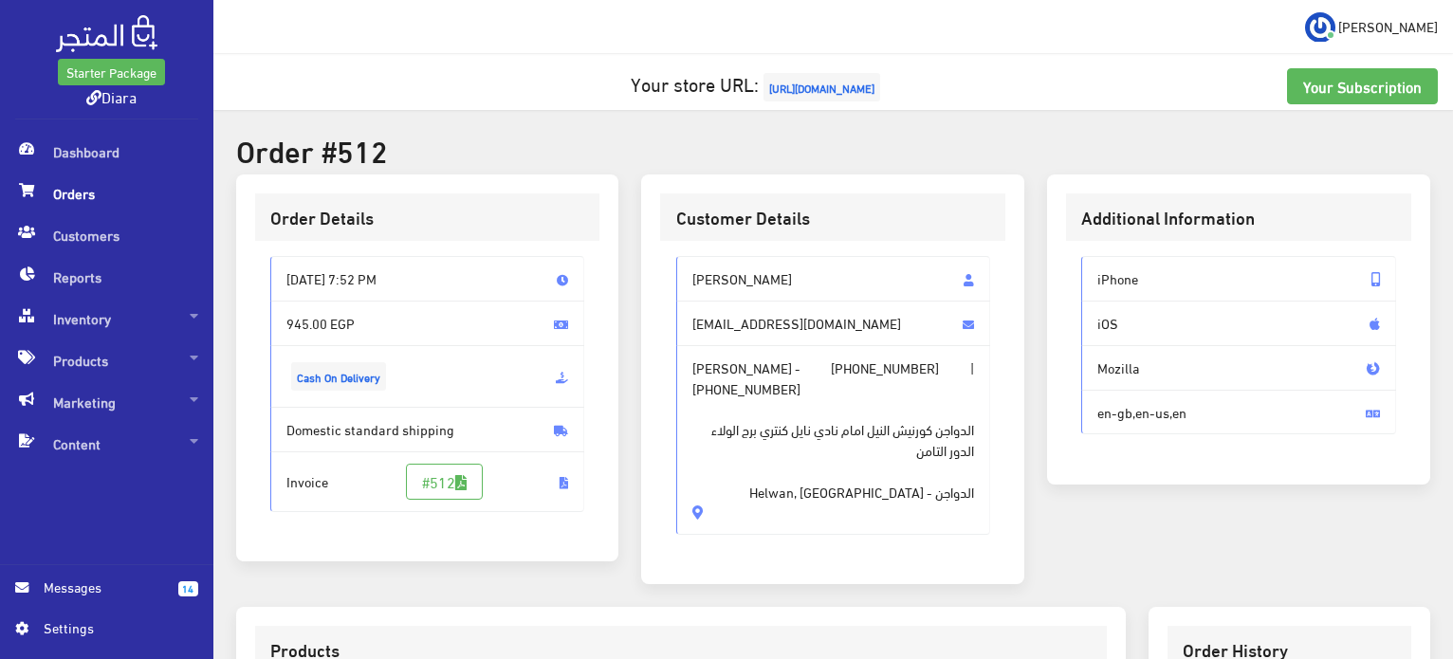
click at [827, 488] on span "[PERSON_NAME] - [PHONE_NUMBER] | [PHONE_NUMBER] الدواجن كورنيش النيل امام نادي …" at bounding box center [833, 440] width 315 height 190
drag, startPoint x: 825, startPoint y: 485, endPoint x: 818, endPoint y: 477, distance: 10.7
click at [819, 476] on span "[PERSON_NAME] - [PHONE_NUMBER] | [PHONE_NUMBER] الدواجن كورنيش النيل امام نادي …" at bounding box center [833, 440] width 315 height 190
drag, startPoint x: 818, startPoint y: 477, endPoint x: 679, endPoint y: 236, distance: 277.9
click at [679, 236] on div "Customer Details Sohaila Amr [EMAIL_ADDRESS][DOMAIN_NAME] [PERSON_NAME] - [PHON…" at bounding box center [832, 380] width 383 height 411
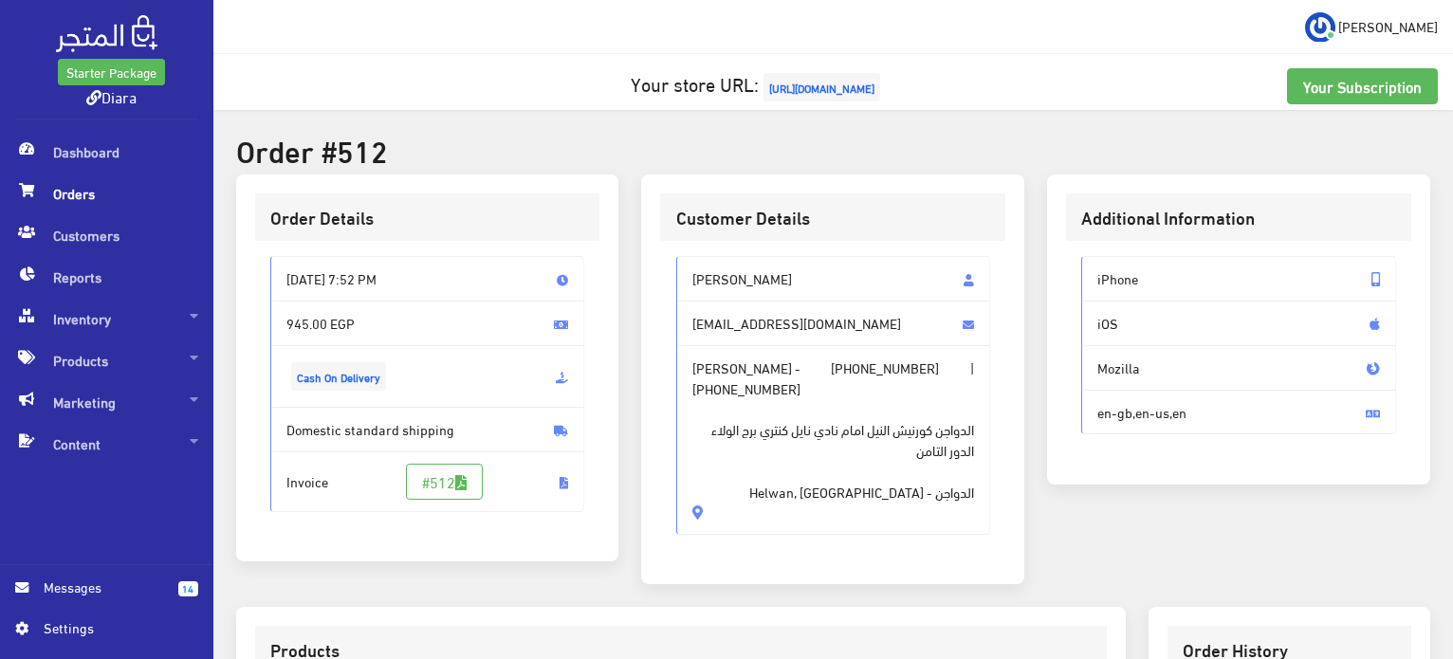
click at [854, 540] on div "[PERSON_NAME] [EMAIL_ADDRESS][DOMAIN_NAME] [PERSON_NAME] - [PHONE_NUMBER] | [PH…" at bounding box center [832, 403] width 345 height 324
drag, startPoint x: 842, startPoint y: 507, endPoint x: 677, endPoint y: 262, distance: 295.9
click at [677, 262] on div "[PERSON_NAME] [EMAIL_ADDRESS][DOMAIN_NAME] [PERSON_NAME] - [PHONE_NUMBER] | [PH…" at bounding box center [833, 395] width 315 height 279
copy div "Sohaila Amr [EMAIL_ADDRESS][DOMAIN_NAME] [PERSON_NAME] - [PHONE_NUMBER] | [PHON…"
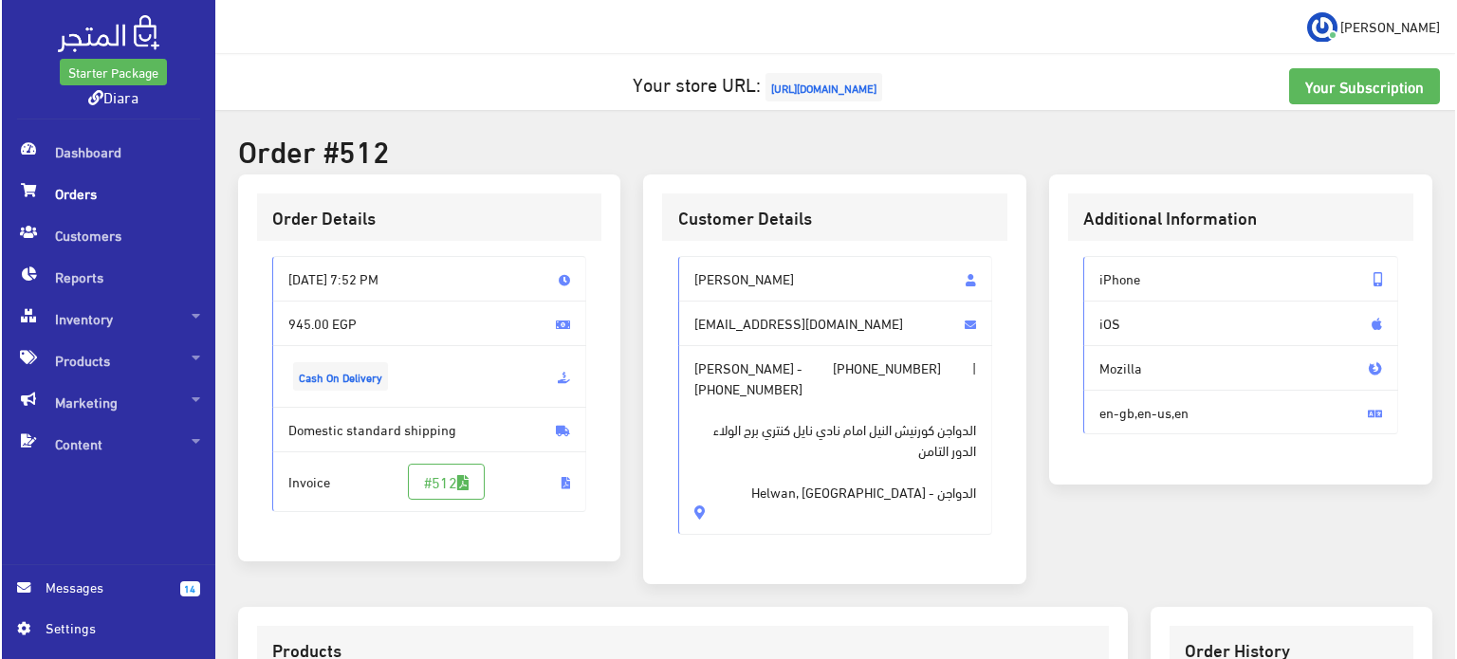
scroll to position [645, 0]
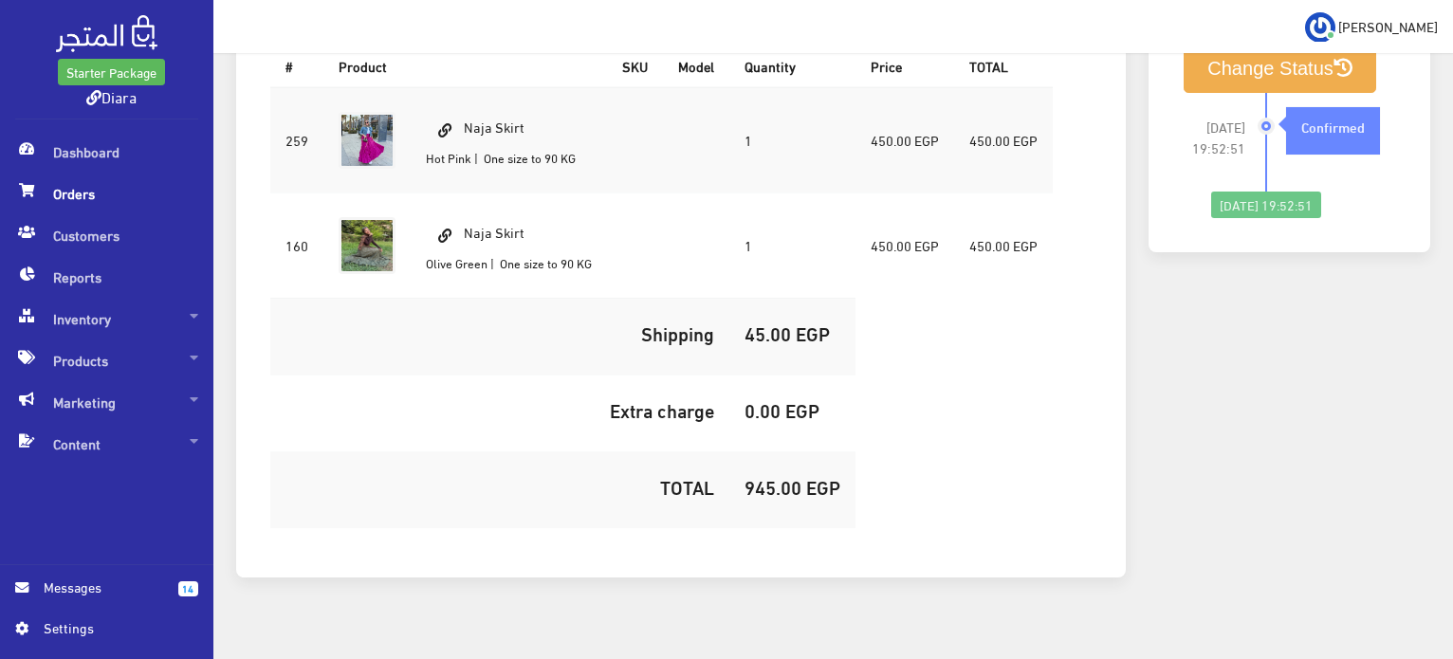
drag, startPoint x: 533, startPoint y: 100, endPoint x: 463, endPoint y: 101, distance: 70.2
click at [463, 101] on td "Naja Skirt Hot Pink | One size to 90 KG" at bounding box center [509, 140] width 196 height 106
copy td "Naja Skirt"
click at [761, 476] on h5 "945.00 EGP" at bounding box center [793, 486] width 96 height 21
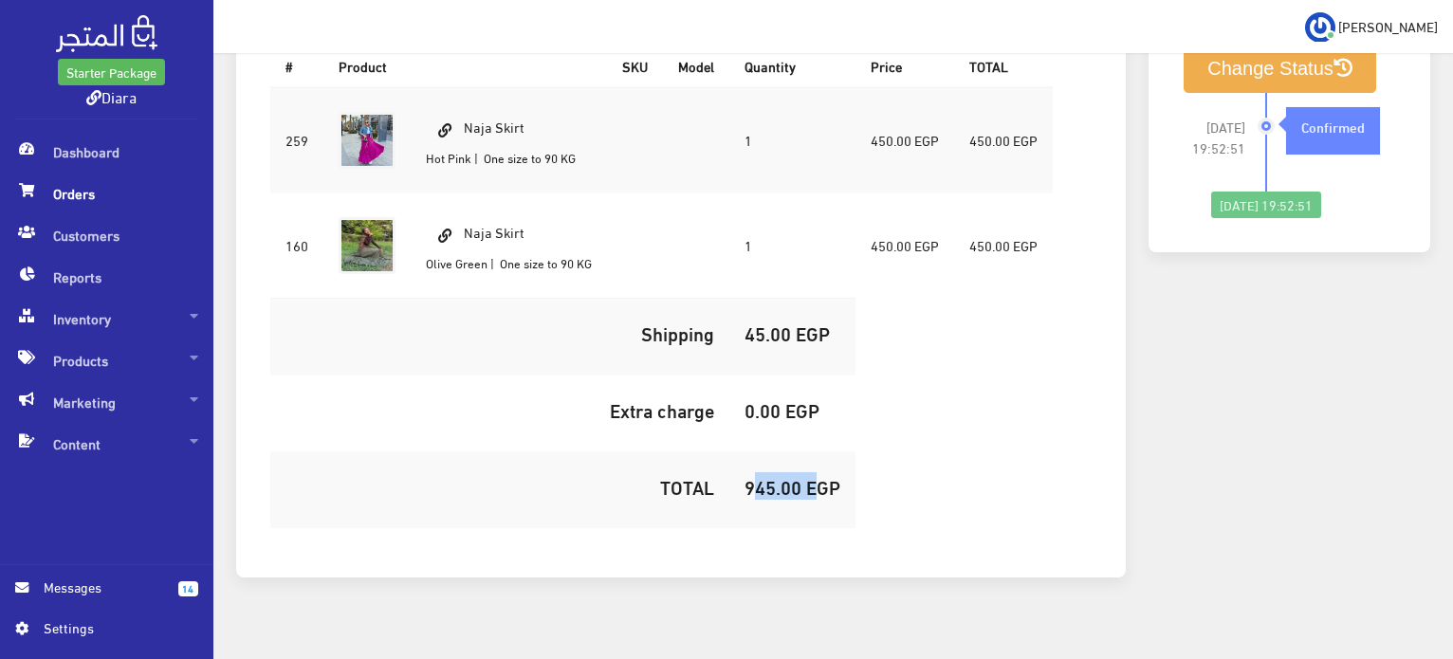
copy h5 "945.00"
click at [1267, 67] on button "Change Status" at bounding box center [1280, 69] width 193 height 48
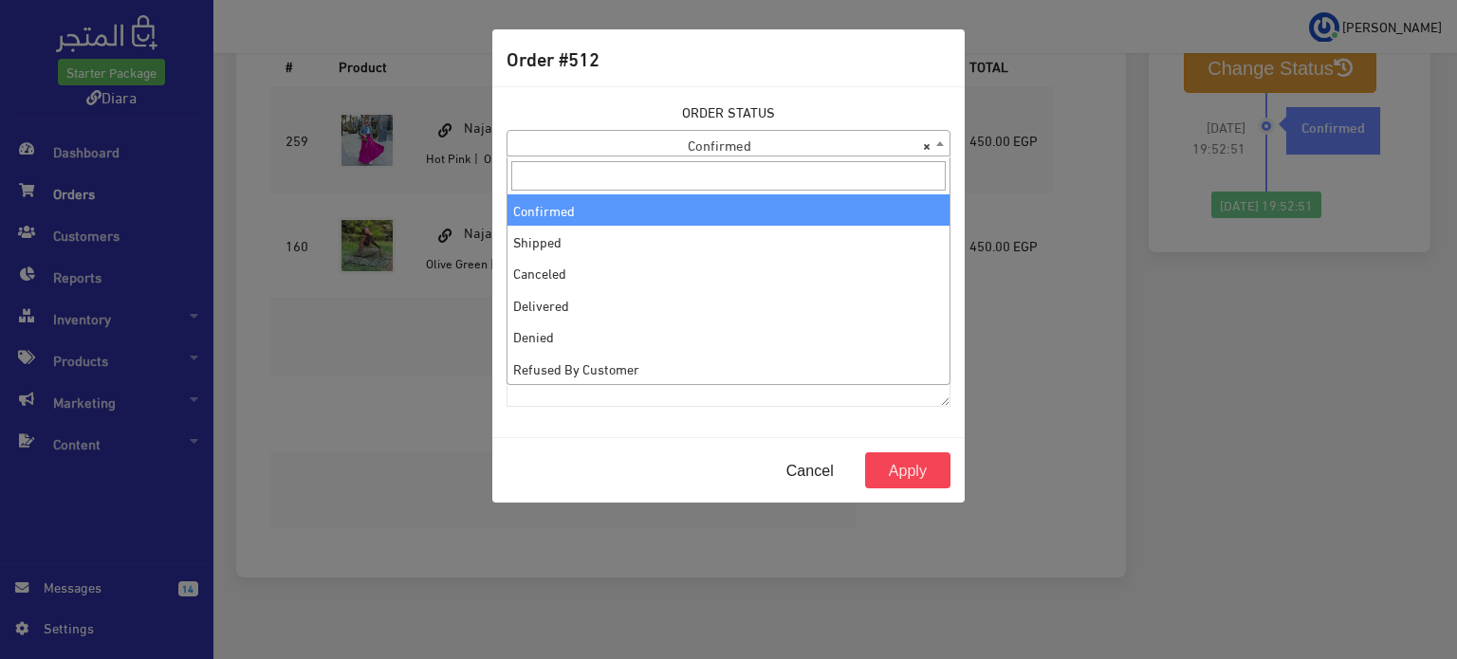
click at [704, 136] on span "× Confirmed" at bounding box center [728, 144] width 442 height 27
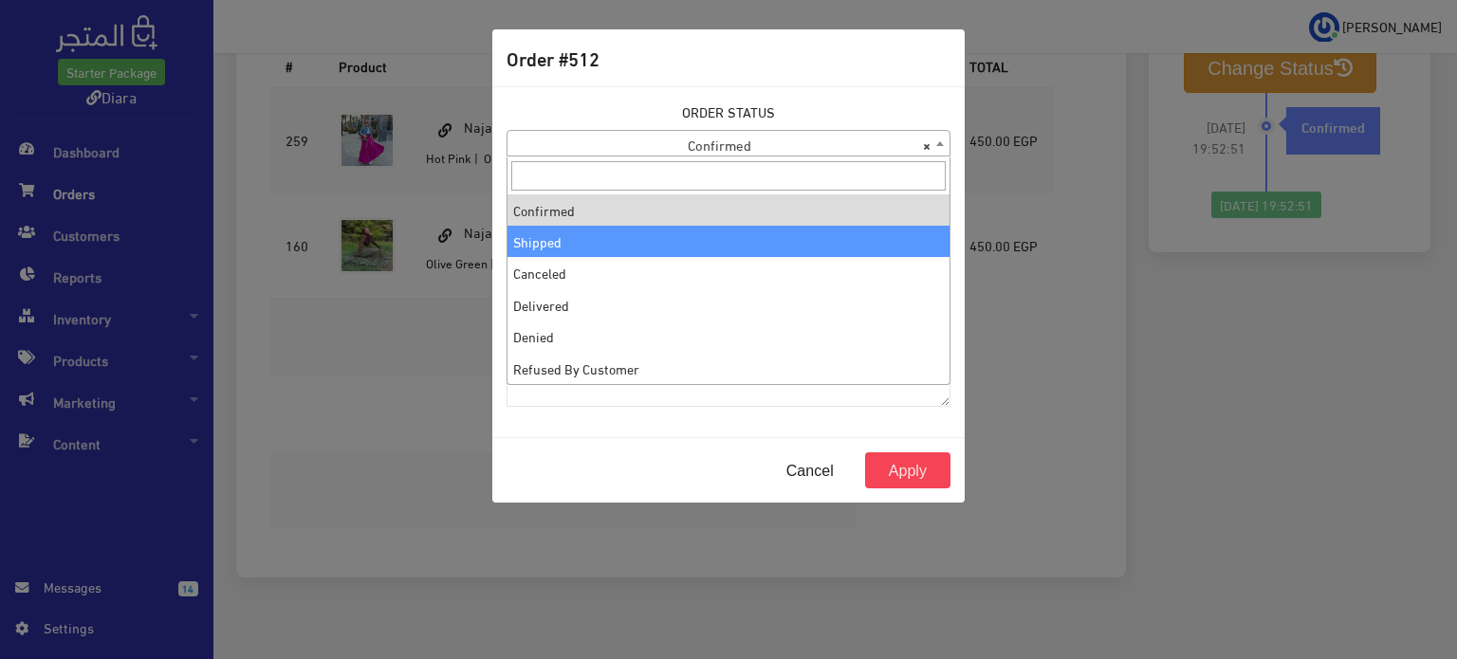
select select "2"
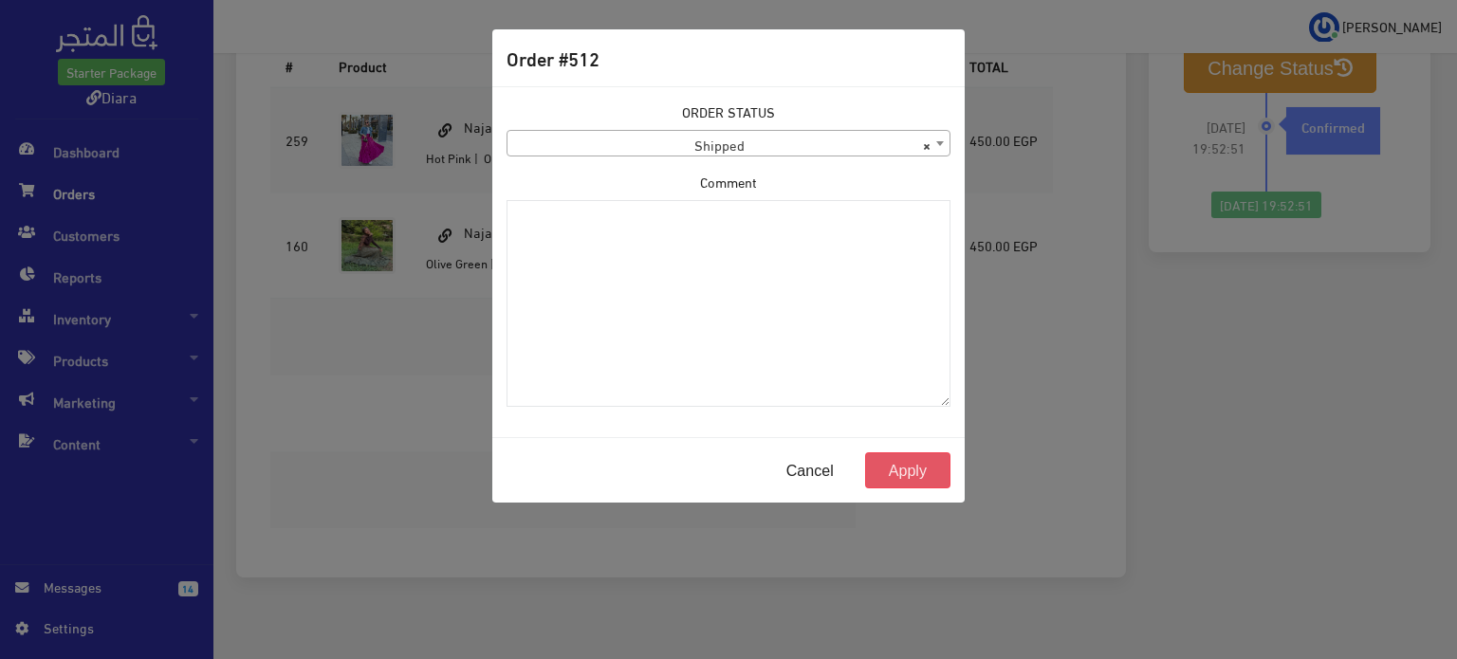
click at [908, 472] on button "Apply" at bounding box center [907, 470] width 85 height 36
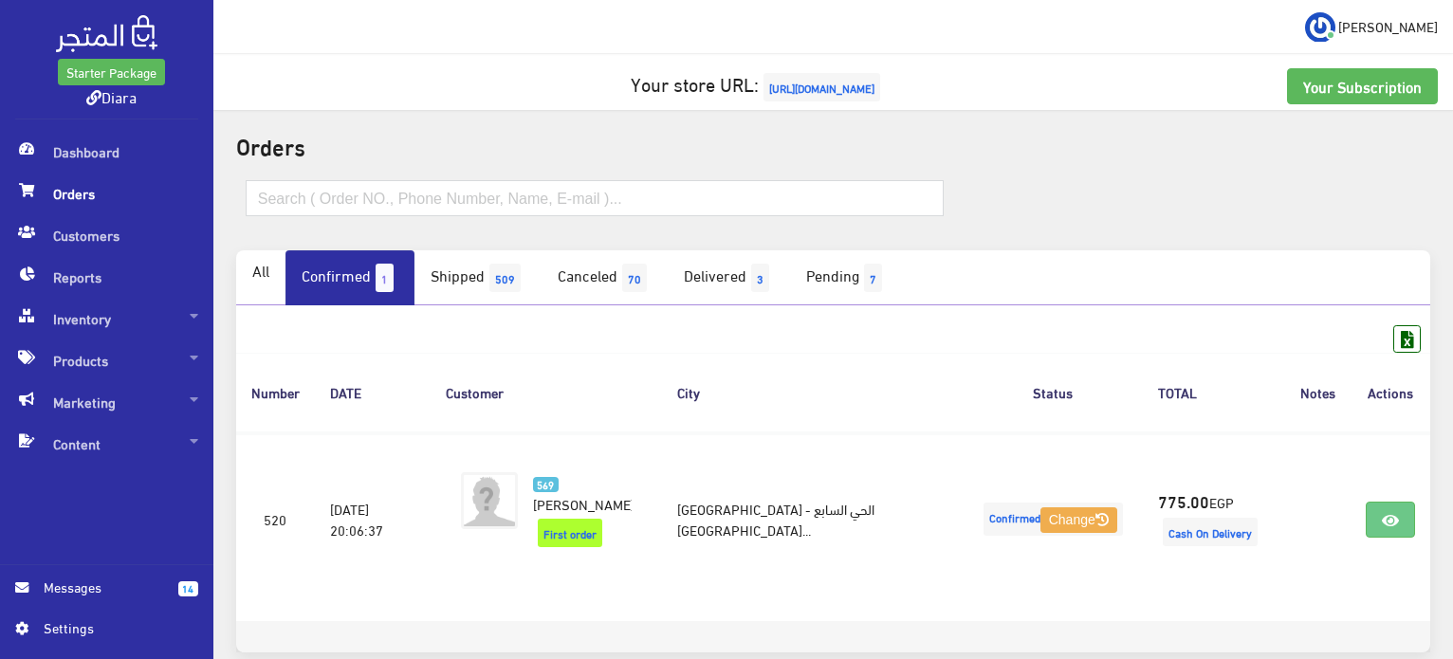
scroll to position [76, 0]
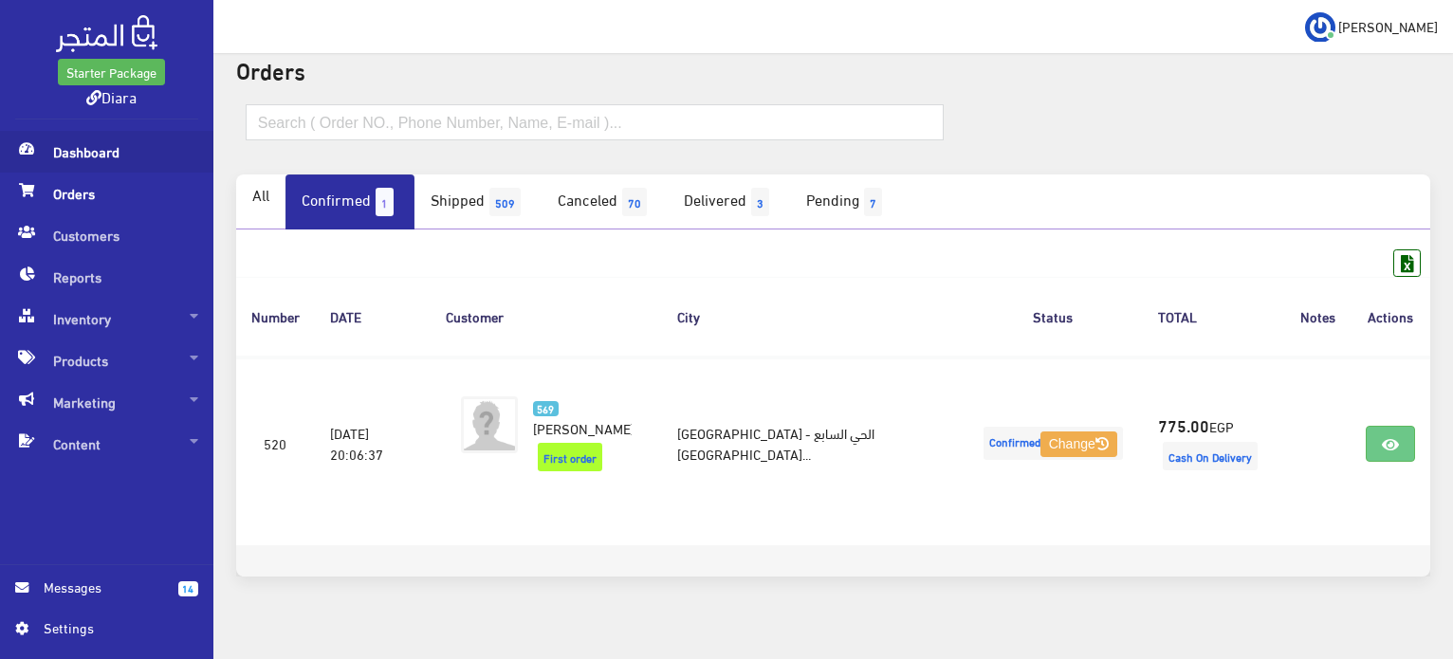
click at [92, 155] on span "Dashboard" at bounding box center [106, 152] width 183 height 42
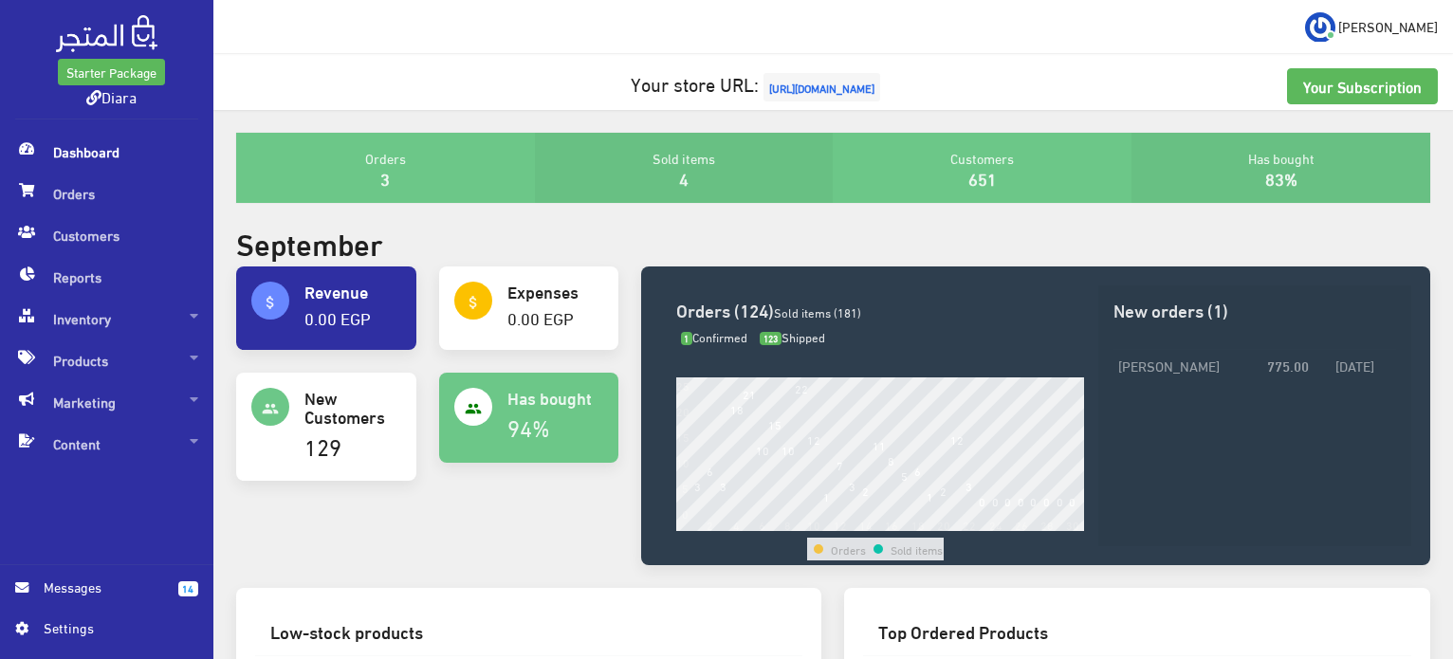
click at [784, 97] on span "[URL][DOMAIN_NAME]" at bounding box center [821, 87] width 117 height 28
click at [120, 189] on span "Orders" at bounding box center [106, 194] width 183 height 42
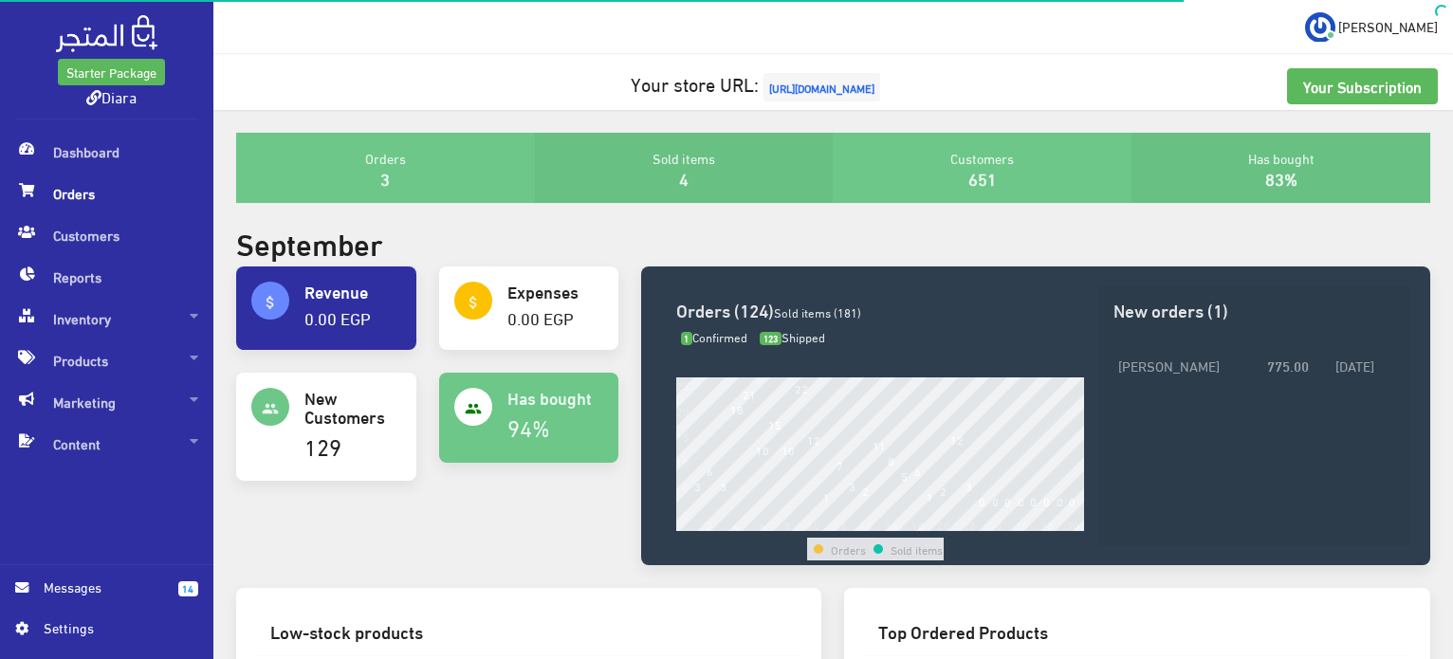
click at [120, 189] on span "Orders" at bounding box center [106, 194] width 183 height 42
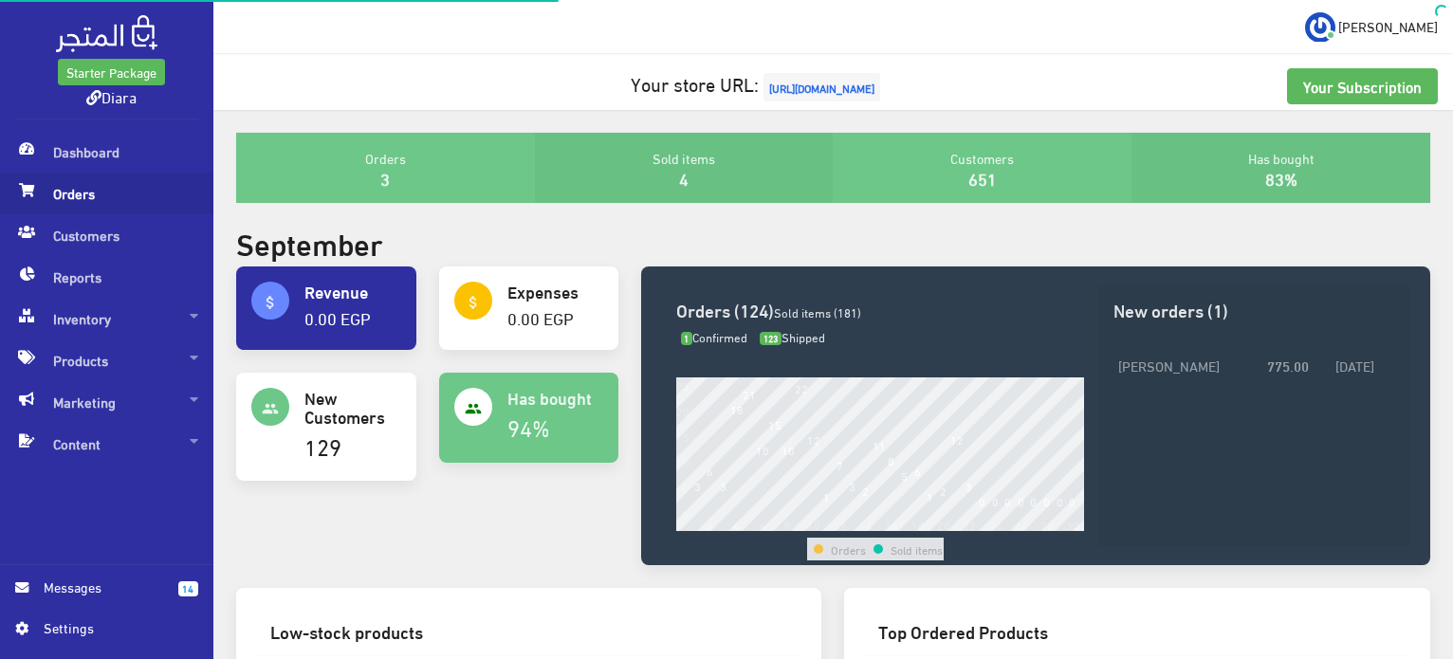
click at [120, 189] on span "Orders" at bounding box center [106, 194] width 183 height 42
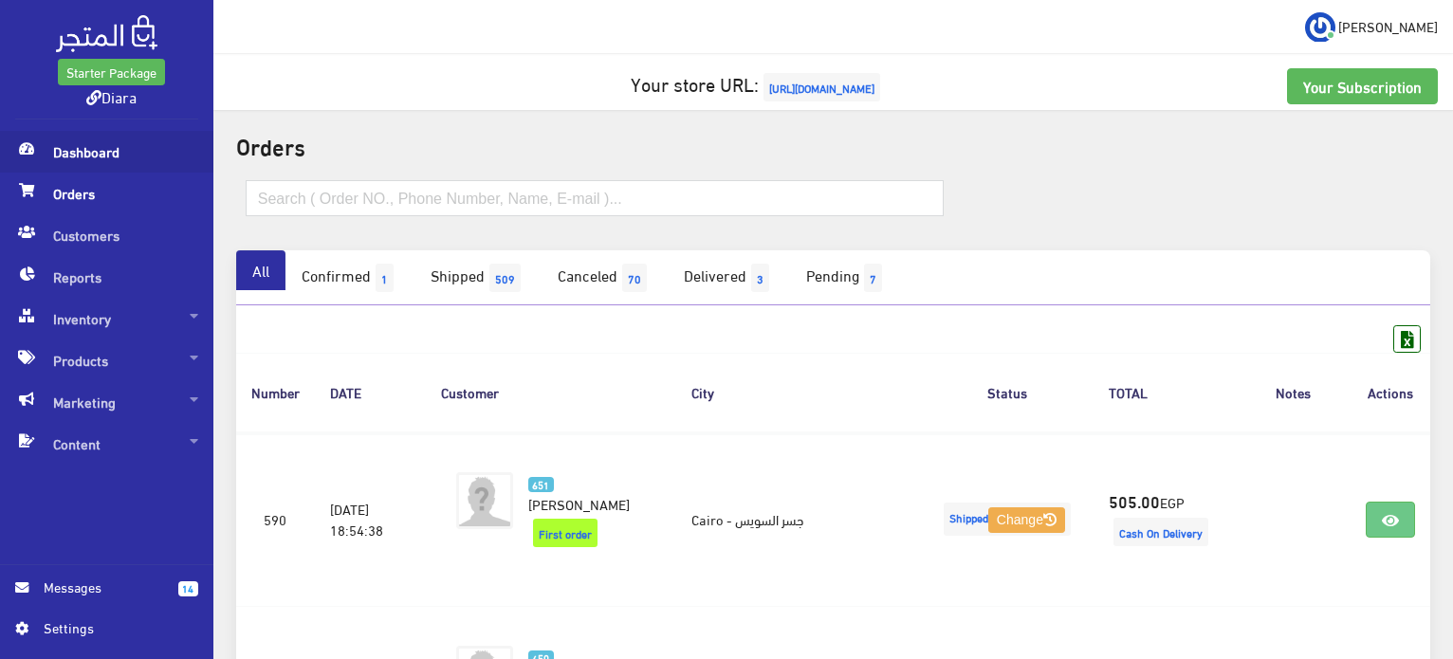
click at [125, 139] on span "Dashboard" at bounding box center [106, 152] width 183 height 42
